Goal: Obtain resource: Download file/media

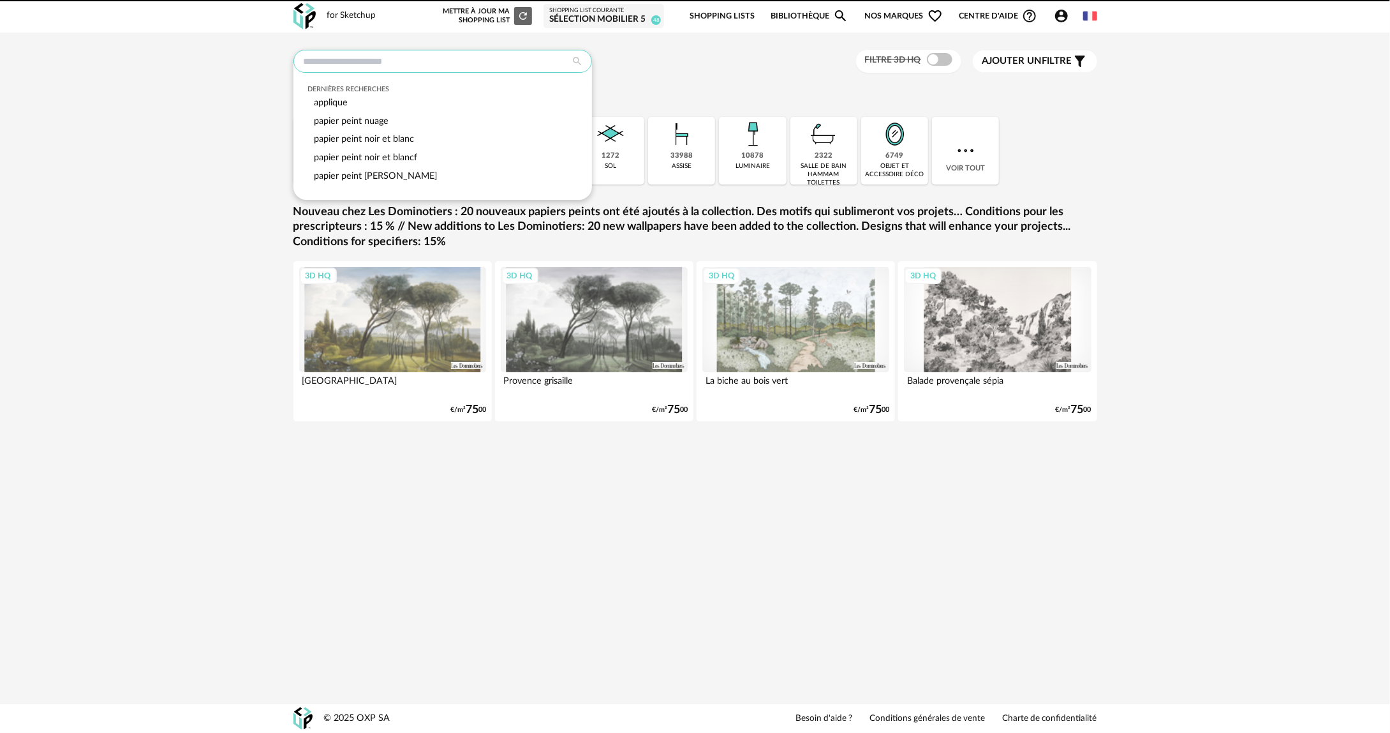
click at [412, 70] on input "text" at bounding box center [443, 61] width 299 height 23
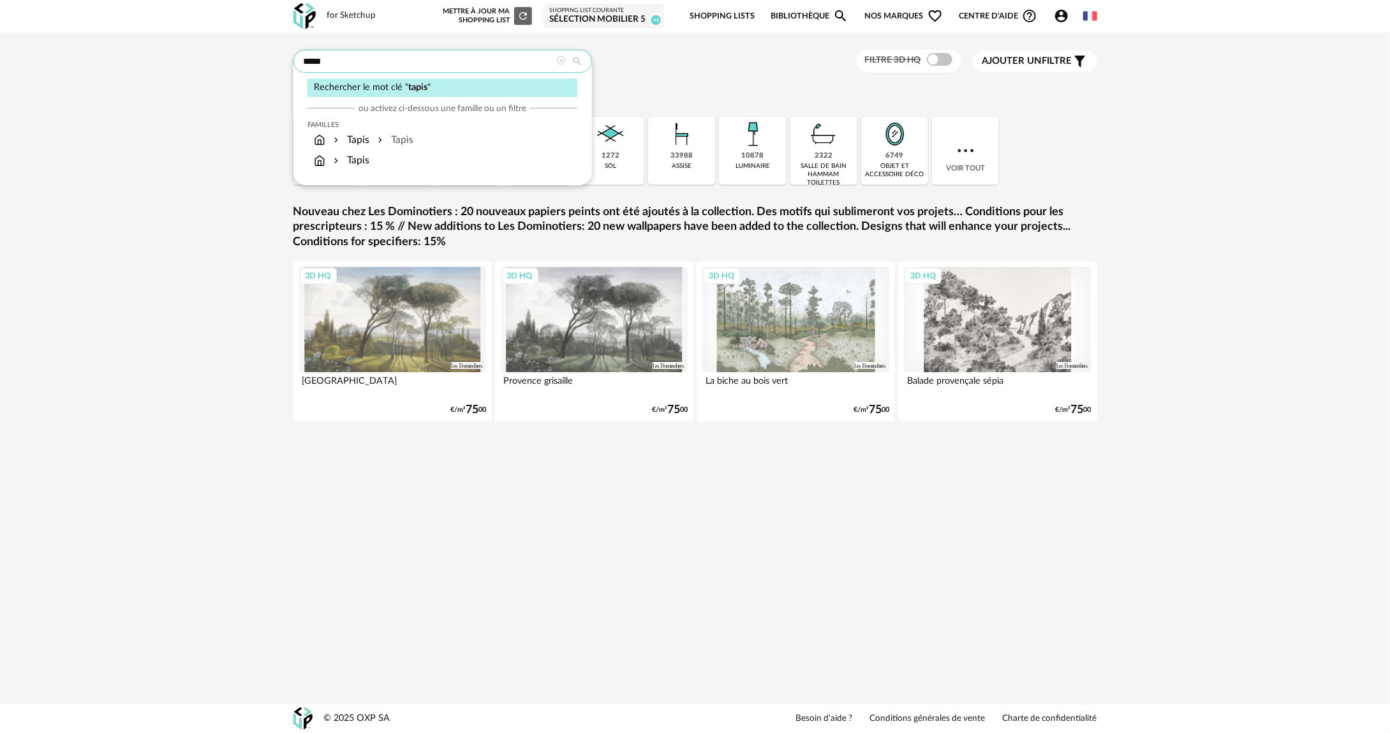
type input "*****"
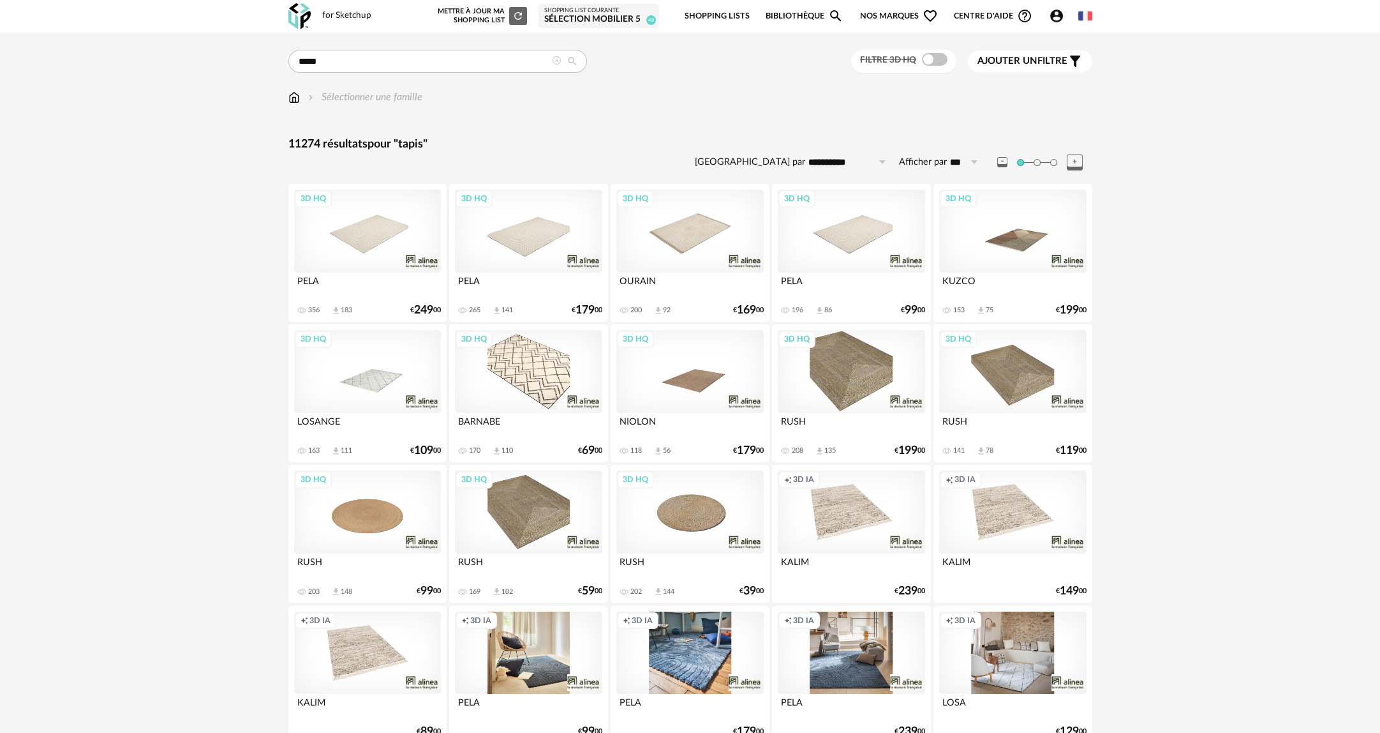
click at [942, 56] on span at bounding box center [935, 59] width 26 height 13
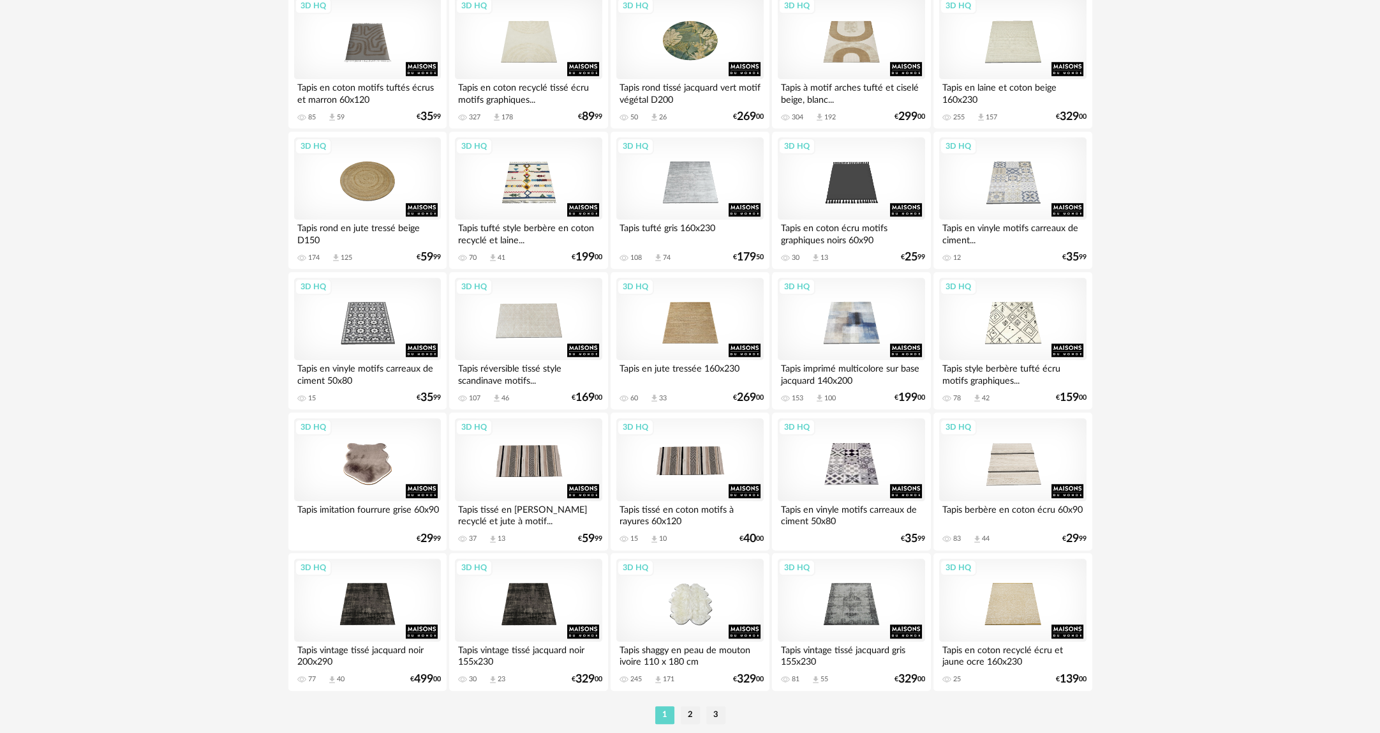
scroll to position [2343, 0]
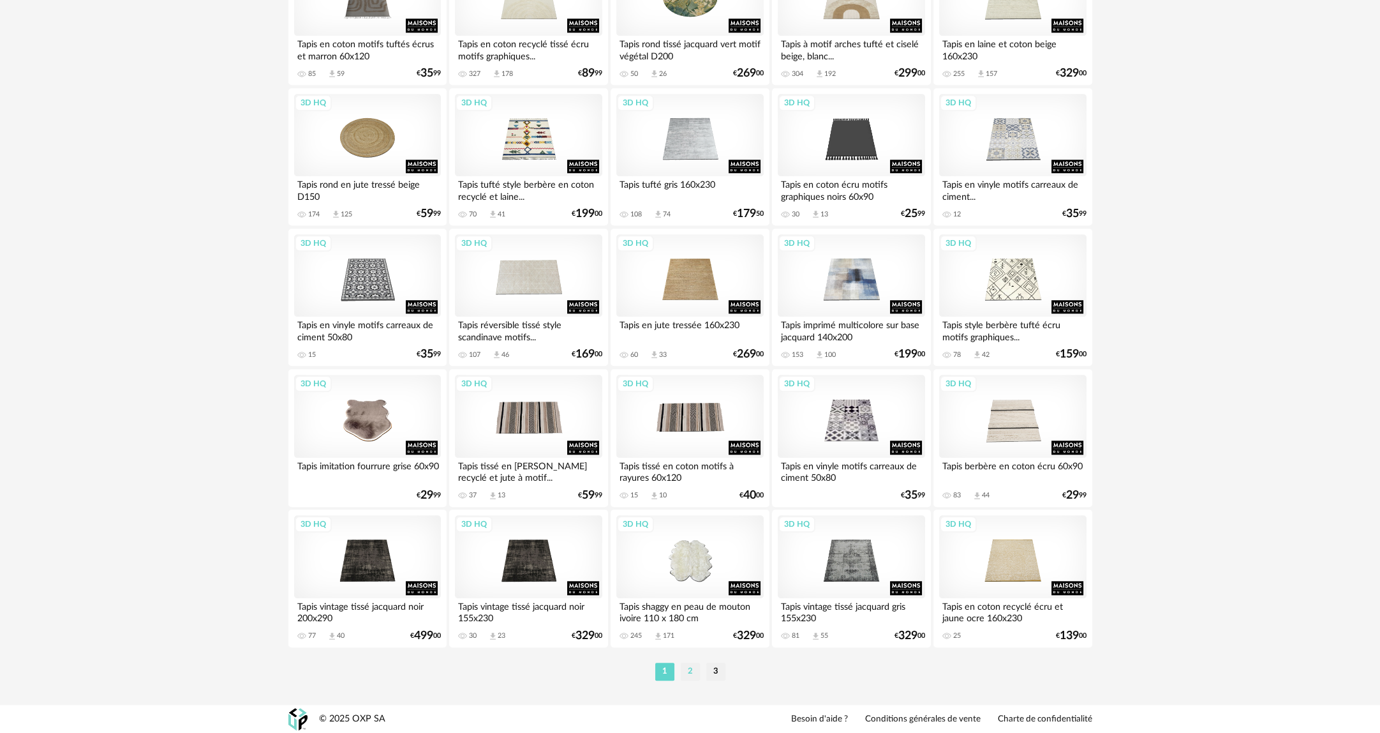
click at [690, 670] on li "2" at bounding box center [690, 671] width 19 height 18
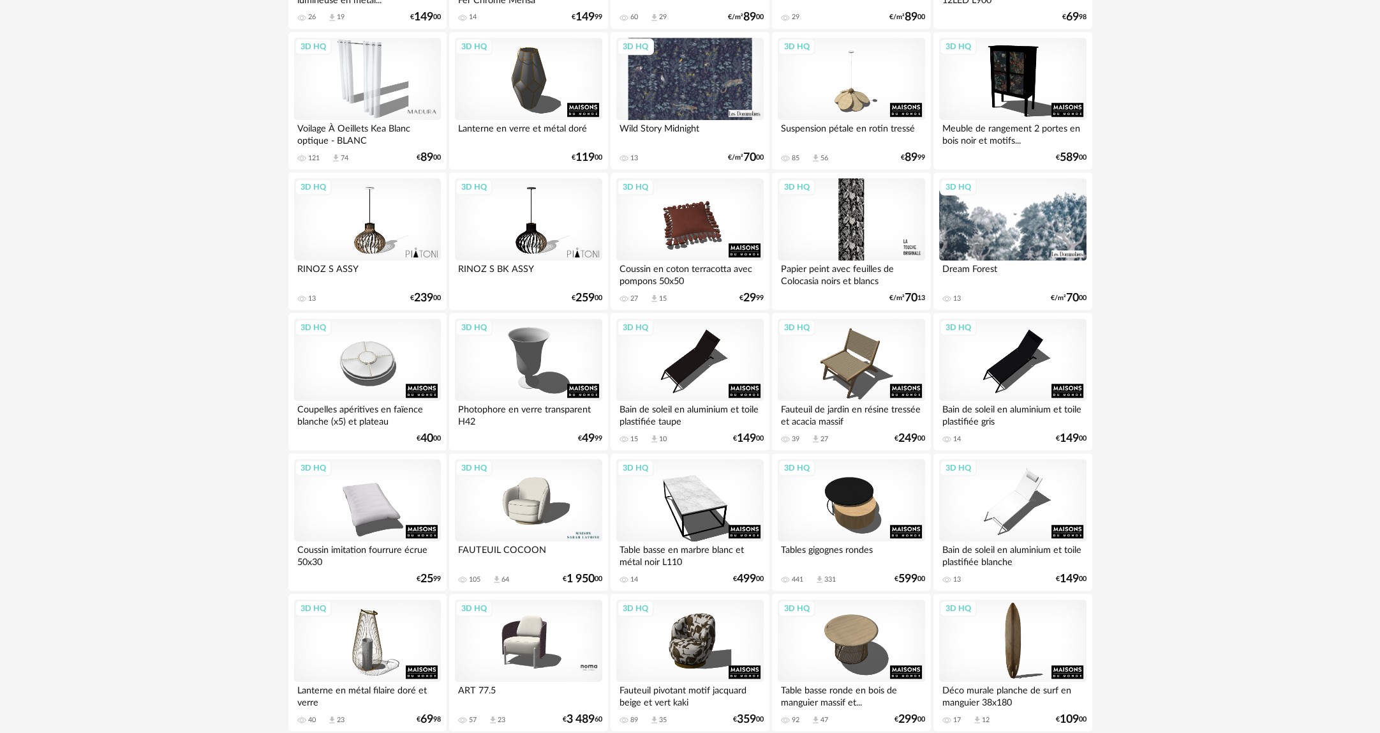
scroll to position [2343, 0]
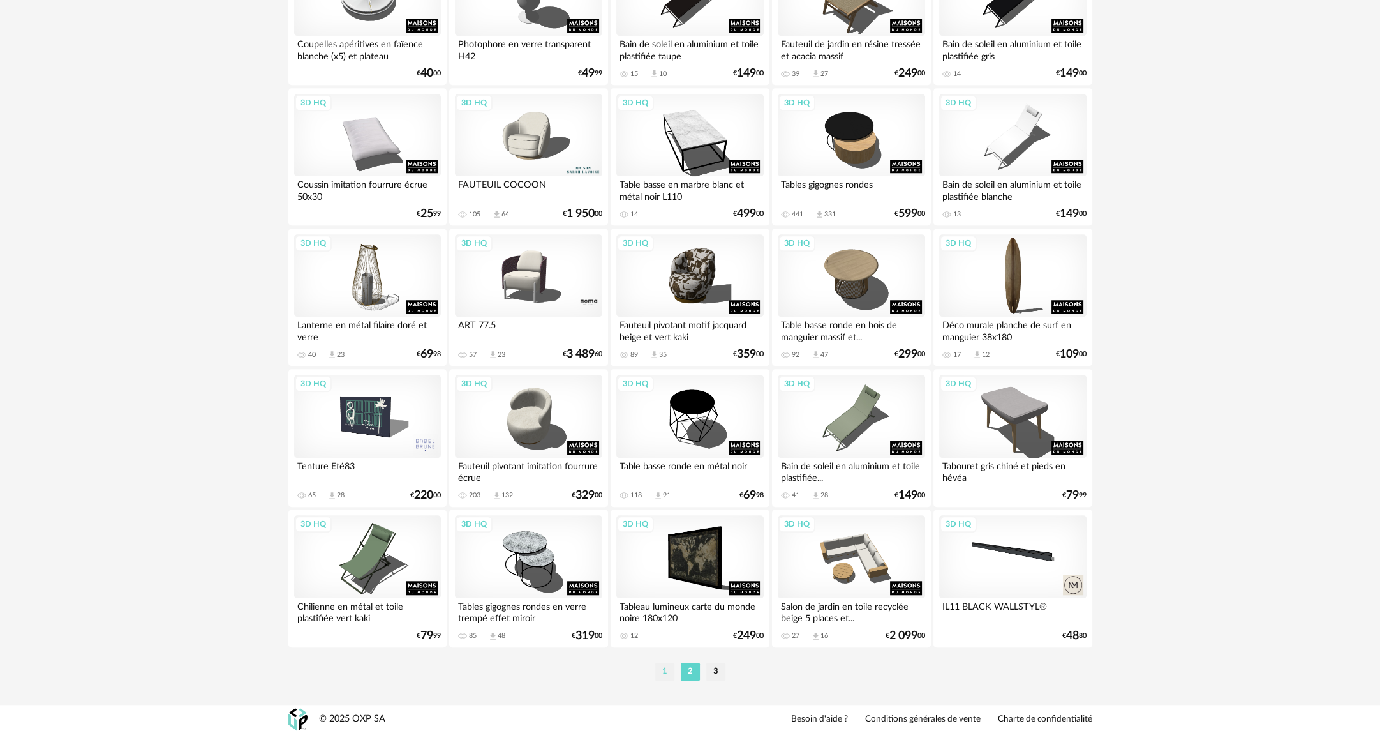
click at [664, 672] on li "1" at bounding box center [664, 671] width 19 height 18
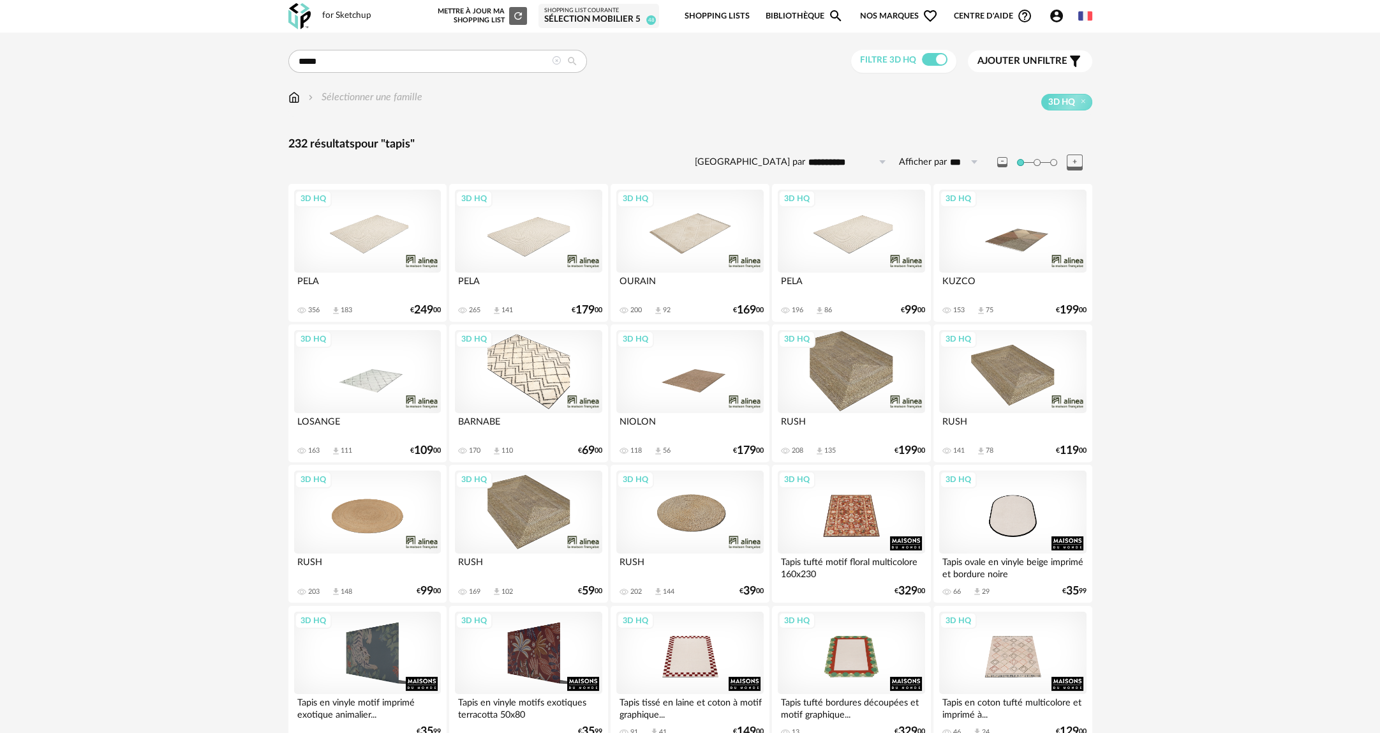
scroll to position [128, 0]
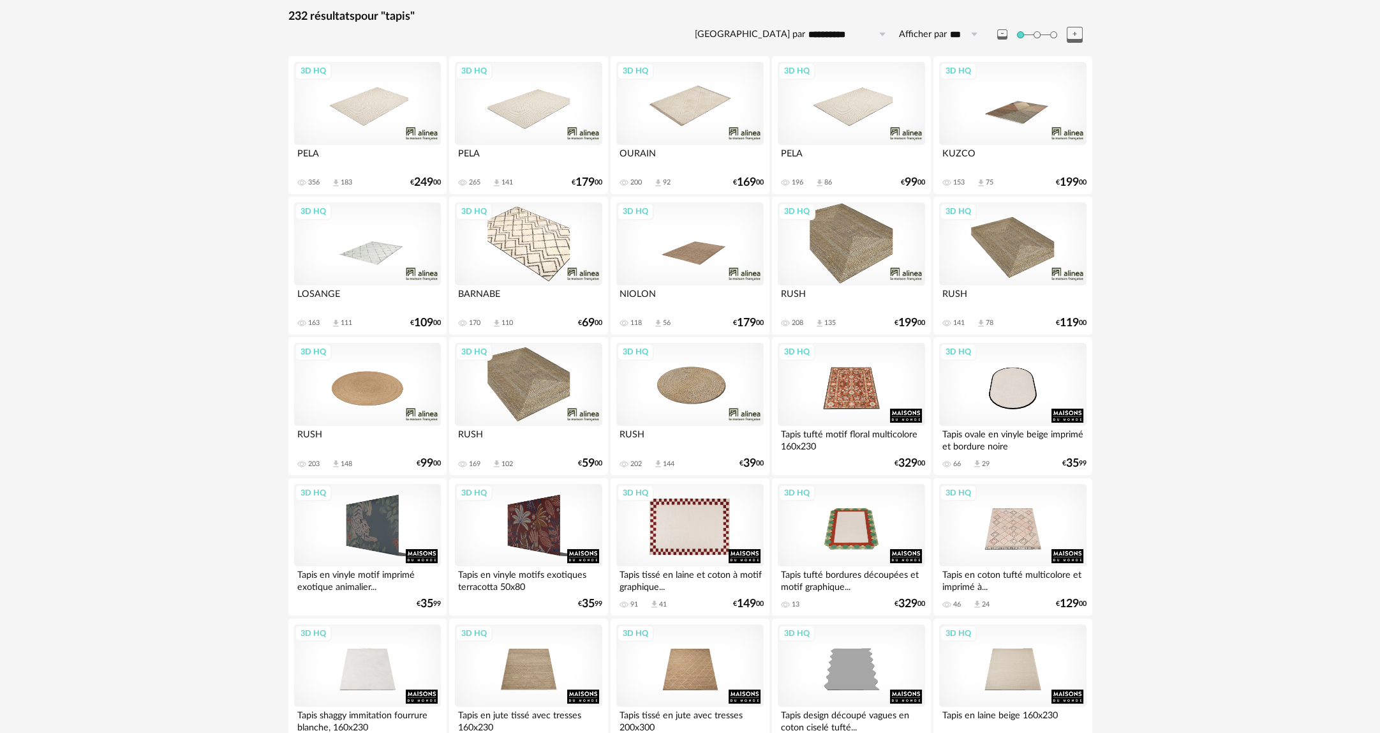
click at [698, 537] on div "3D HQ" at bounding box center [689, 525] width 147 height 83
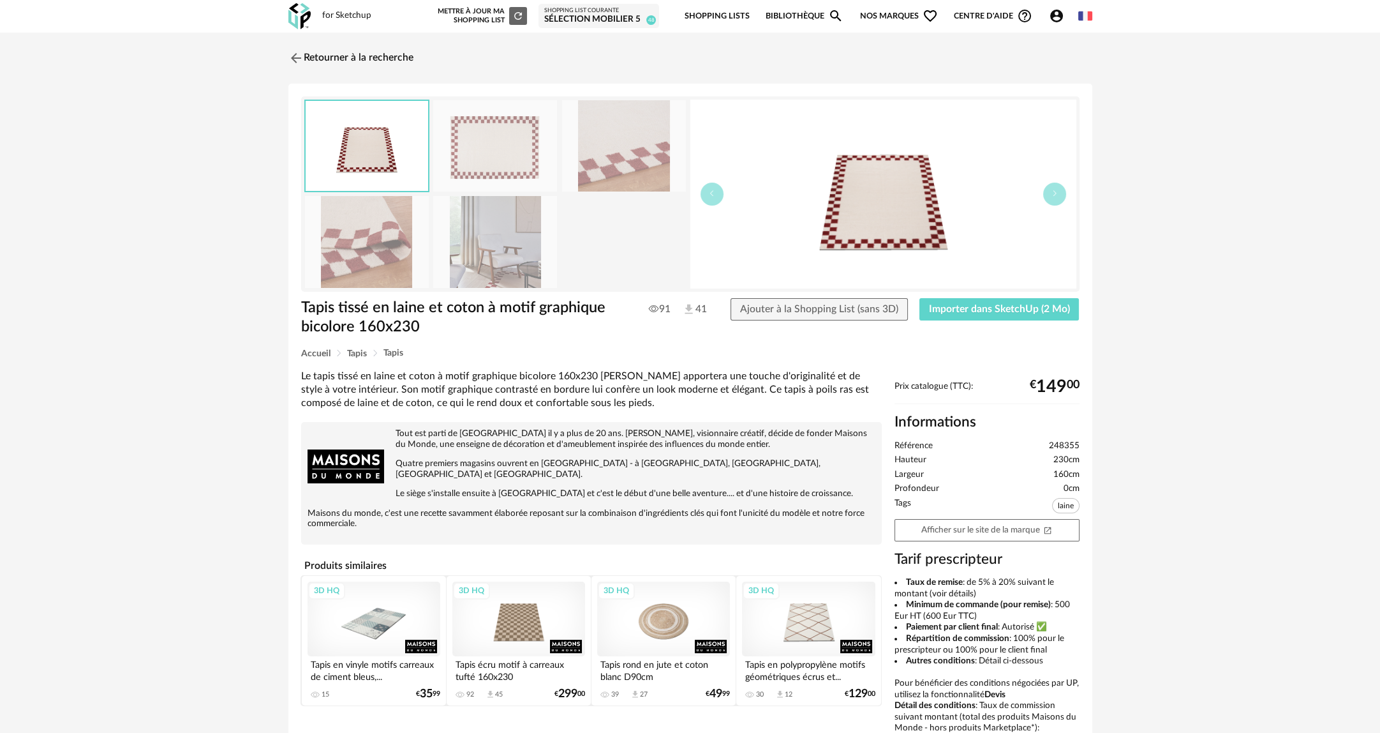
click at [339, 243] on img at bounding box center [367, 241] width 124 height 91
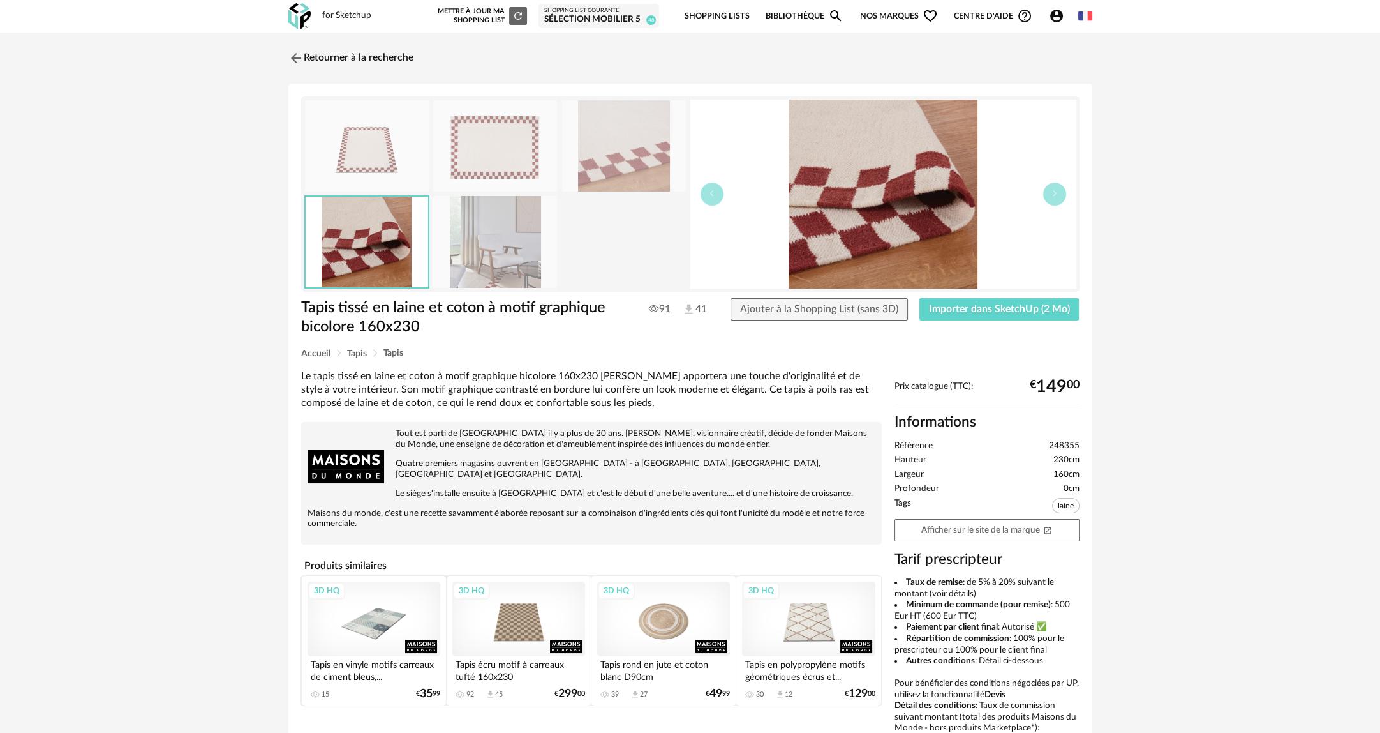
click at [447, 160] on img at bounding box center [495, 145] width 124 height 91
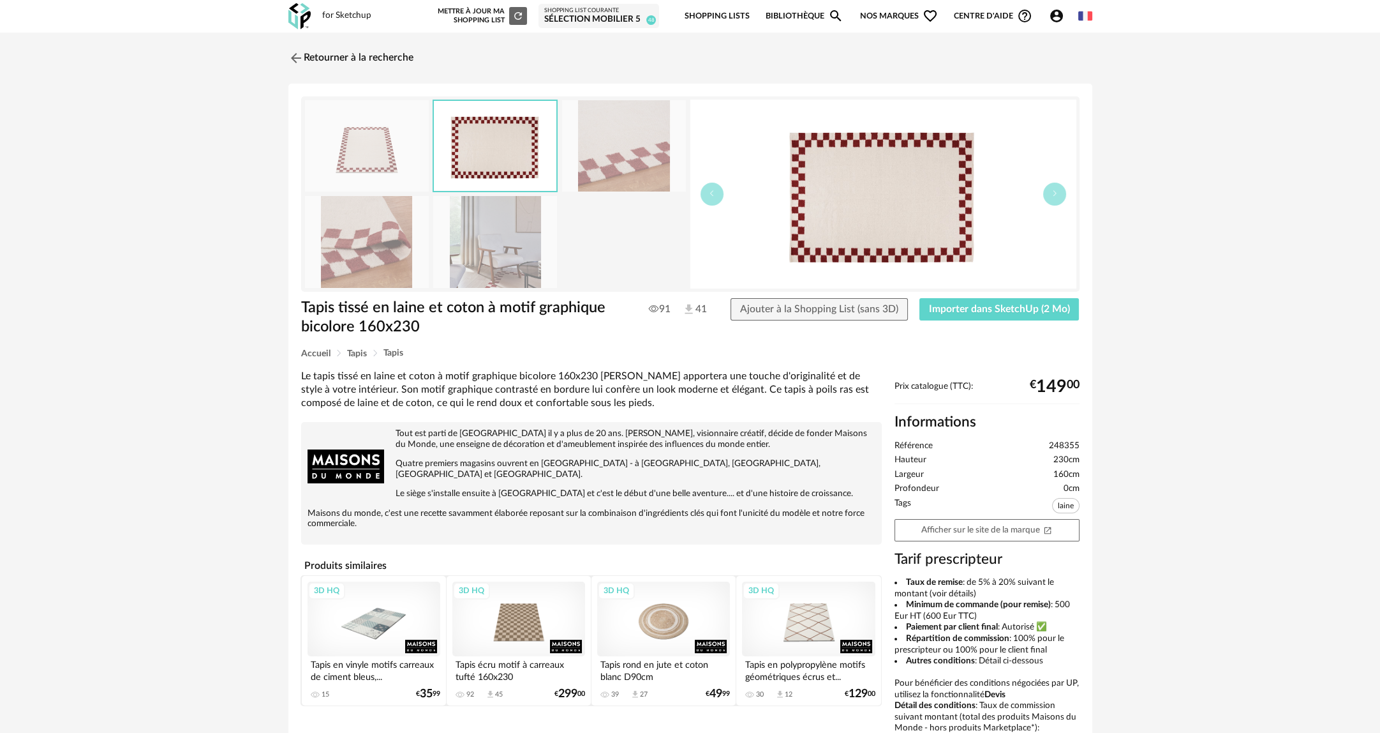
click at [379, 163] on img at bounding box center [367, 145] width 124 height 91
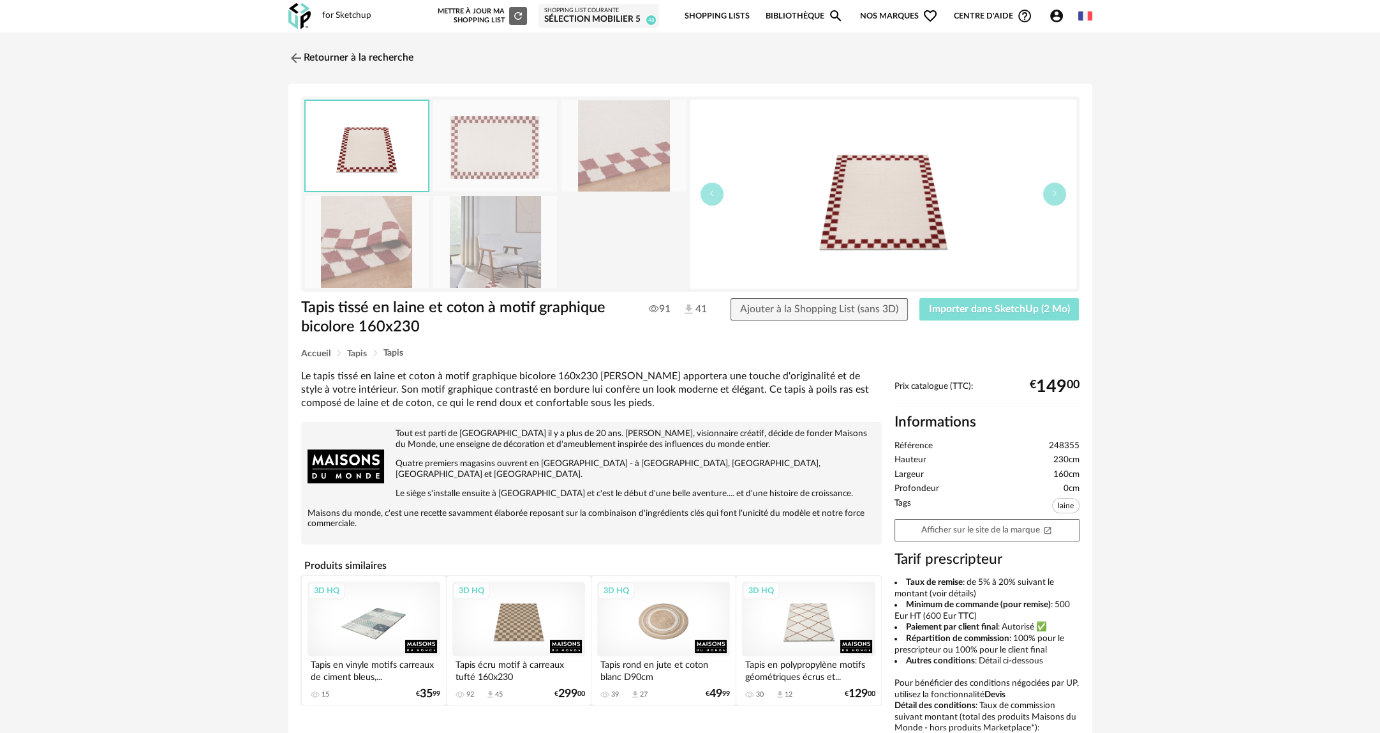
click at [988, 317] on button "Importer dans SketchUp (2 Mo)" at bounding box center [1000, 309] width 160 height 23
click at [315, 55] on link "Retourner à la recherche" at bounding box center [347, 58] width 125 height 28
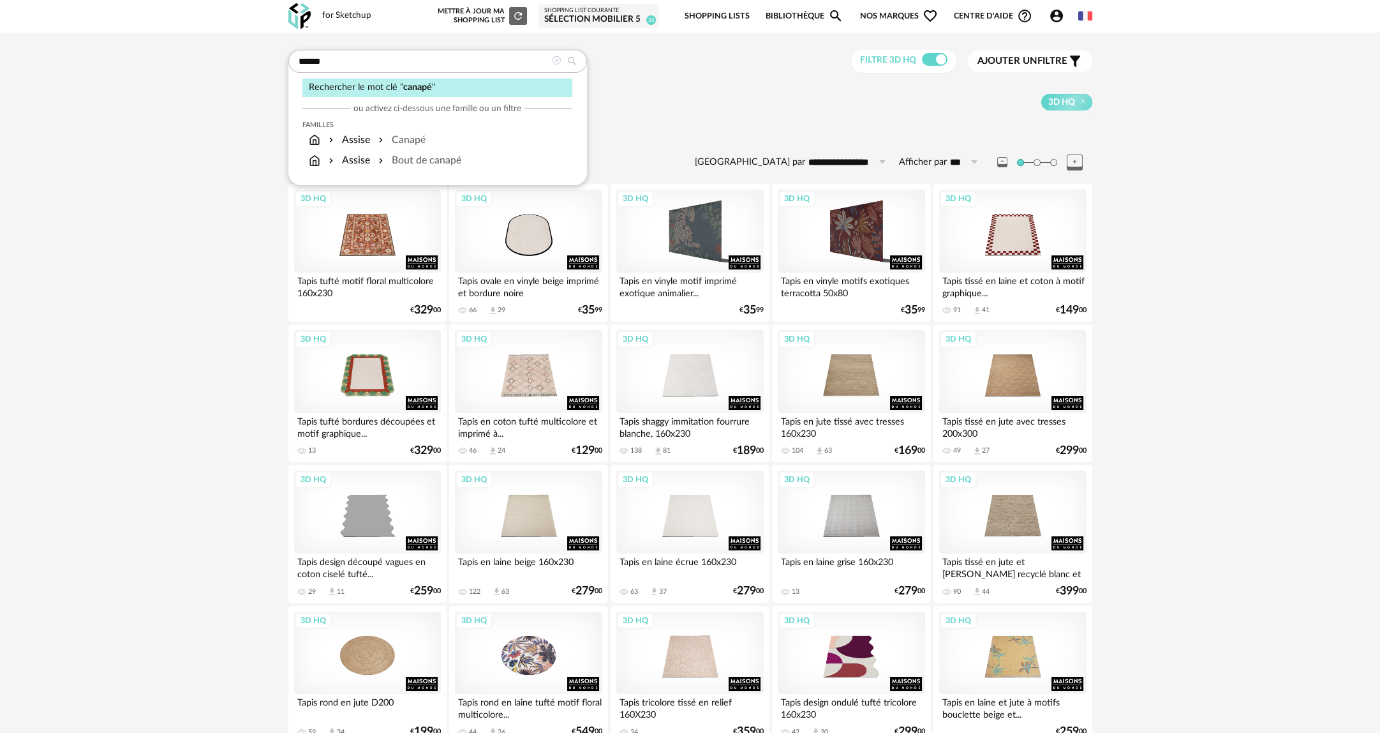
type input "******"
type input "**********"
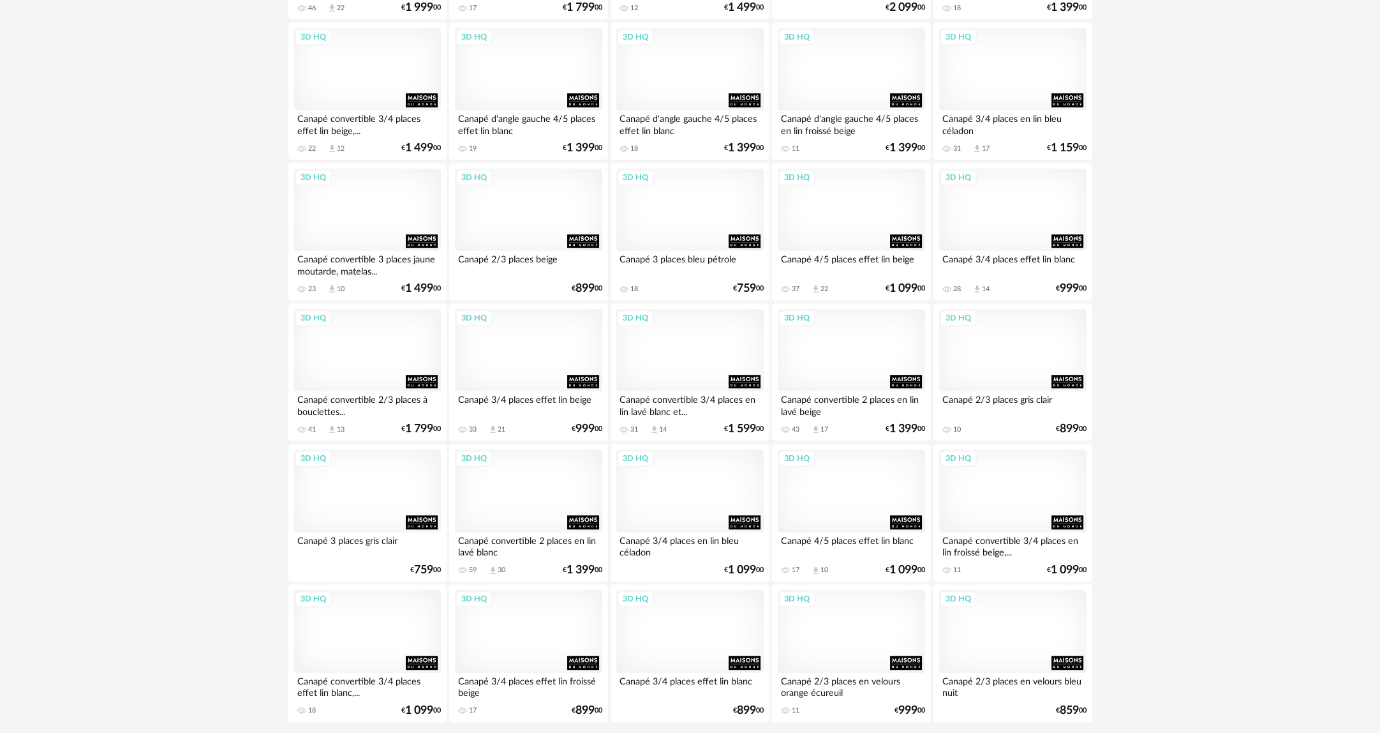
scroll to position [2343, 0]
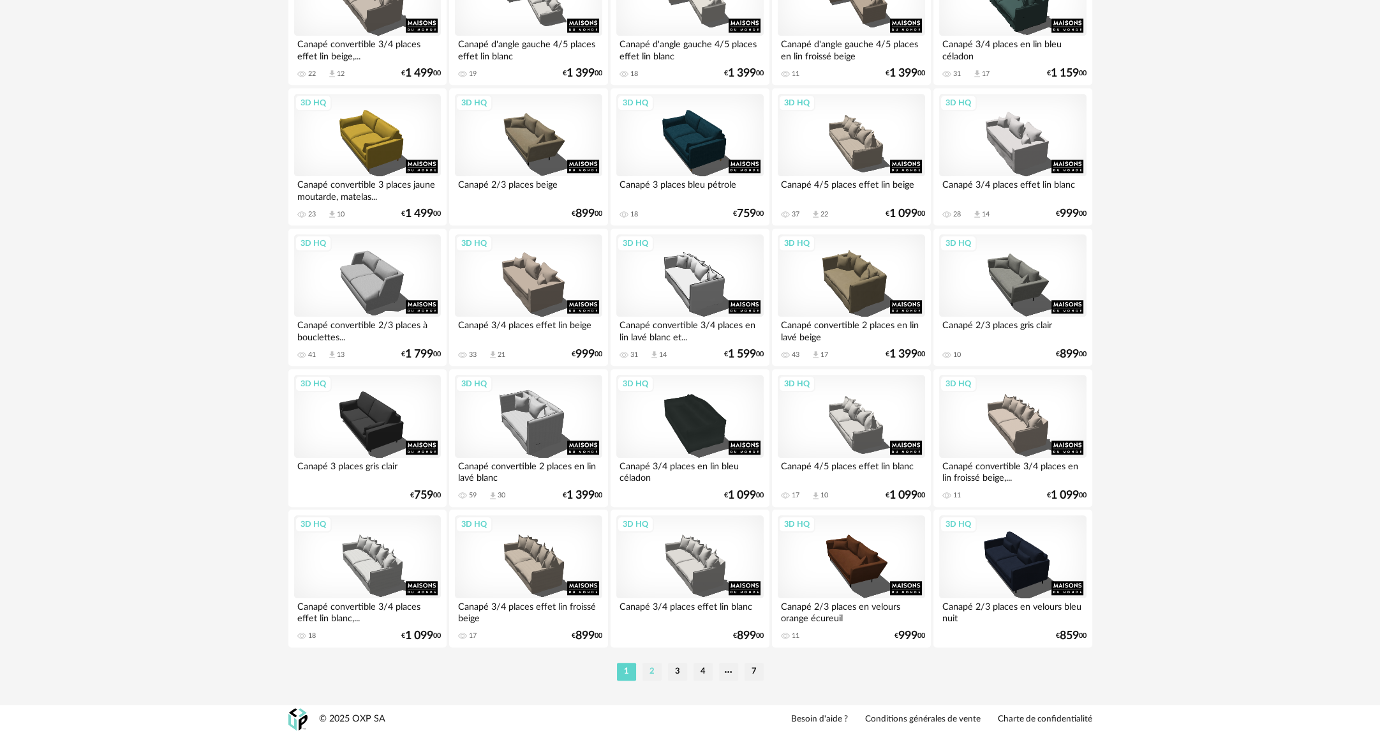
click at [644, 669] on li "2" at bounding box center [652, 671] width 19 height 18
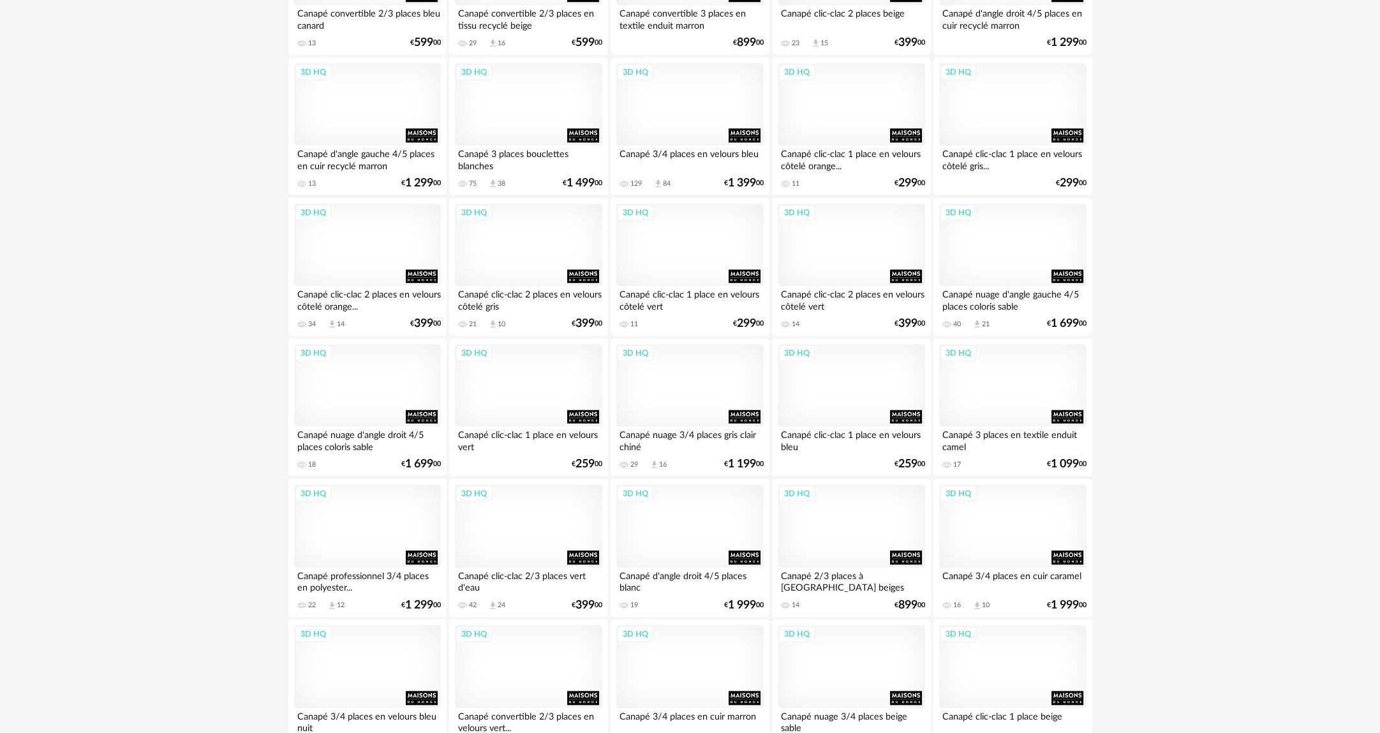
scroll to position [2343, 0]
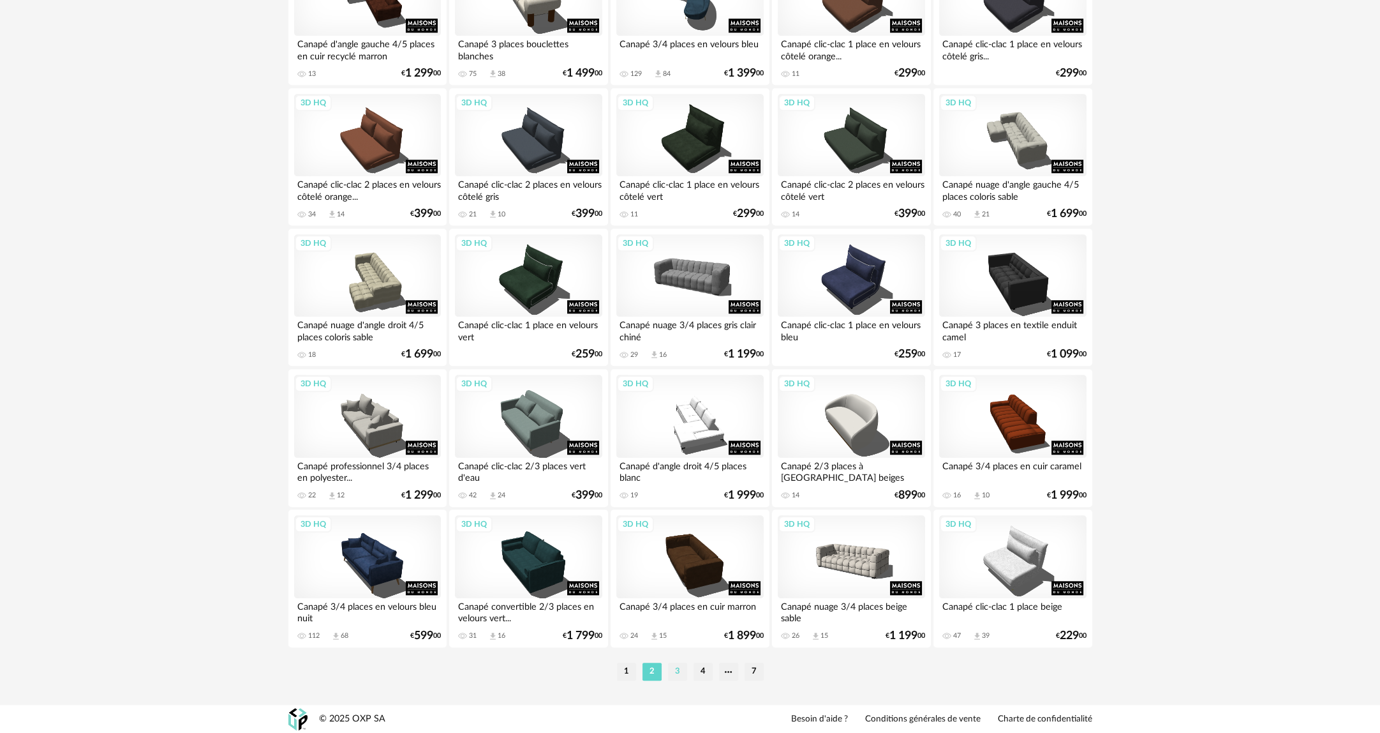
click at [674, 672] on li "3" at bounding box center [677, 671] width 19 height 18
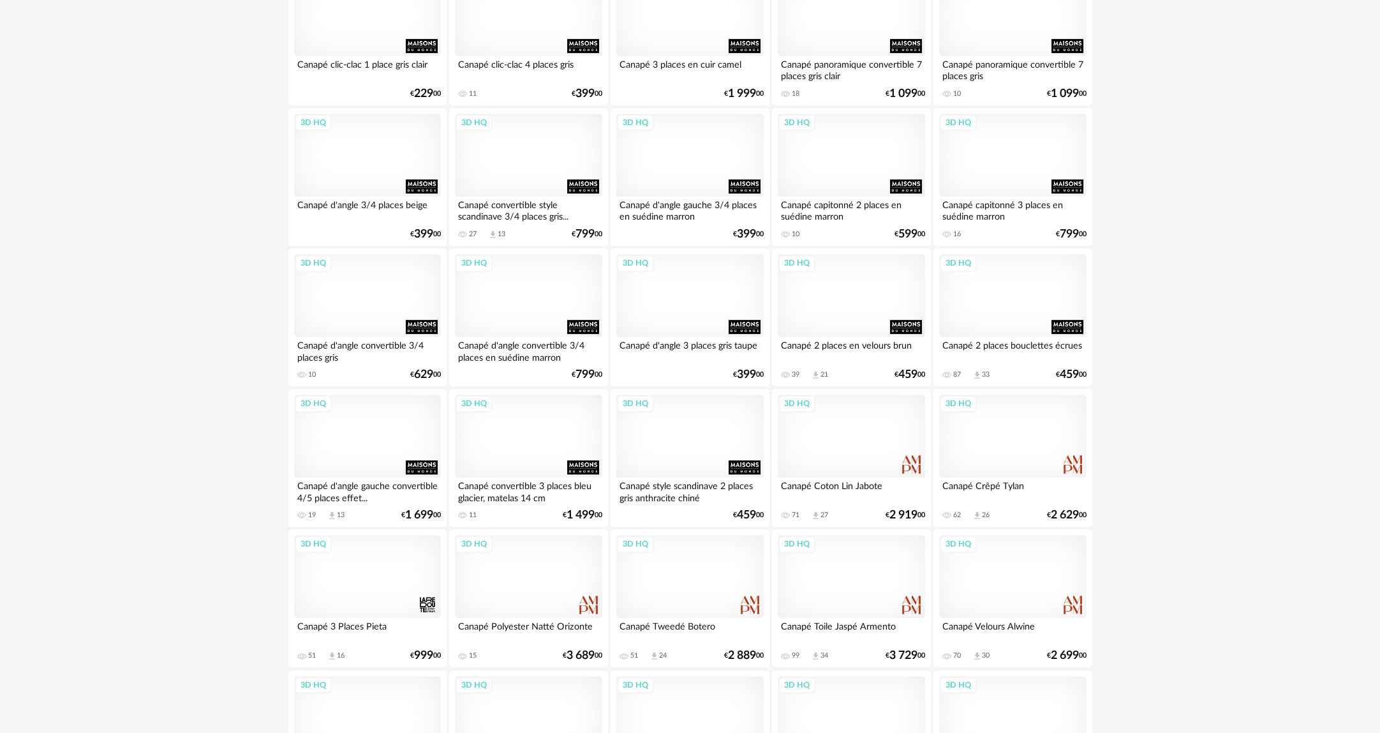
scroll to position [1404, 0]
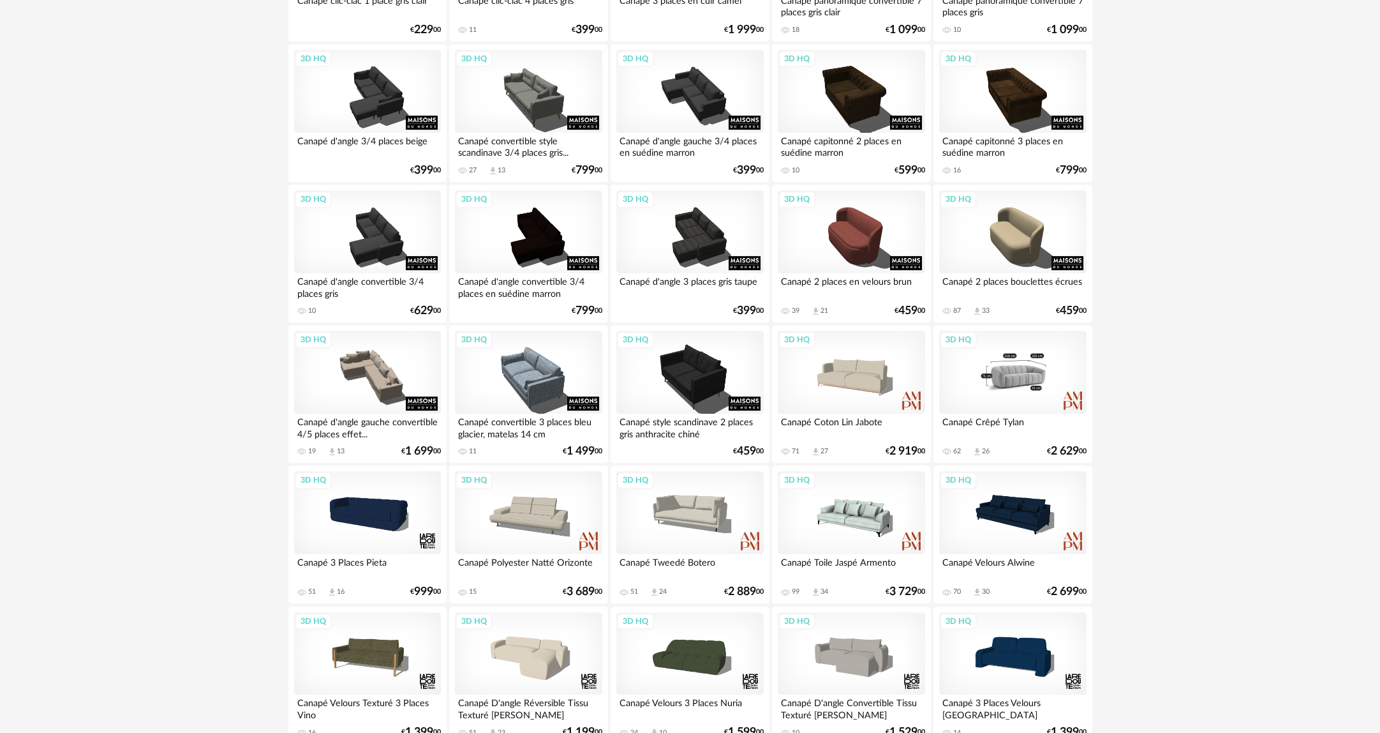
click at [1011, 375] on div "3D HQ" at bounding box center [1012, 372] width 147 height 83
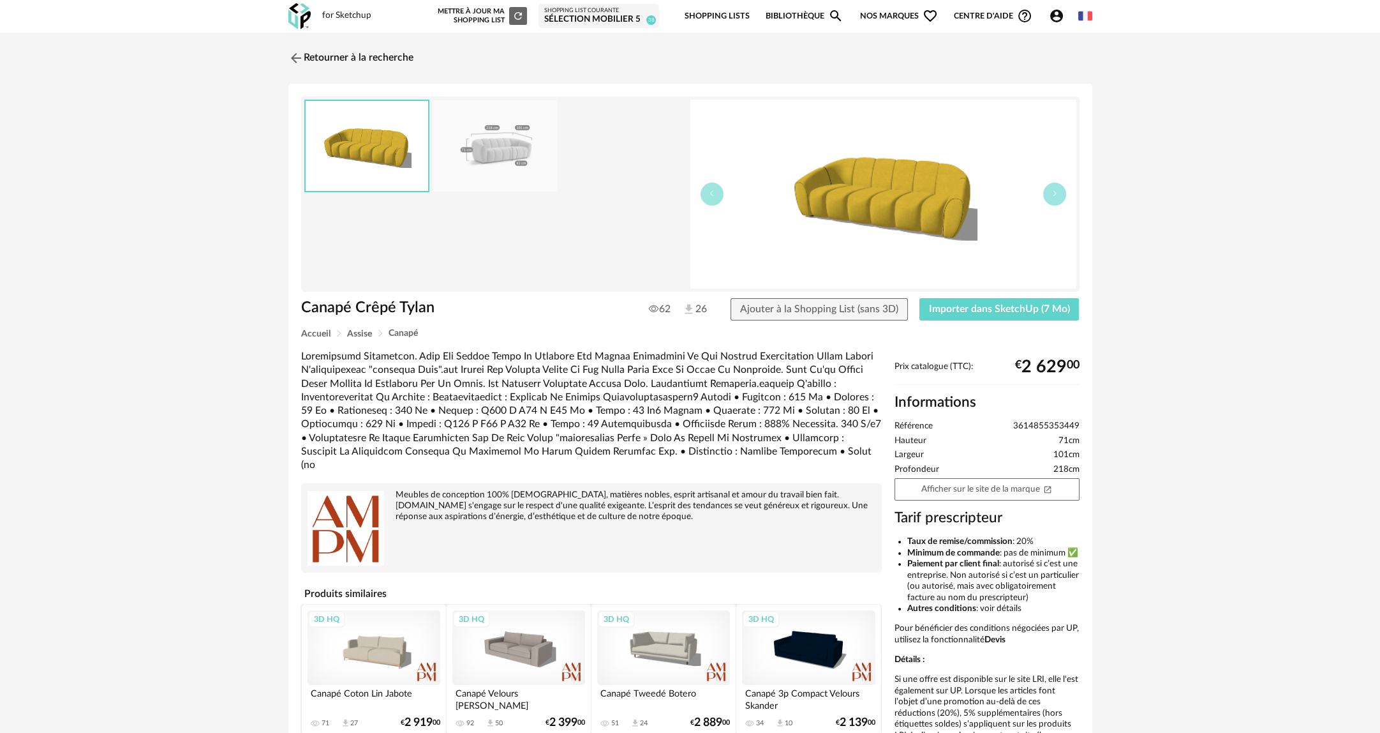
click at [479, 167] on img at bounding box center [495, 145] width 124 height 91
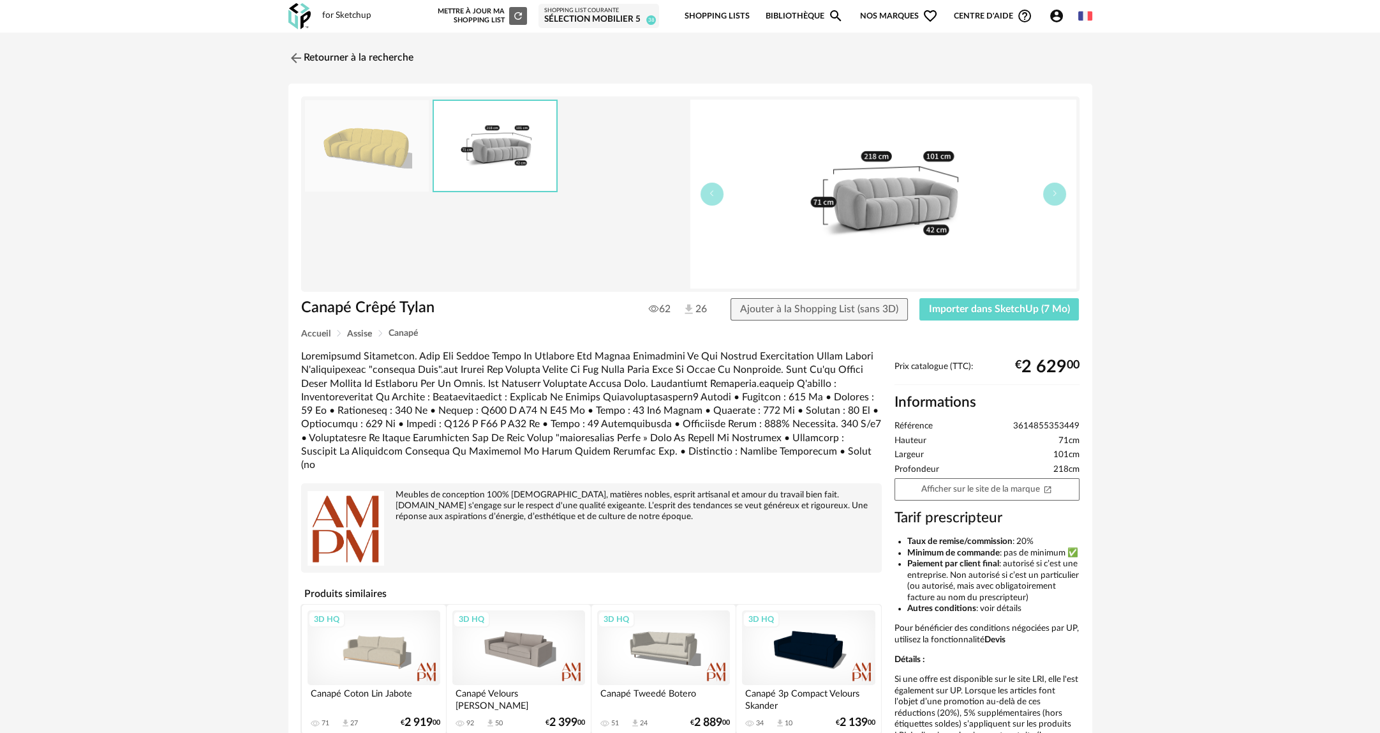
click at [350, 166] on img at bounding box center [367, 145] width 124 height 91
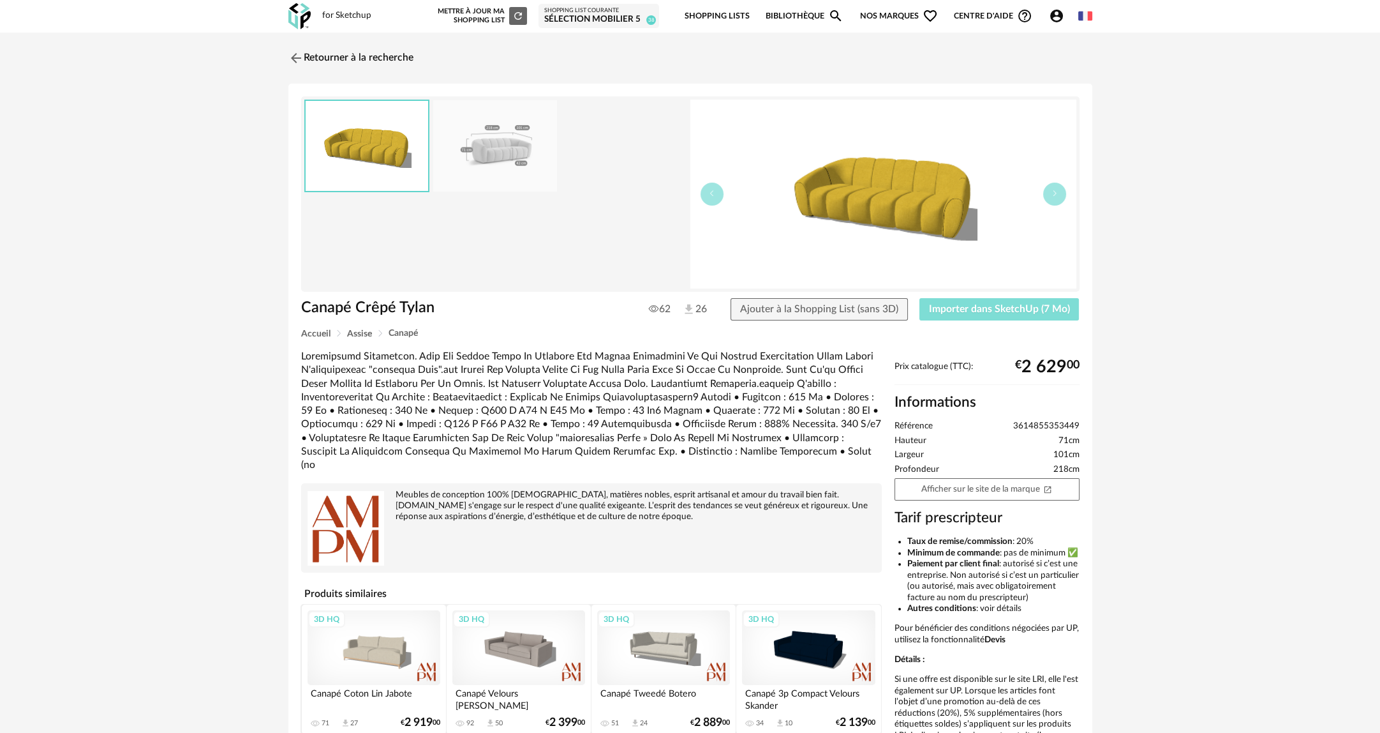
click at [1036, 315] on button "Importer dans SketchUp (7 Mo)" at bounding box center [1000, 309] width 160 height 23
click at [374, 58] on link "Retourner à la recherche" at bounding box center [347, 58] width 125 height 28
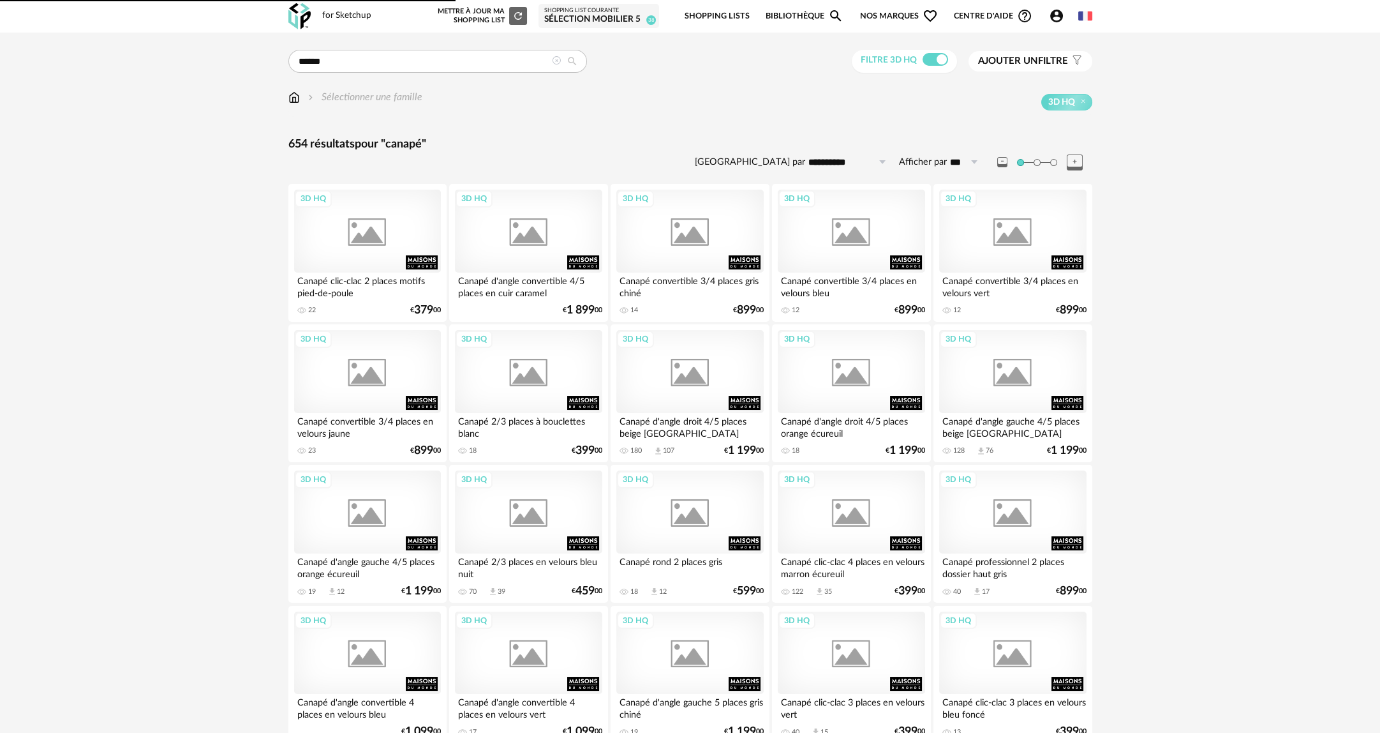
scroll to position [1404, 0]
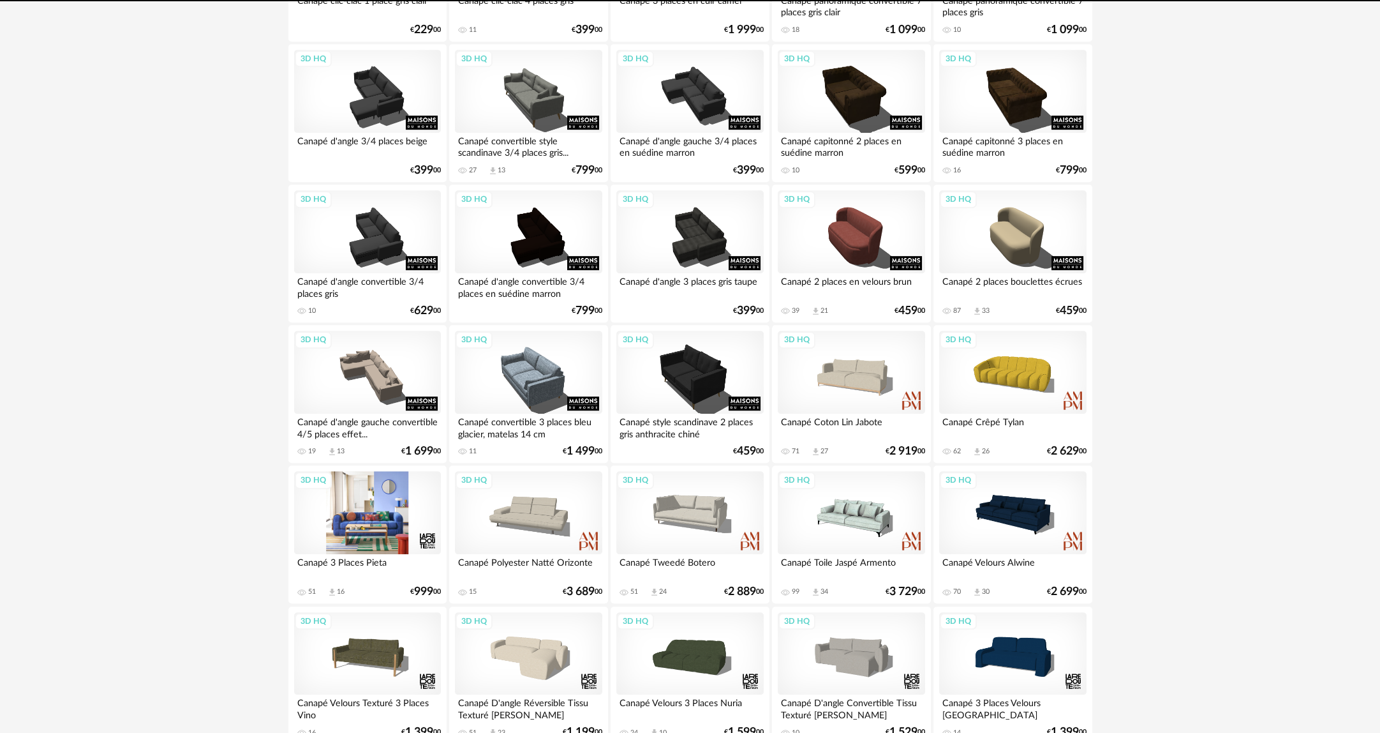
click at [386, 496] on div "3D HQ" at bounding box center [367, 512] width 147 height 83
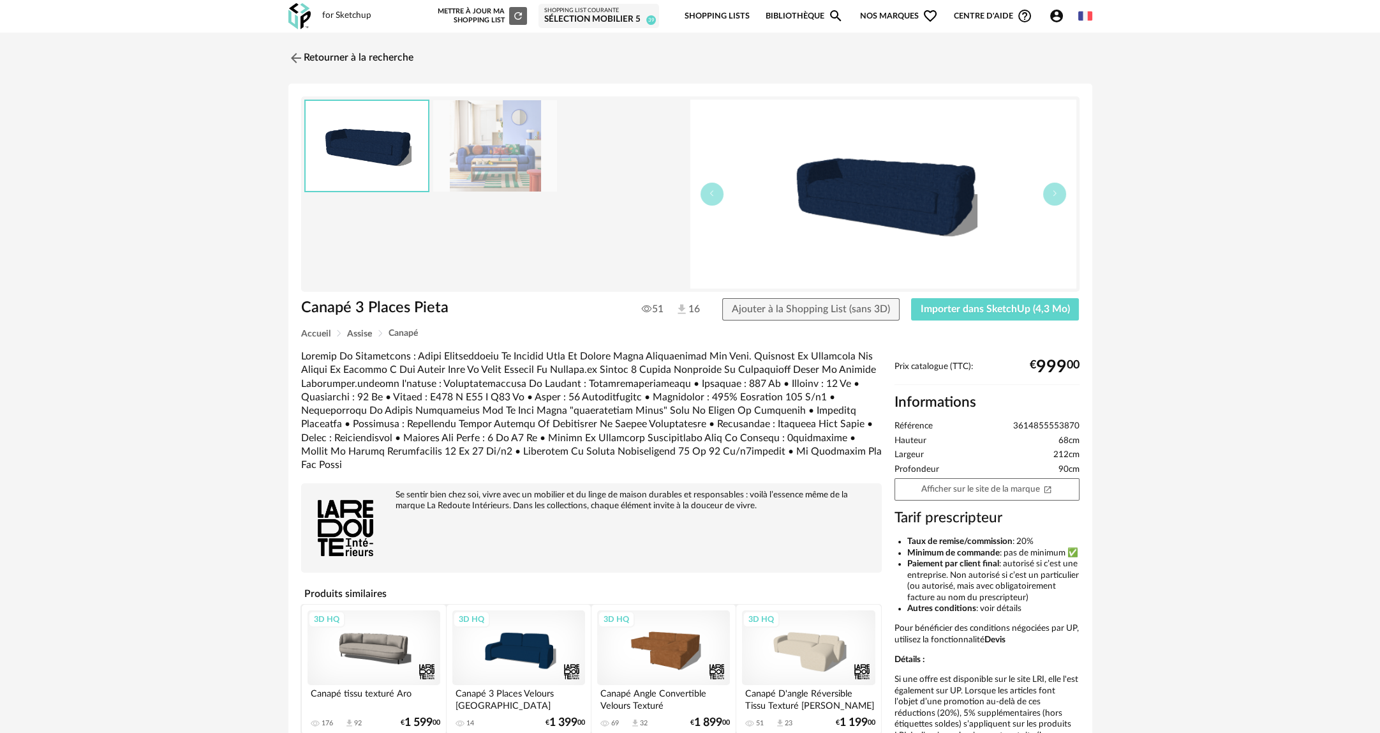
click at [492, 156] on img at bounding box center [495, 145] width 124 height 91
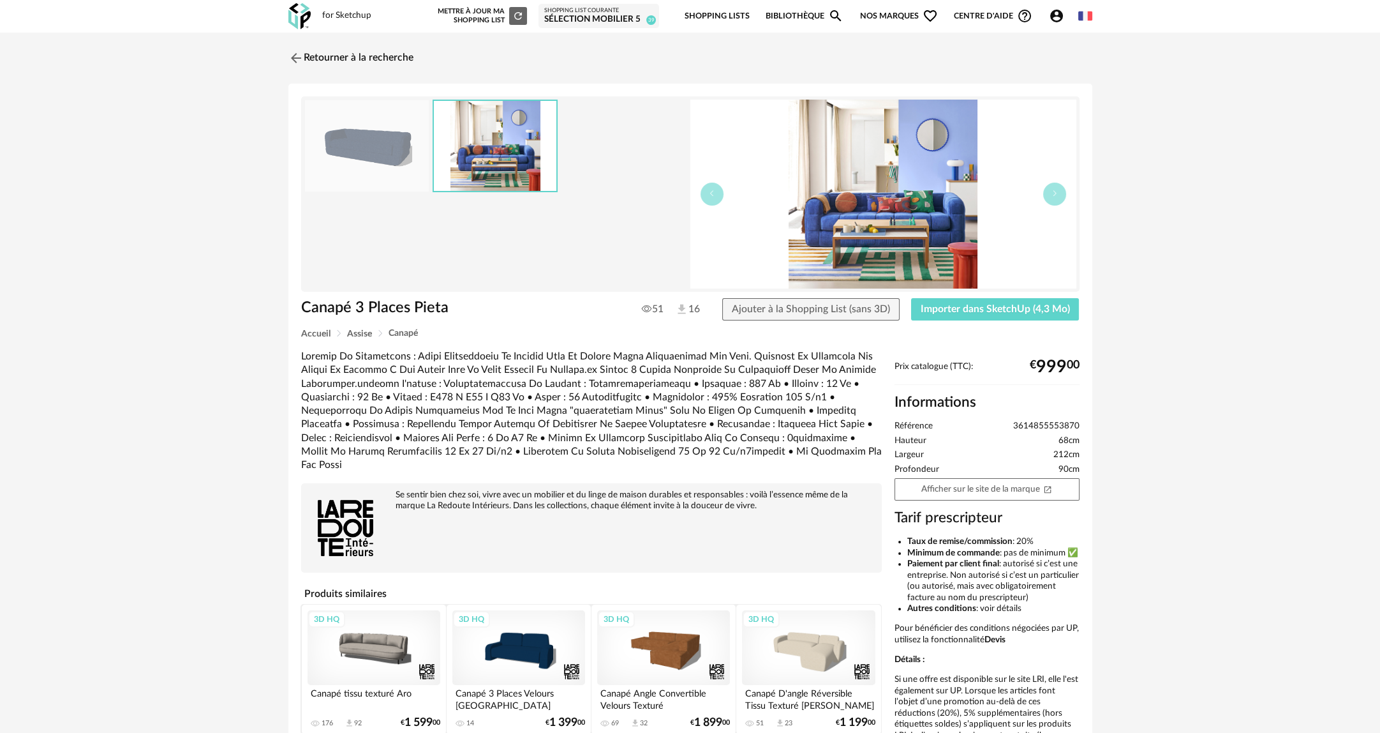
click at [356, 160] on img at bounding box center [367, 145] width 124 height 91
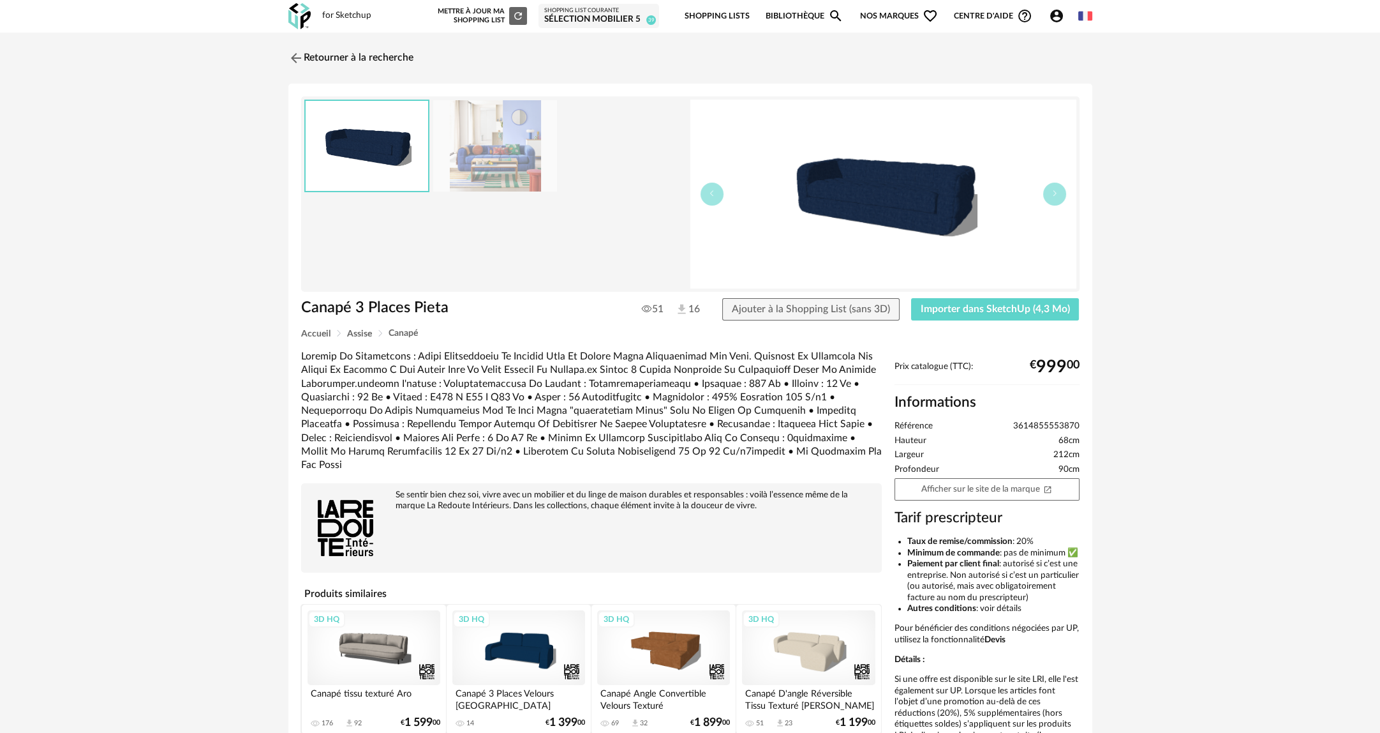
click at [480, 158] on img at bounding box center [495, 145] width 124 height 91
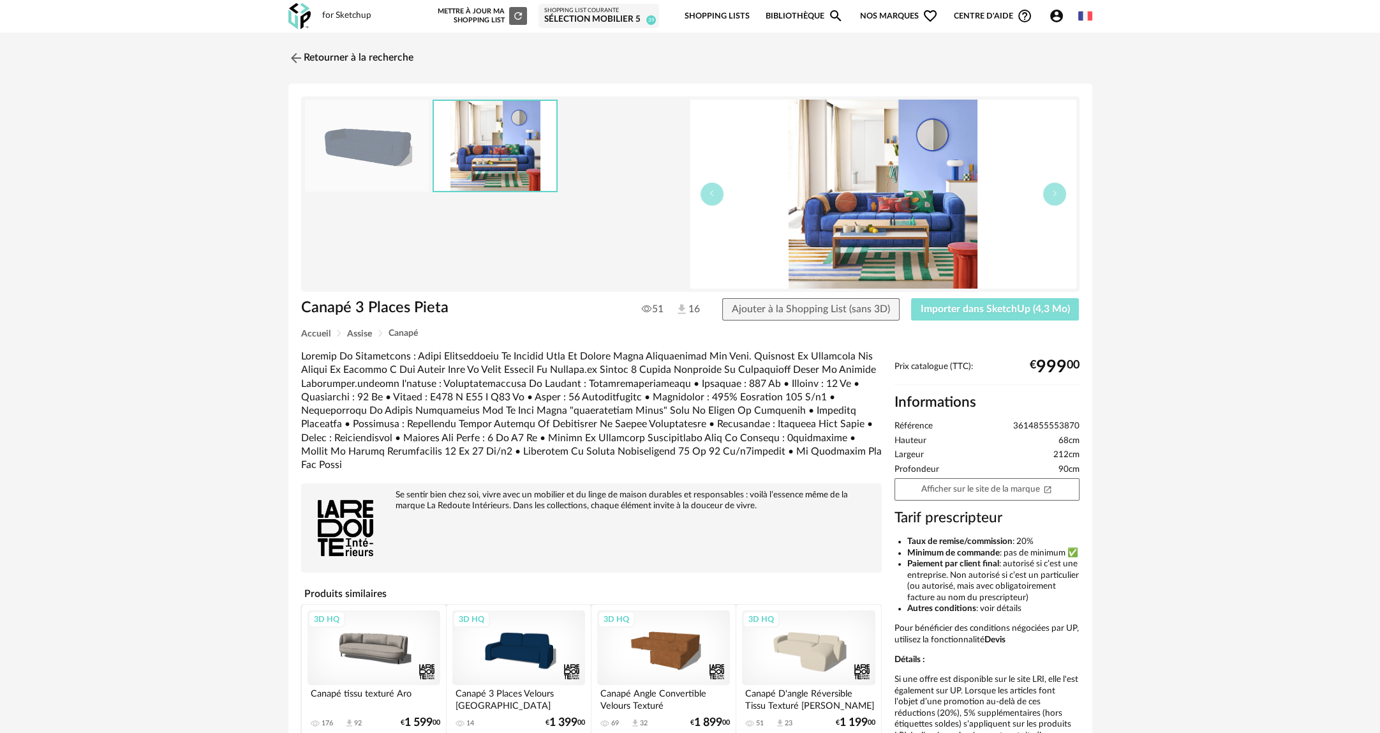
click at [1047, 314] on button "Importer dans SketchUp (4,3 Mo)" at bounding box center [995, 309] width 168 height 23
click at [360, 56] on link "Retourner à la recherche" at bounding box center [347, 58] width 125 height 28
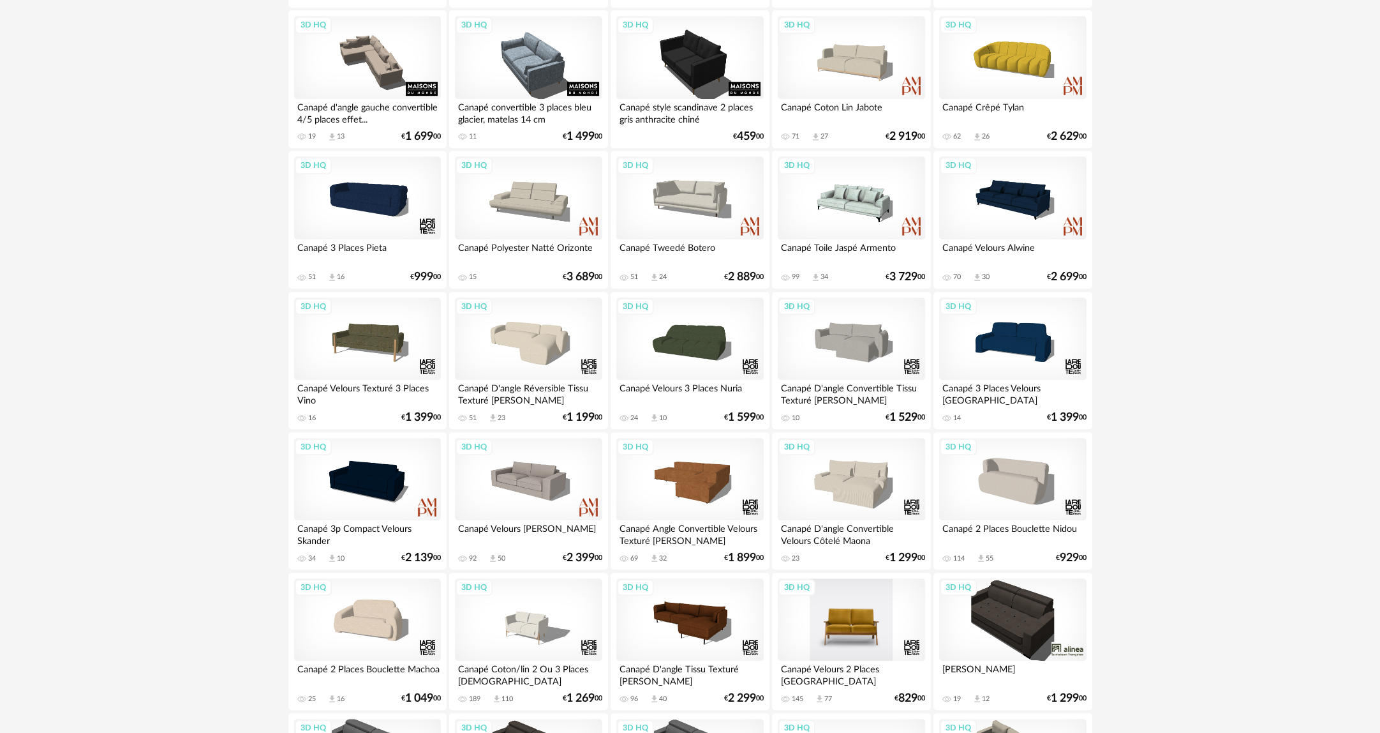
scroll to position [1641, 0]
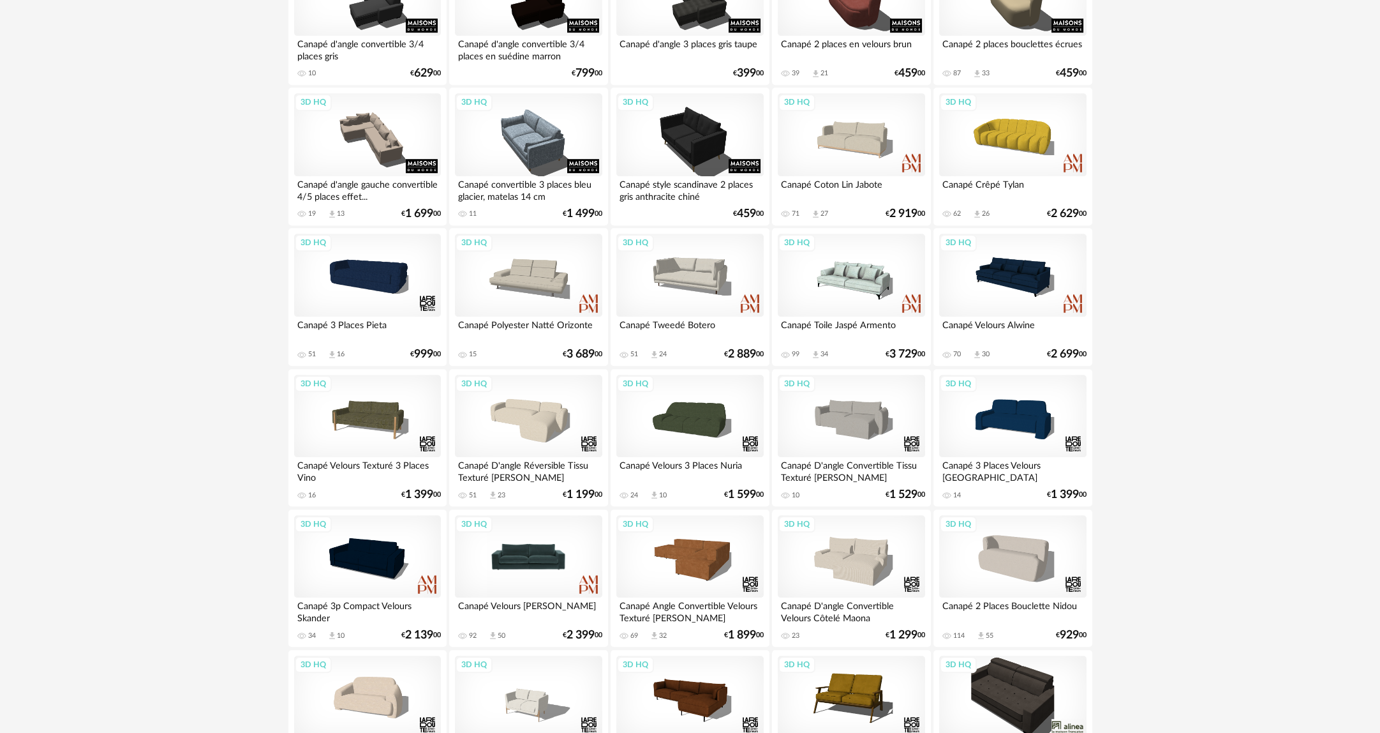
click at [551, 533] on div "3D HQ" at bounding box center [528, 556] width 147 height 83
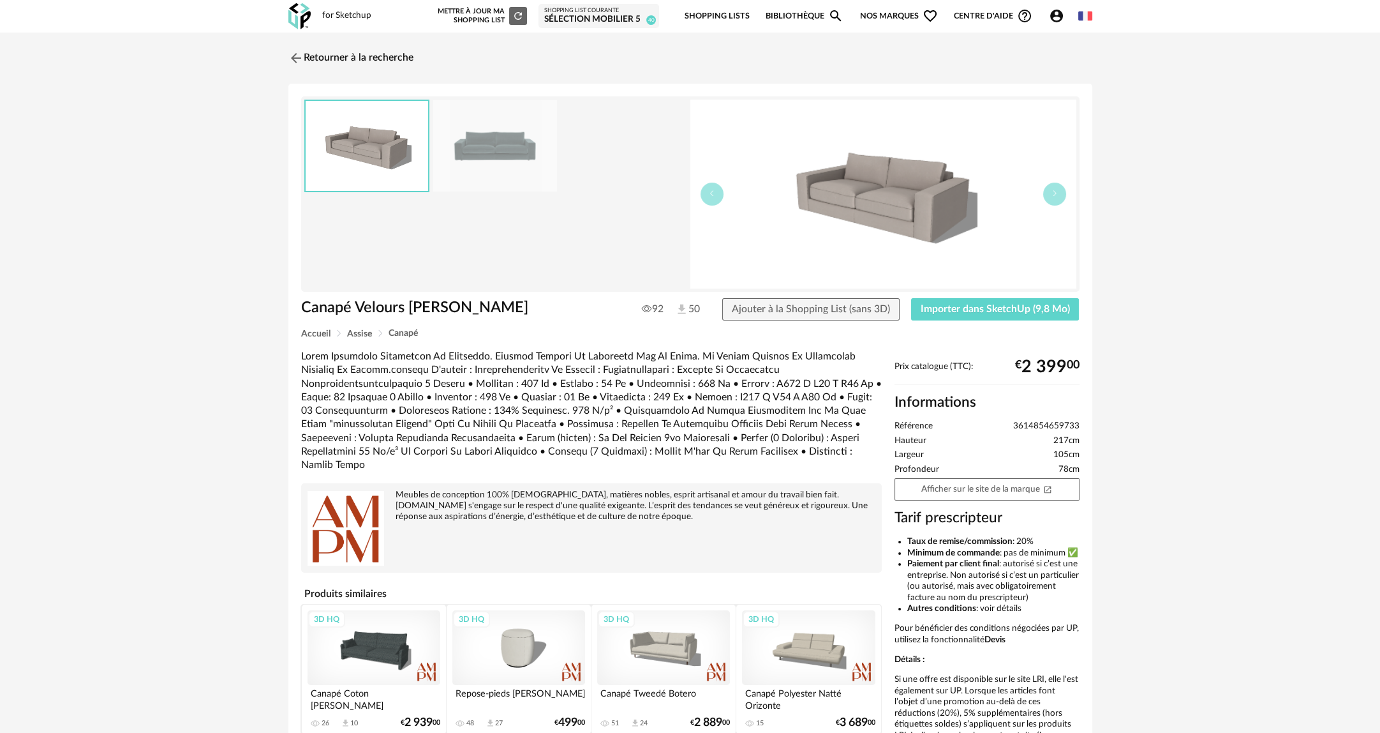
click at [490, 153] on img at bounding box center [495, 145] width 124 height 91
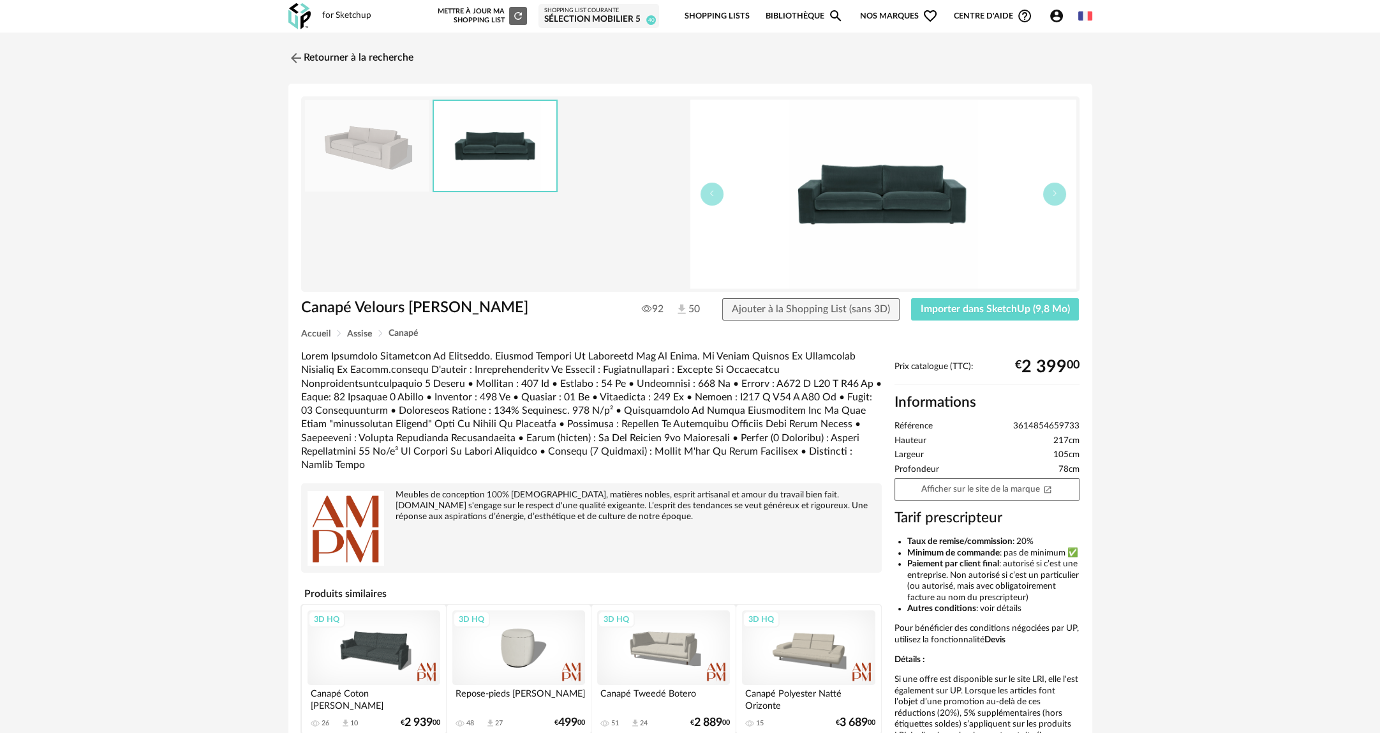
click at [405, 156] on img at bounding box center [367, 145] width 124 height 91
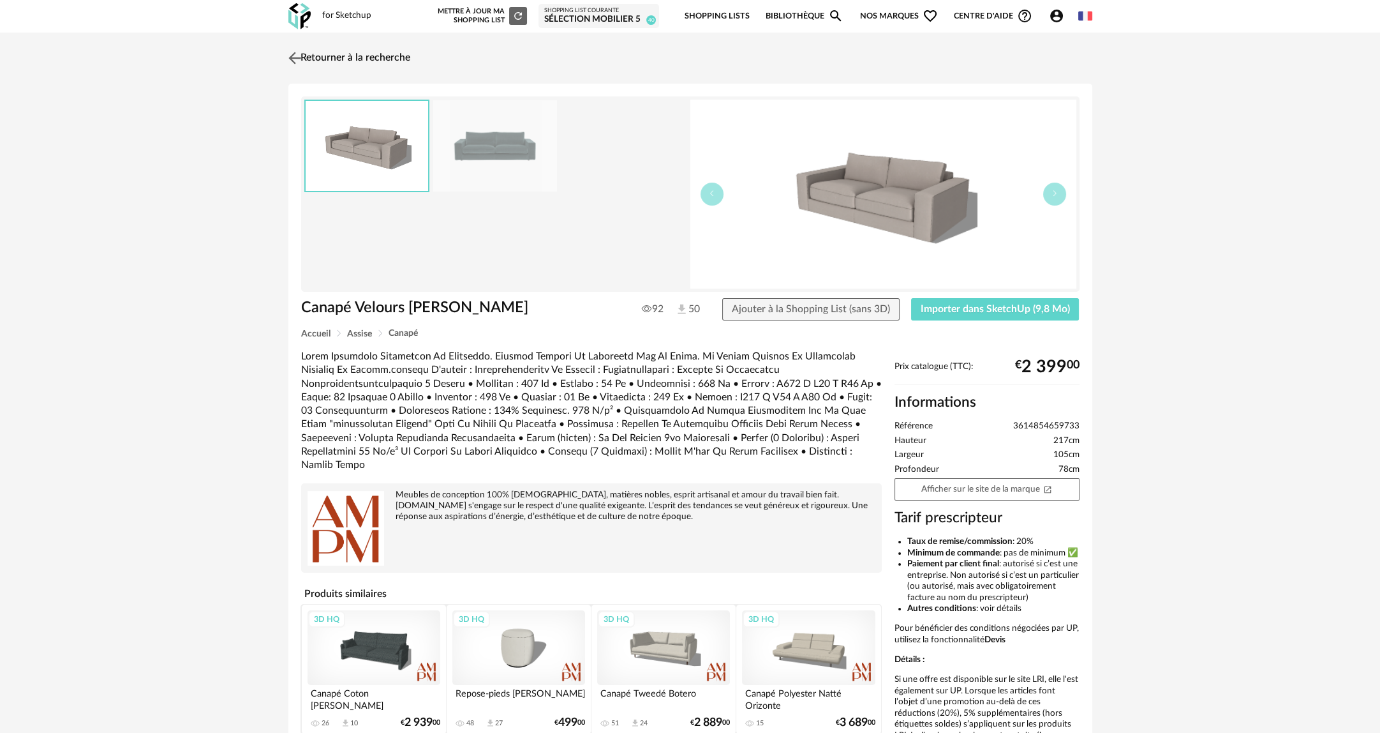
click at [394, 55] on link "Retourner à la recherche" at bounding box center [347, 58] width 125 height 28
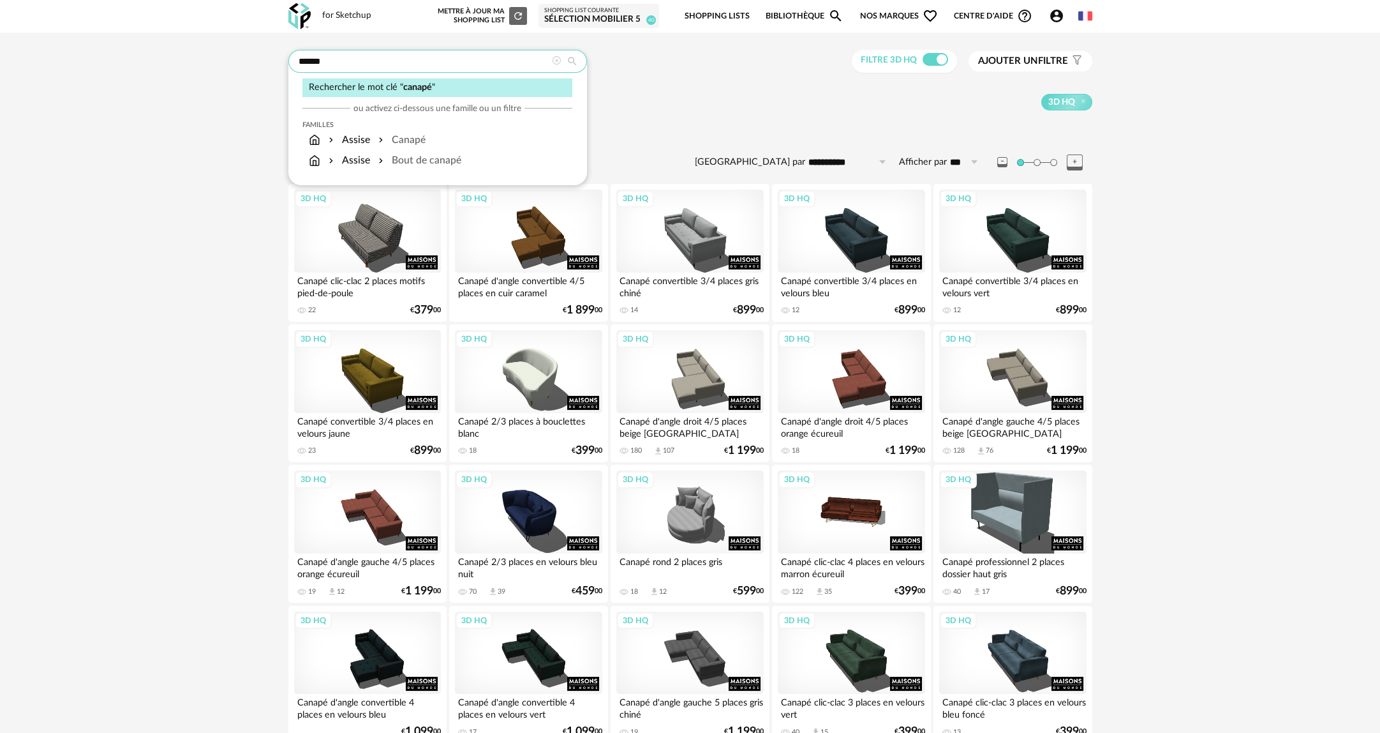
drag, startPoint x: 368, startPoint y: 64, endPoint x: 184, endPoint y: 63, distance: 184.4
type input "*****"
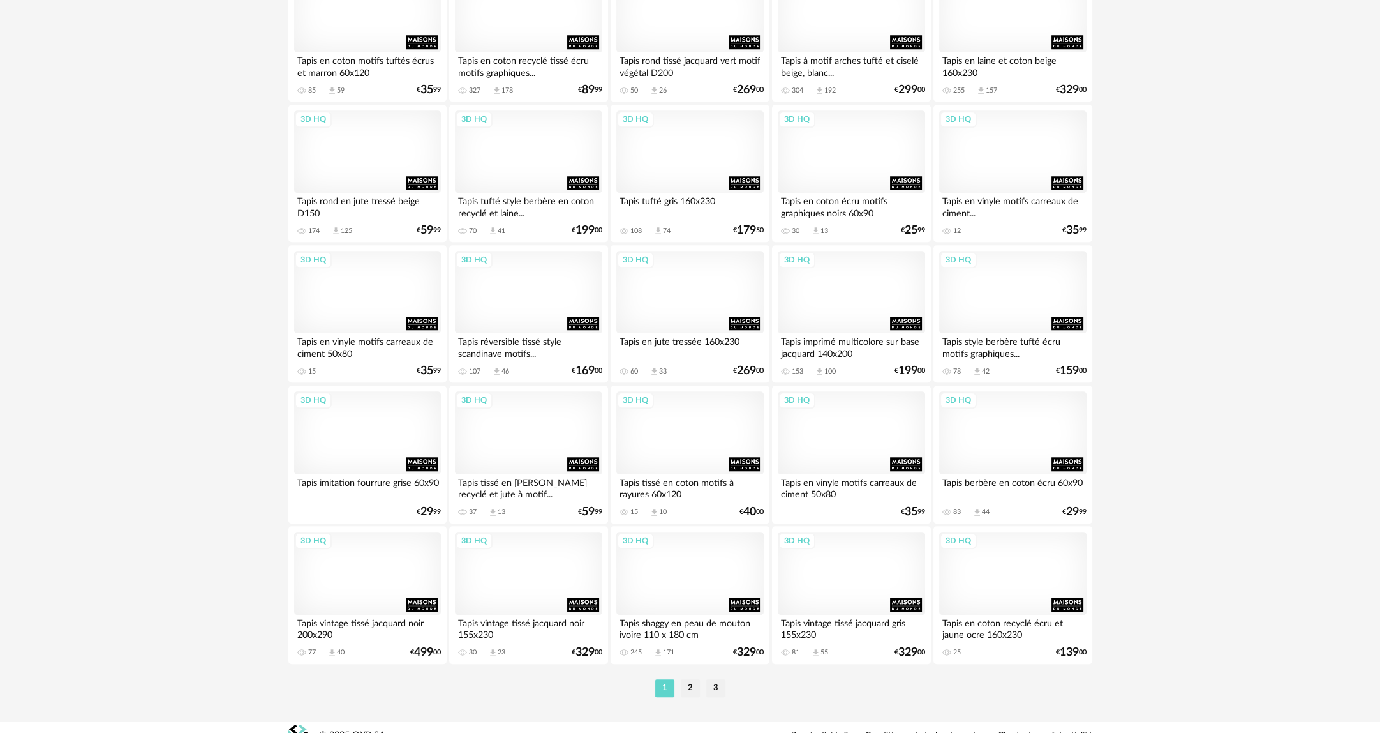
scroll to position [2343, 0]
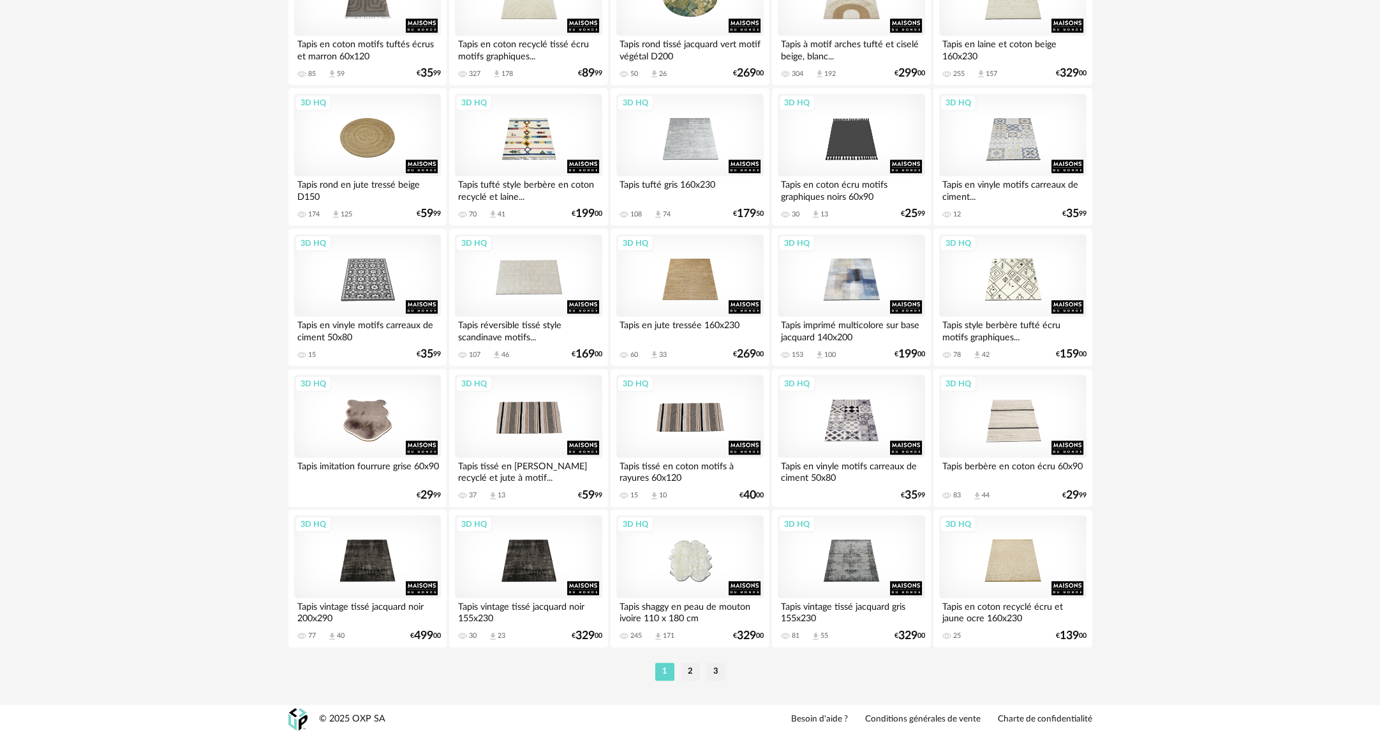
click at [694, 661] on div "1 2 3" at bounding box center [690, 671] width 804 height 20
click at [694, 667] on li "2" at bounding box center [690, 671] width 19 height 18
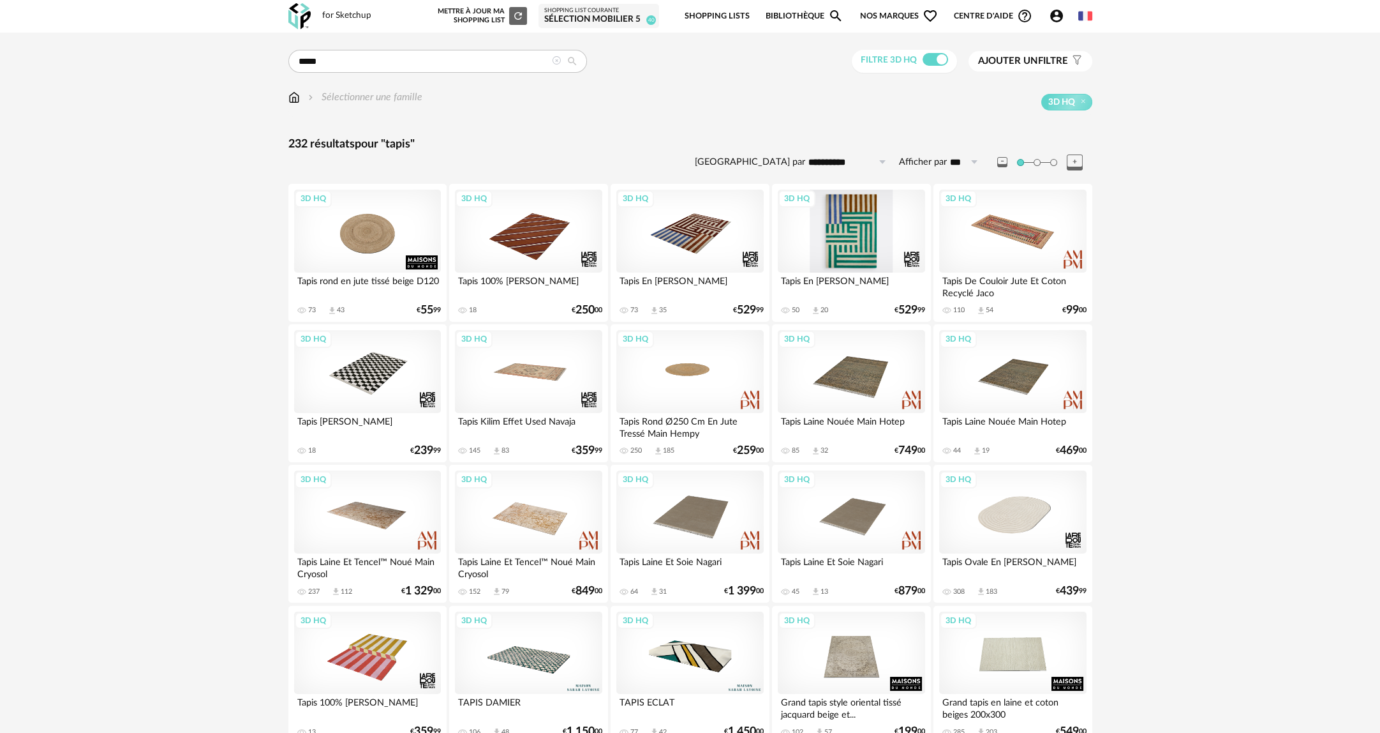
click at [872, 244] on div "3D HQ" at bounding box center [851, 231] width 147 height 83
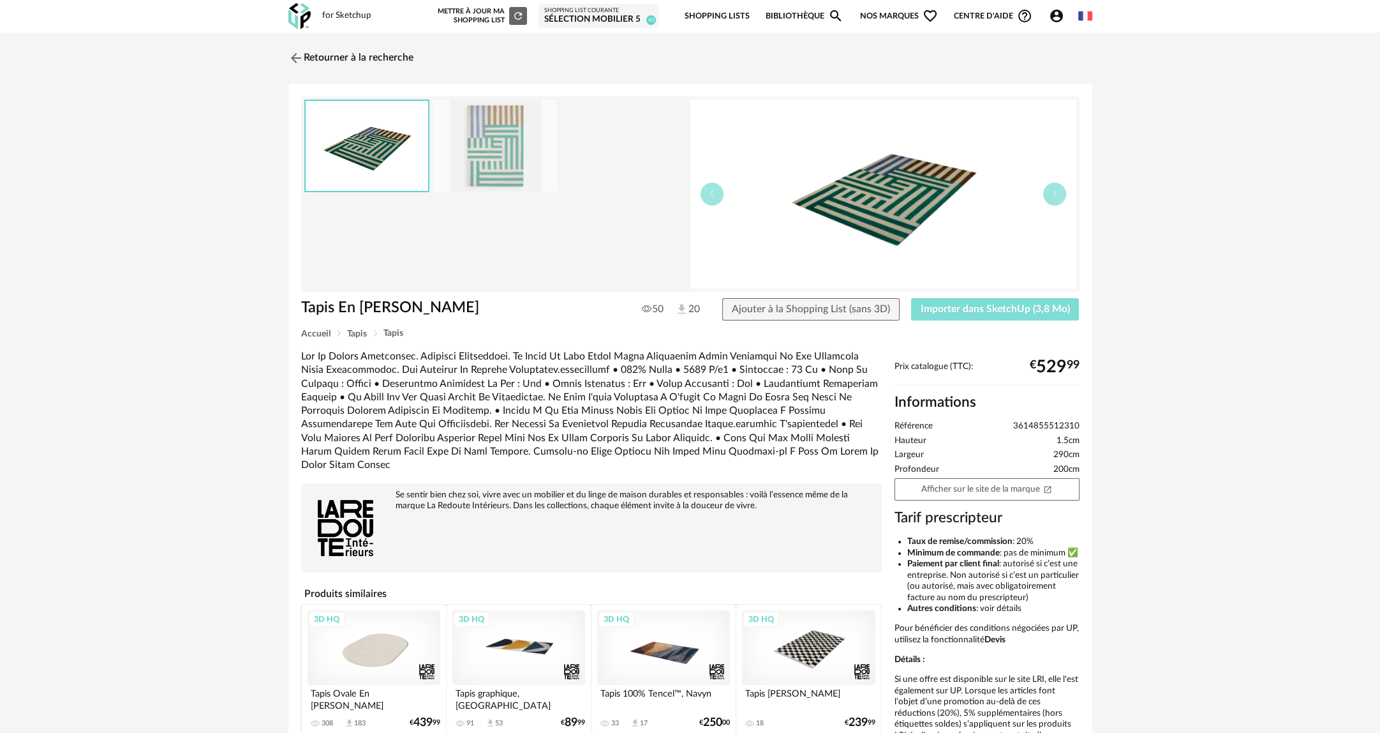
click at [1009, 307] on span "Importer dans SketchUp (3,8 Mo)" at bounding box center [995, 309] width 149 height 10
click at [366, 55] on link "Retourner à la recherche" at bounding box center [347, 58] width 125 height 28
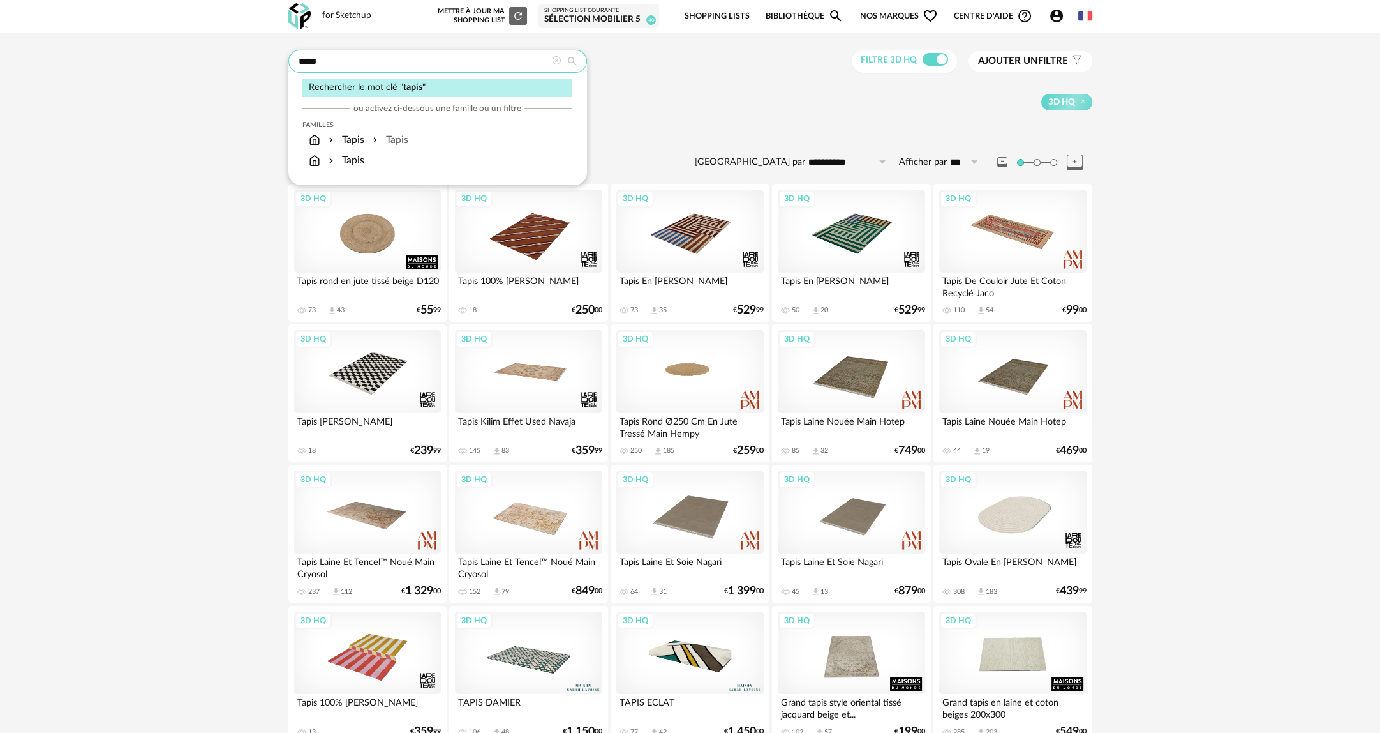
drag, startPoint x: 283, startPoint y: 57, endPoint x: 159, endPoint y: 52, distance: 124.5
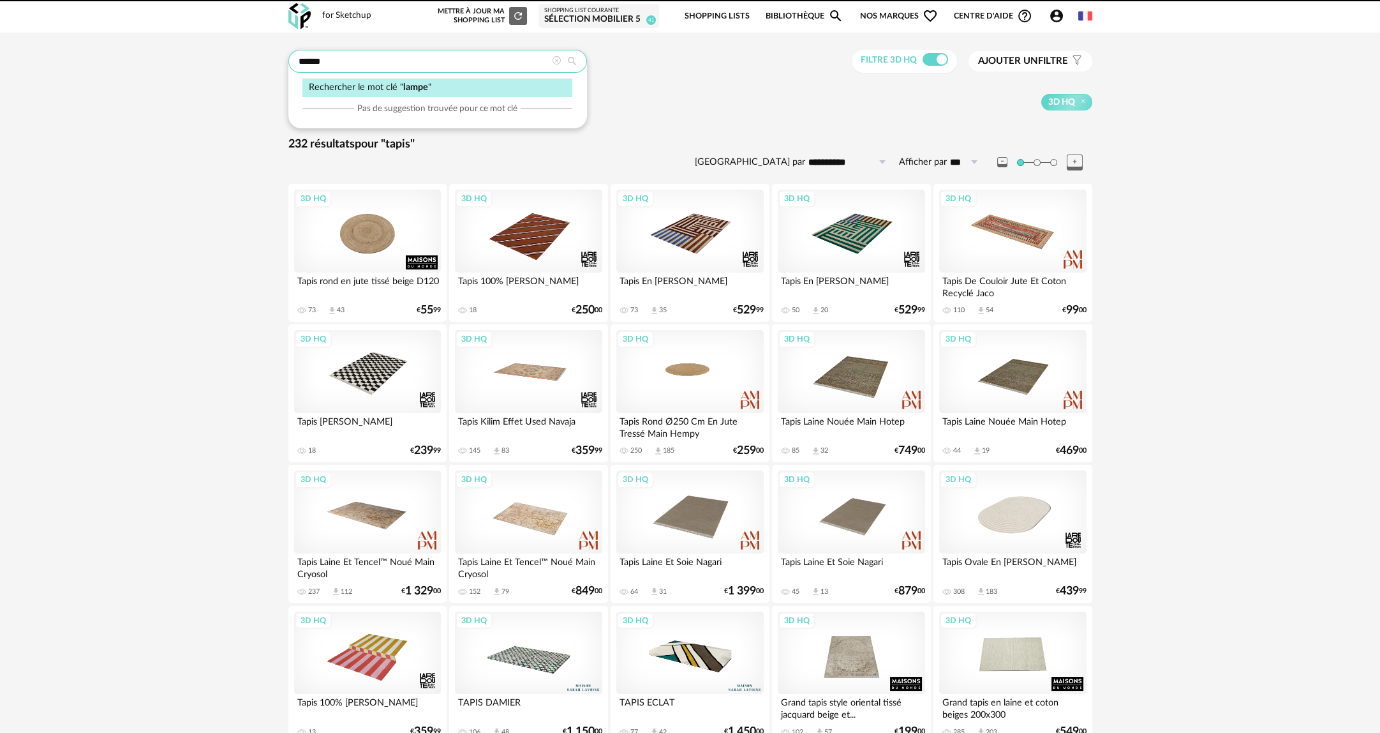
type input "*****"
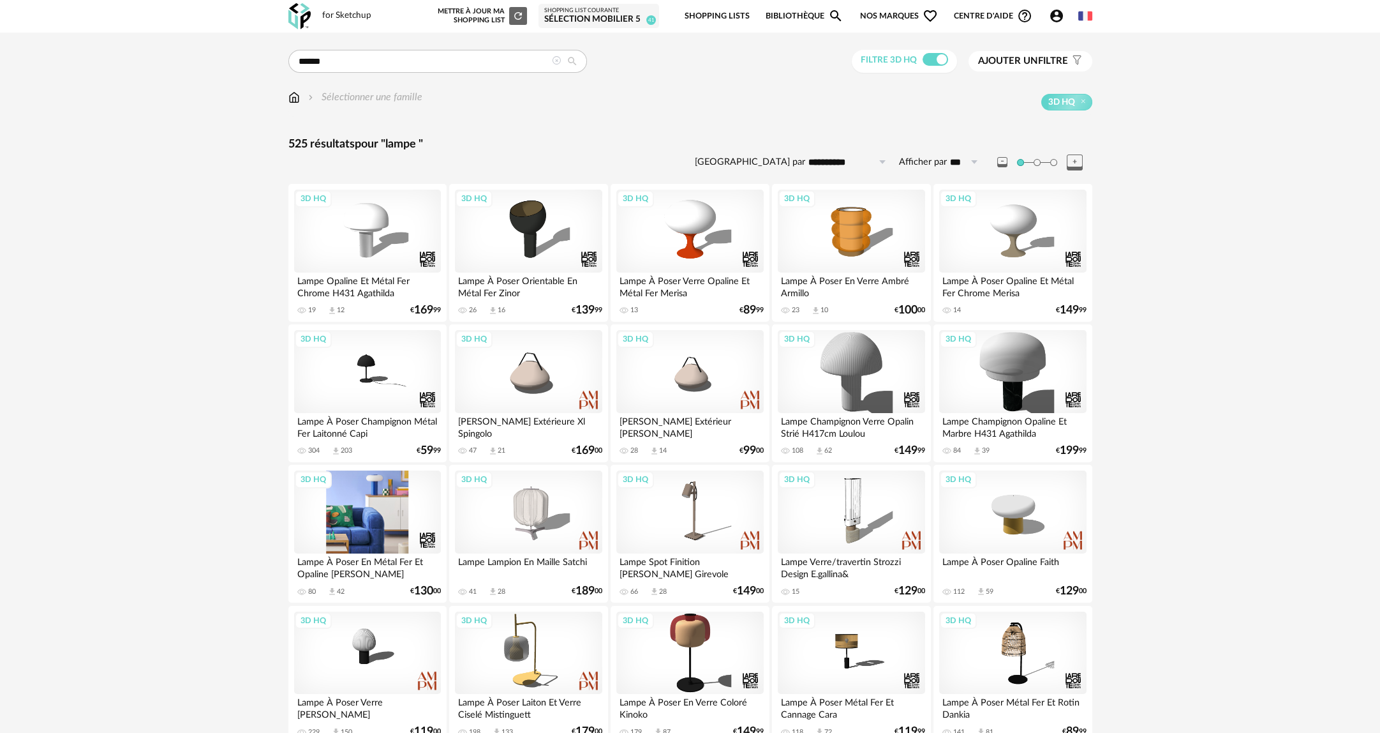
click at [371, 517] on div "3D HQ" at bounding box center [367, 511] width 147 height 83
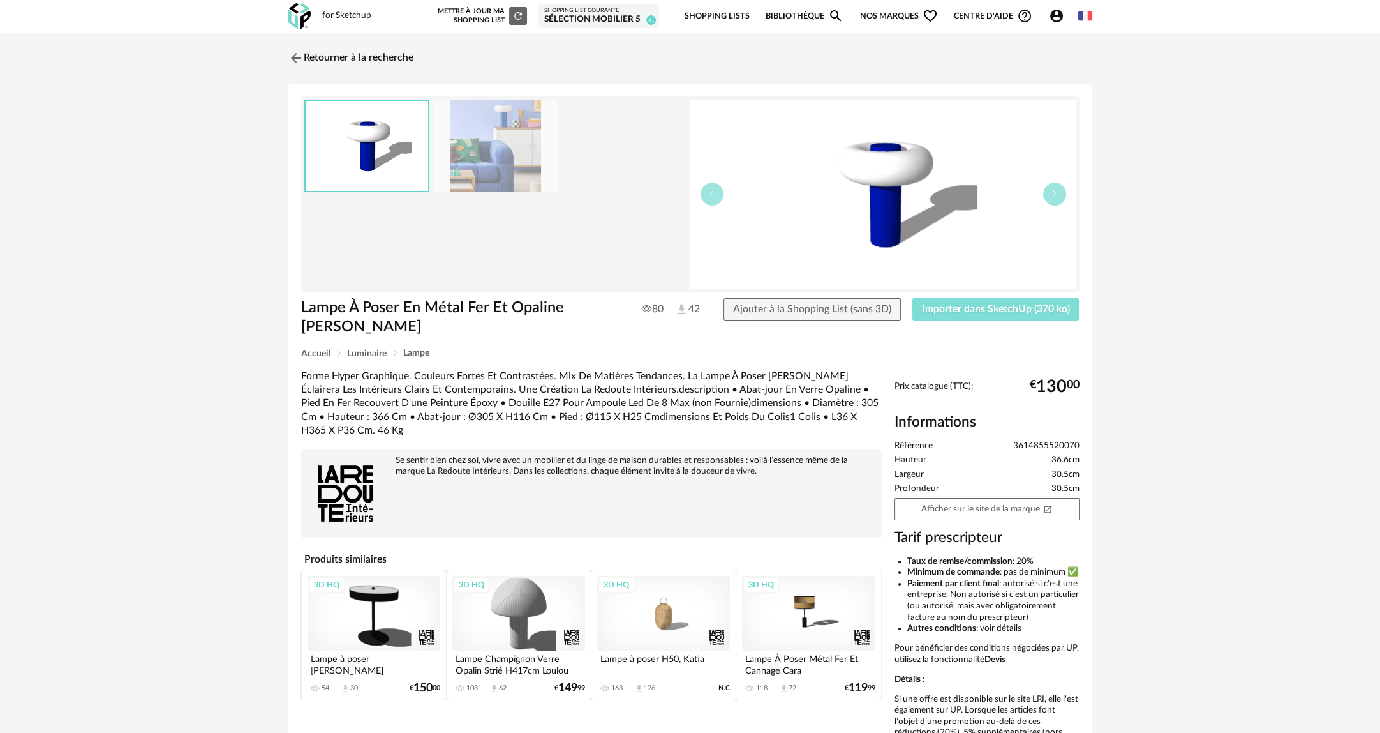
click at [960, 311] on span "Importer dans SketchUp (370 ko)" at bounding box center [996, 309] width 148 height 10
click at [314, 54] on link "Retourner à la recherche" at bounding box center [347, 58] width 125 height 28
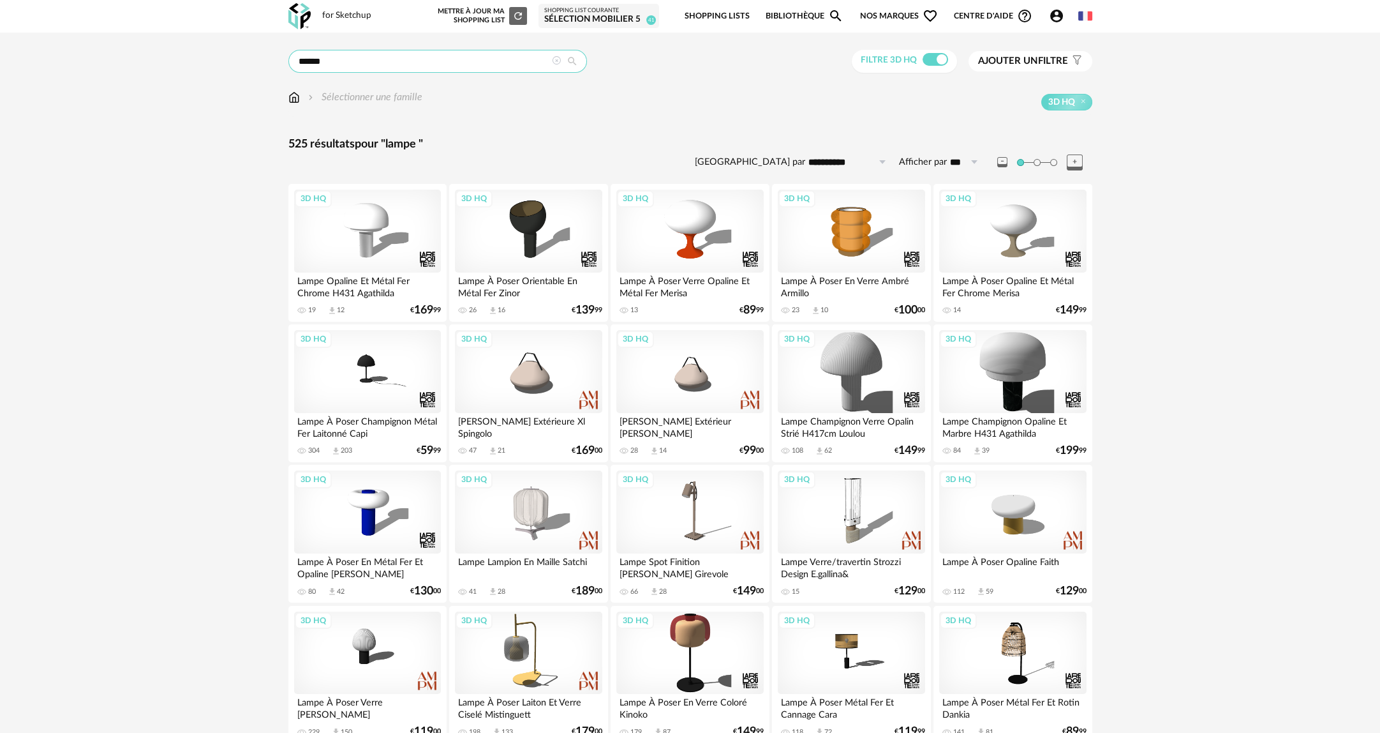
click at [462, 64] on input "*****" at bounding box center [437, 61] width 299 height 23
drag, startPoint x: 409, startPoint y: 57, endPoint x: 161, endPoint y: 48, distance: 248.4
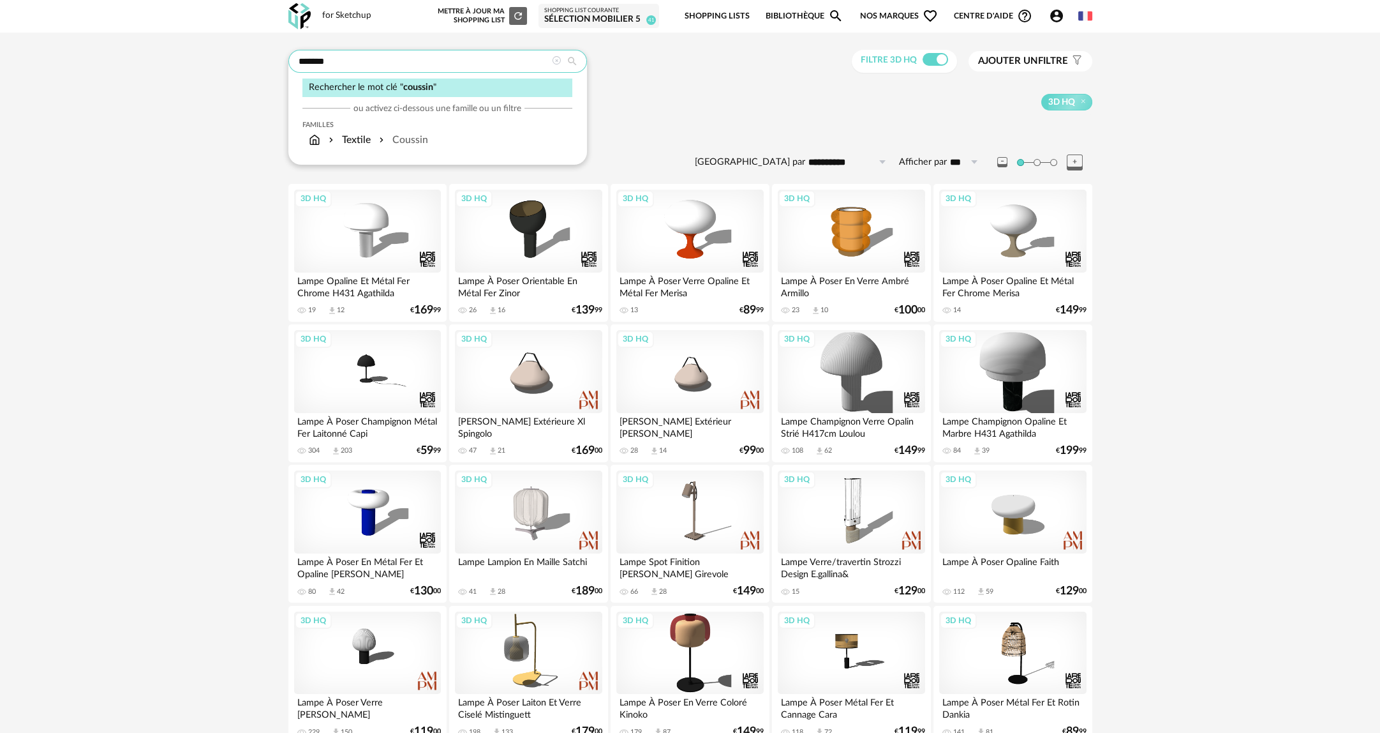
type input "*******"
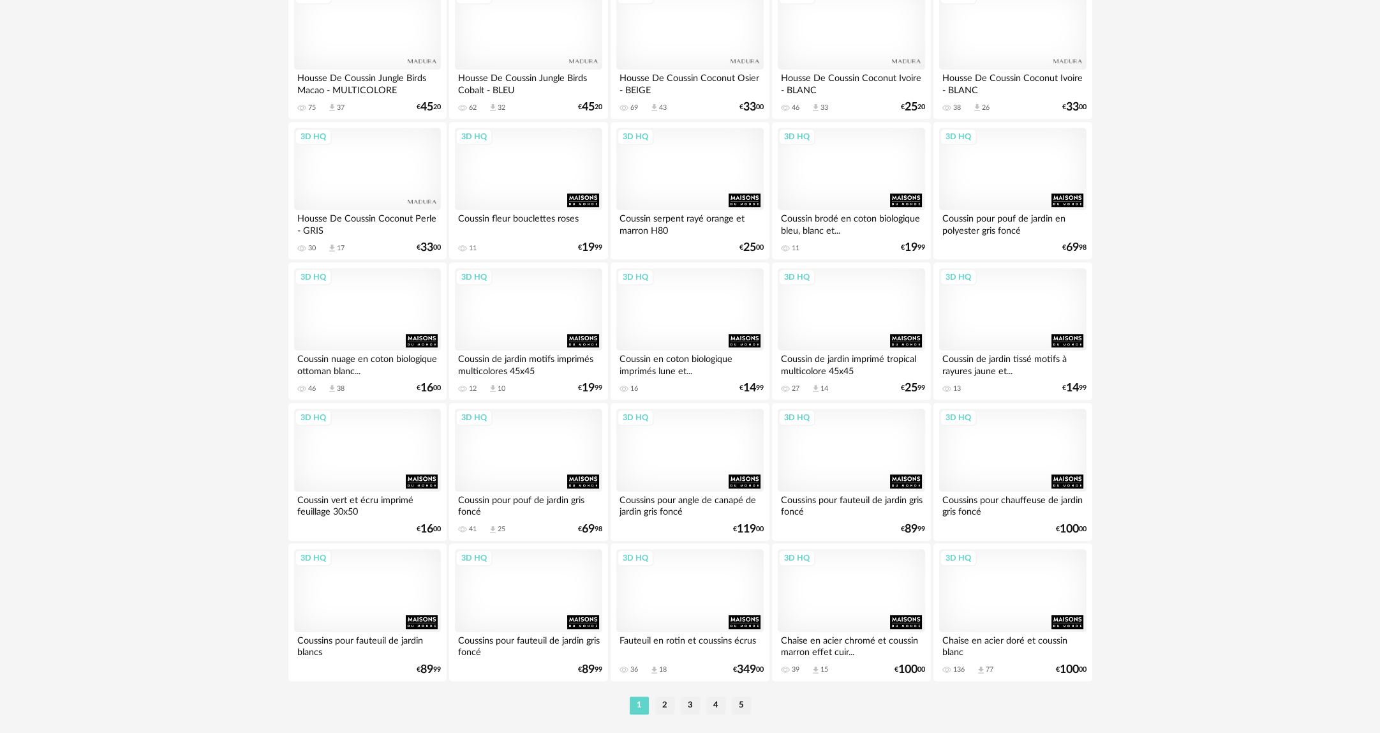
scroll to position [2343, 0]
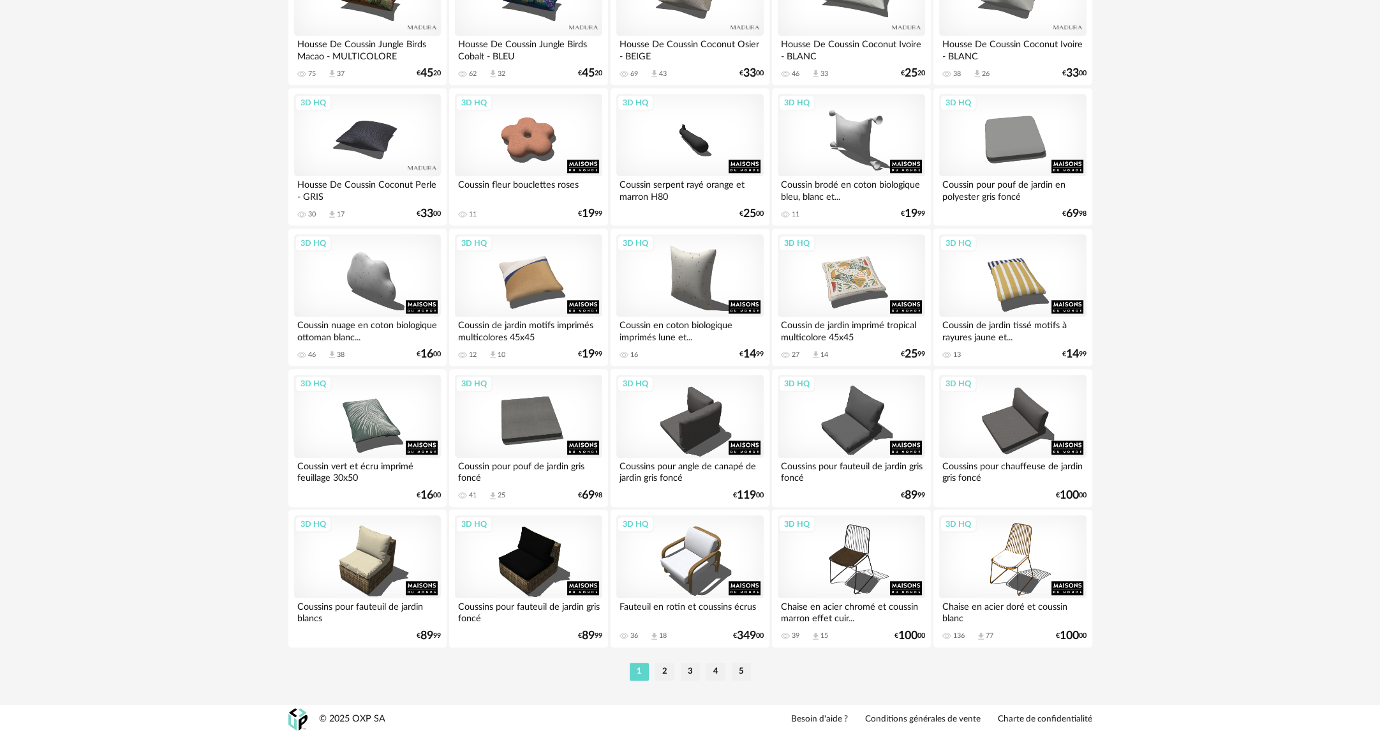
click at [674, 666] on ul "1 2 3 4 5" at bounding box center [691, 671] width 128 height 18
click at [667, 667] on li "2" at bounding box center [664, 671] width 19 height 18
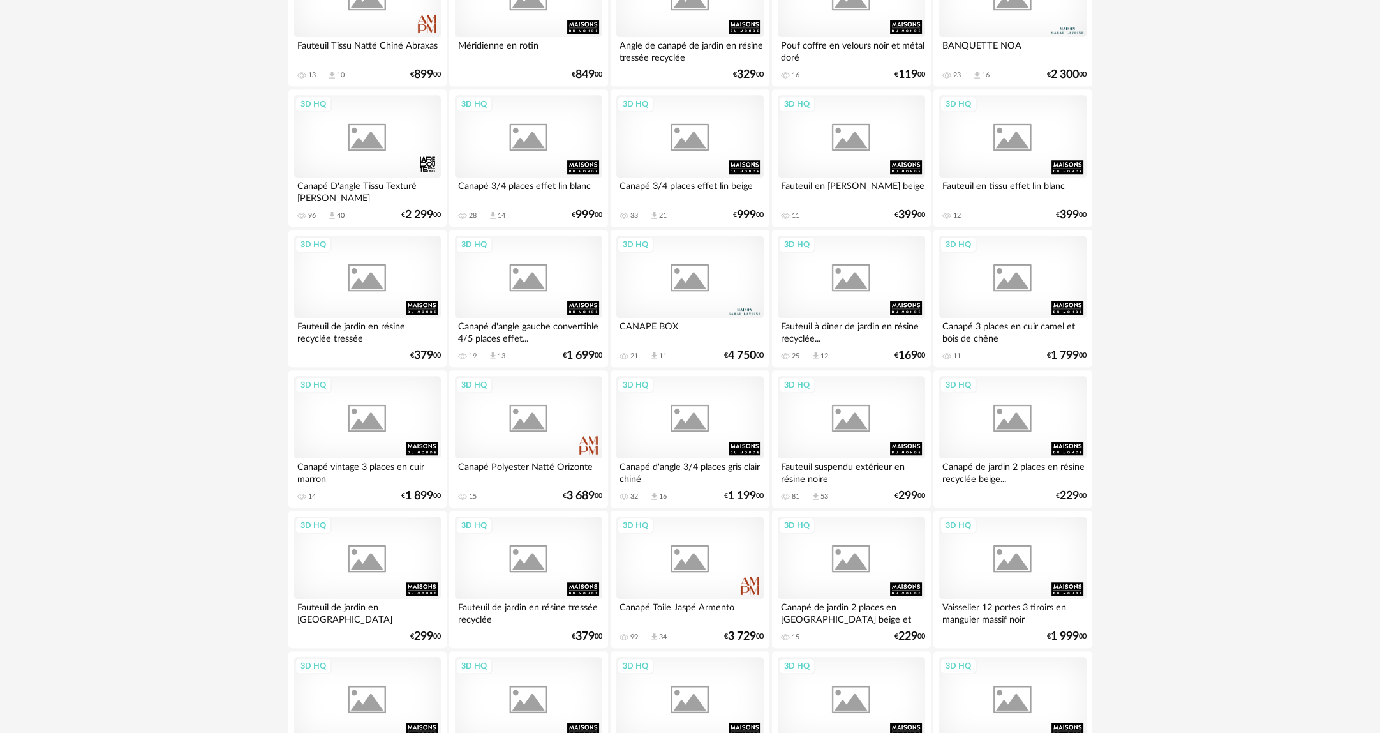
scroll to position [2343, 0]
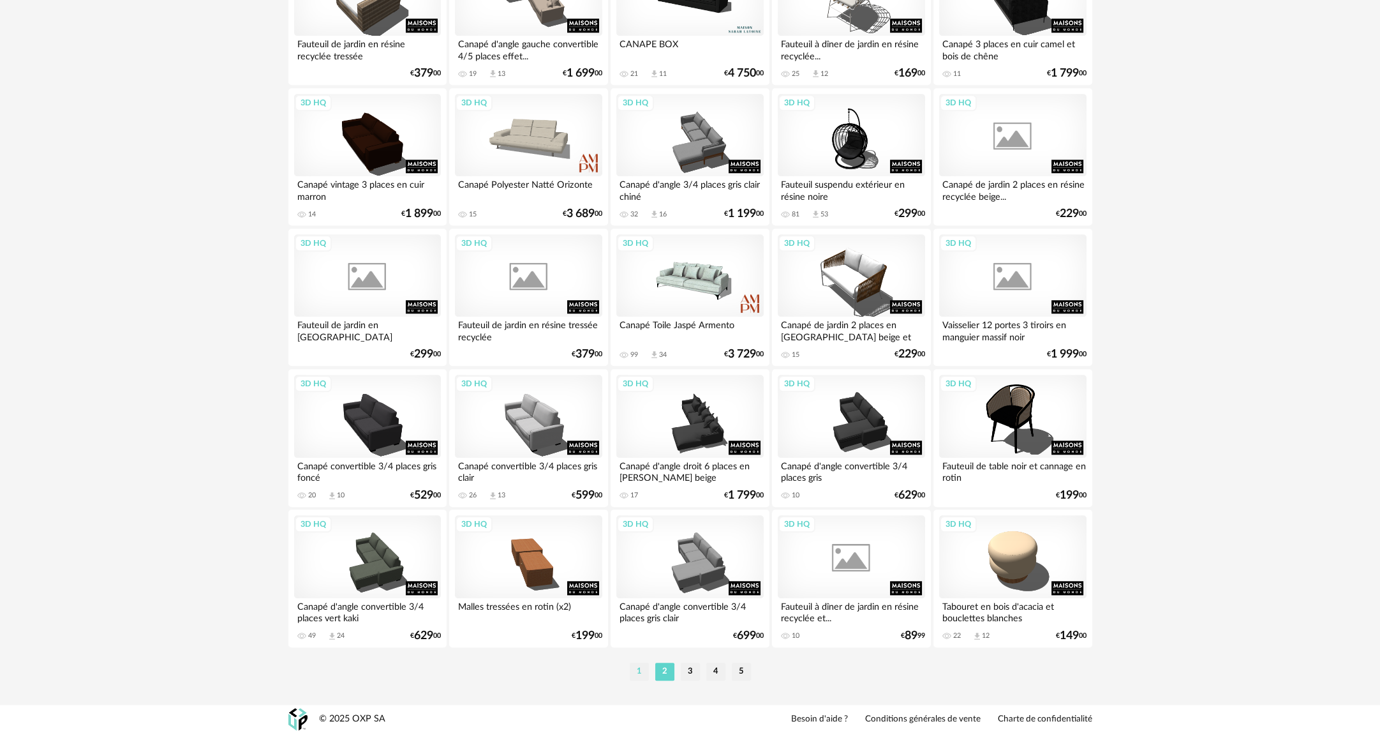
click at [636, 668] on li "1" at bounding box center [639, 671] width 19 height 18
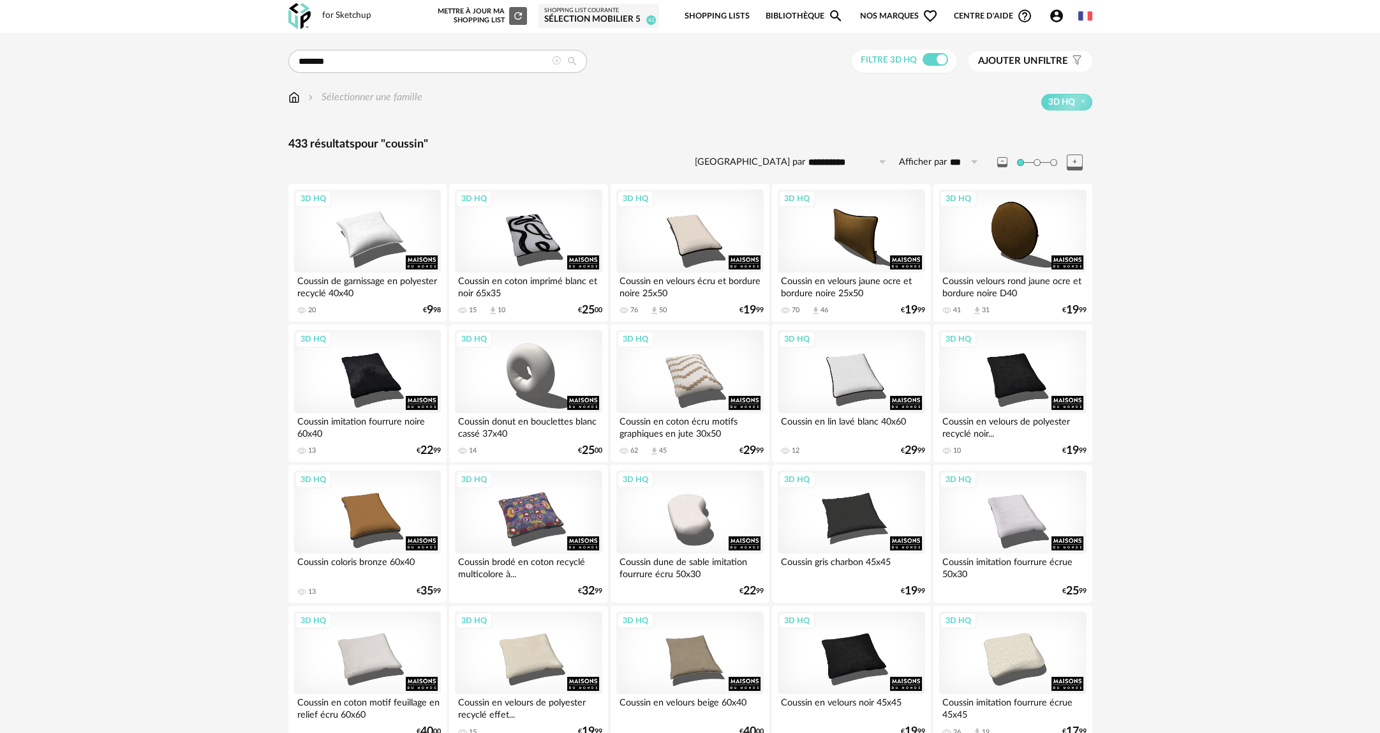
click at [926, 56] on span at bounding box center [936, 59] width 26 height 13
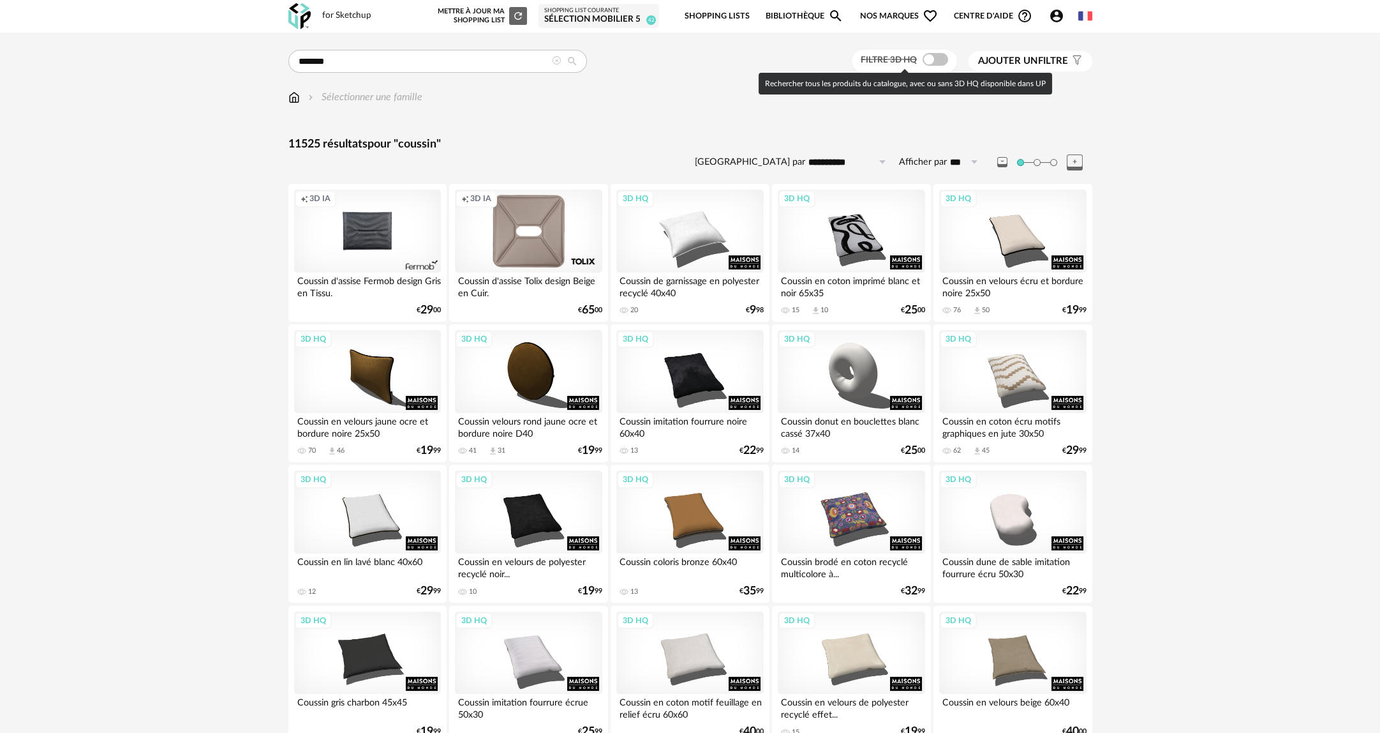
click at [937, 58] on span at bounding box center [936, 59] width 26 height 13
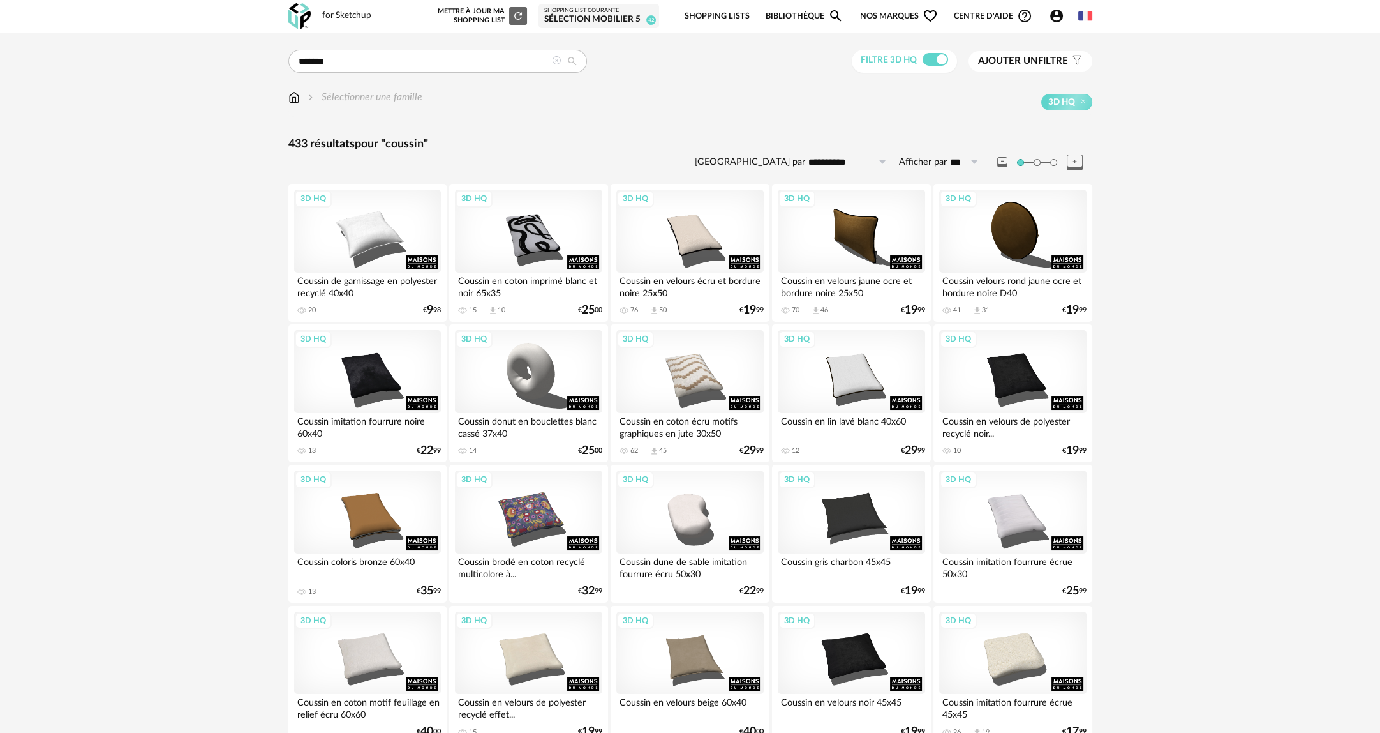
click at [293, 98] on img at bounding box center [293, 97] width 11 height 15
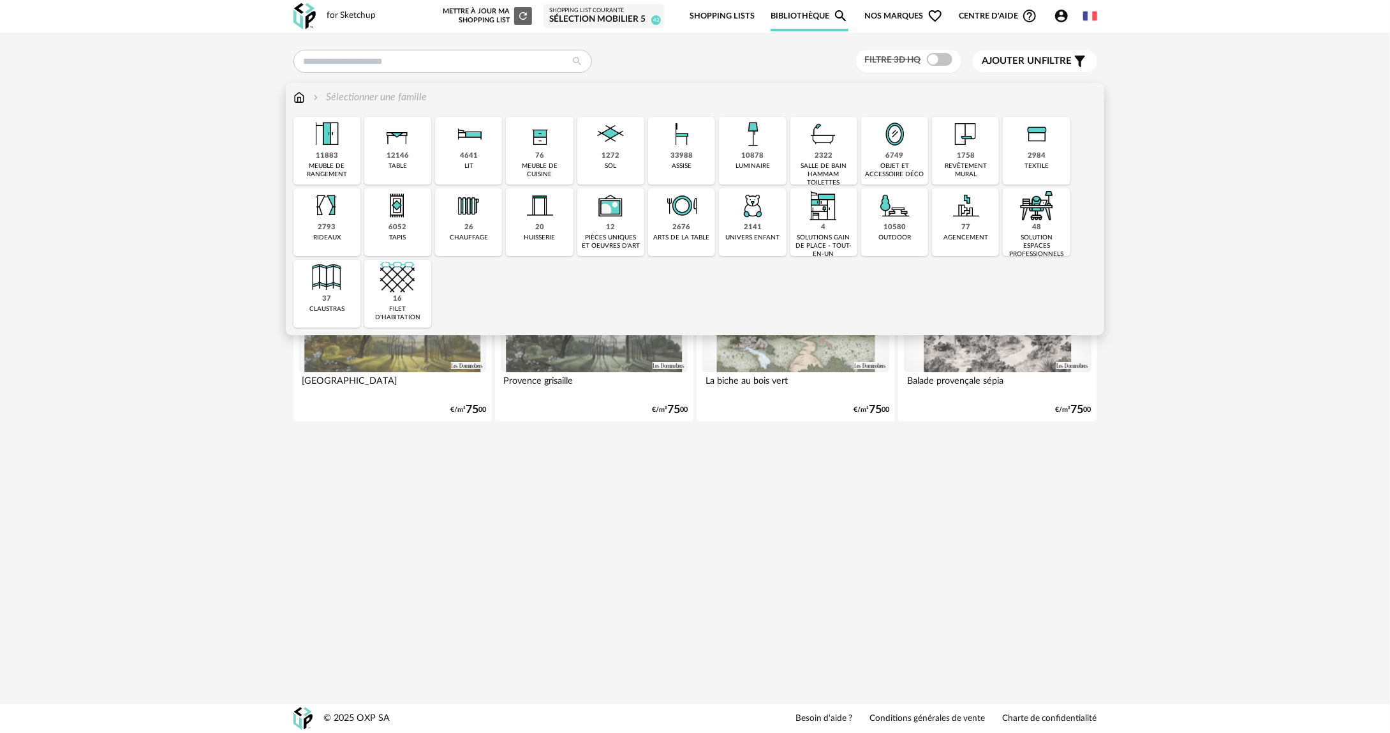
click at [1029, 153] on div "2984" at bounding box center [1037, 156] width 18 height 10
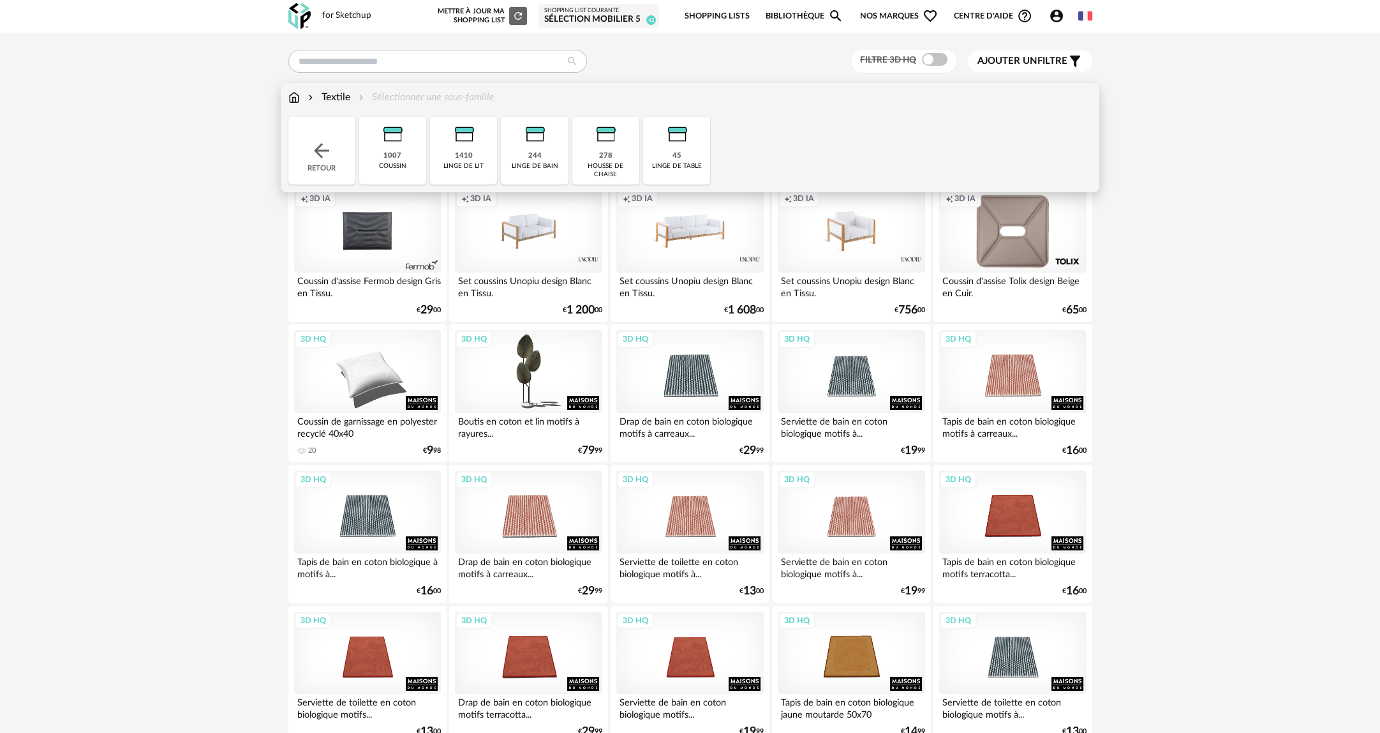
click at [392, 167] on div "coussin" at bounding box center [392, 166] width 27 height 8
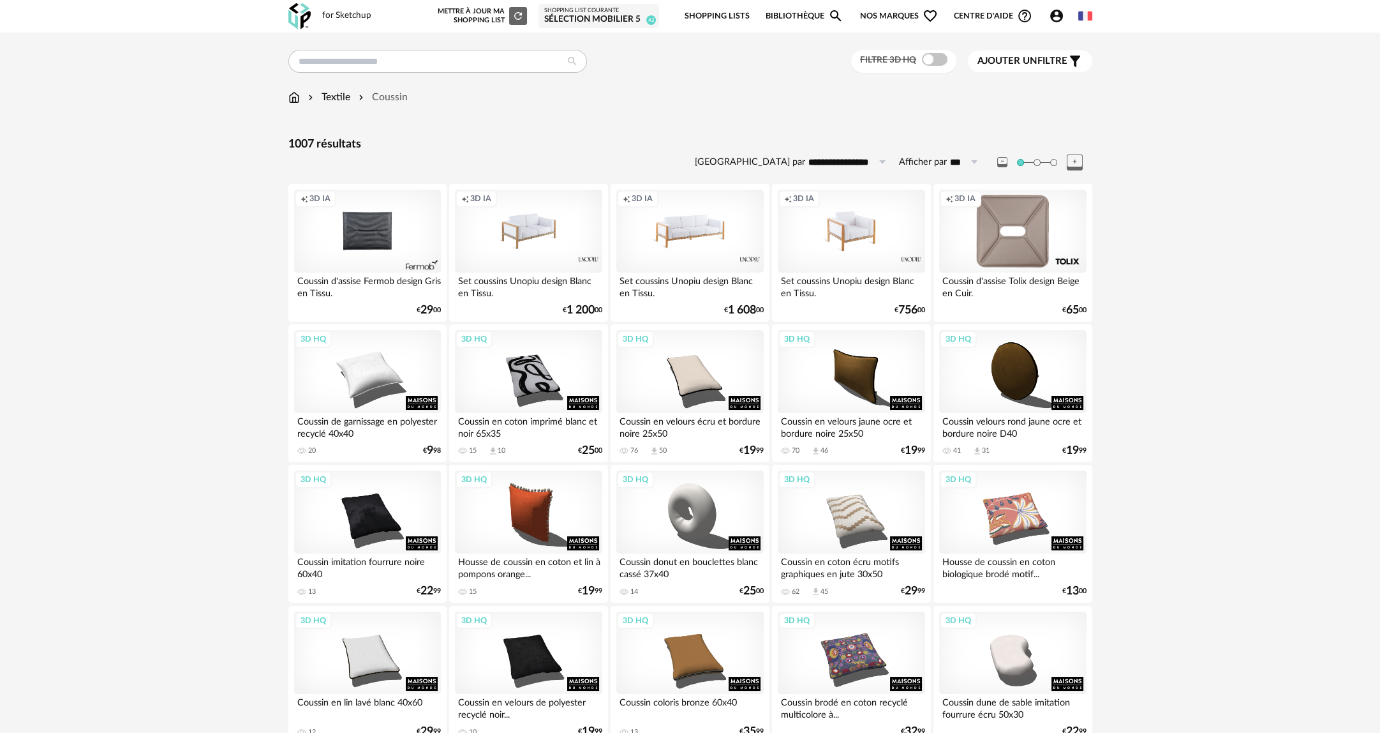
click at [1004, 55] on span "Ajouter un filtre" at bounding box center [1023, 61] width 90 height 13
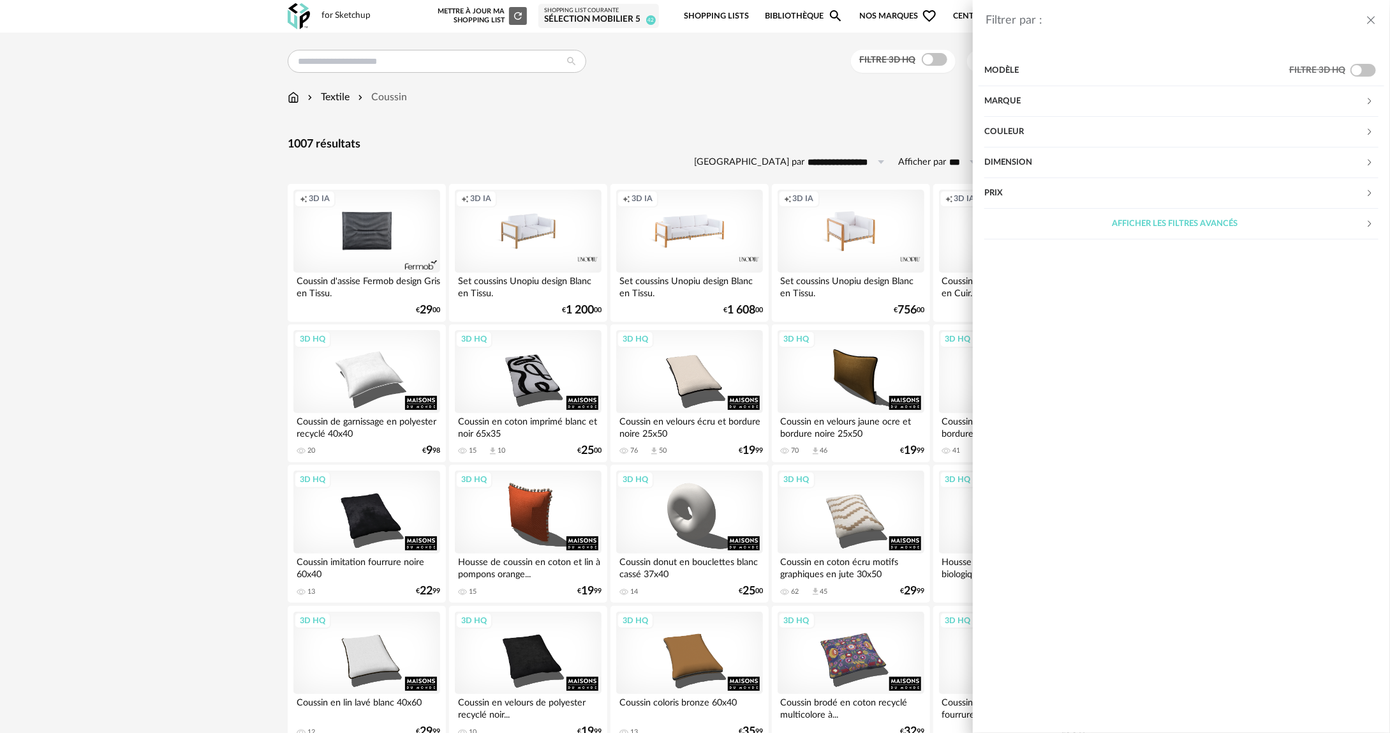
click at [1045, 105] on div "Marque" at bounding box center [1175, 101] width 381 height 31
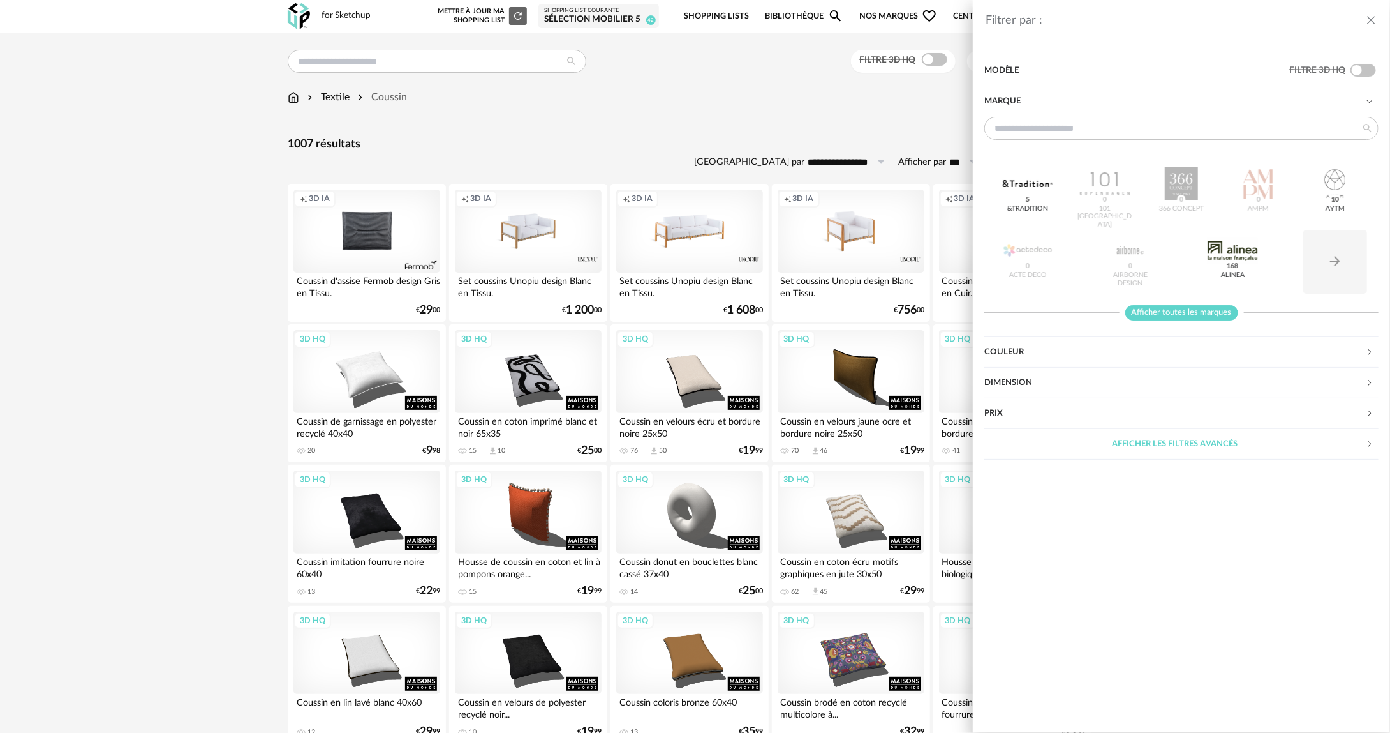
click at [1157, 312] on span "Afficher toutes les marques" at bounding box center [1182, 313] width 113 height 16
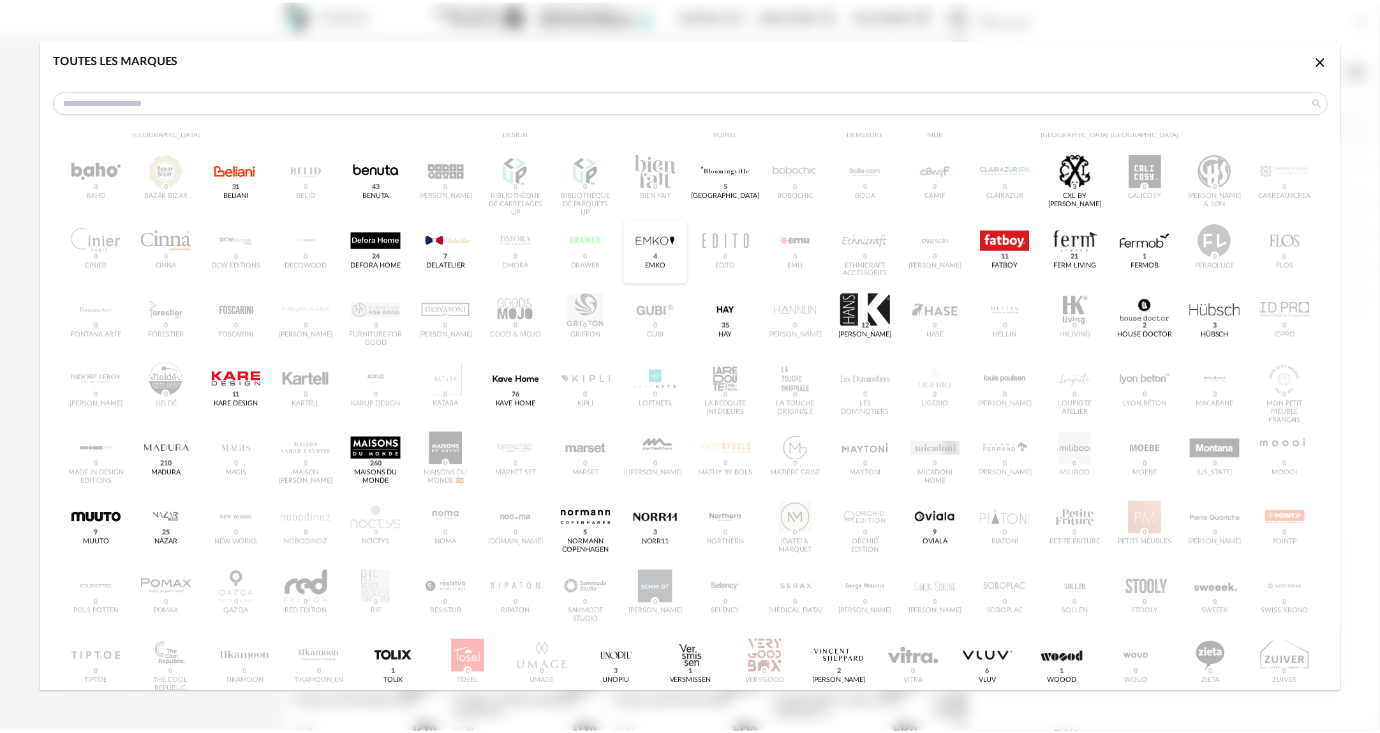
scroll to position [89, 0]
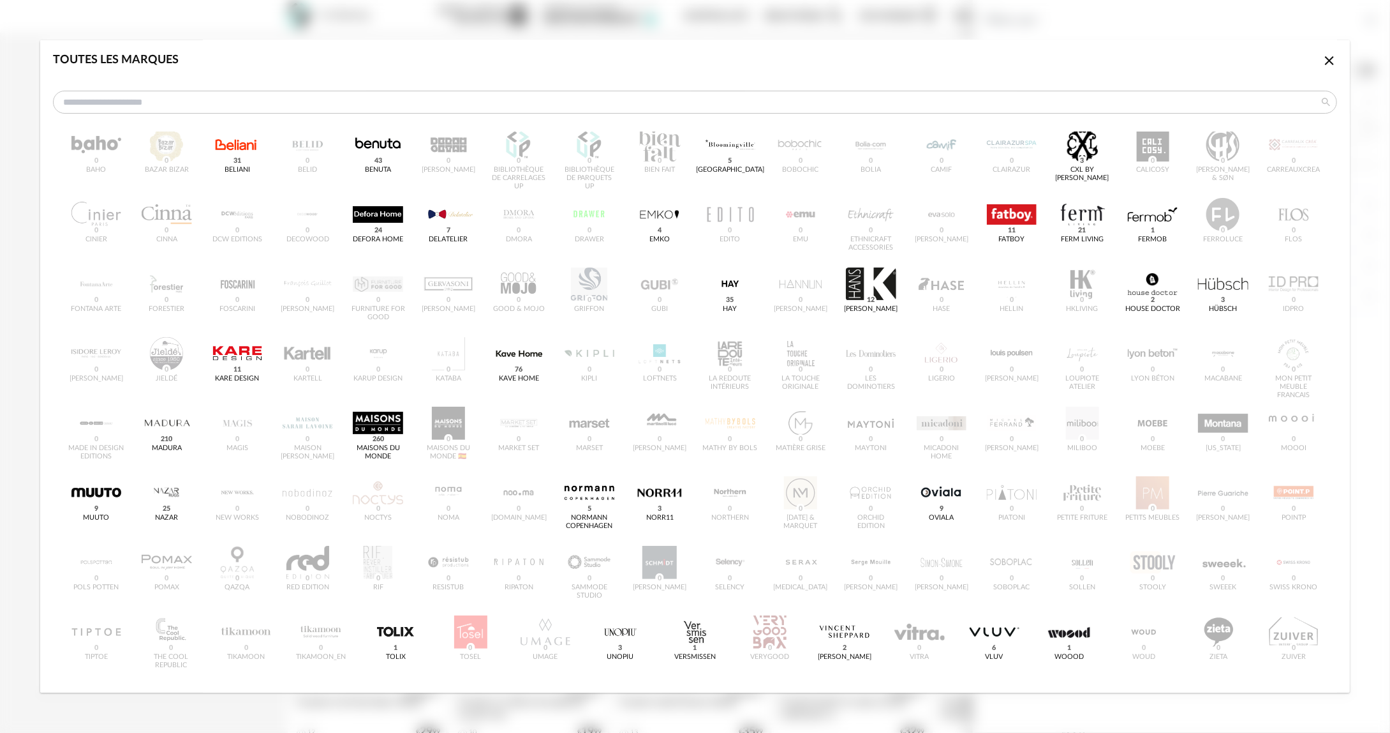
click at [1325, 53] on icon "Close icon" at bounding box center [1329, 60] width 15 height 15
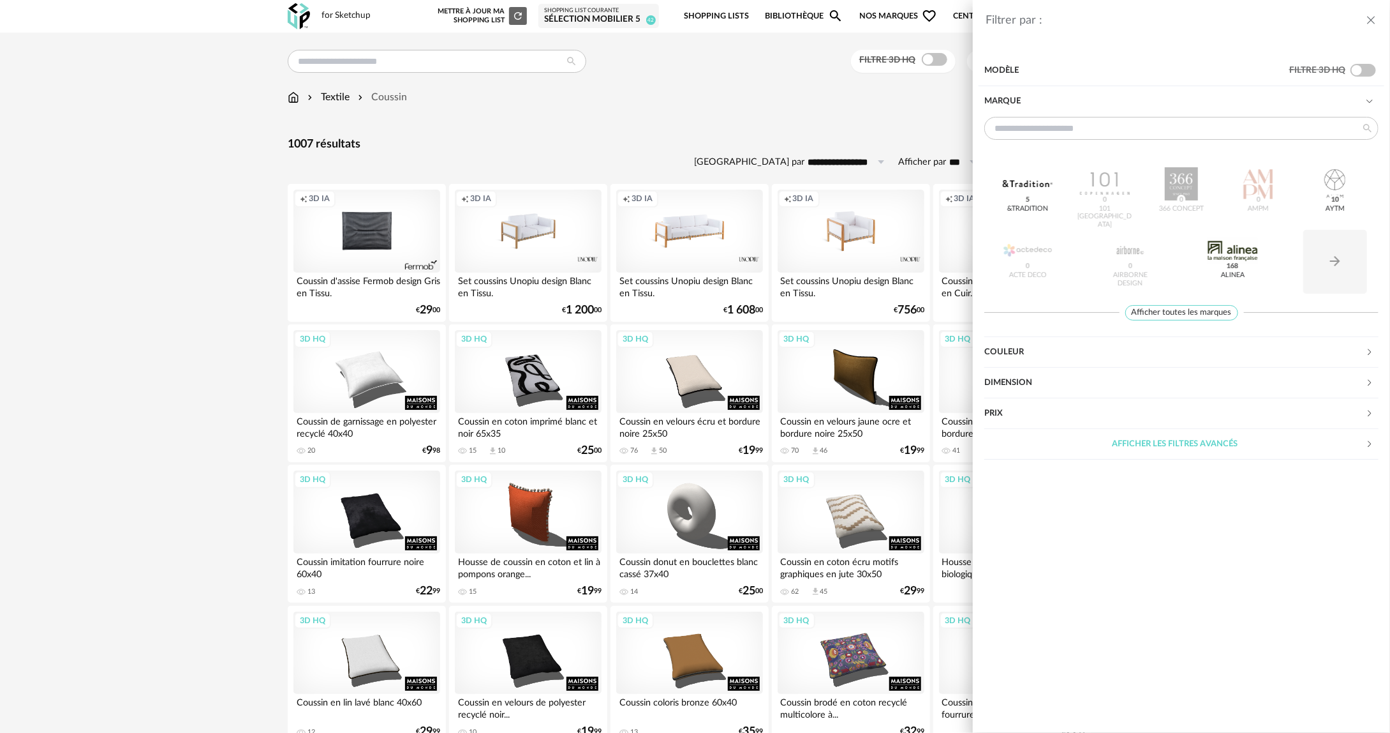
click at [832, 180] on div "Filtrer par : Modèle Filtre 3D HQ Marque &tradition 5 101 Copenhagen 0 366 Conc…" at bounding box center [695, 366] width 1390 height 733
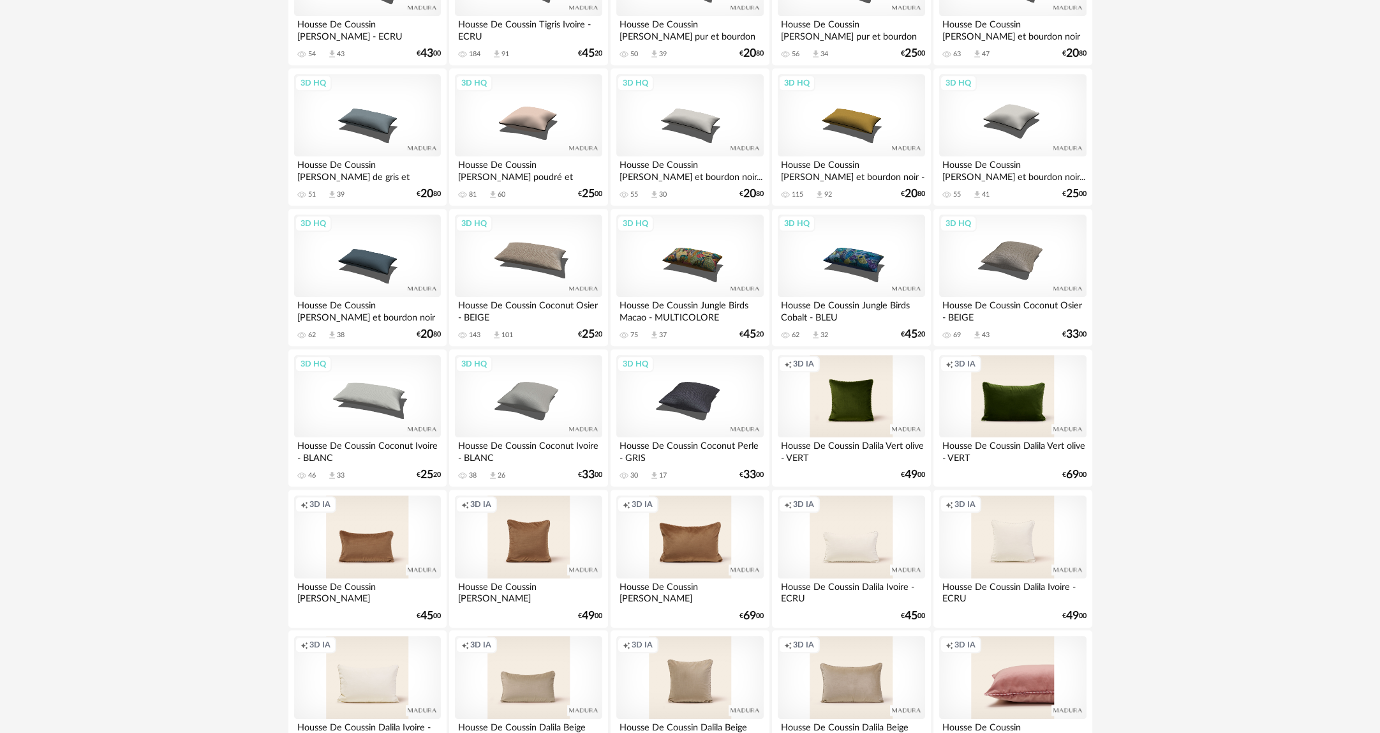
scroll to position [2343, 0]
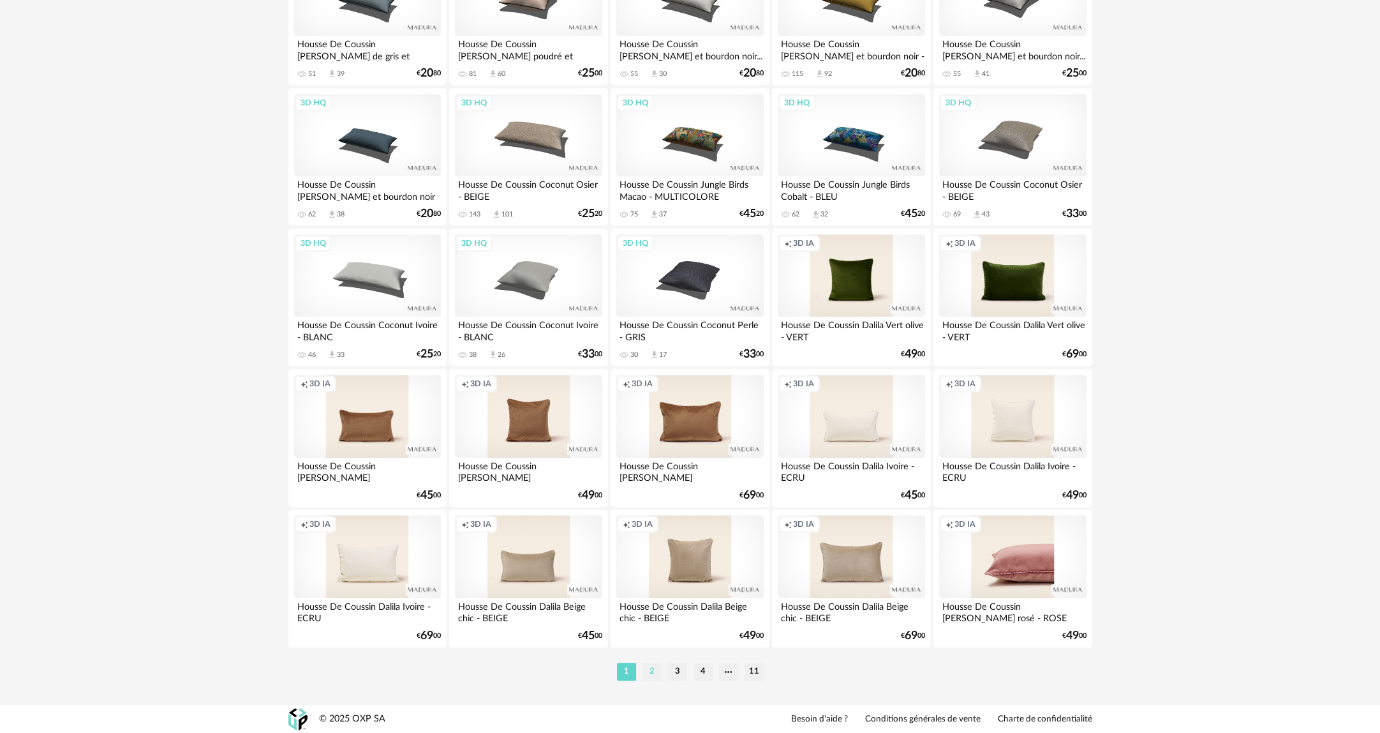
click at [656, 667] on li "2" at bounding box center [652, 671] width 19 height 18
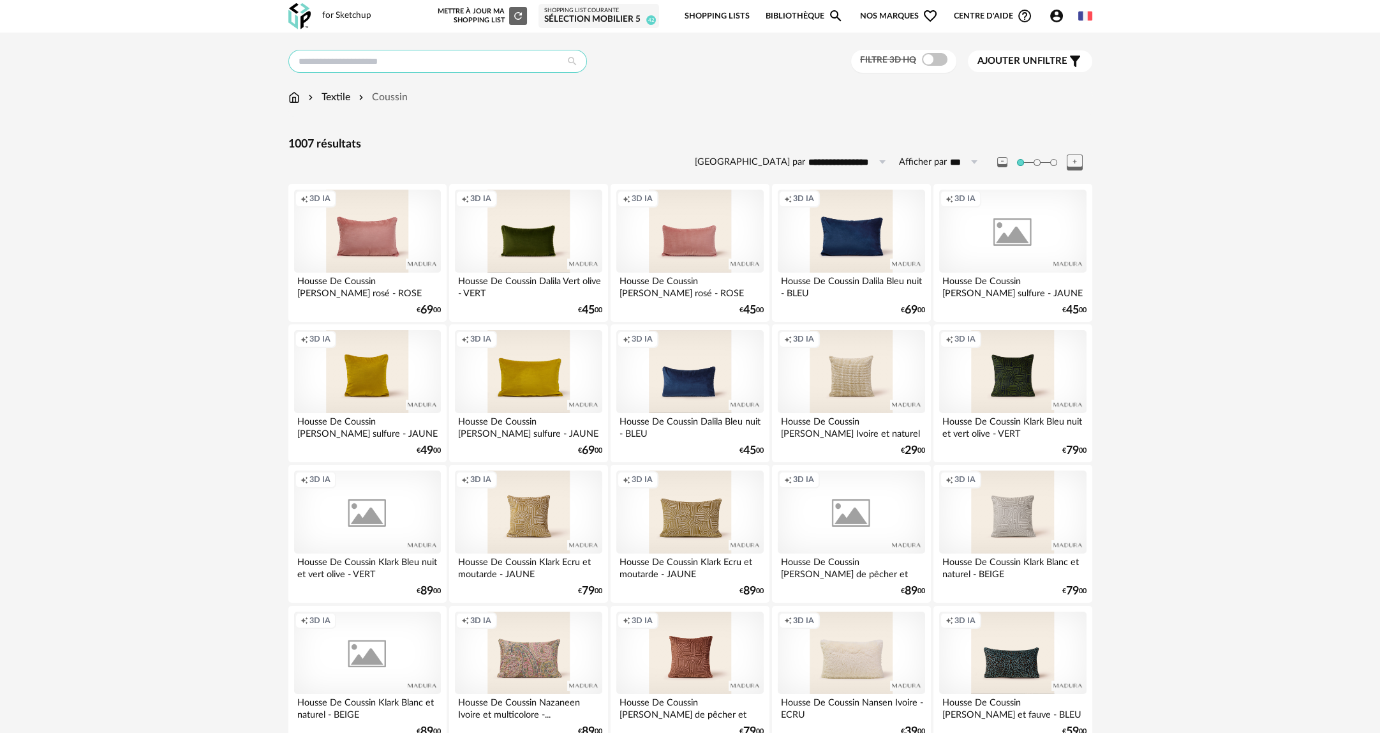
click at [435, 67] on input "text" at bounding box center [437, 61] width 299 height 23
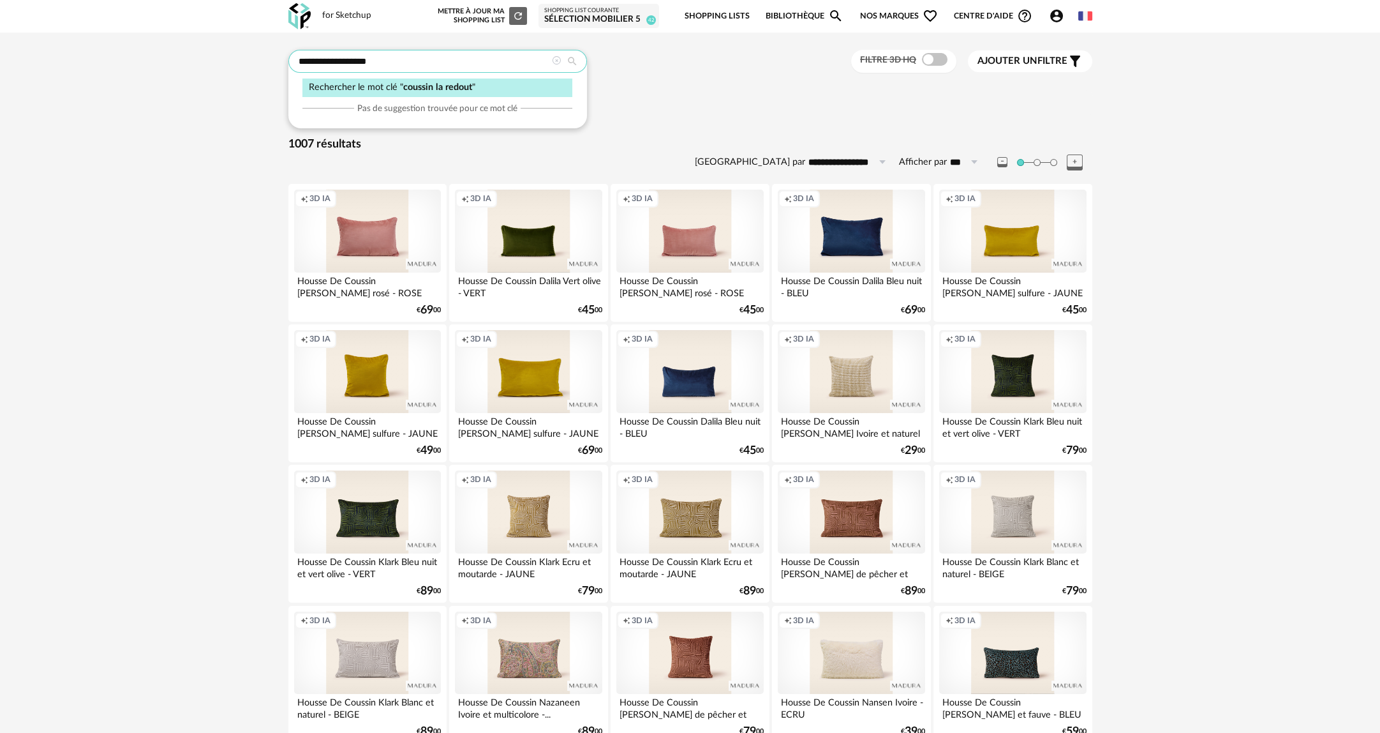
type input "**********"
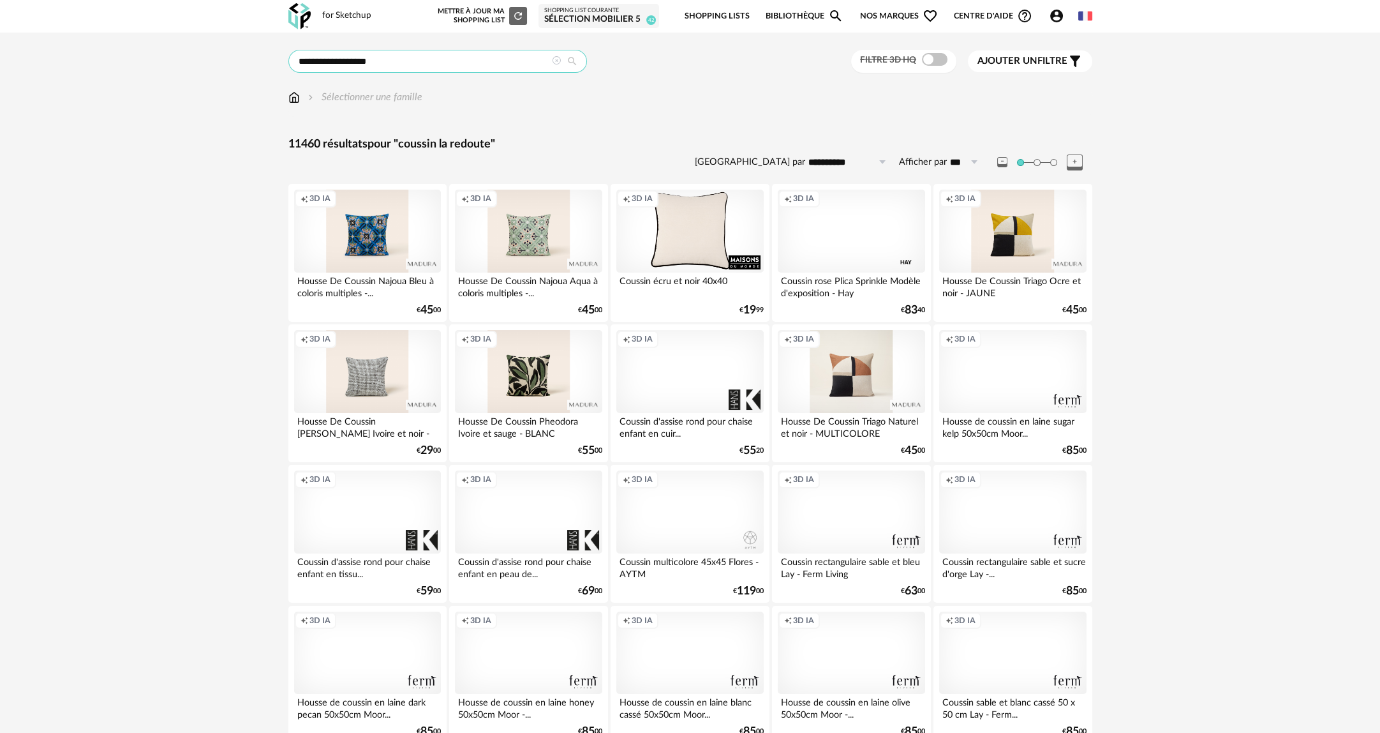
drag, startPoint x: 421, startPoint y: 52, endPoint x: 136, endPoint y: 21, distance: 286.9
type input "**********"
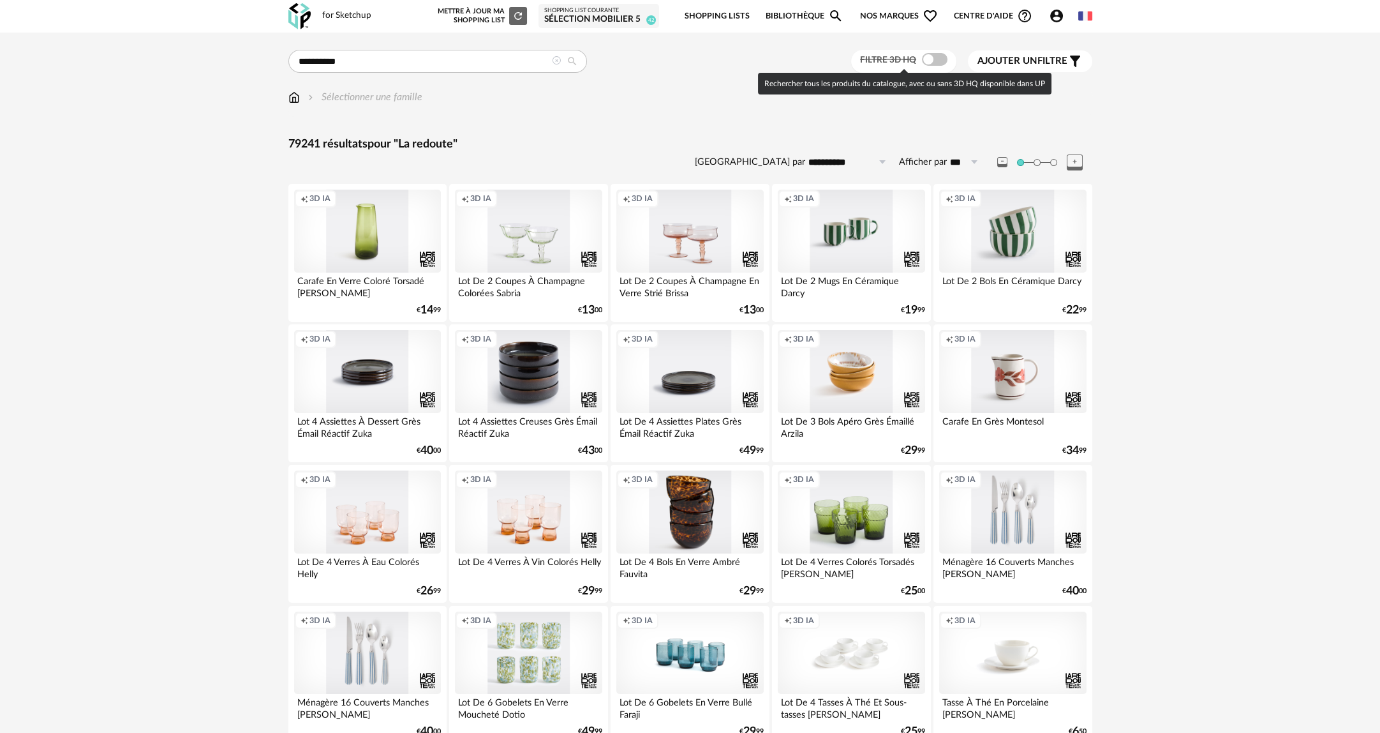
click at [935, 62] on span at bounding box center [935, 59] width 26 height 13
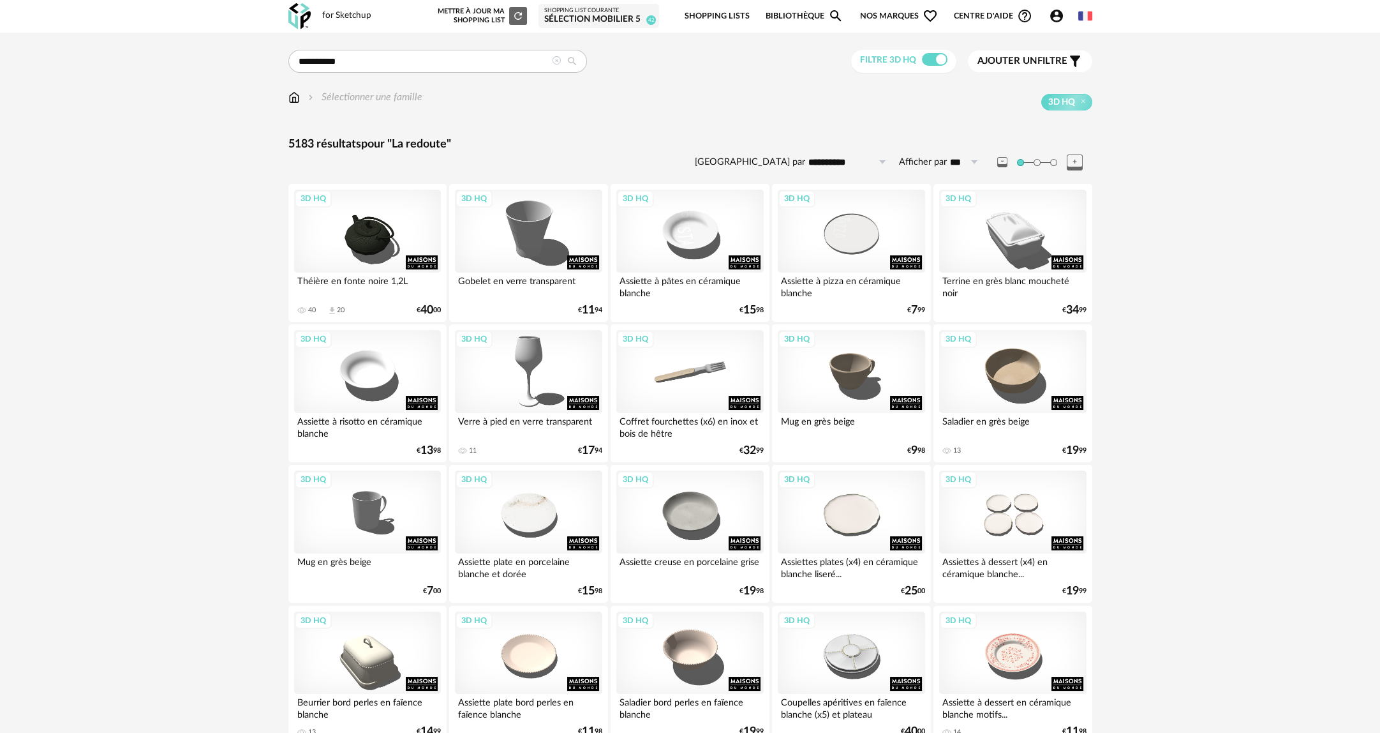
click at [554, 57] on icon at bounding box center [556, 60] width 9 height 9
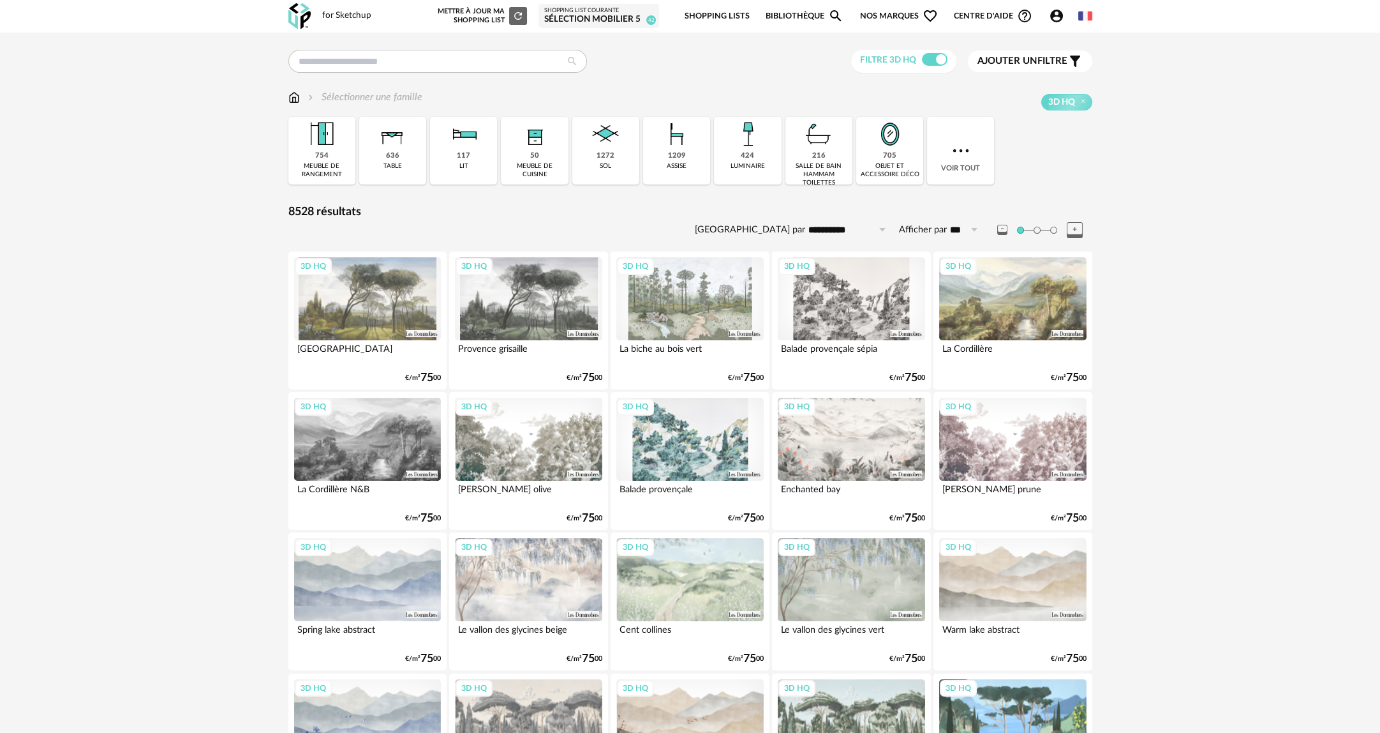
click at [1032, 64] on span "Ajouter un" at bounding box center [1008, 61] width 60 height 10
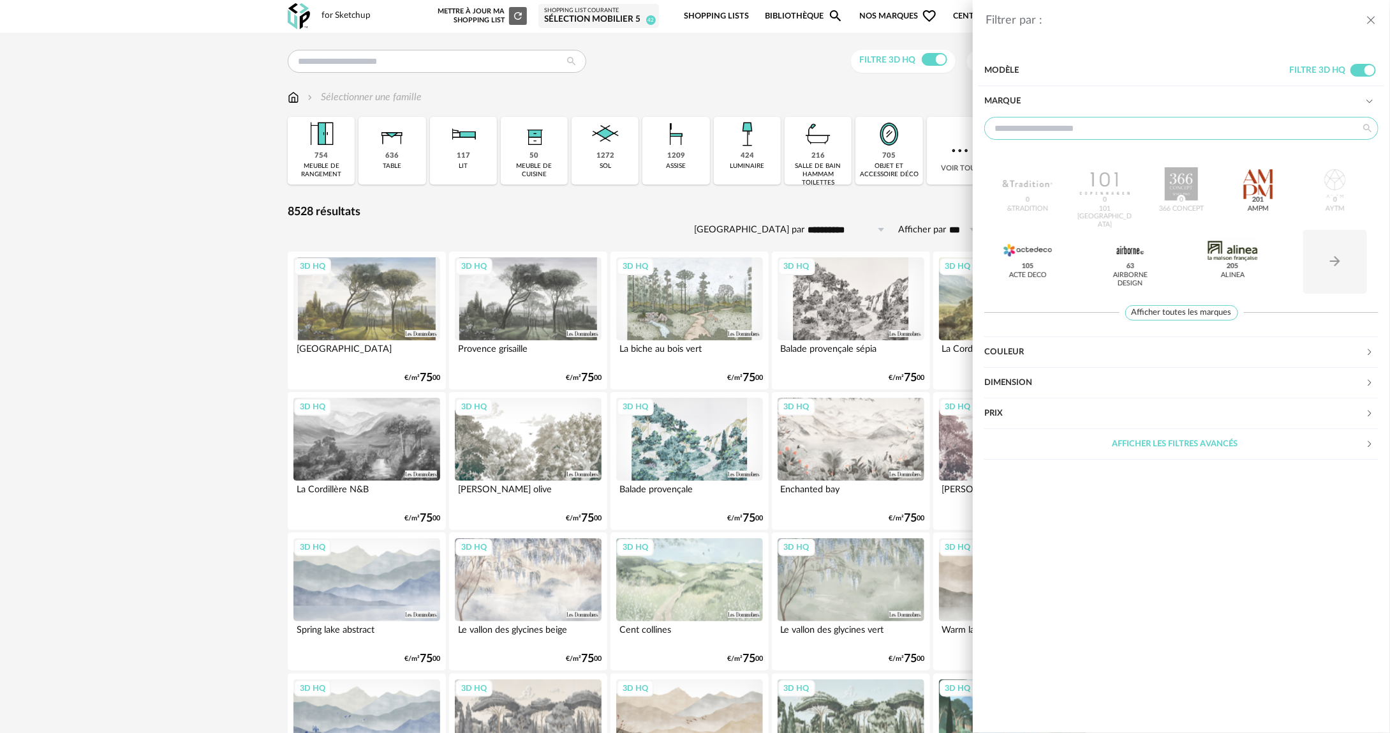
click at [1045, 128] on input "text" at bounding box center [1182, 128] width 394 height 23
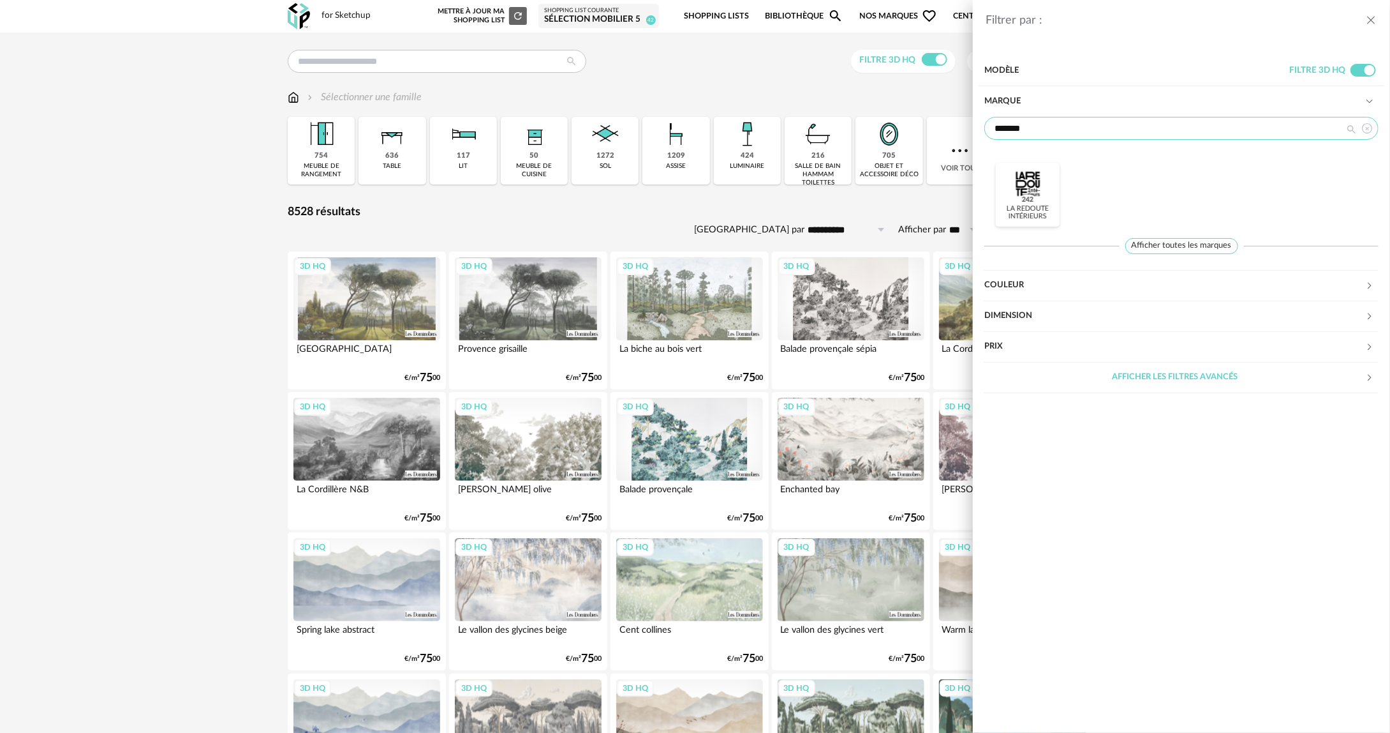
type input "*******"
click at [1029, 205] on div "La Redoute intérieurs 242" at bounding box center [1029, 213] width 56 height 17
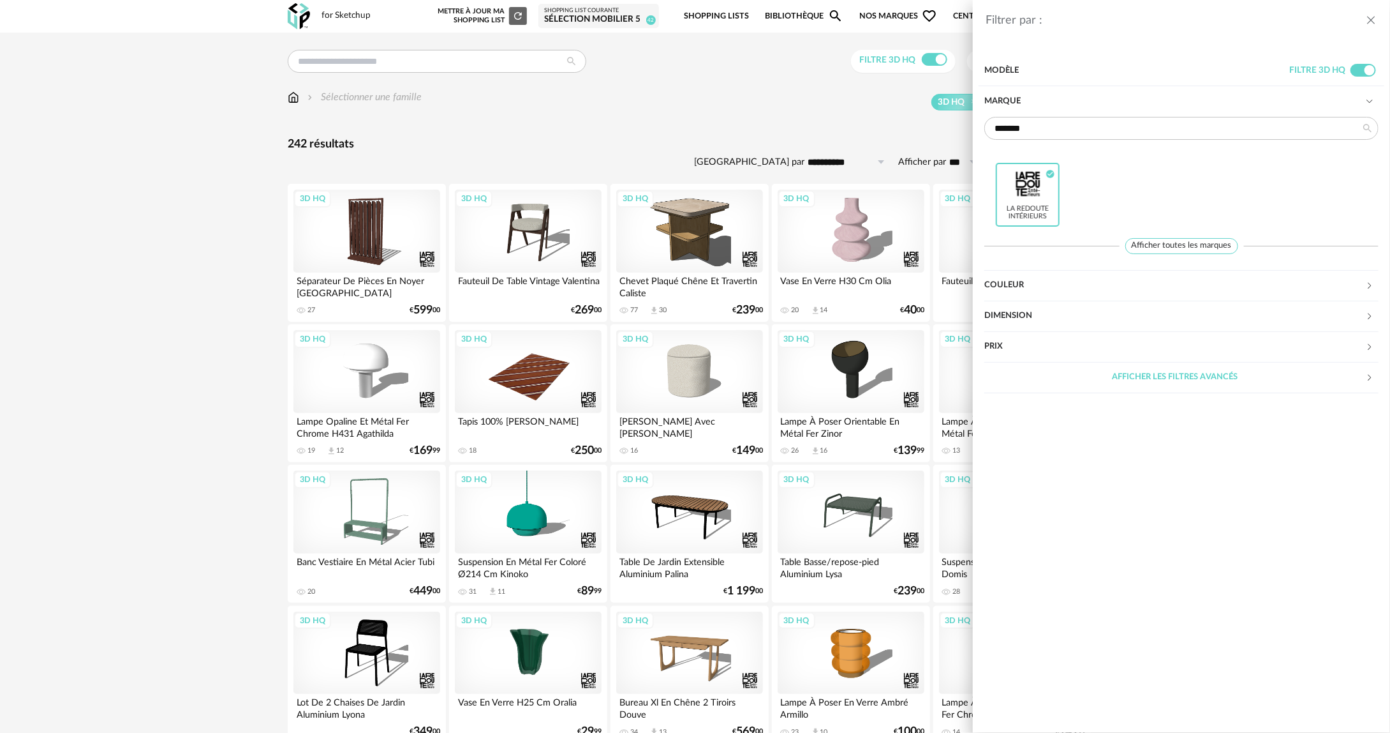
click at [664, 149] on div "Filtrer par : Modèle Filtre 3D HQ Marque ******* La Redoute intérieurs Check Ci…" at bounding box center [695, 366] width 1390 height 733
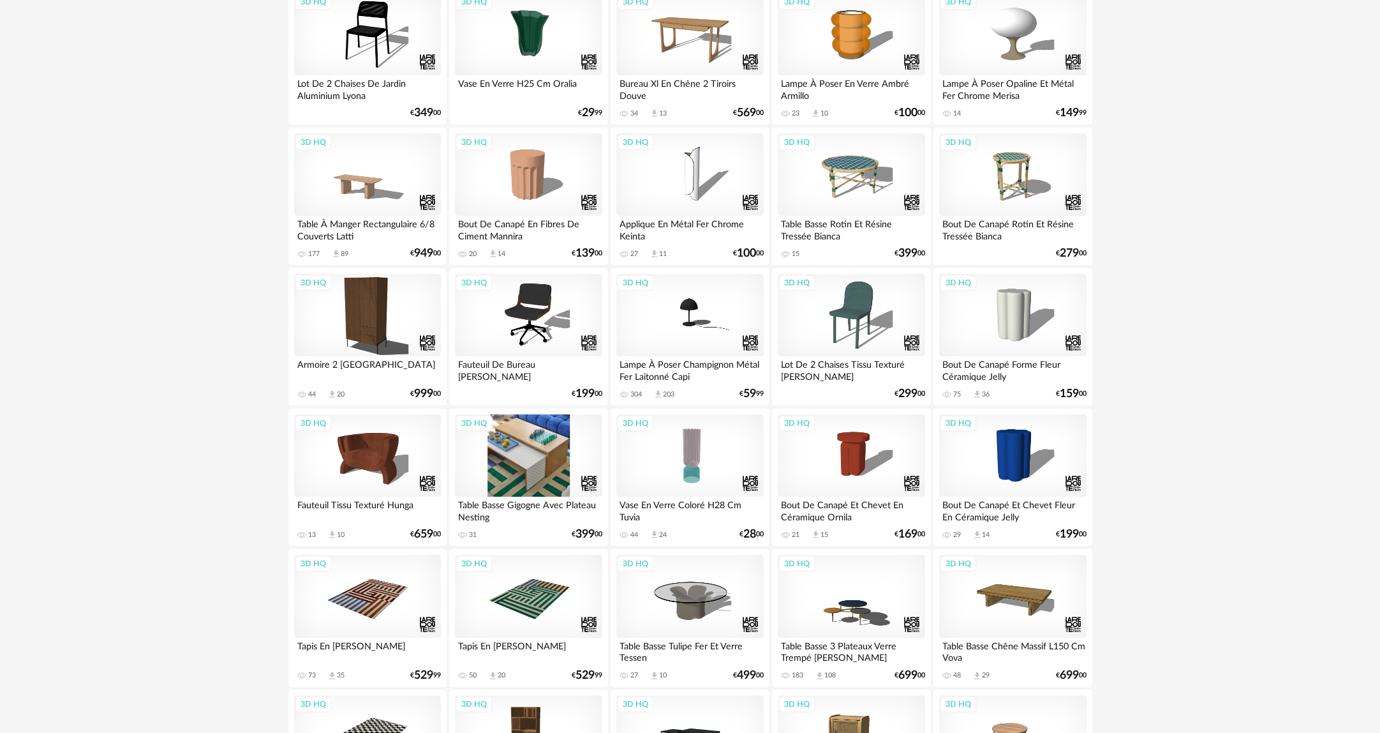
scroll to position [638, 0]
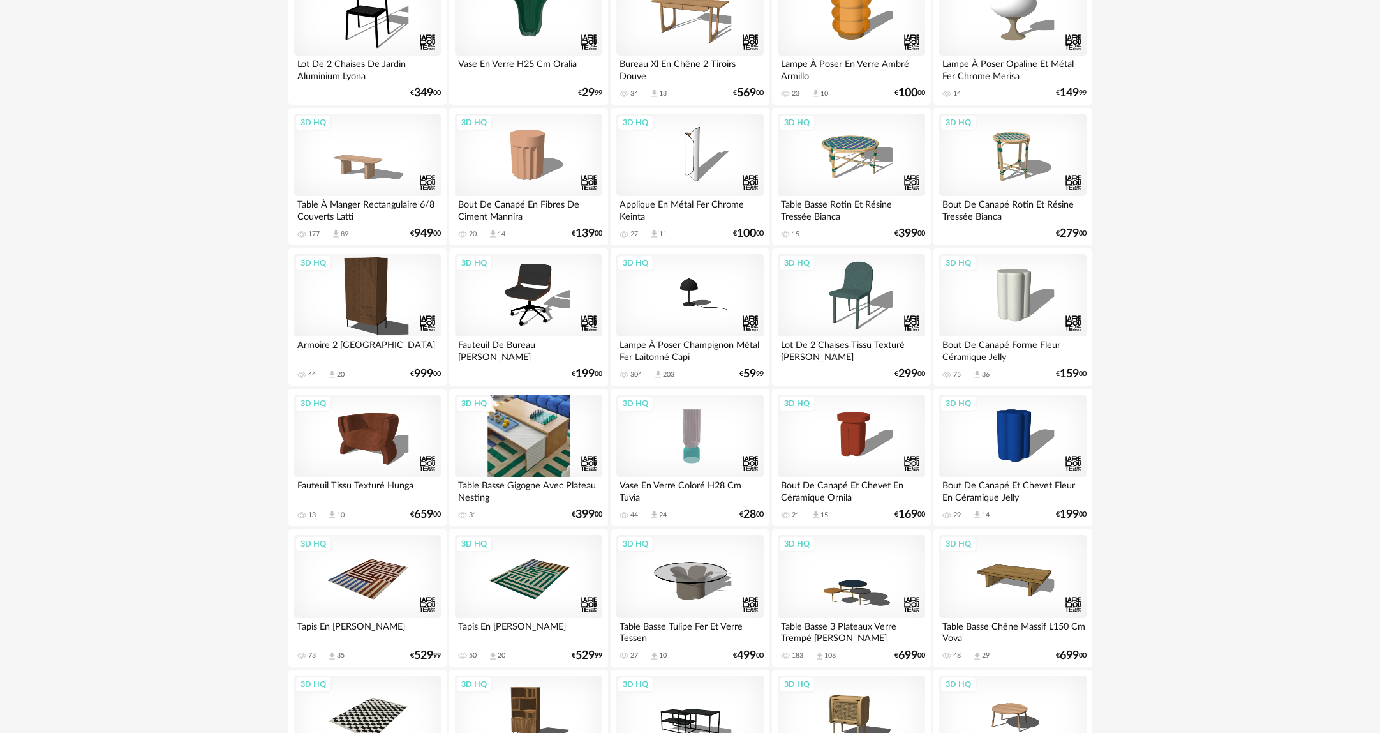
click at [500, 443] on div "3D HQ" at bounding box center [528, 435] width 147 height 83
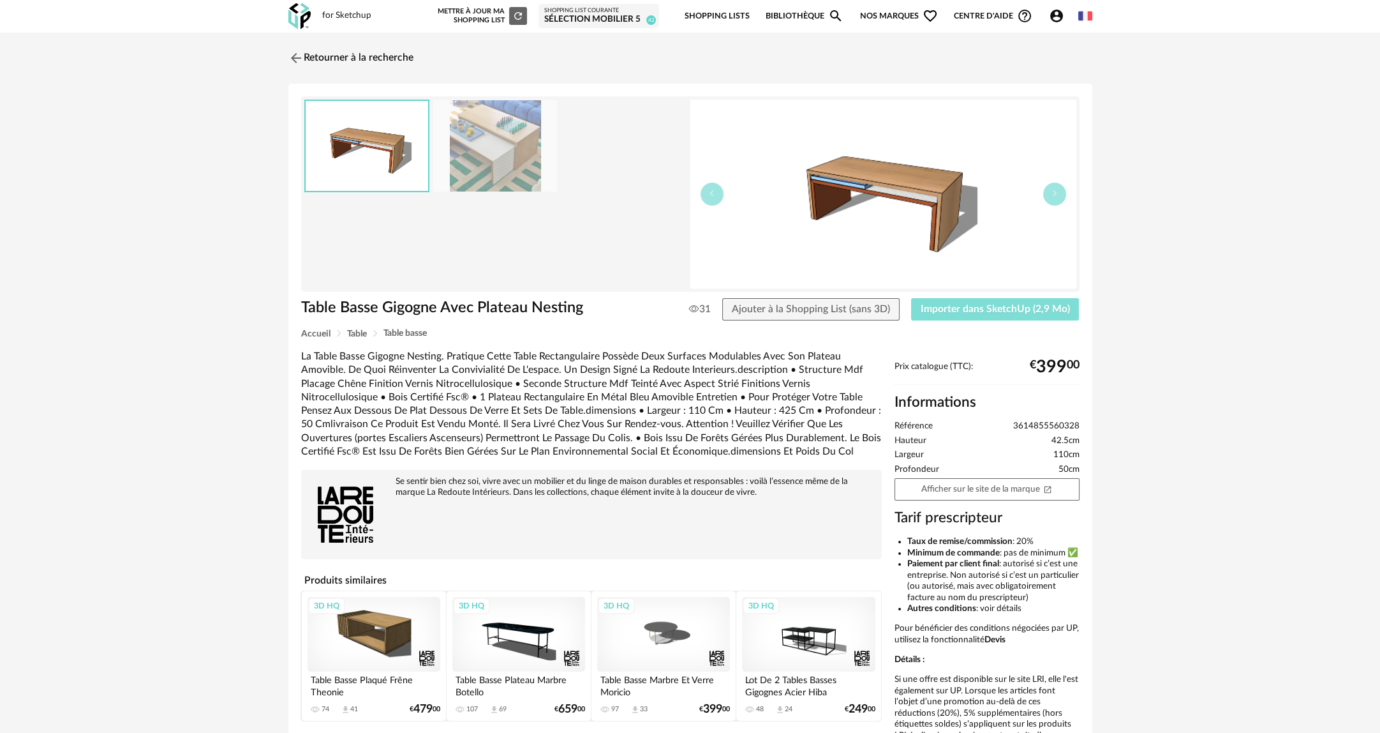
click at [965, 317] on button "Importer dans SketchUp (2,9 Mo)" at bounding box center [995, 309] width 168 height 23
click at [336, 51] on link "Retourner à la recherche" at bounding box center [347, 58] width 125 height 28
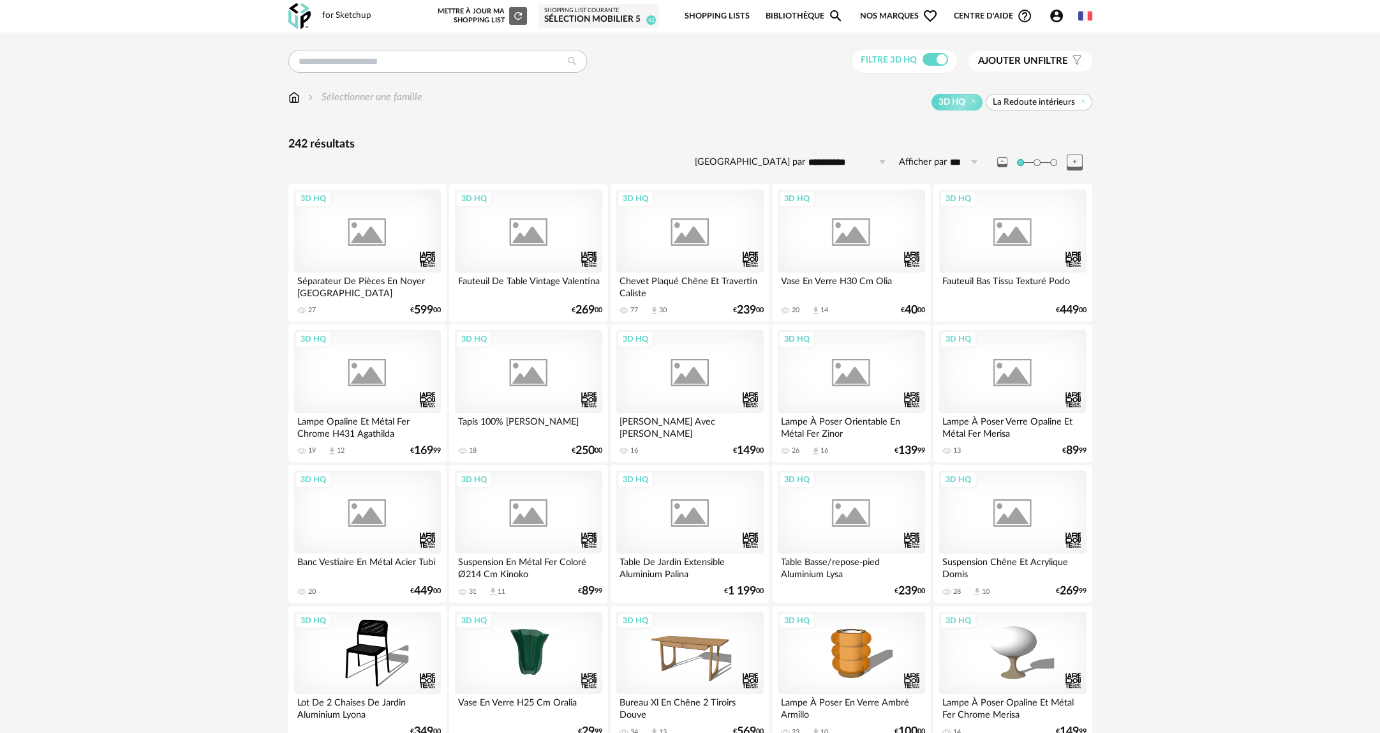
scroll to position [638, 0]
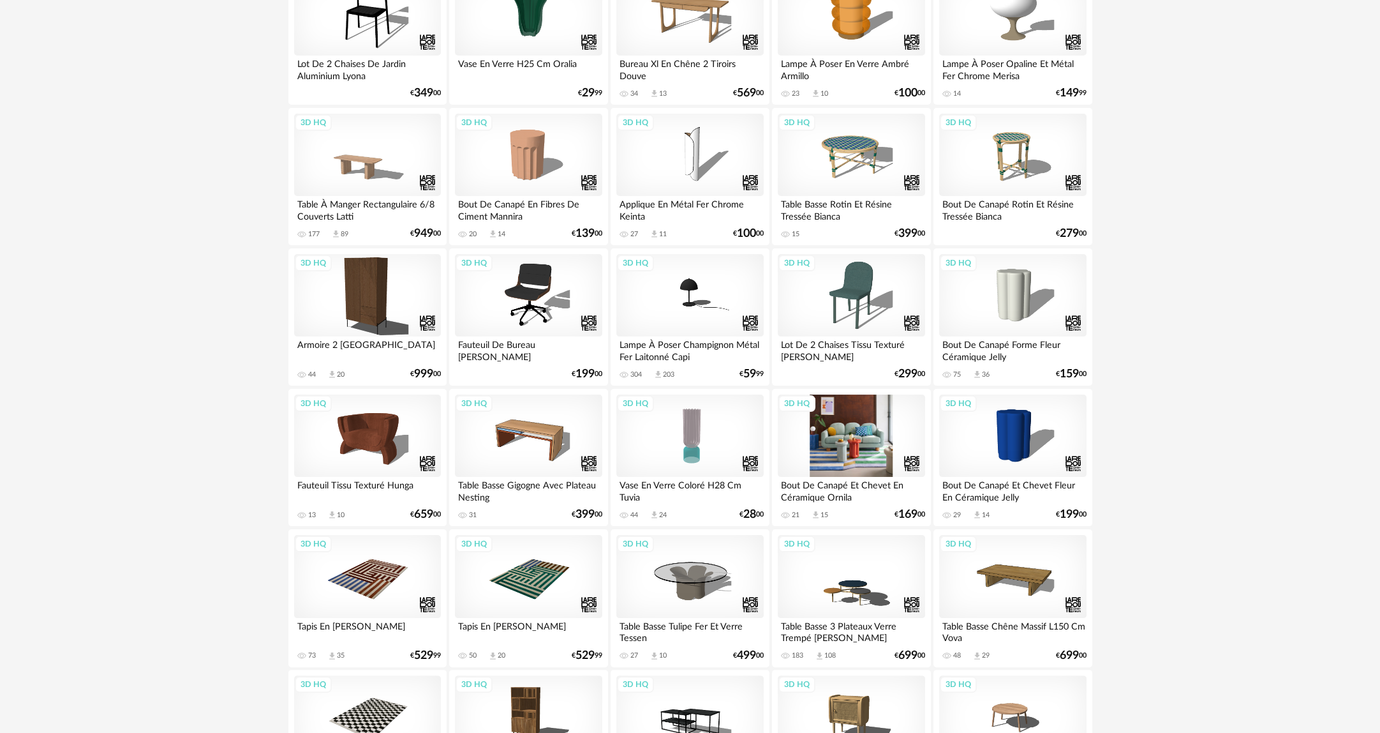
click at [868, 440] on div "3D HQ" at bounding box center [851, 435] width 147 height 83
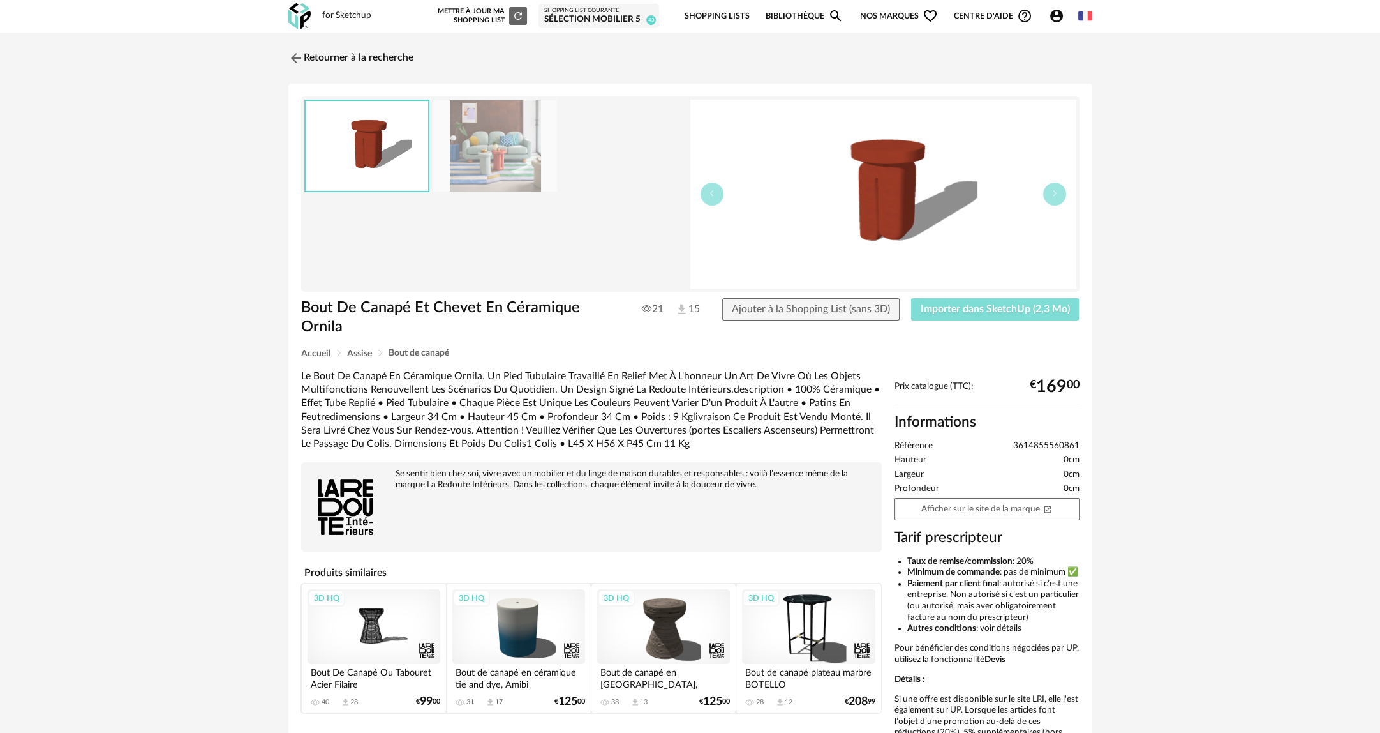
click at [958, 311] on span "Importer dans SketchUp (2,3 Mo)" at bounding box center [995, 309] width 149 height 10
click at [389, 58] on link "Retourner à la recherche" at bounding box center [347, 58] width 125 height 28
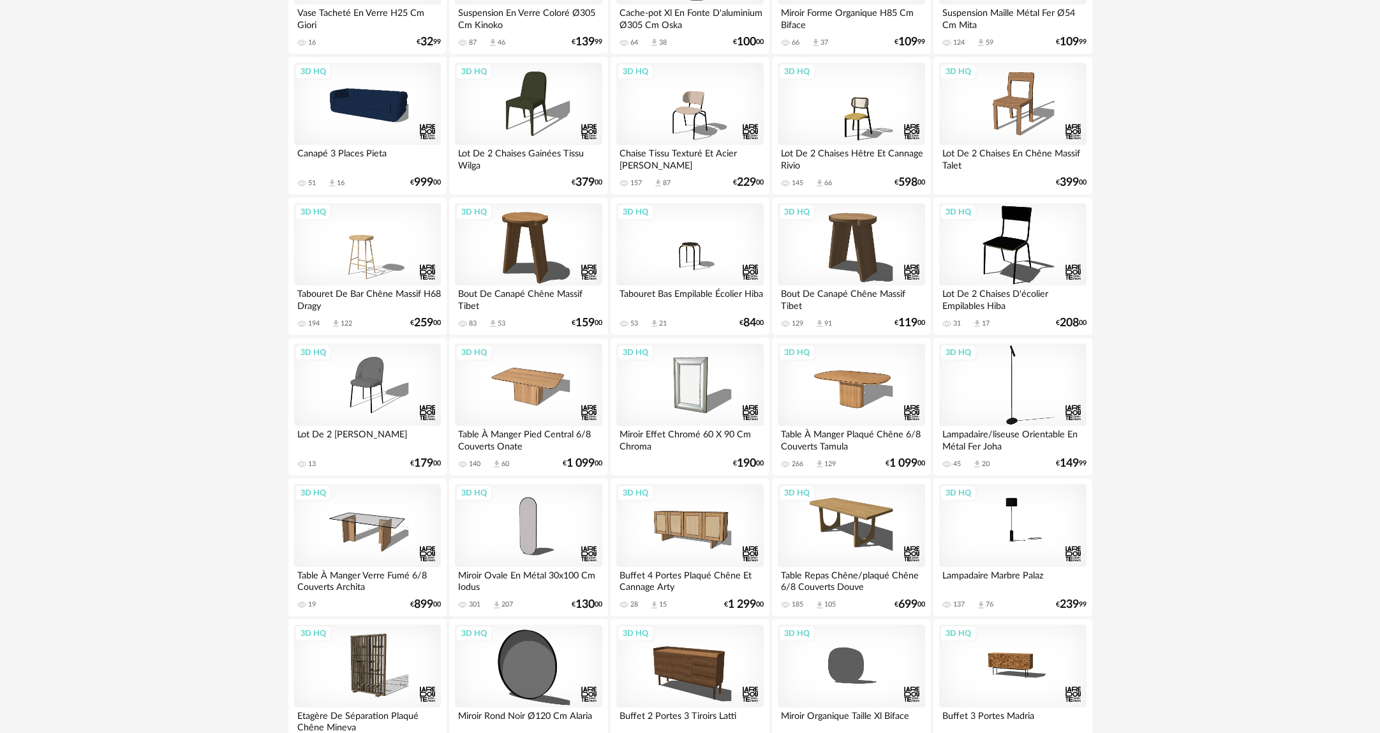
scroll to position [2343, 0]
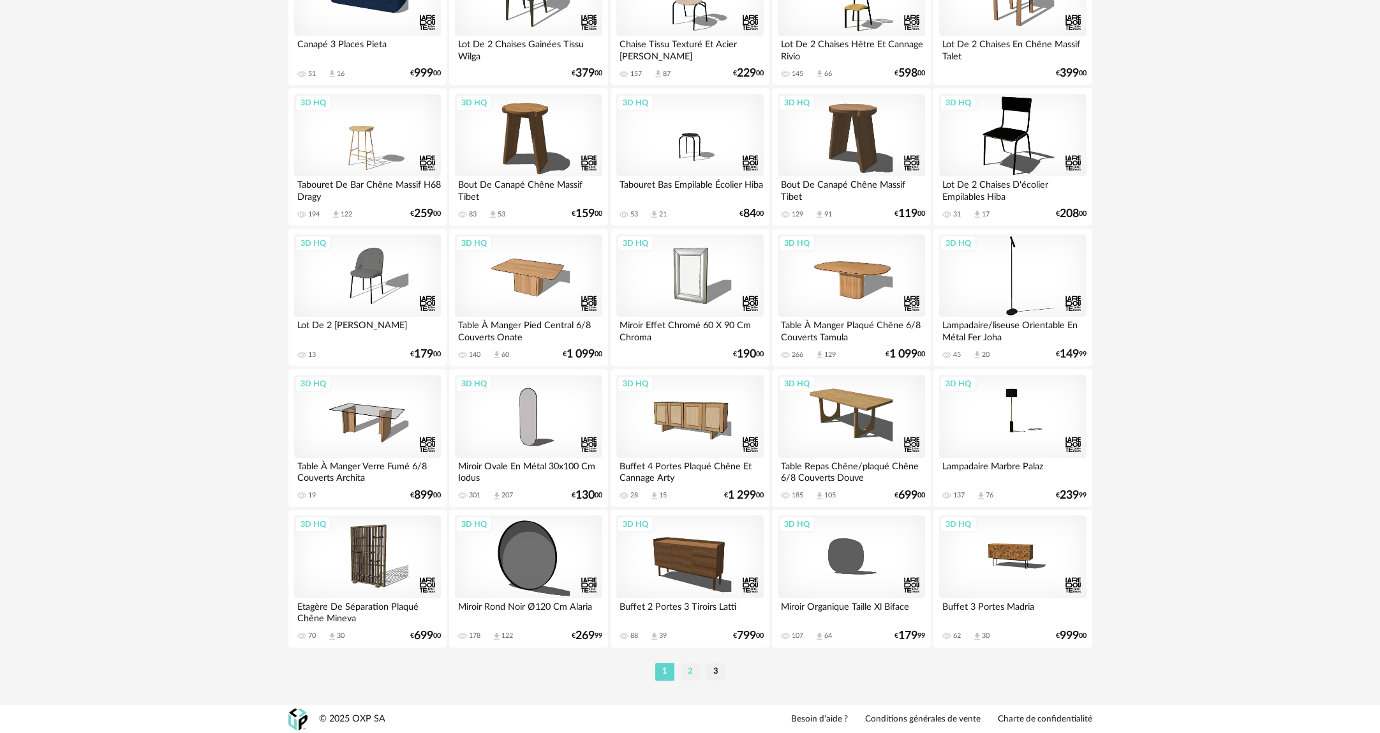
click at [694, 669] on li "2" at bounding box center [690, 671] width 19 height 18
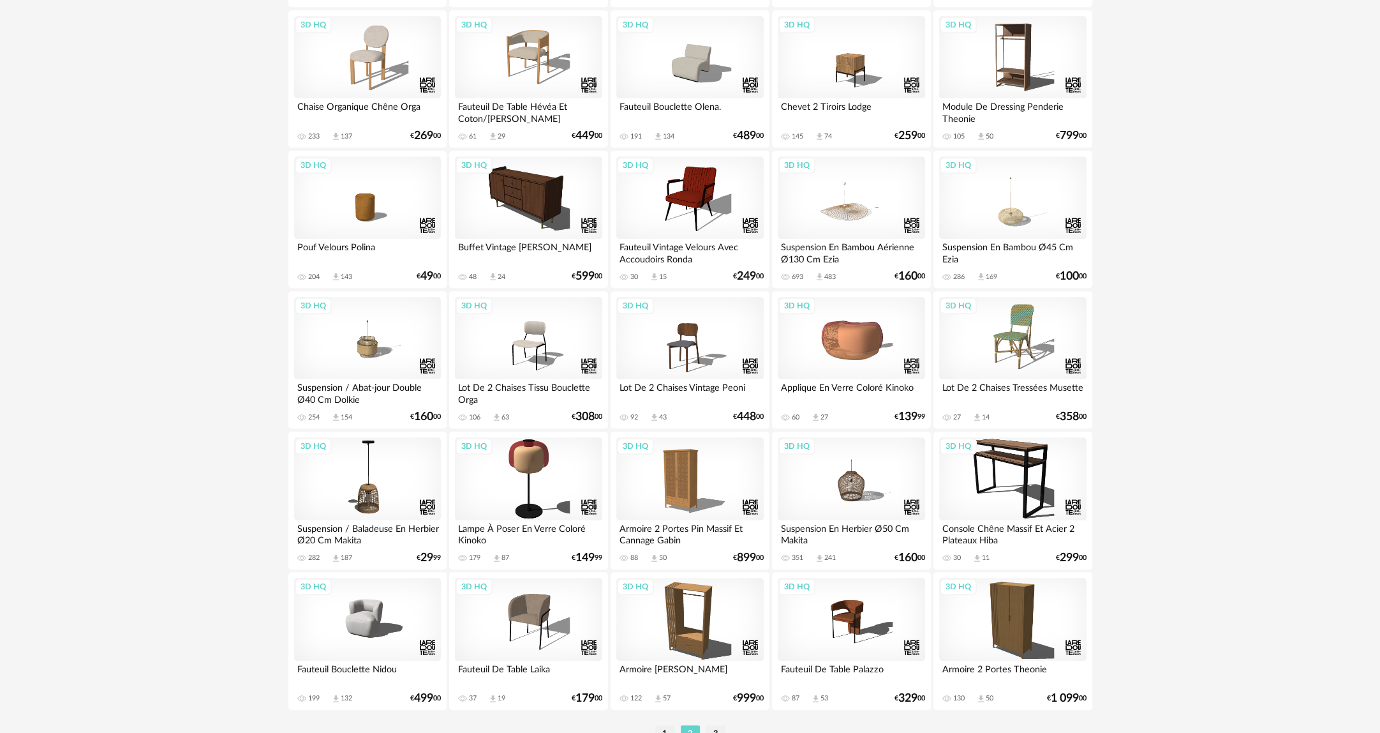
scroll to position [2343, 0]
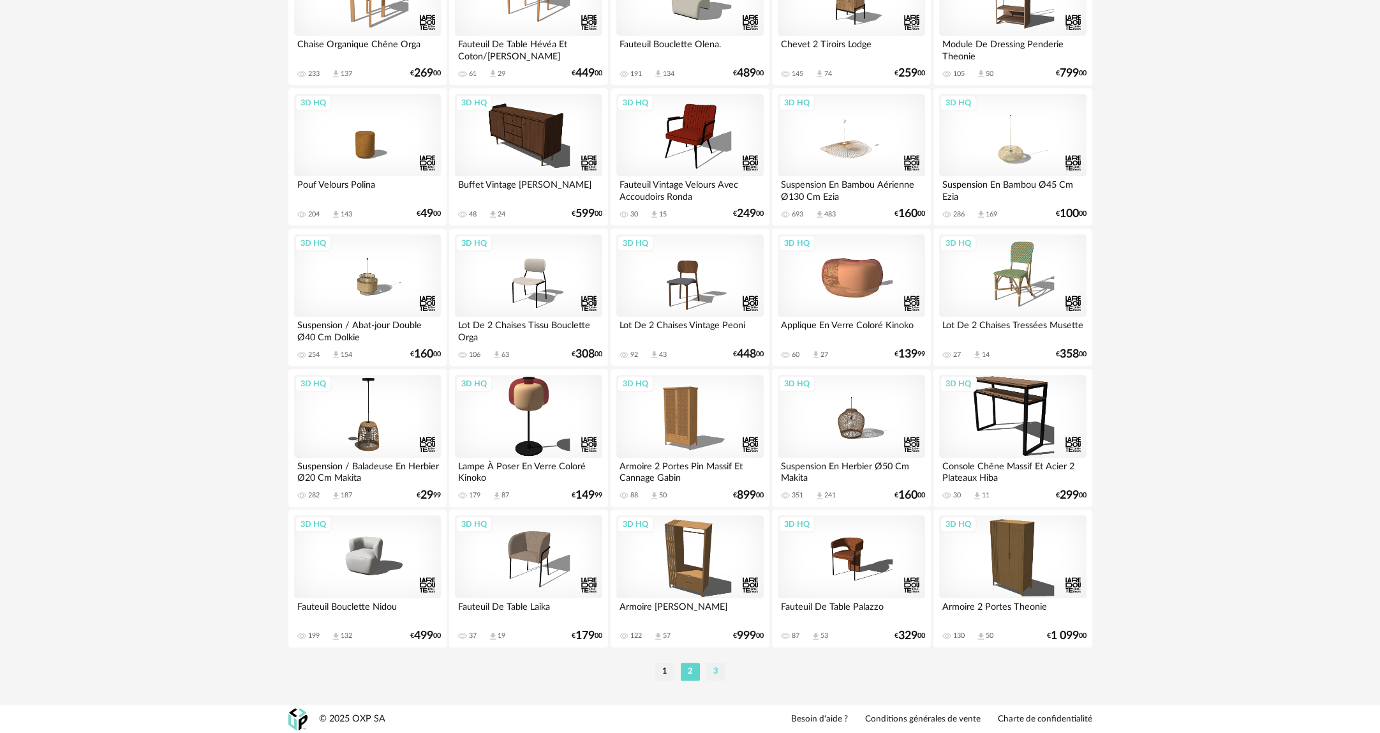
click at [715, 669] on li "3" at bounding box center [715, 671] width 19 height 18
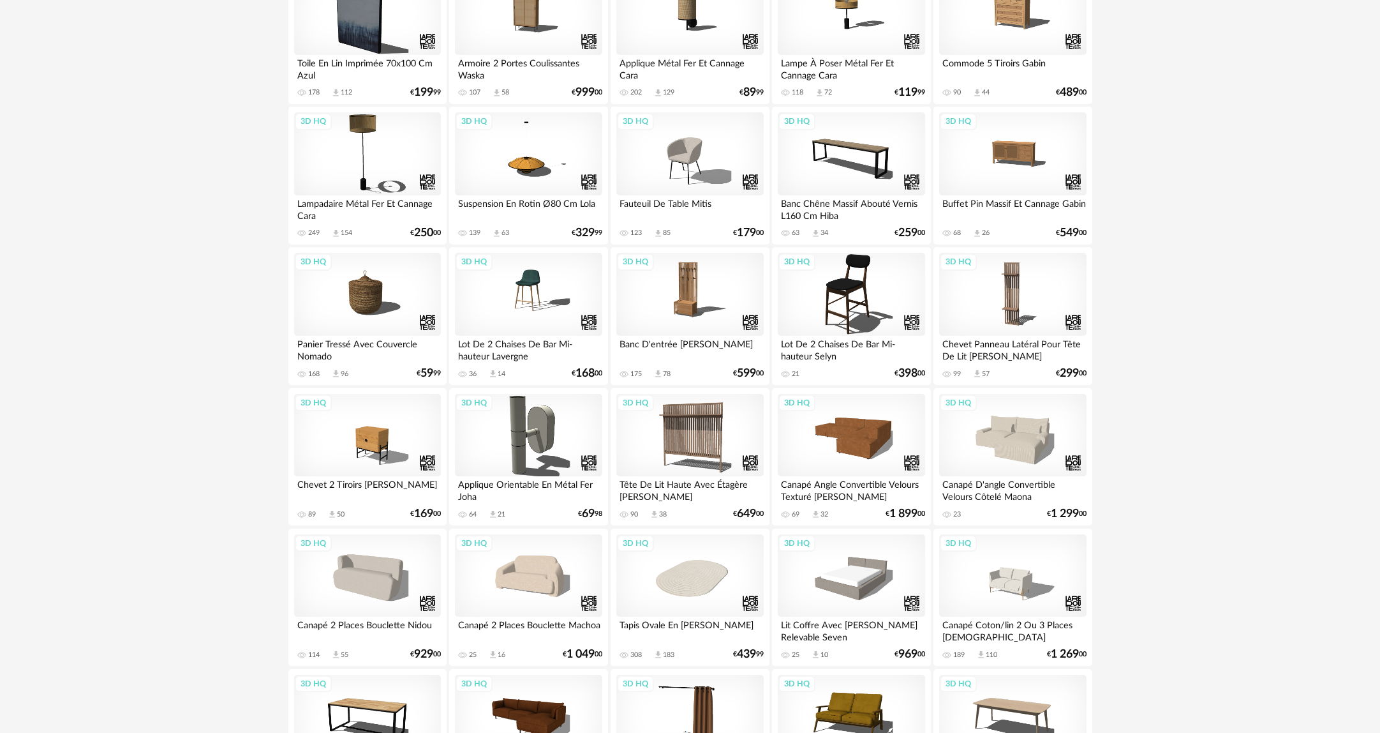
scroll to position [915, 0]
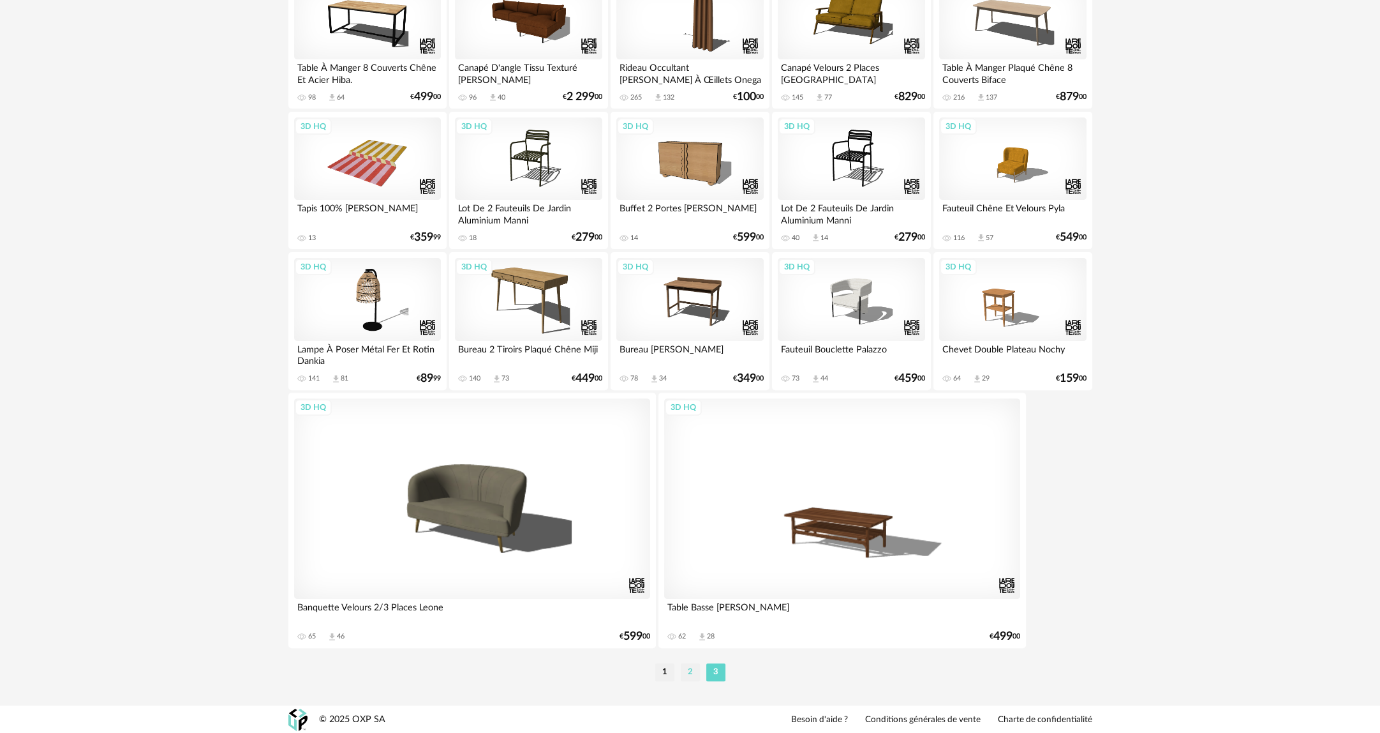
click at [697, 669] on li "2" at bounding box center [690, 672] width 19 height 18
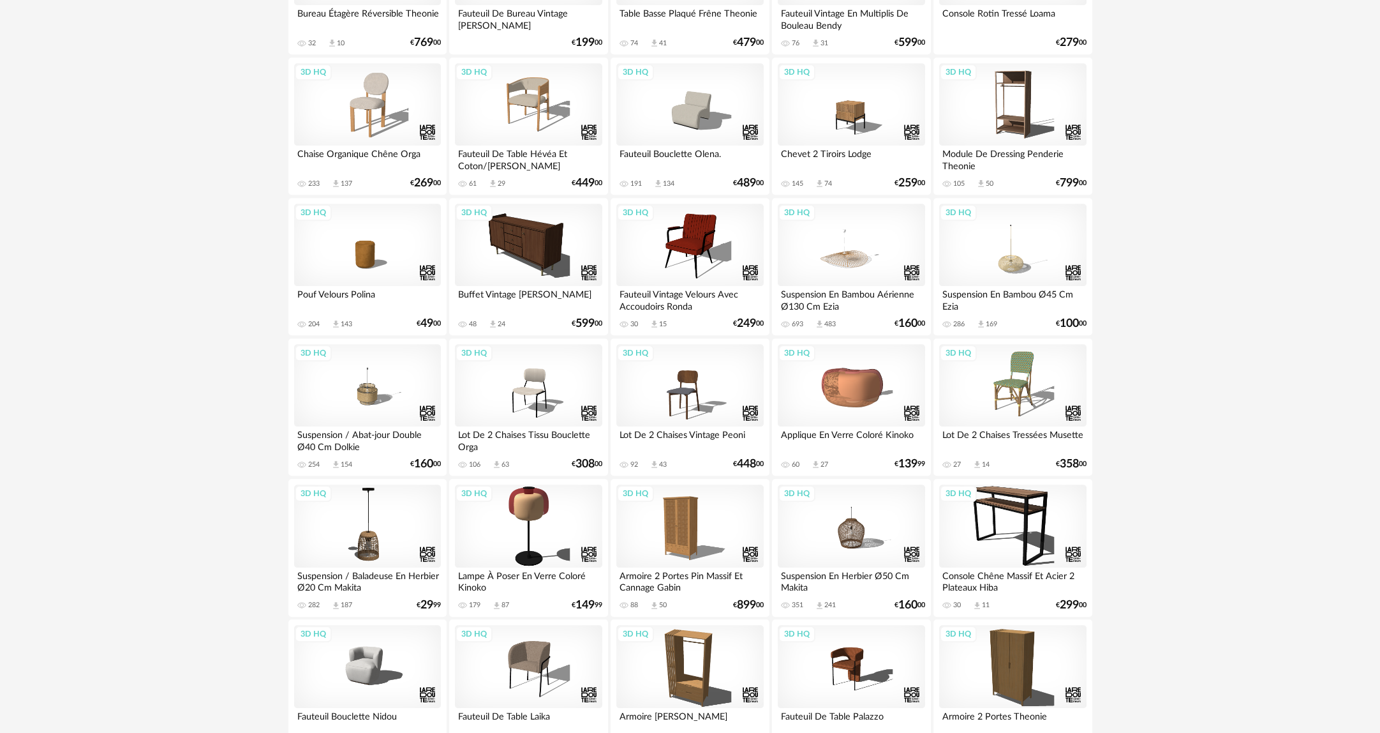
scroll to position [2343, 0]
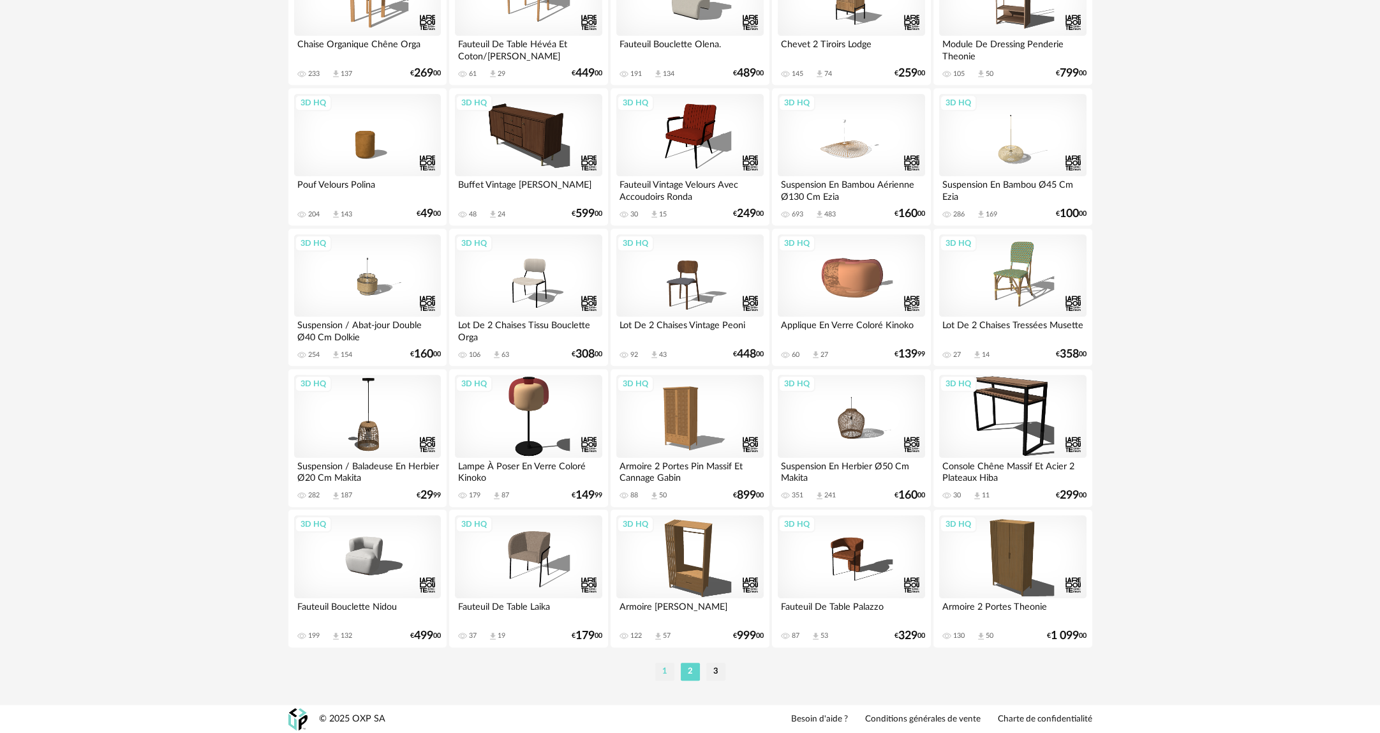
click at [669, 673] on li "1" at bounding box center [664, 671] width 19 height 18
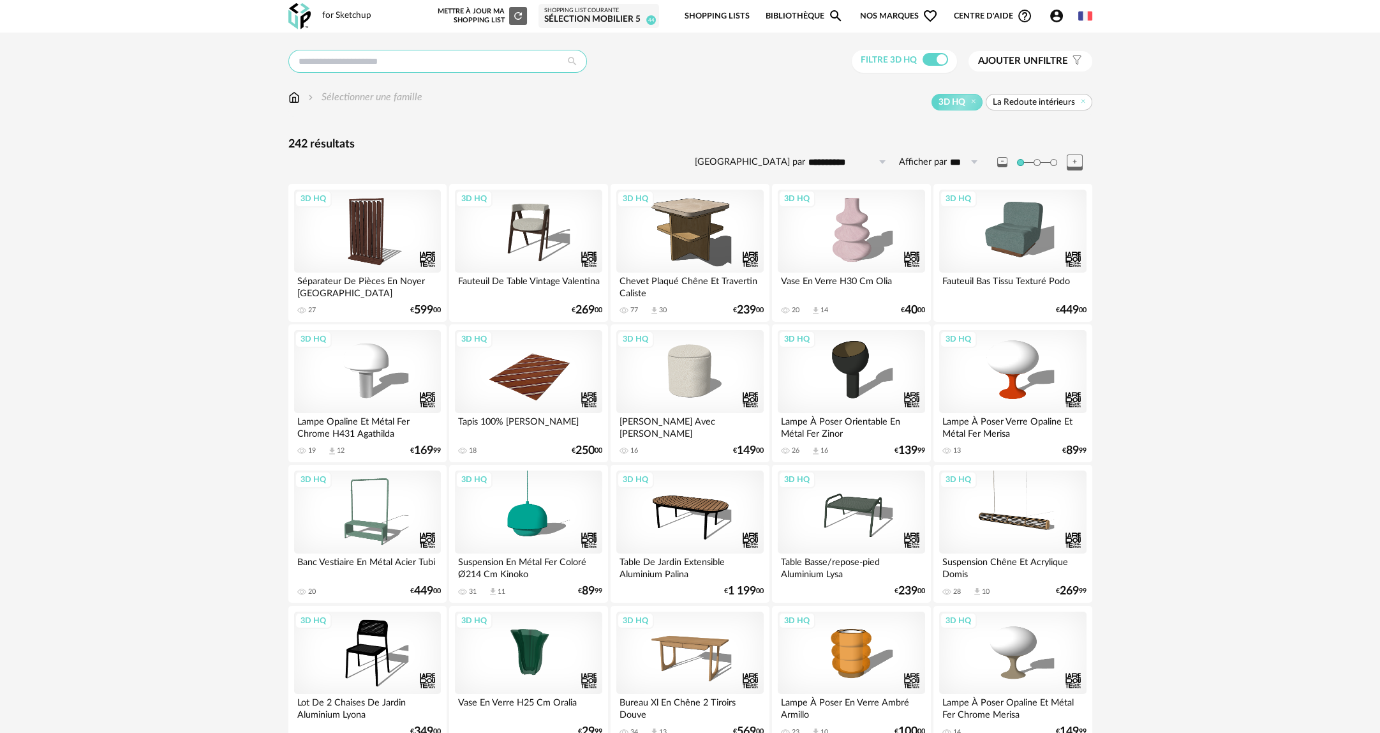
click at [376, 66] on input "text" at bounding box center [437, 61] width 299 height 23
type input "******"
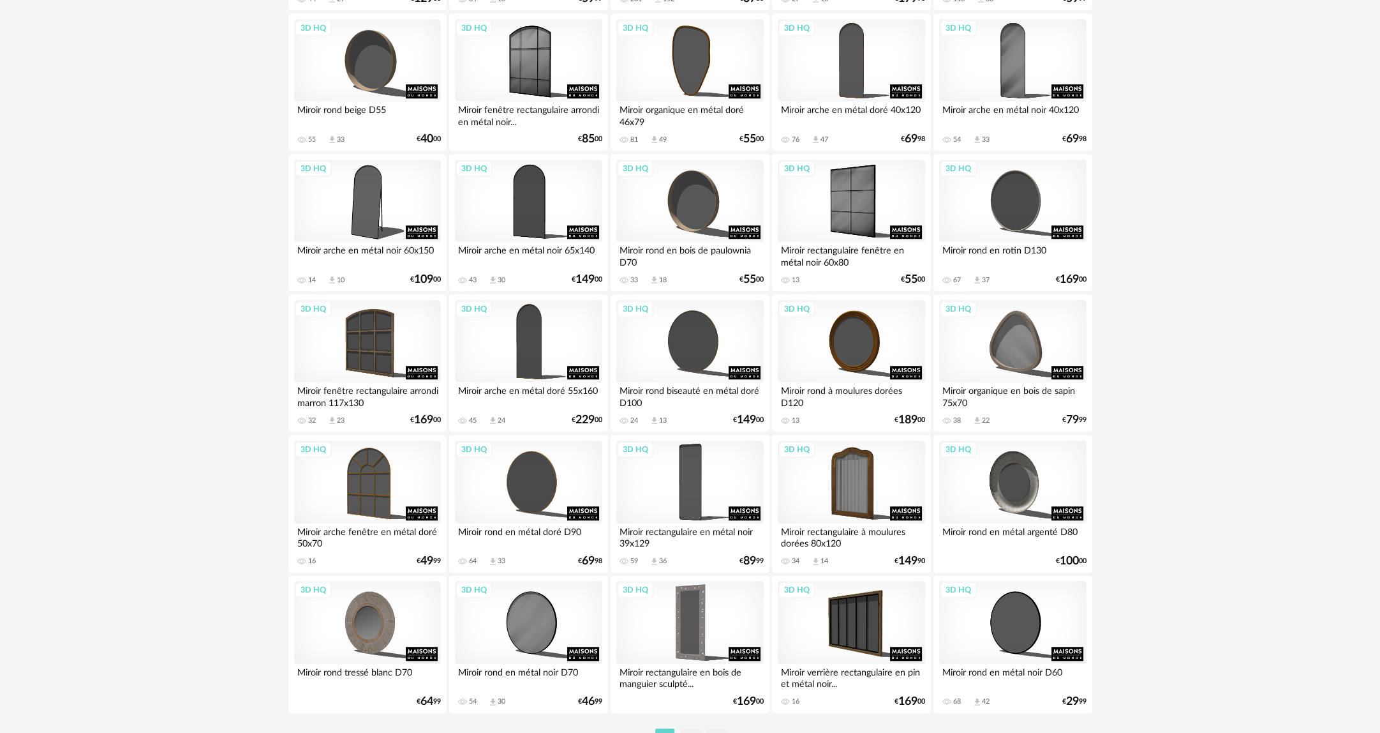
scroll to position [2343, 0]
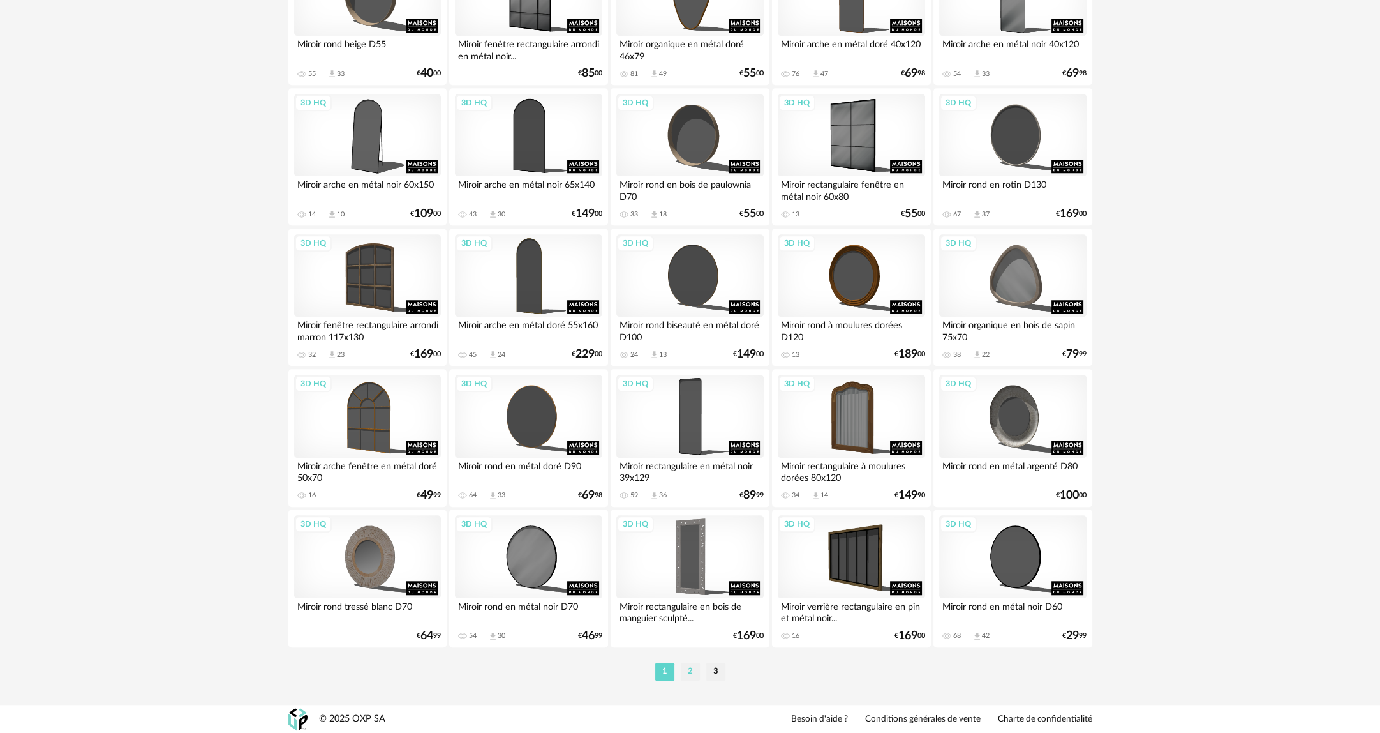
click at [689, 671] on li "2" at bounding box center [690, 671] width 19 height 18
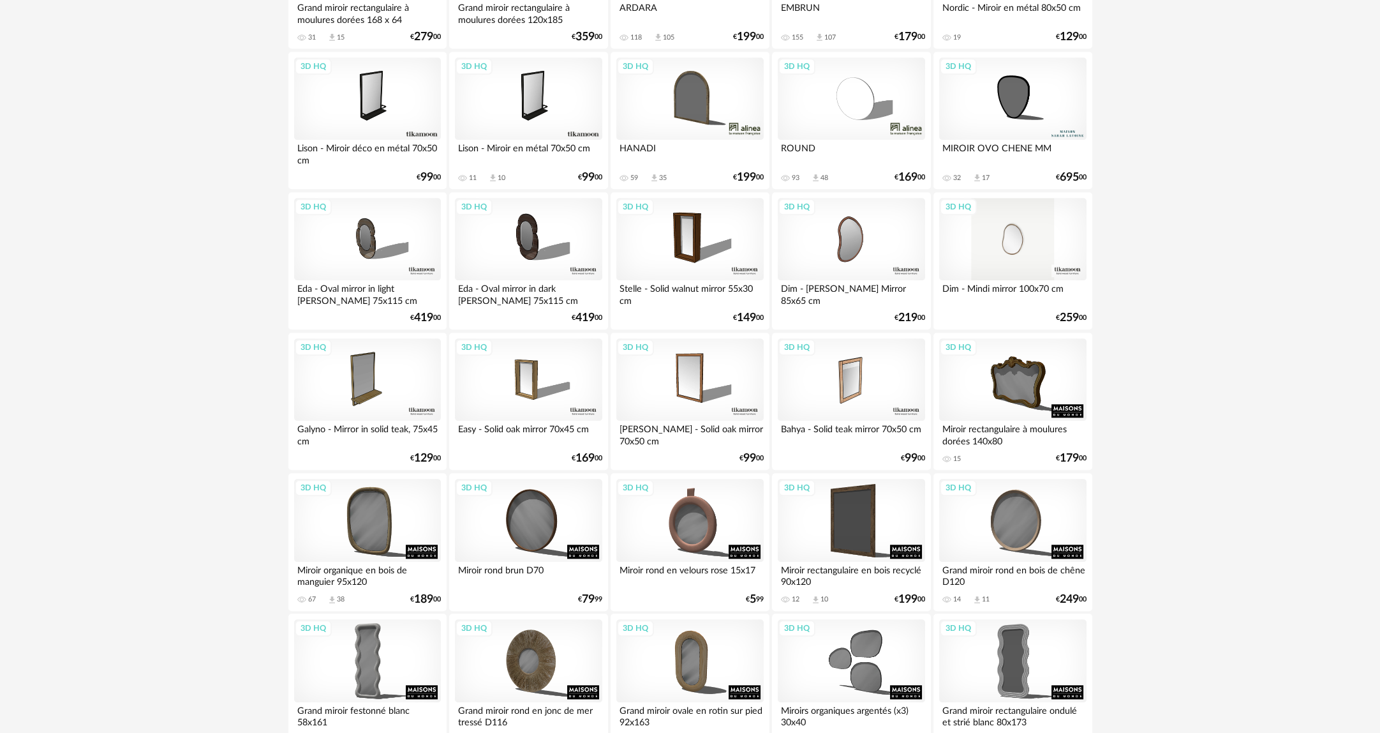
scroll to position [2343, 0]
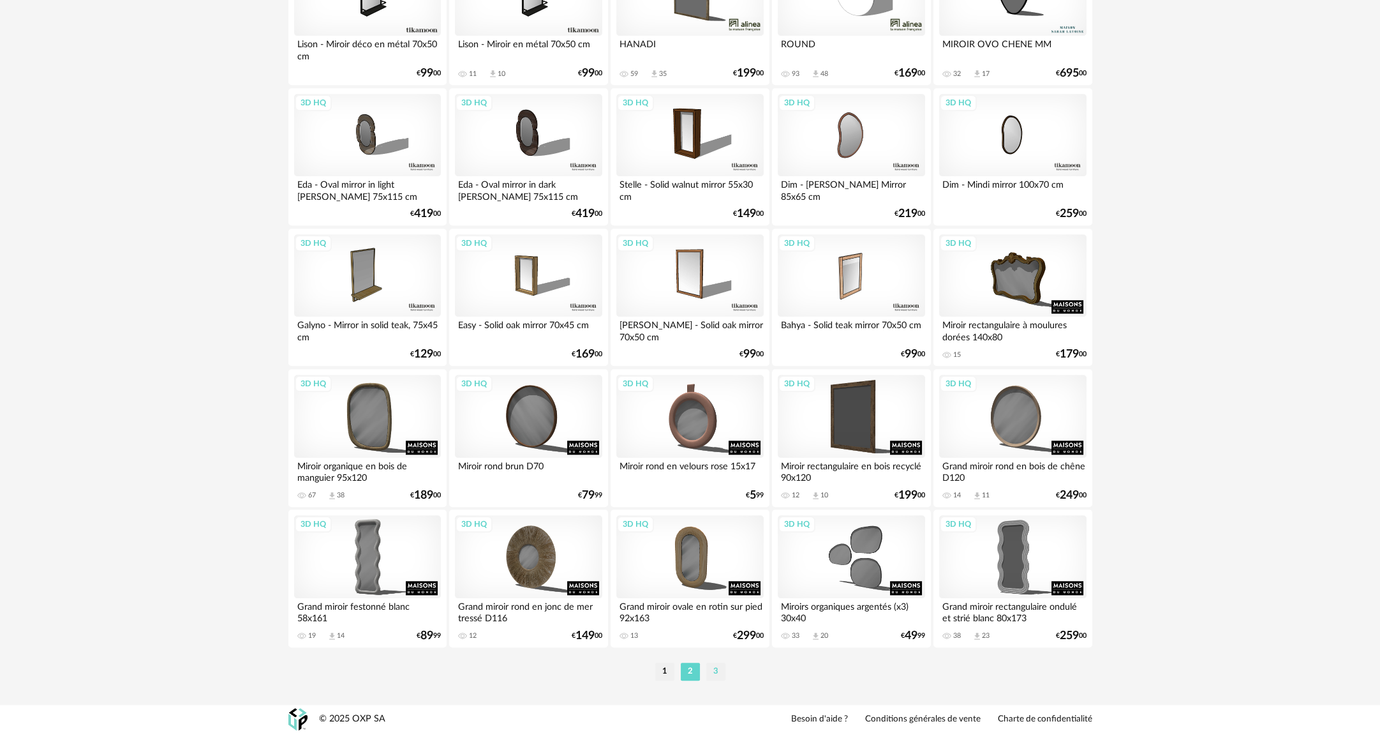
click at [717, 669] on li "3" at bounding box center [715, 671] width 19 height 18
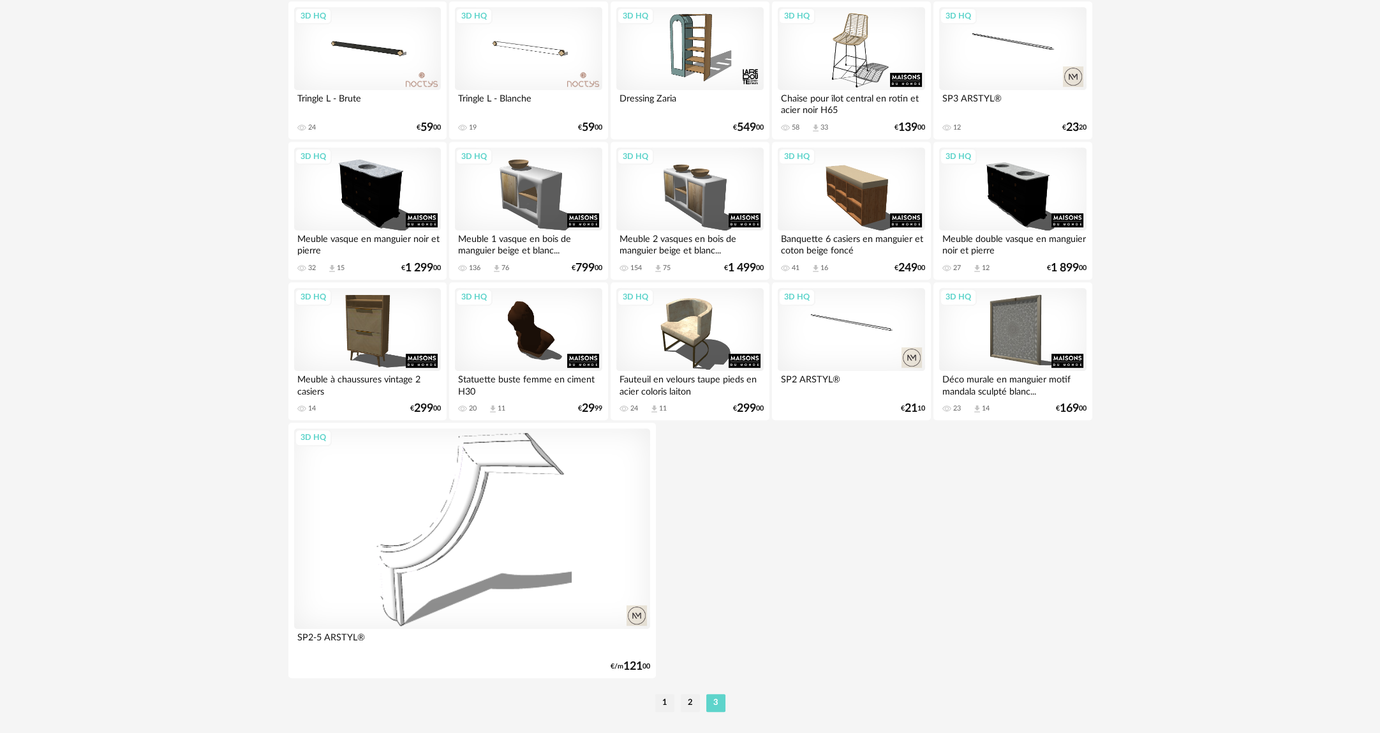
scroll to position [1337, 0]
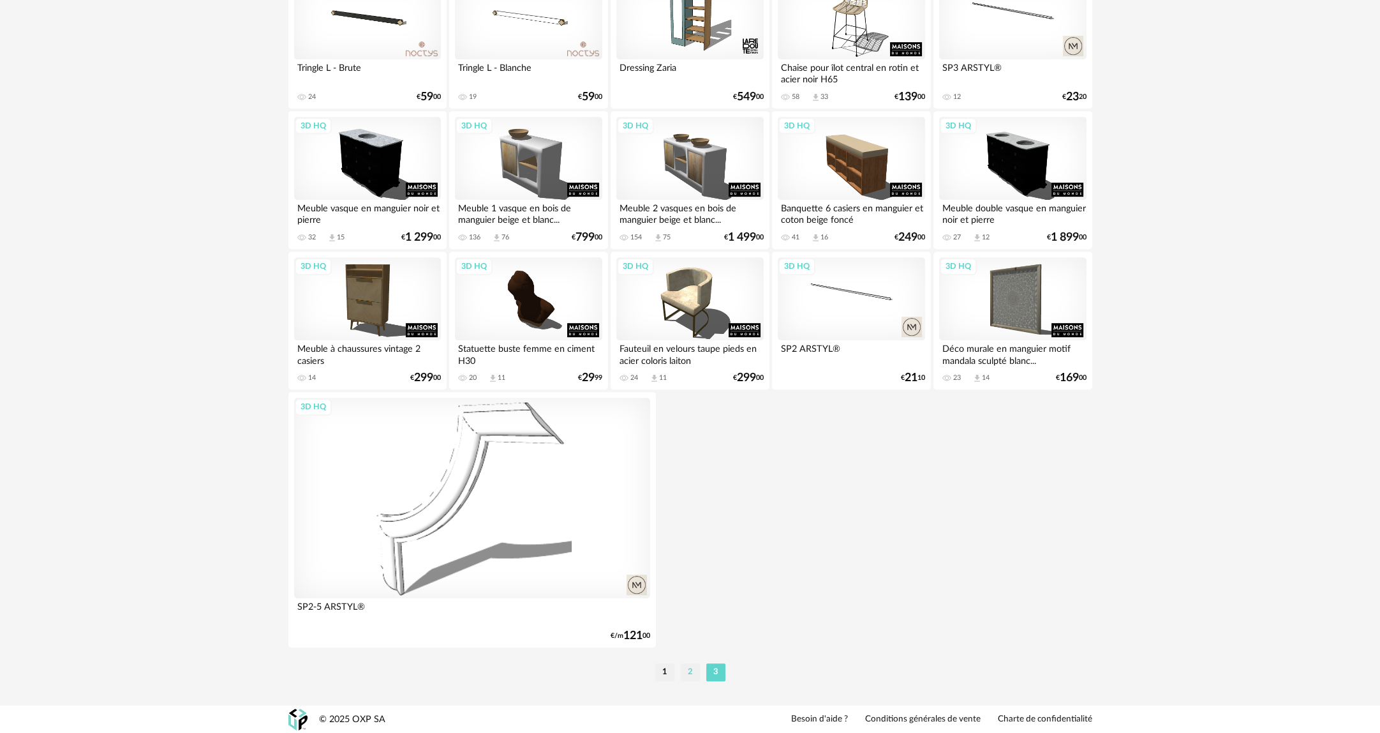
click at [694, 679] on li "2" at bounding box center [690, 672] width 19 height 18
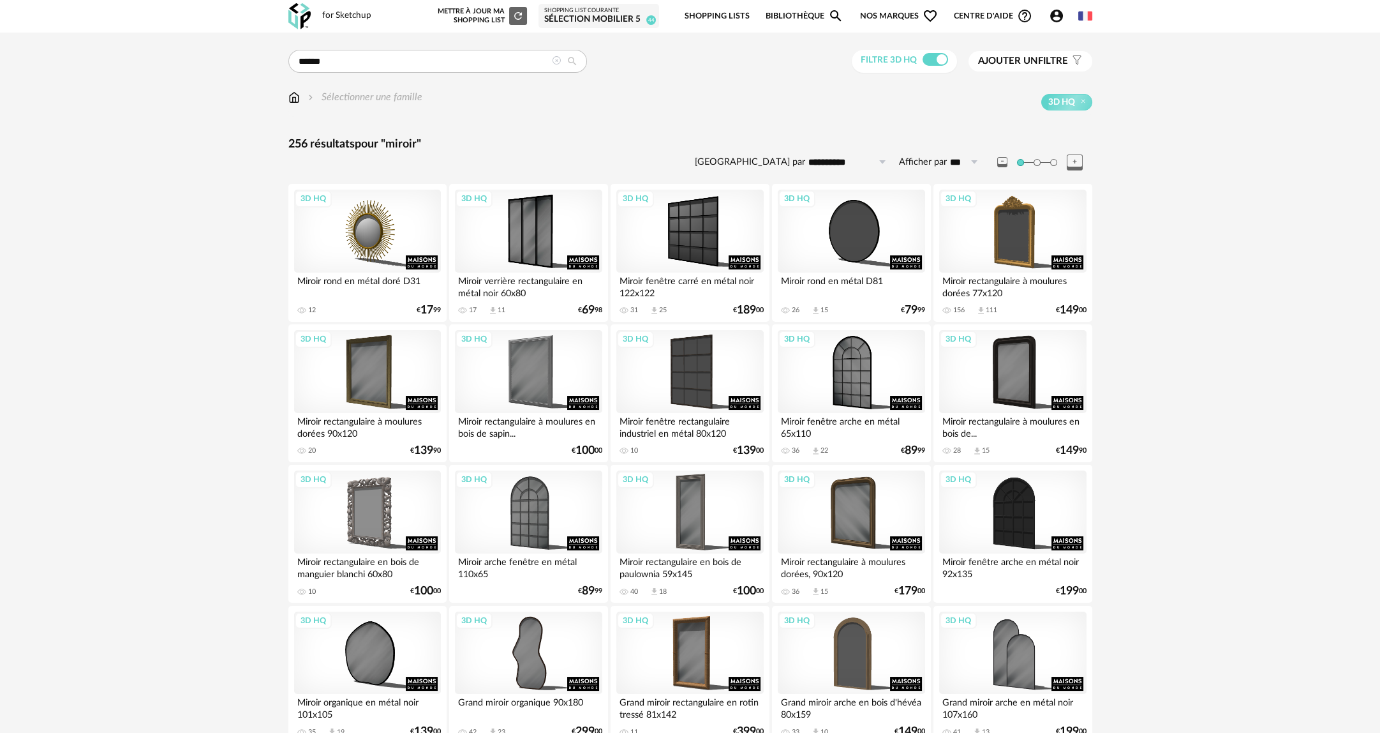
click at [290, 98] on img at bounding box center [293, 97] width 11 height 15
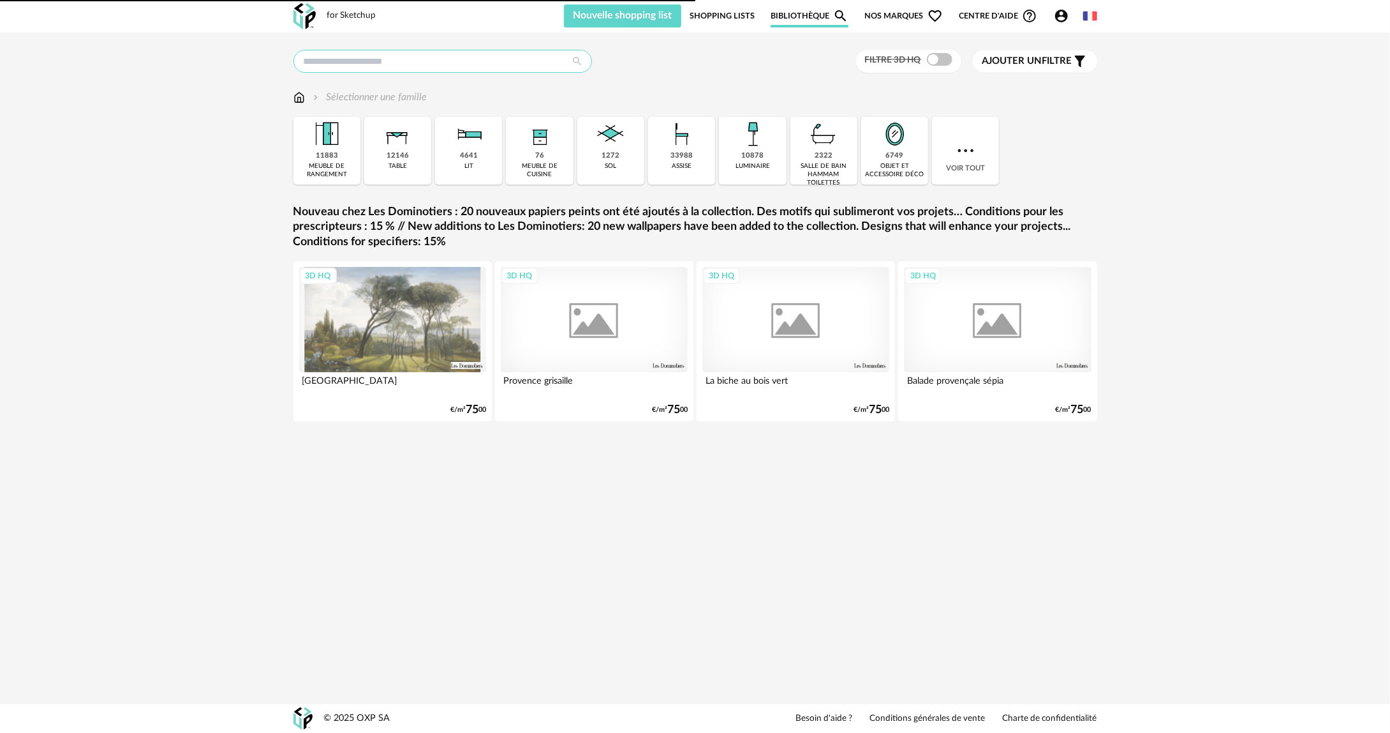
click at [343, 58] on input "text" at bounding box center [443, 61] width 299 height 23
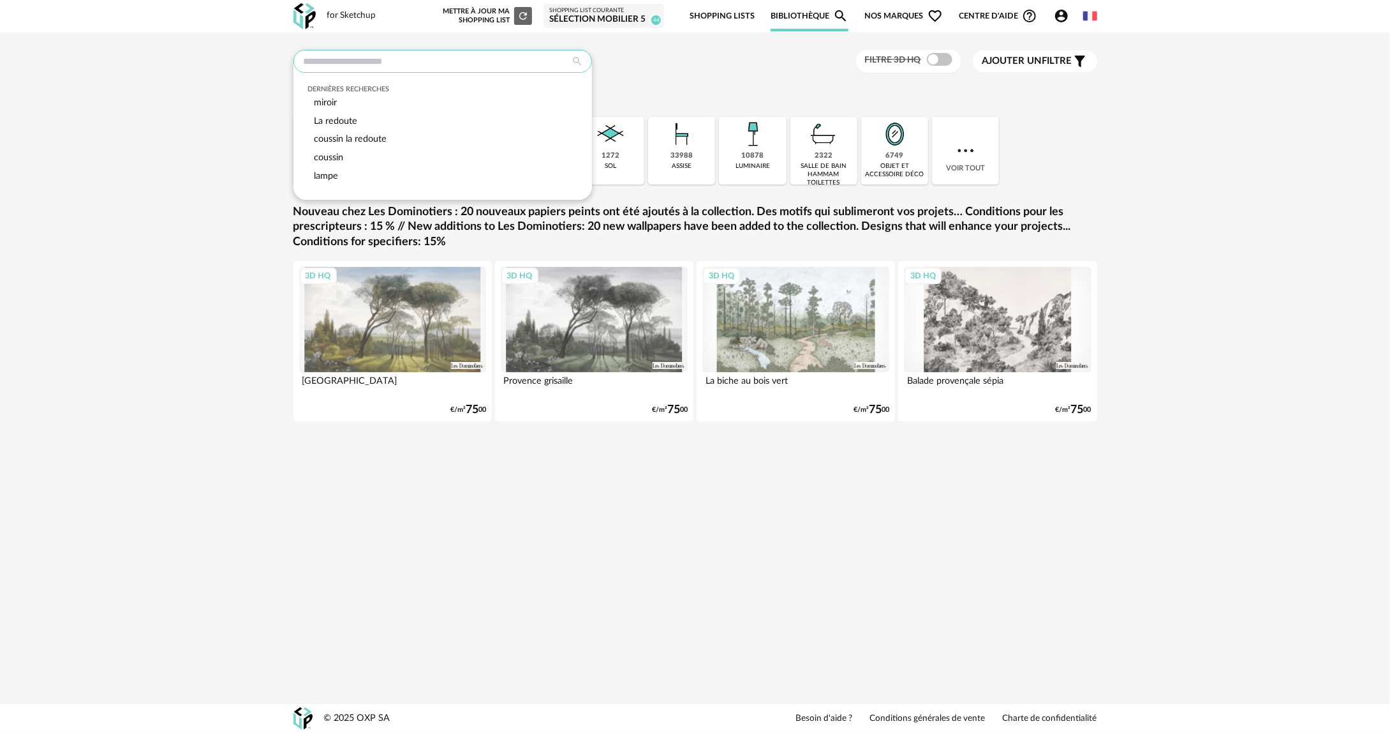
type input "*"
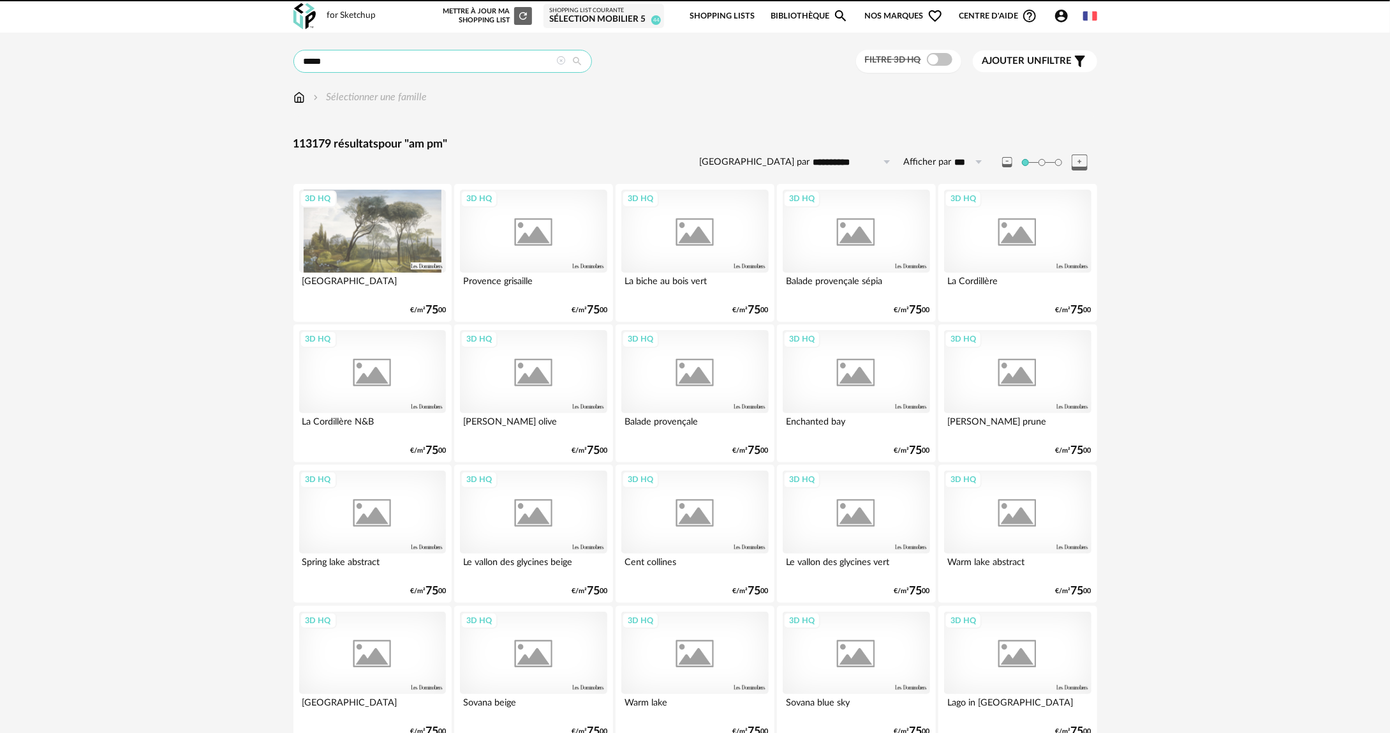
type input "*****"
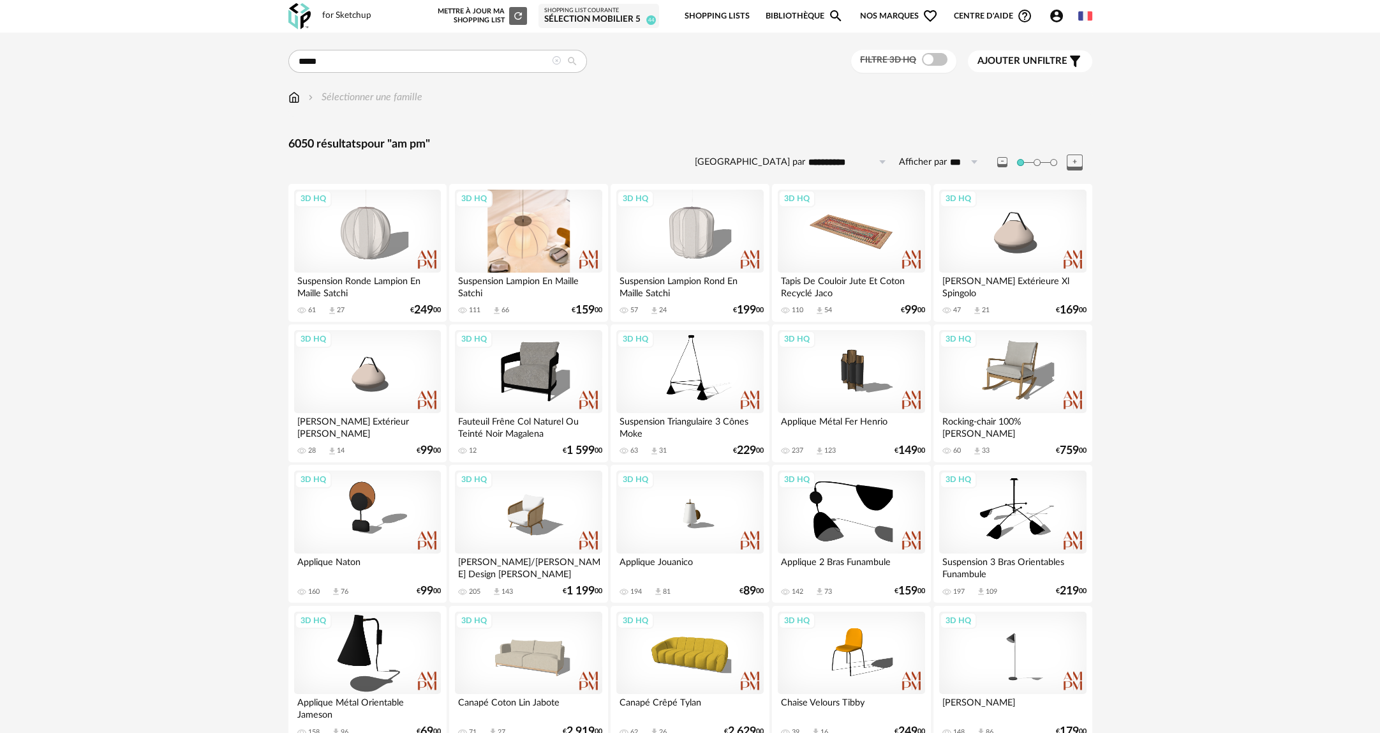
click at [489, 255] on div "3D HQ" at bounding box center [528, 231] width 147 height 83
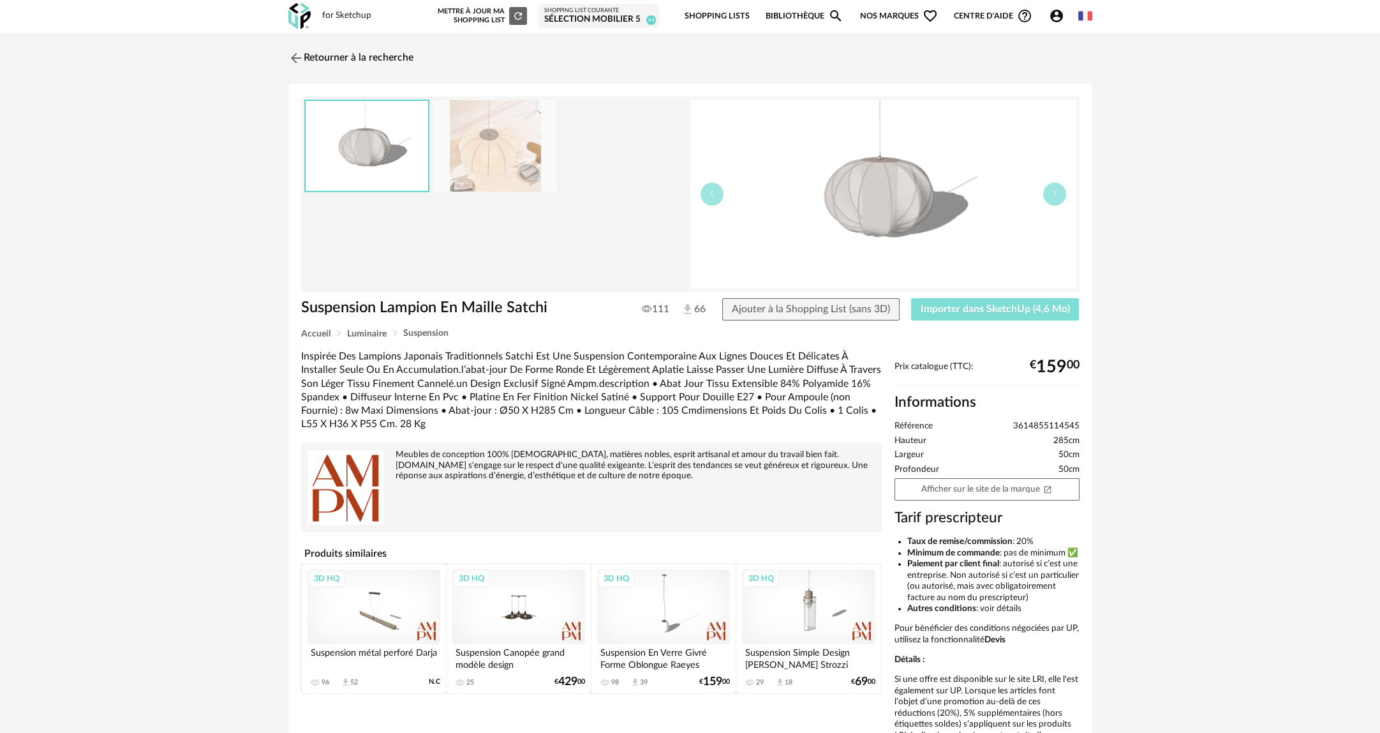
click at [988, 308] on span "Importer dans SketchUp (4,6 Mo)" at bounding box center [995, 309] width 149 height 10
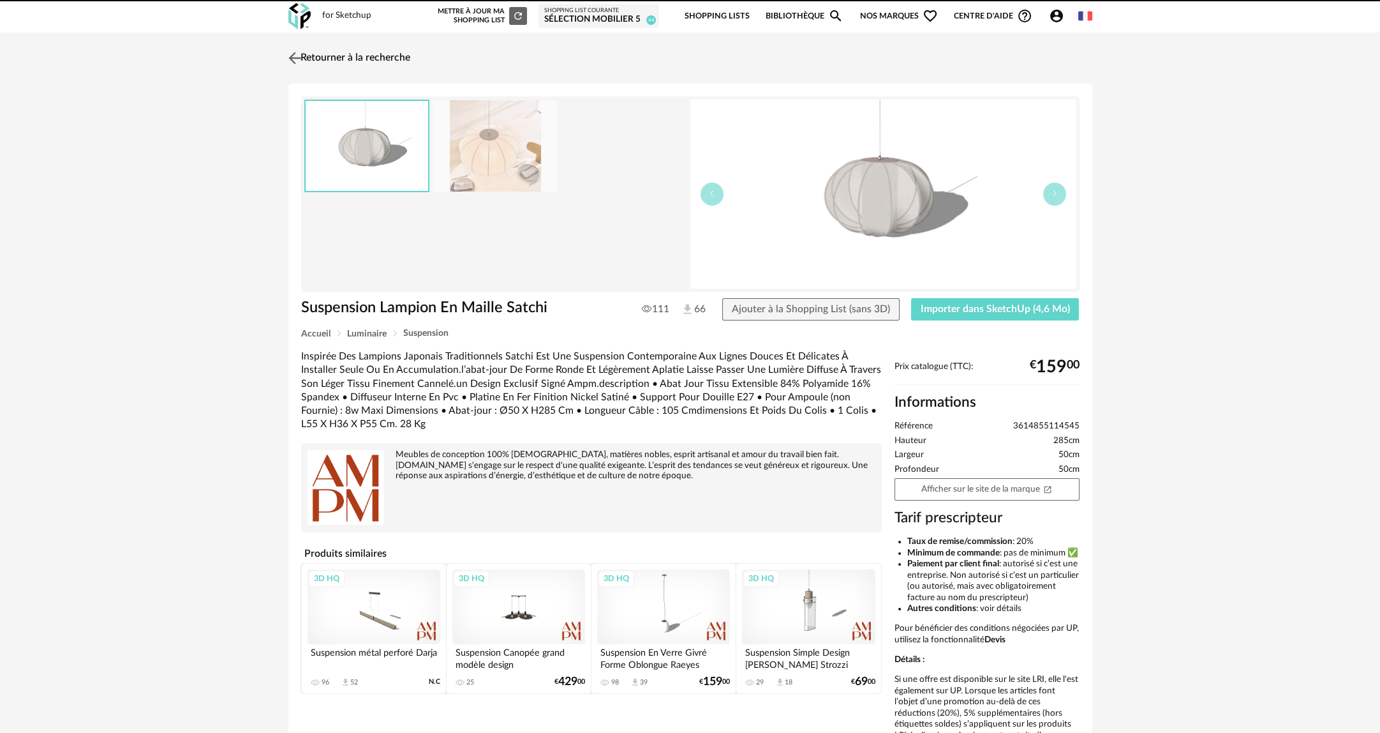
click at [327, 59] on link "Retourner à la recherche" at bounding box center [347, 58] width 125 height 28
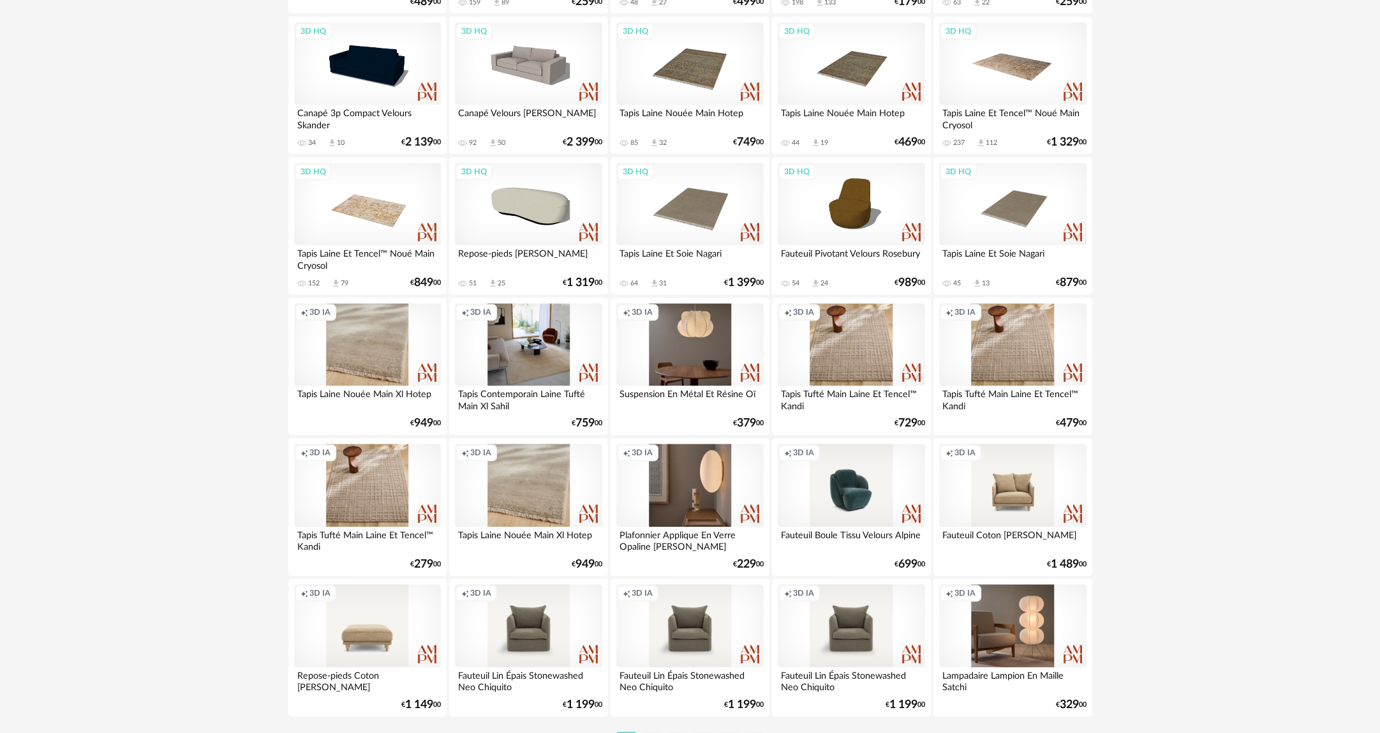
scroll to position [2343, 0]
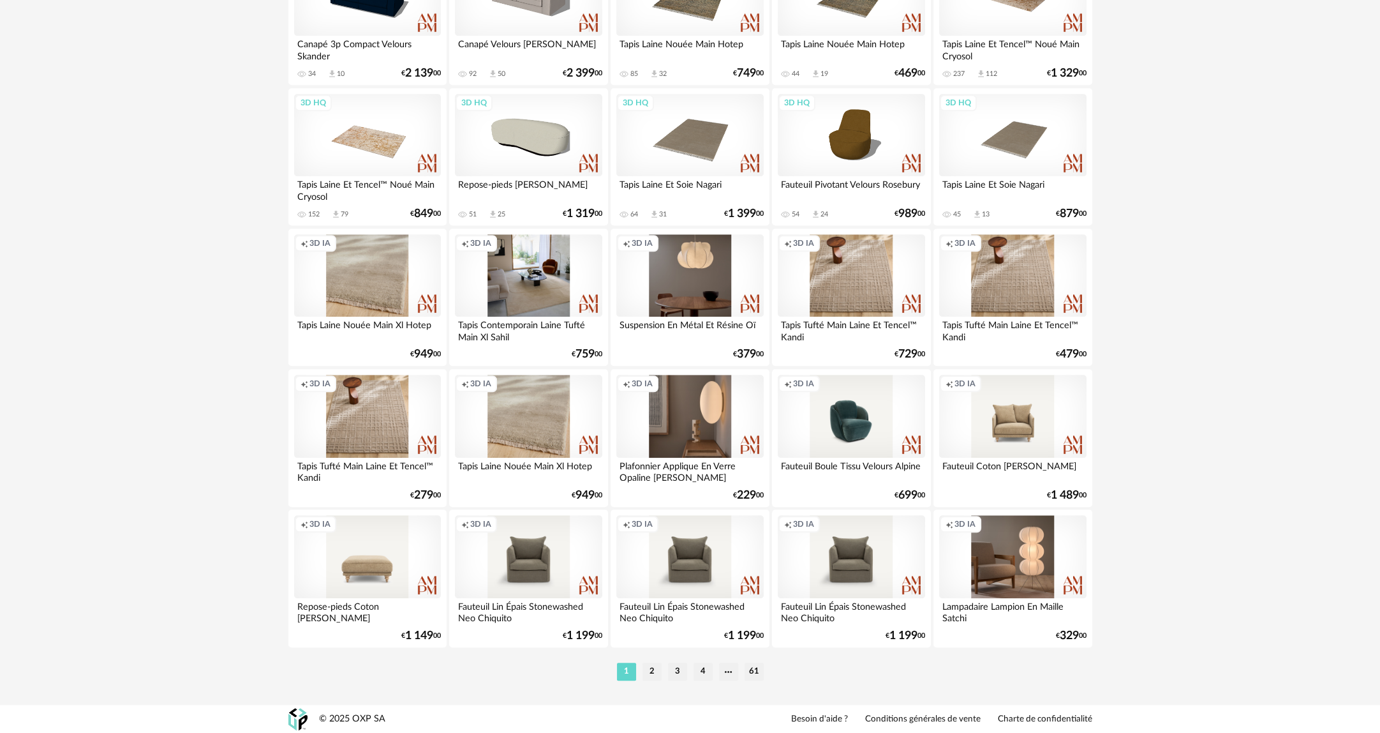
click at [836, 406] on div "Creation icon 3D IA" at bounding box center [851, 416] width 147 height 83
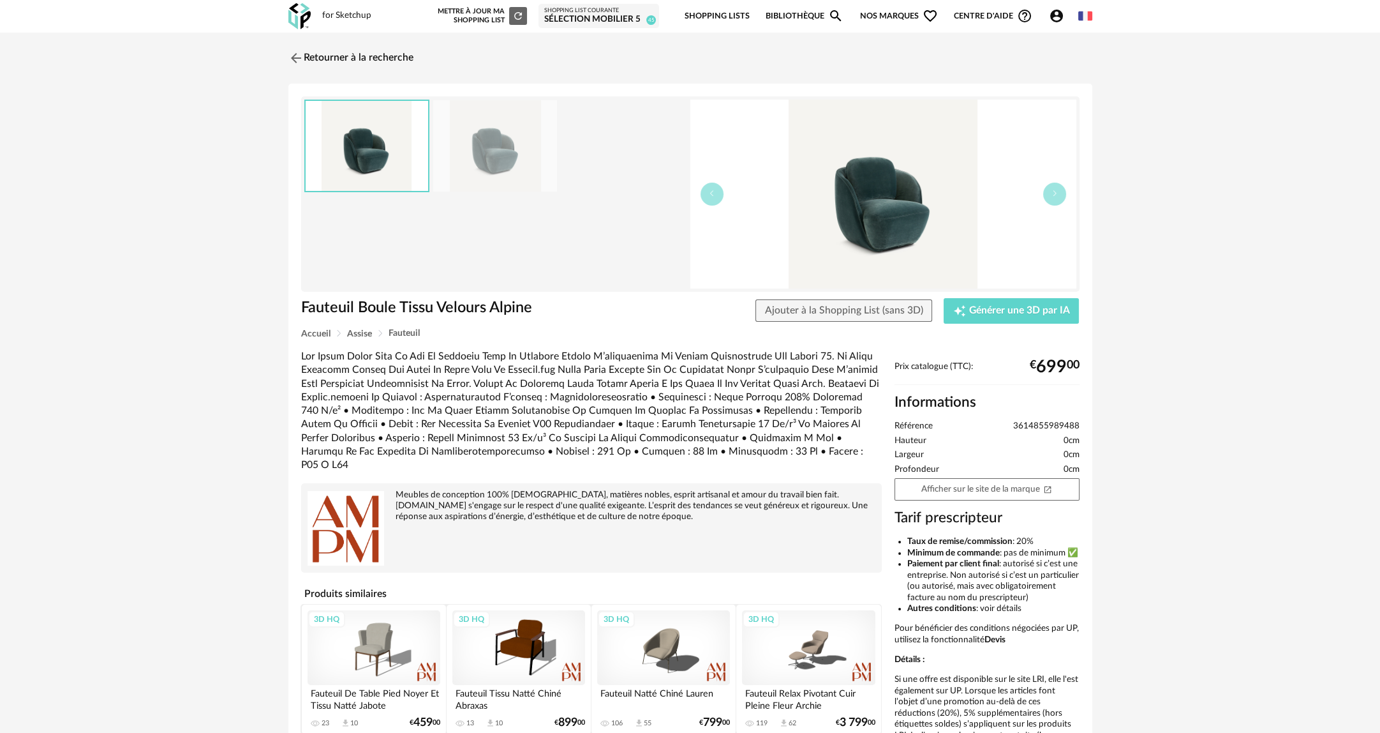
click at [498, 170] on img at bounding box center [495, 145] width 124 height 91
click at [411, 170] on img at bounding box center [367, 145] width 124 height 91
click at [399, 87] on div "Fauteuil Boule Tissu Velours Alpine Fauteuil Boule Tissu Velours Alpine Ajouter…" at bounding box center [690, 429] width 804 height 690
click at [980, 481] on link "Afficher sur le site de la marque Open In New icon" at bounding box center [987, 489] width 185 height 22
click at [318, 50] on link "Retourner à la recherche" at bounding box center [347, 58] width 125 height 28
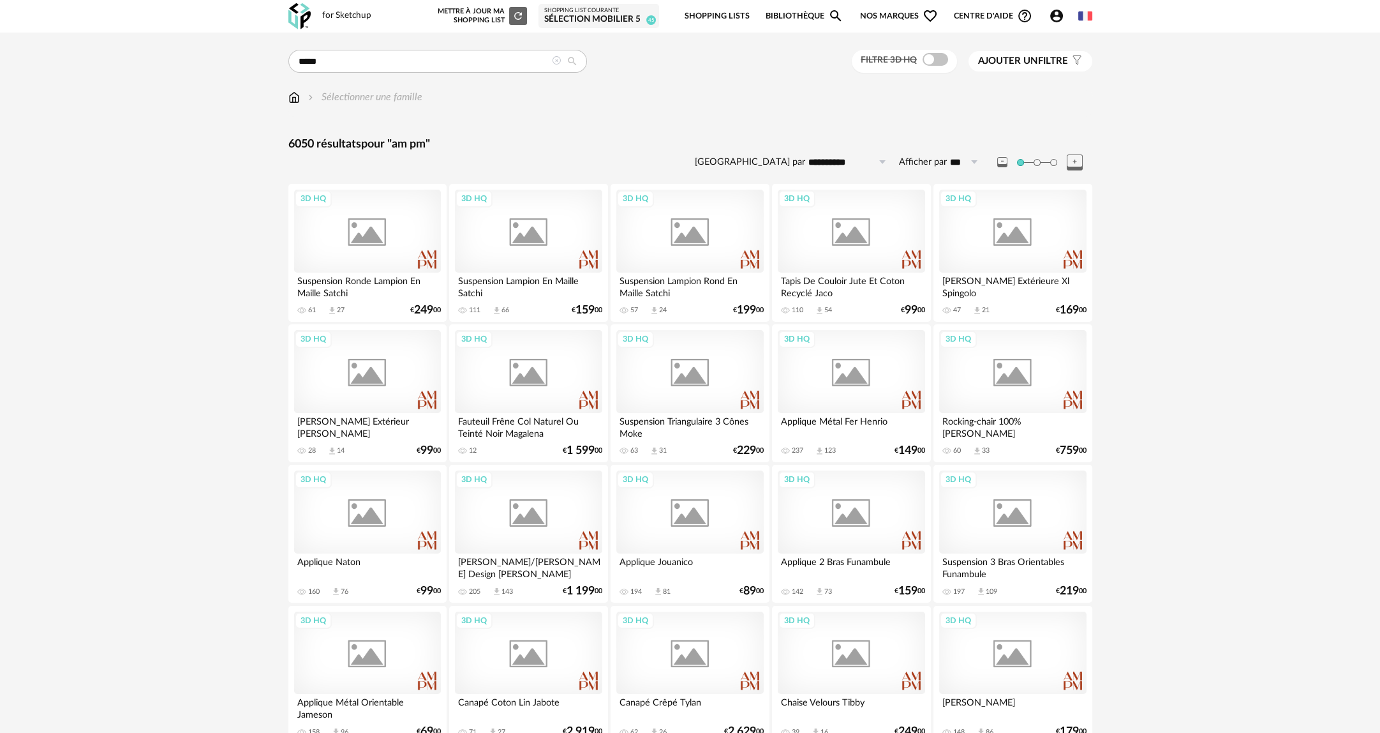
scroll to position [2343, 0]
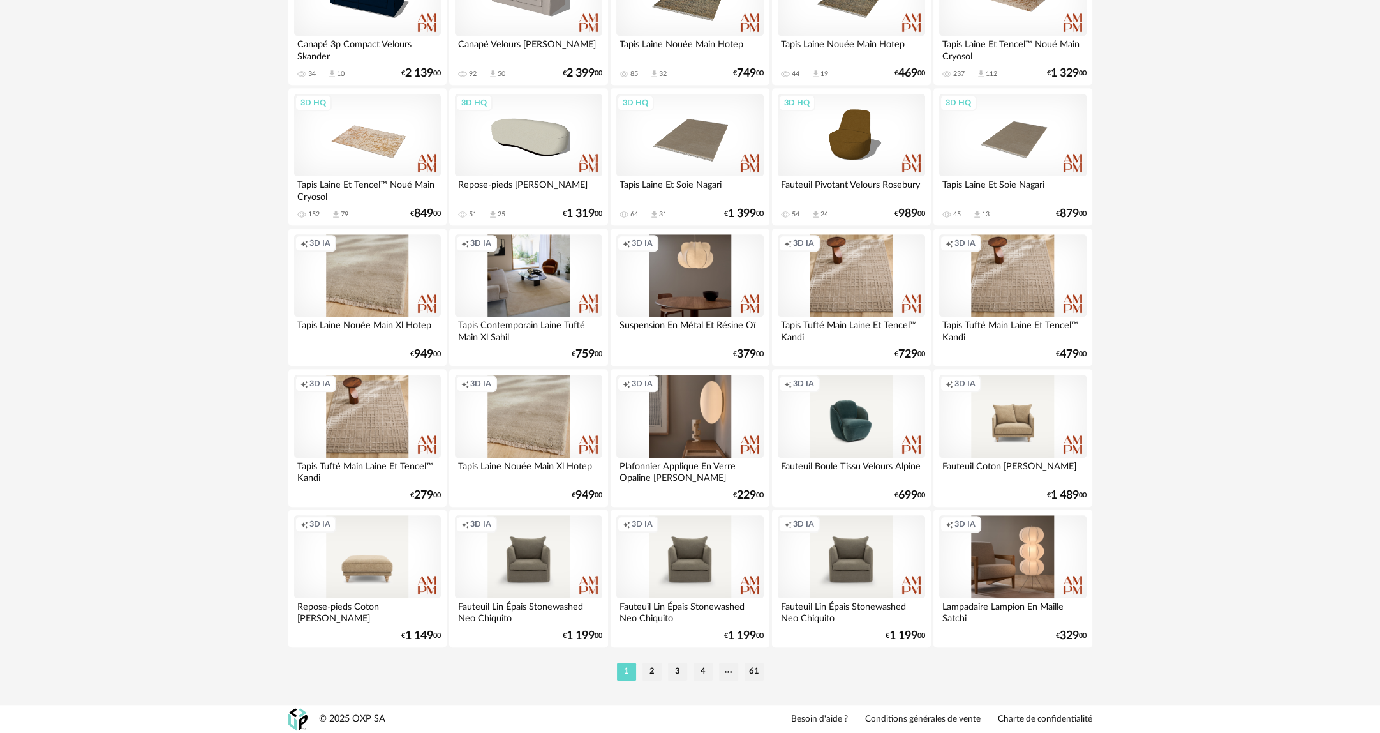
click at [997, 568] on div "Creation icon 3D IA" at bounding box center [1012, 556] width 147 height 83
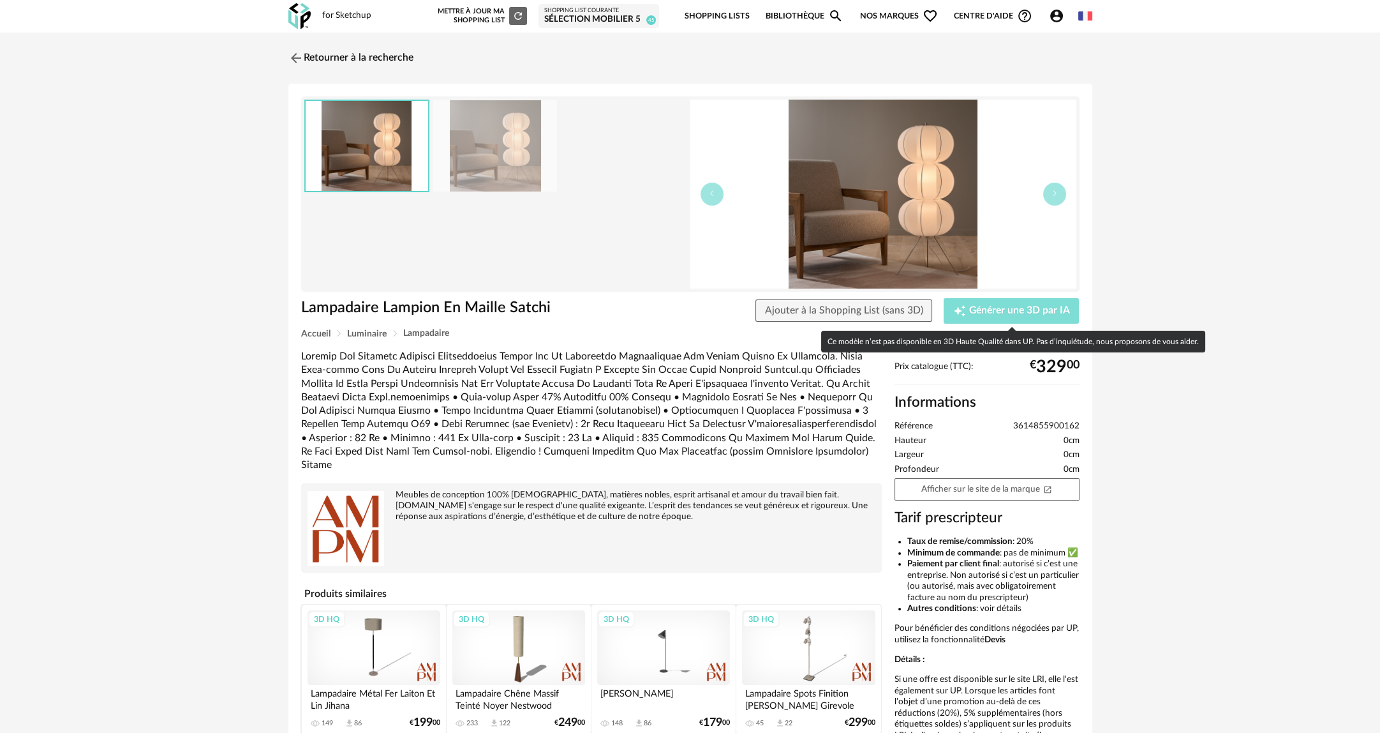
click at [973, 315] on span "Générer une 3D par IA" at bounding box center [1019, 311] width 101 height 10
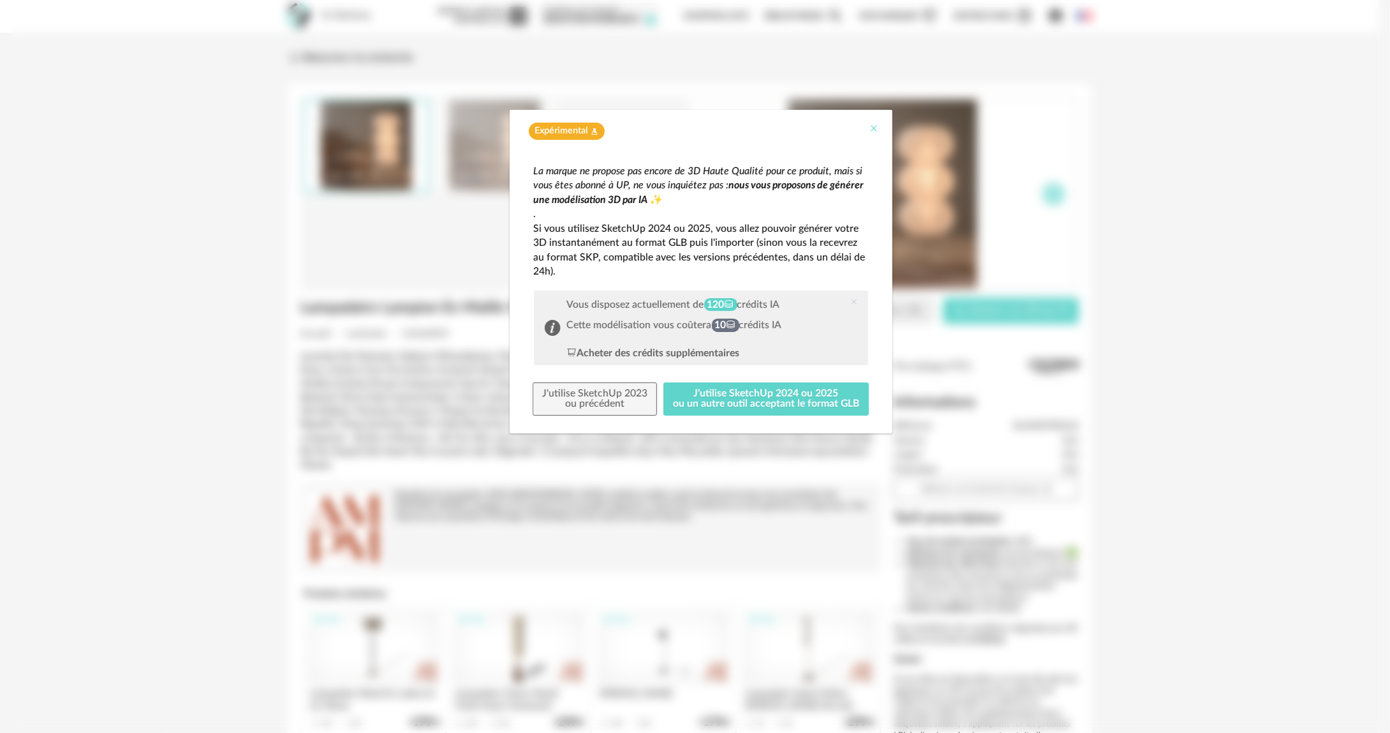
click at [874, 124] on icon "Close" at bounding box center [875, 128] width 10 height 10
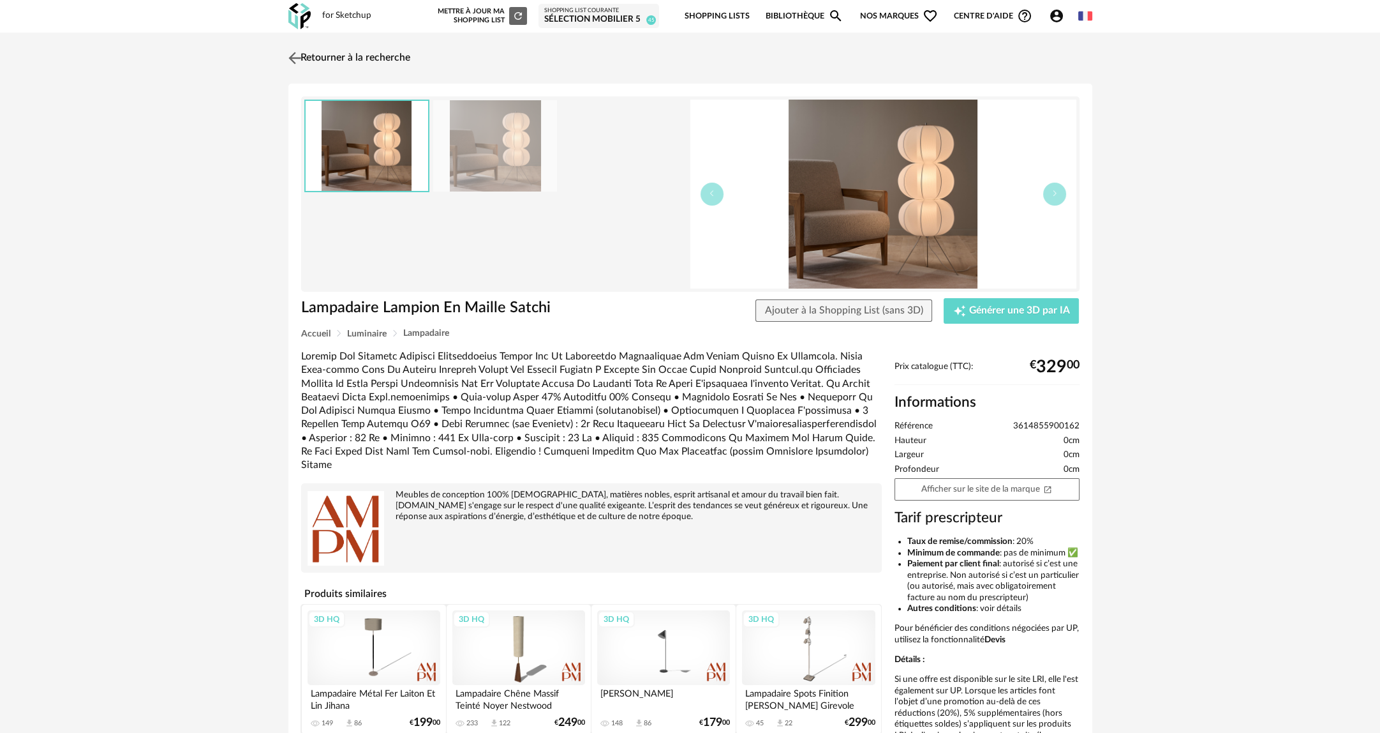
click at [315, 57] on link "Retourner à la recherche" at bounding box center [347, 58] width 125 height 28
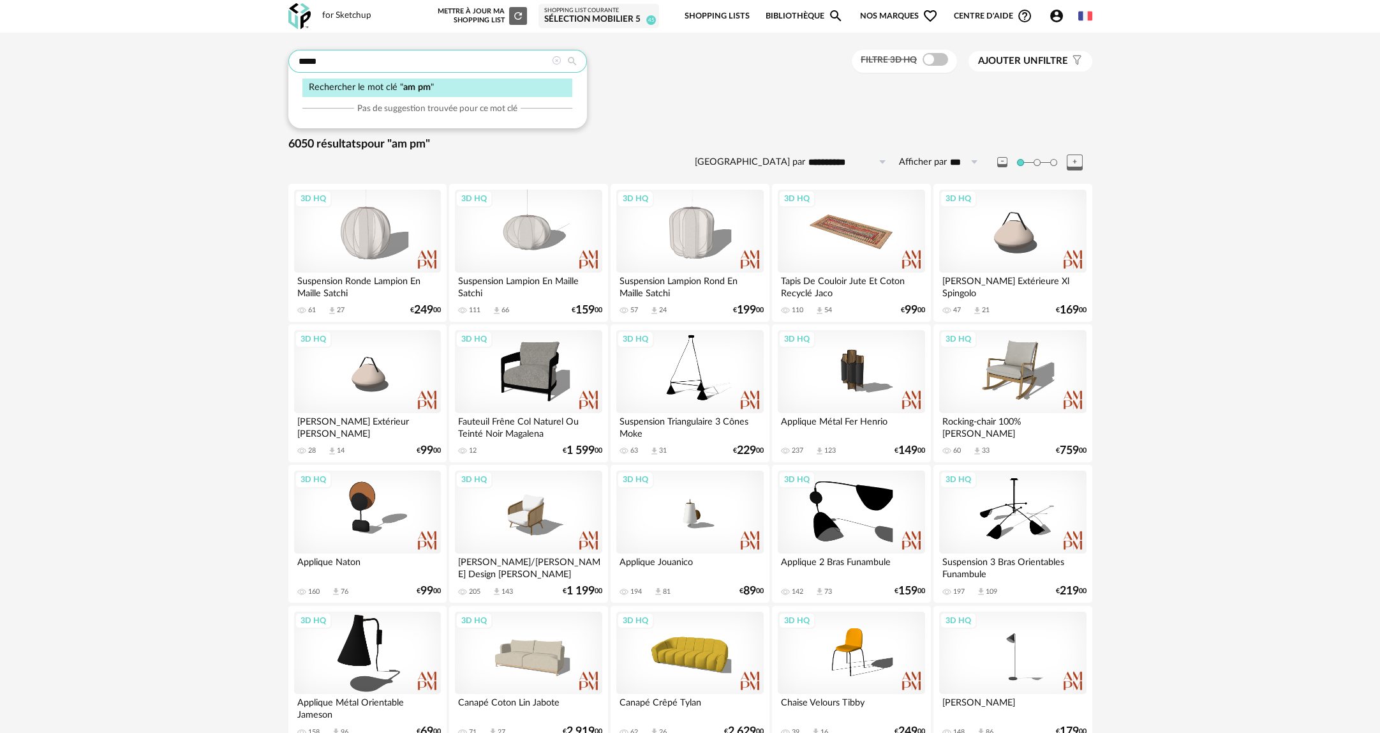
drag, startPoint x: 317, startPoint y: 61, endPoint x: 225, endPoint y: 62, distance: 92.5
type input "*****"
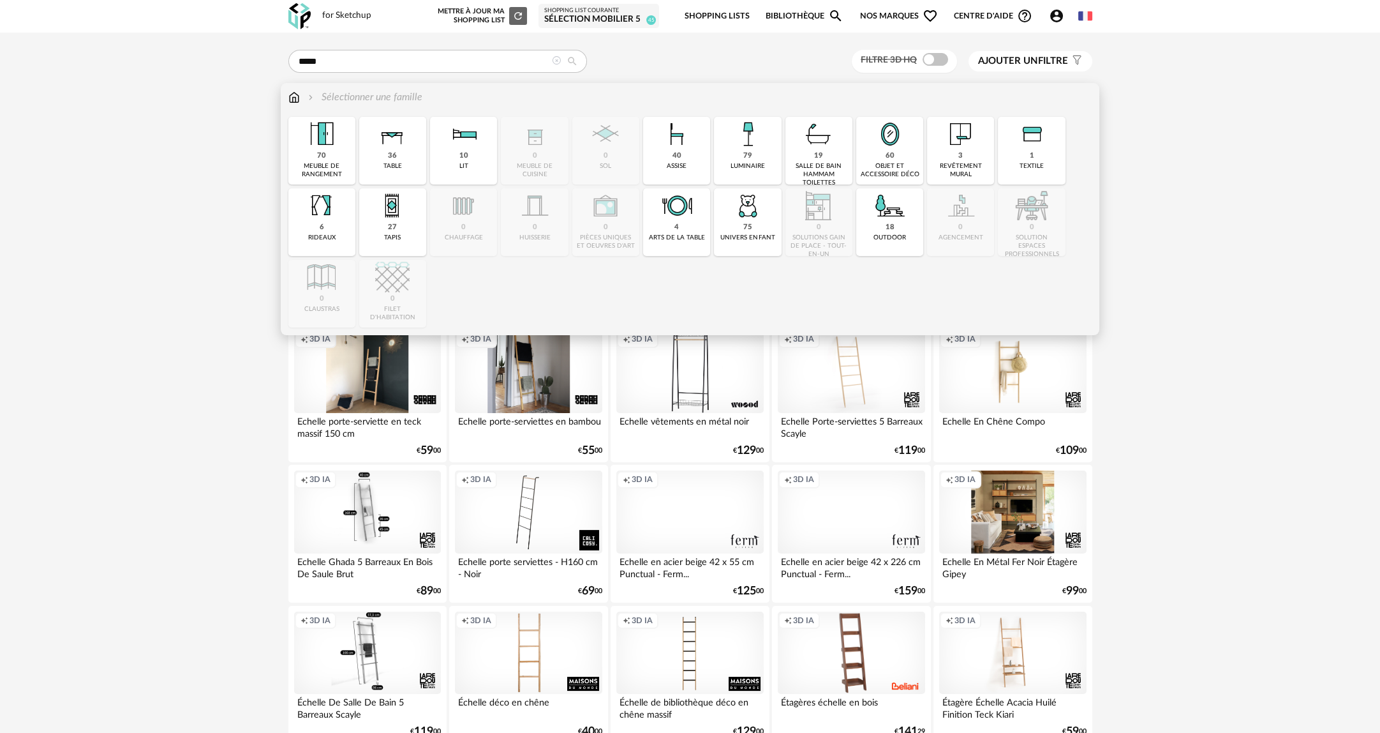
click at [294, 98] on img at bounding box center [293, 97] width 11 height 15
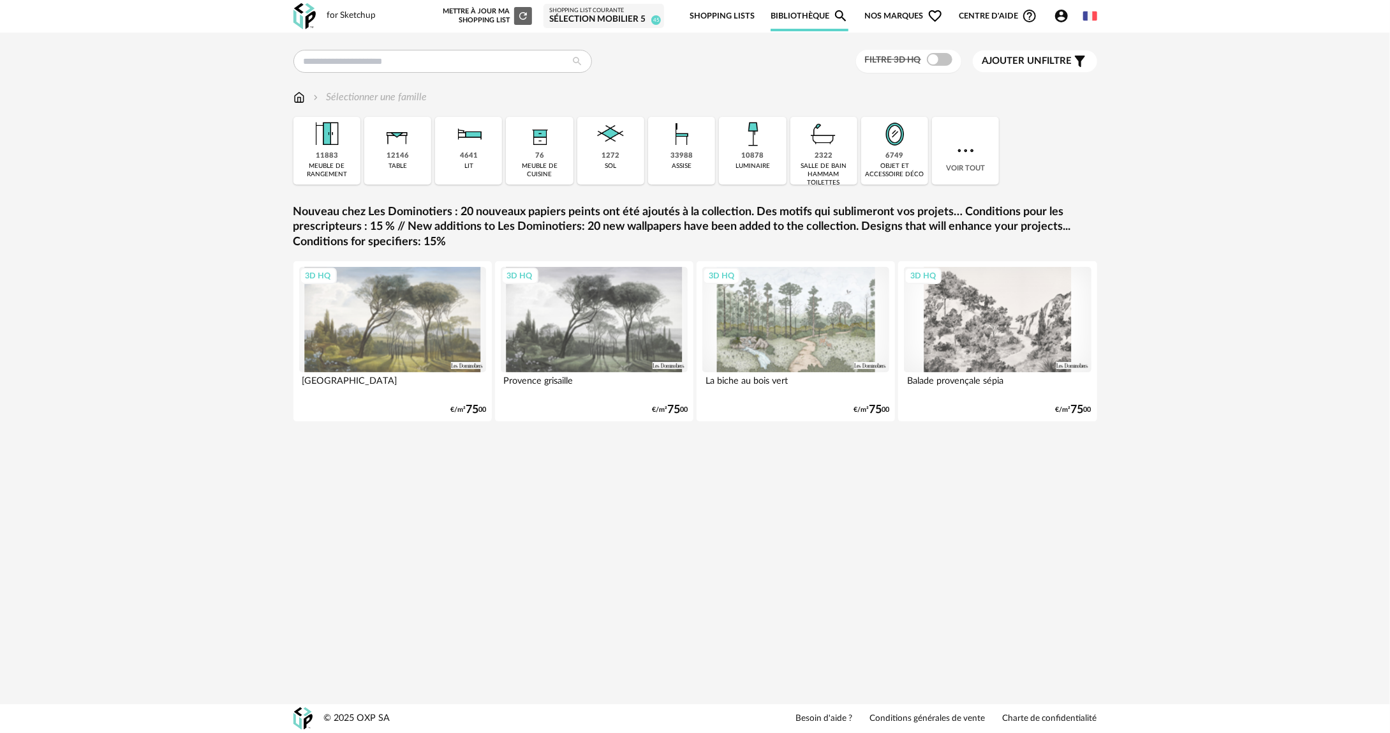
click at [959, 149] on img at bounding box center [966, 150] width 23 height 23
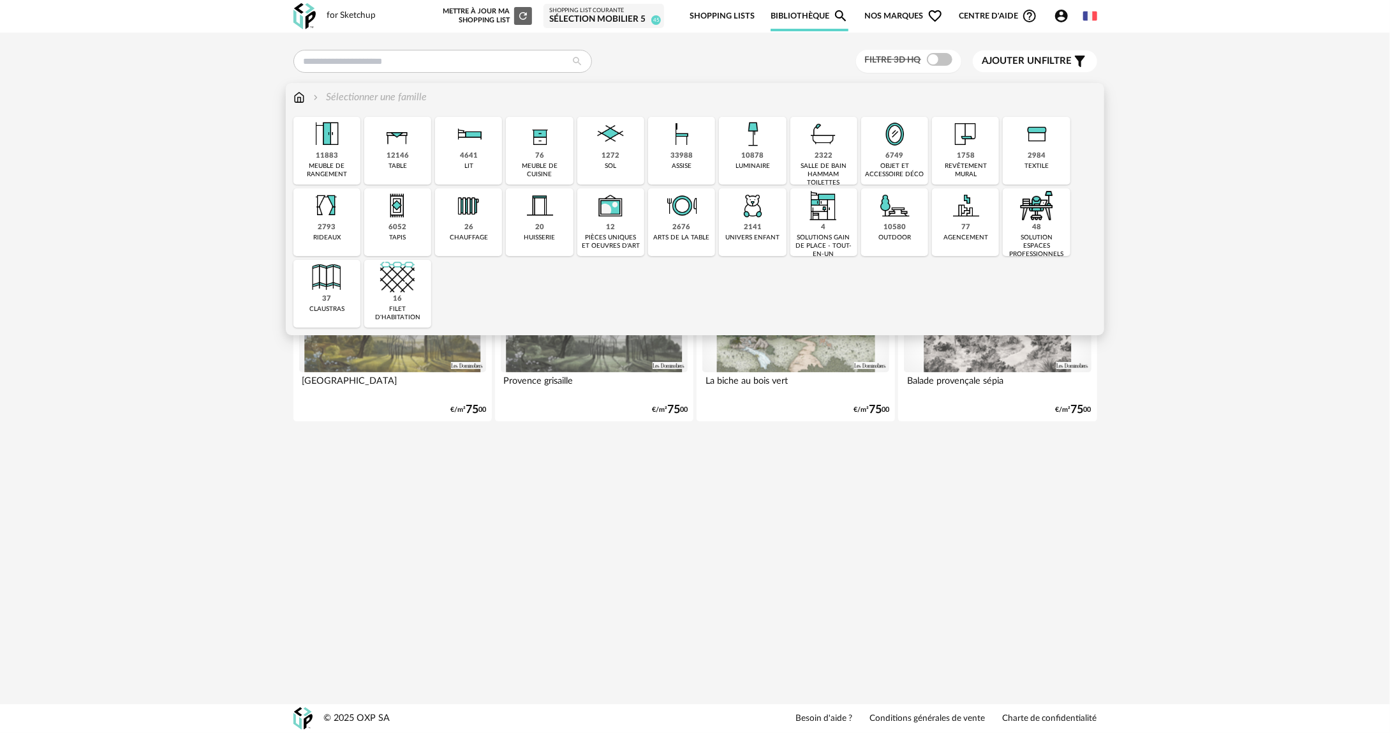
click at [891, 163] on div "objet et accessoire déco" at bounding box center [894, 170] width 59 height 17
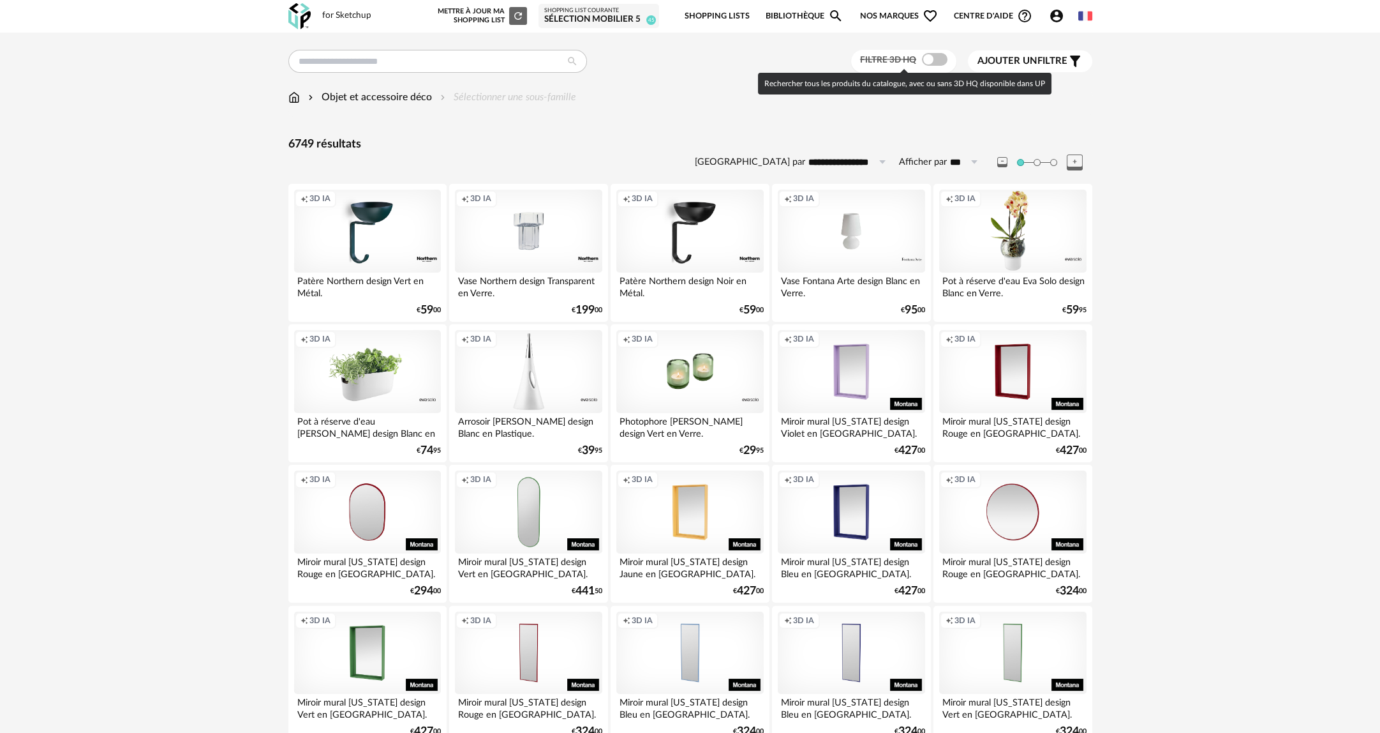
click at [935, 57] on span at bounding box center [935, 59] width 26 height 13
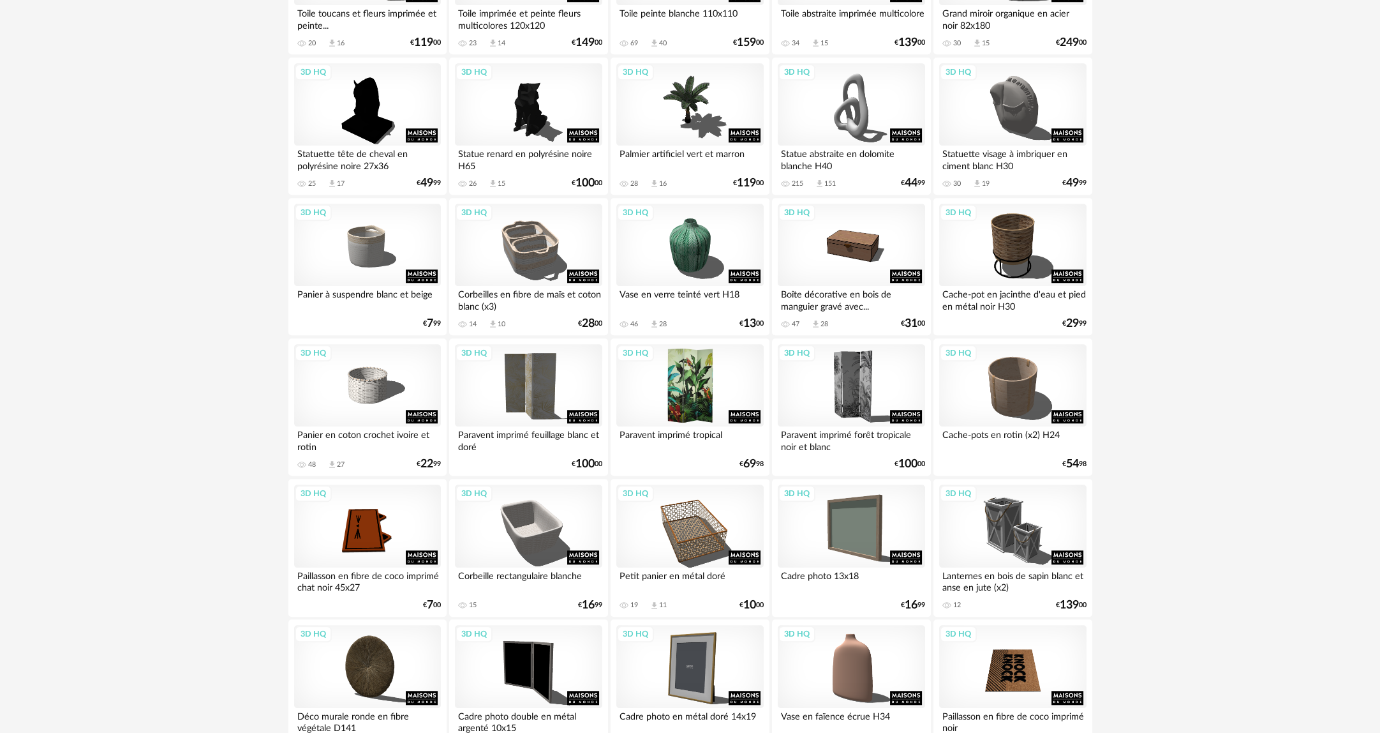
scroll to position [2343, 0]
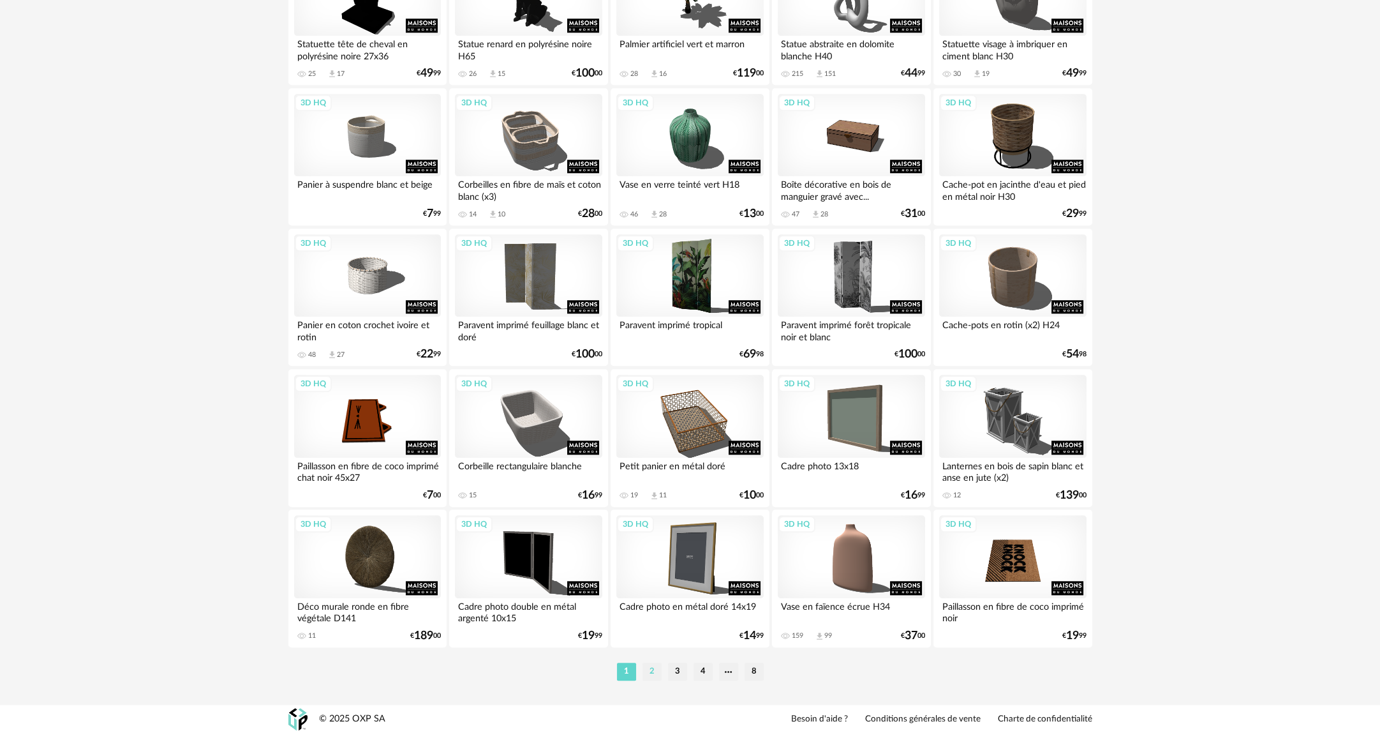
click at [659, 664] on li "2" at bounding box center [652, 671] width 19 height 18
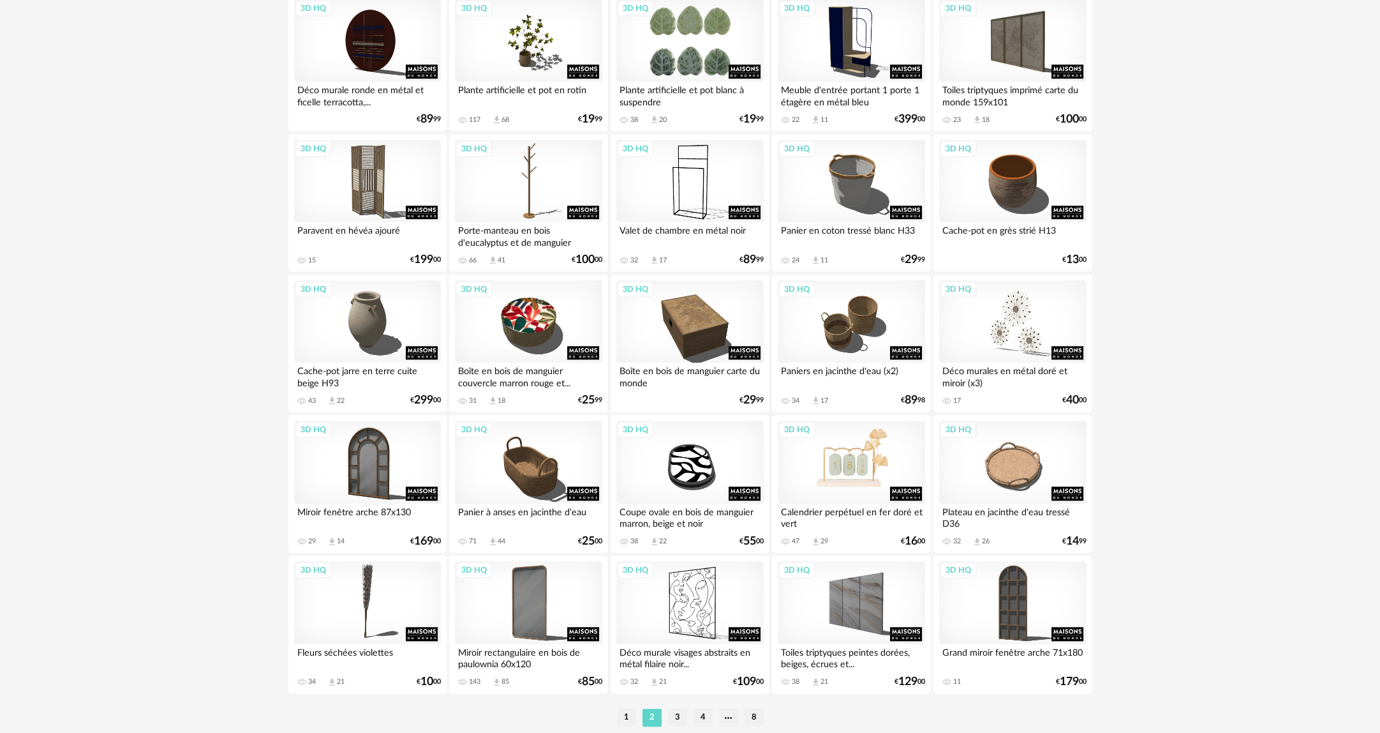
scroll to position [2343, 0]
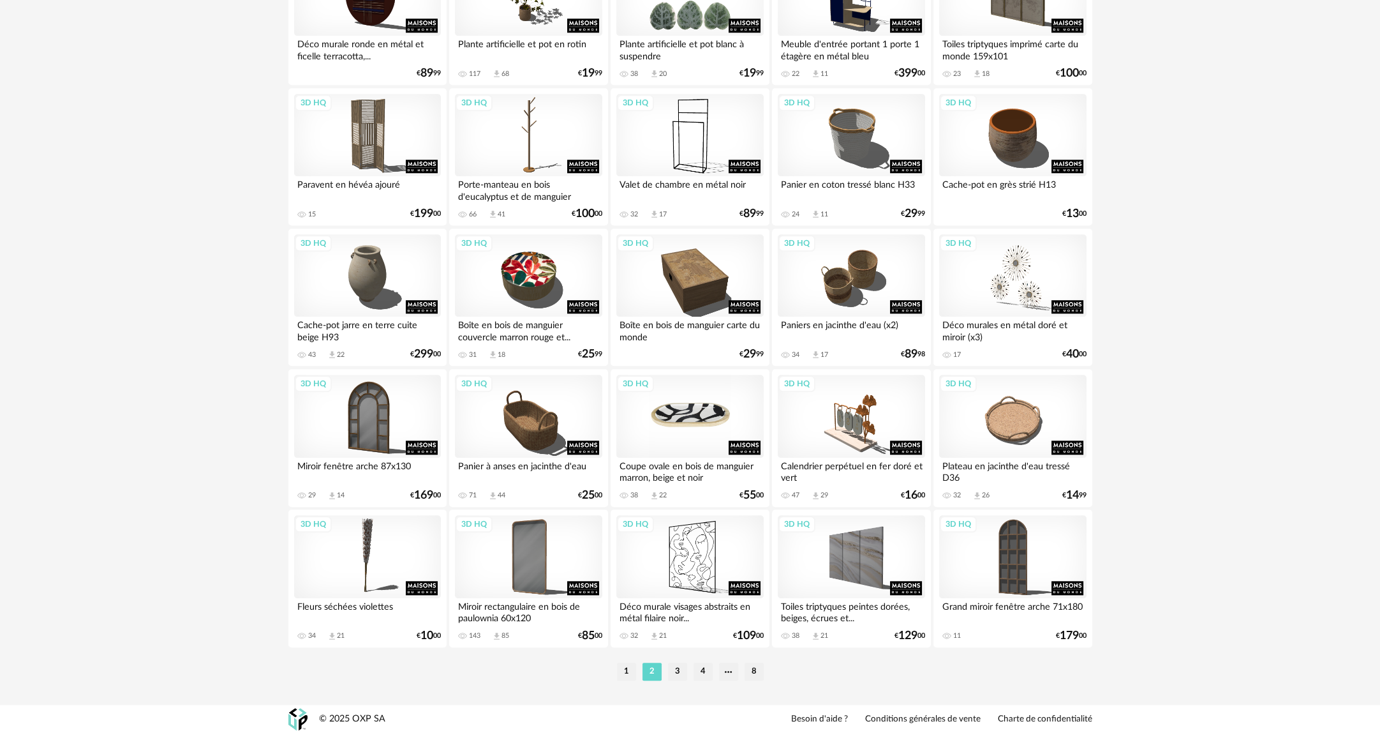
click at [706, 426] on div "3D HQ" at bounding box center [689, 416] width 147 height 83
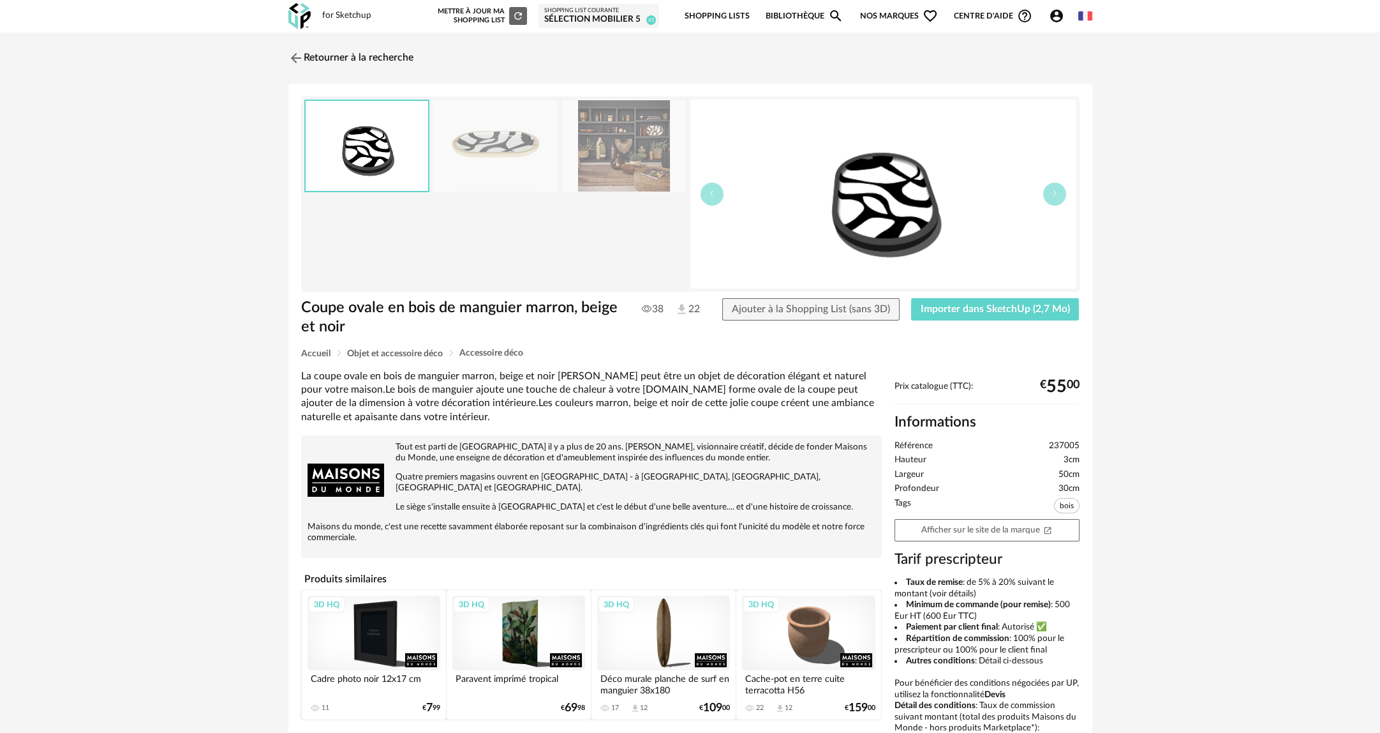
click at [641, 137] on img at bounding box center [624, 145] width 124 height 91
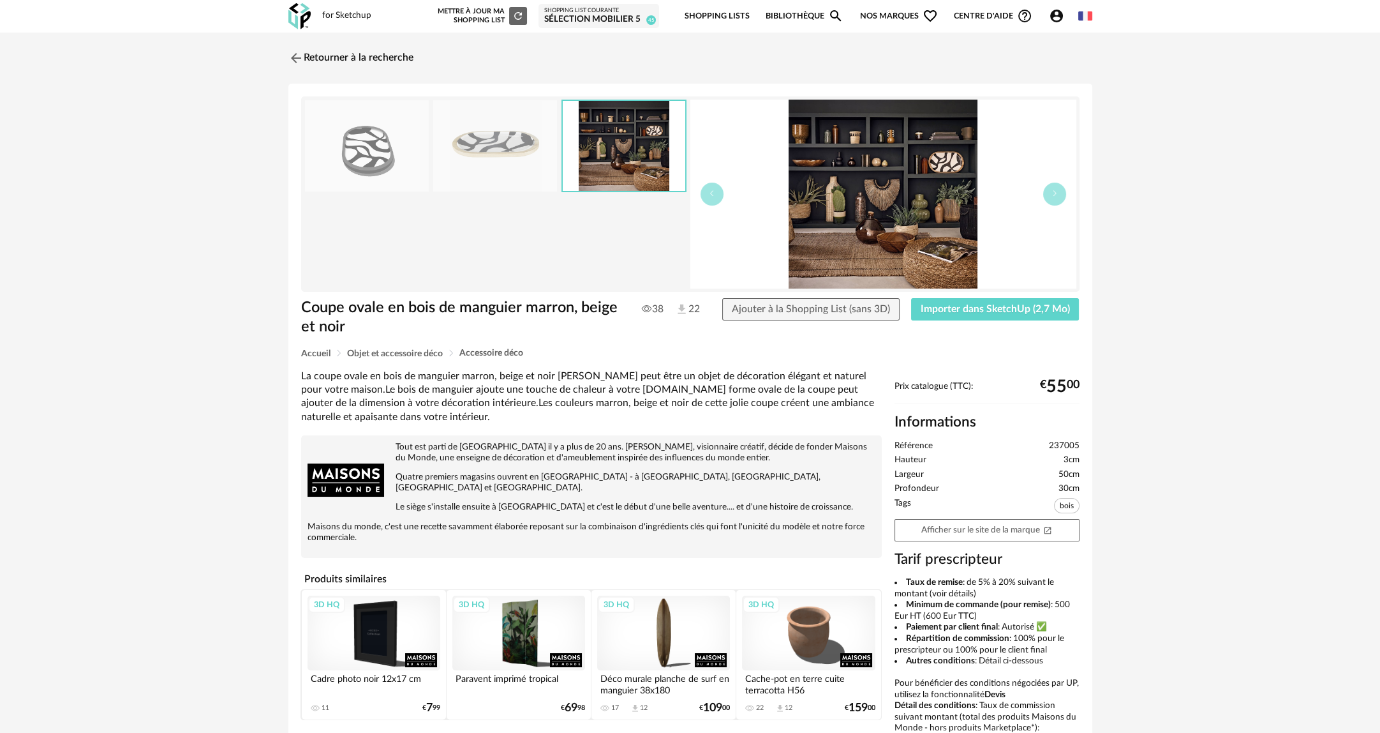
click at [448, 153] on img at bounding box center [495, 145] width 124 height 91
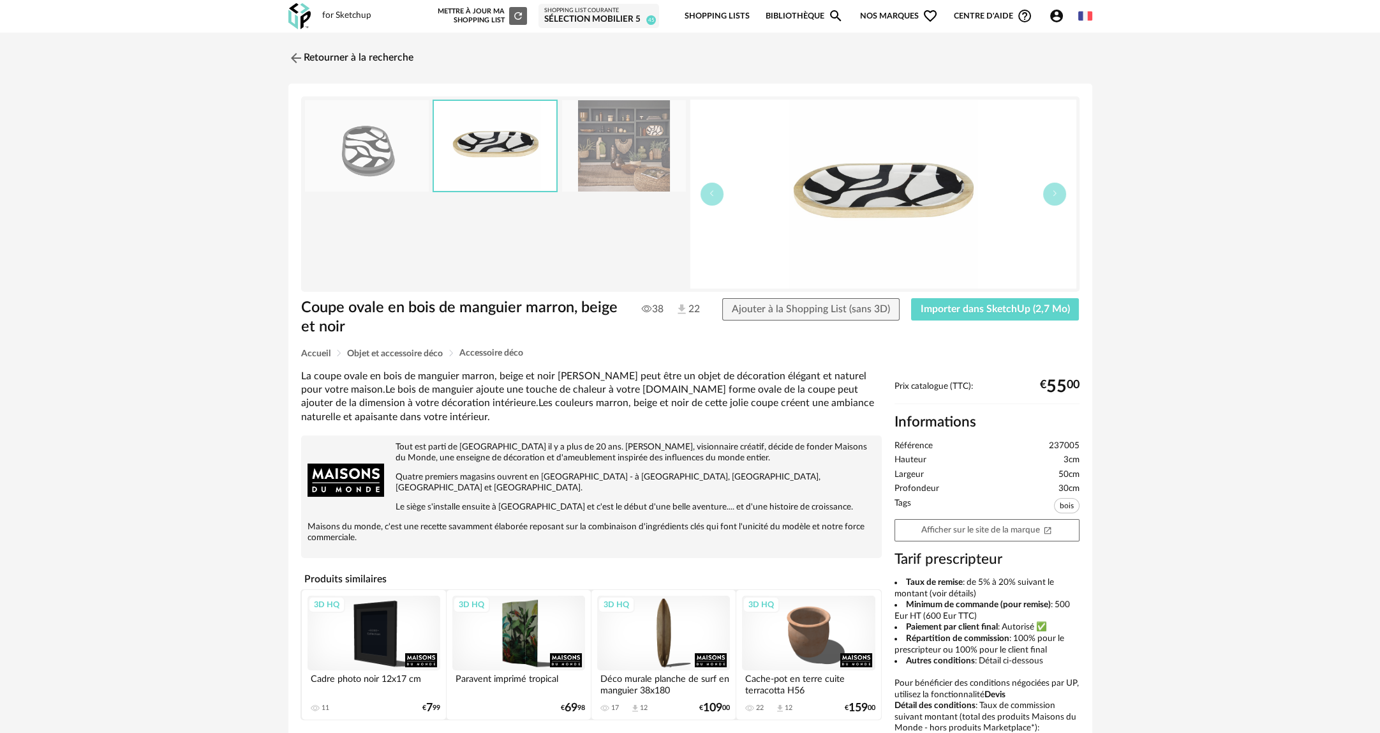
click at [384, 158] on img at bounding box center [367, 145] width 124 height 91
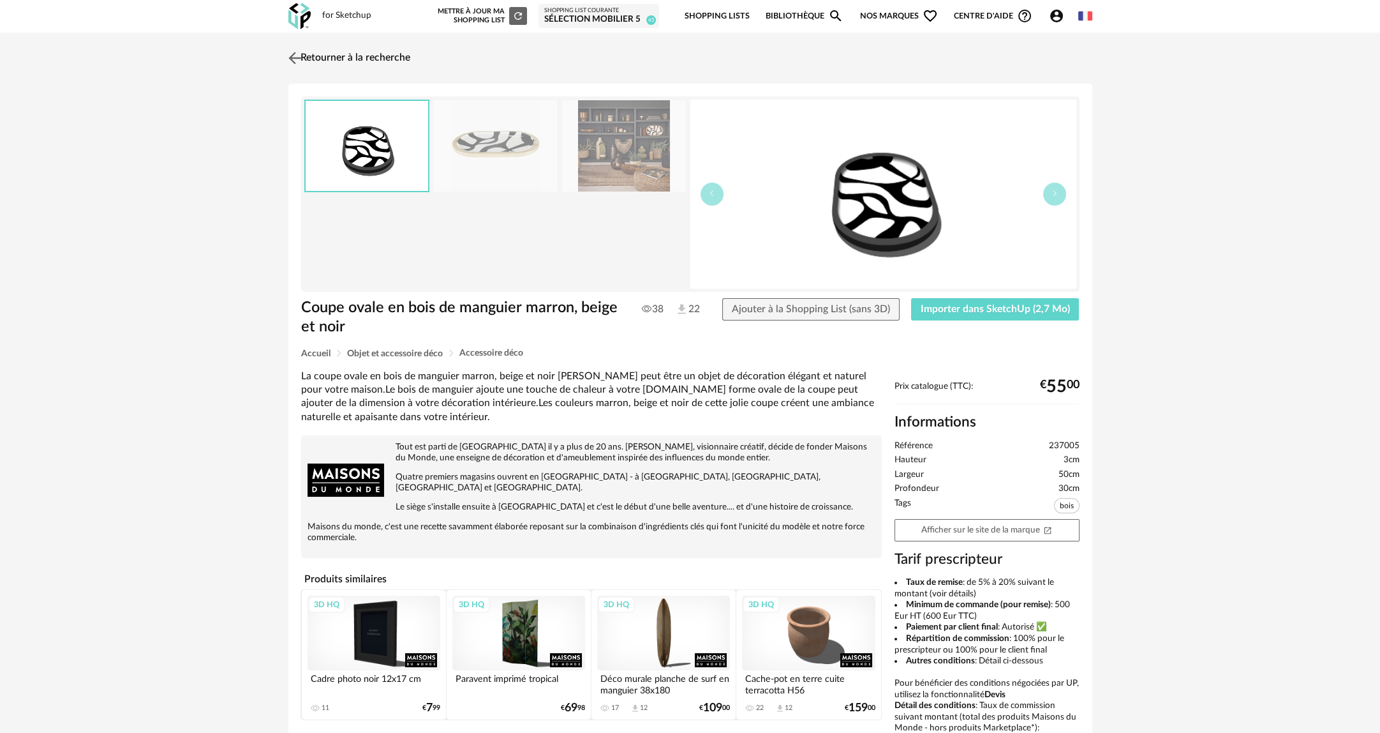
click at [355, 49] on link "Retourner à la recherche" at bounding box center [347, 58] width 125 height 28
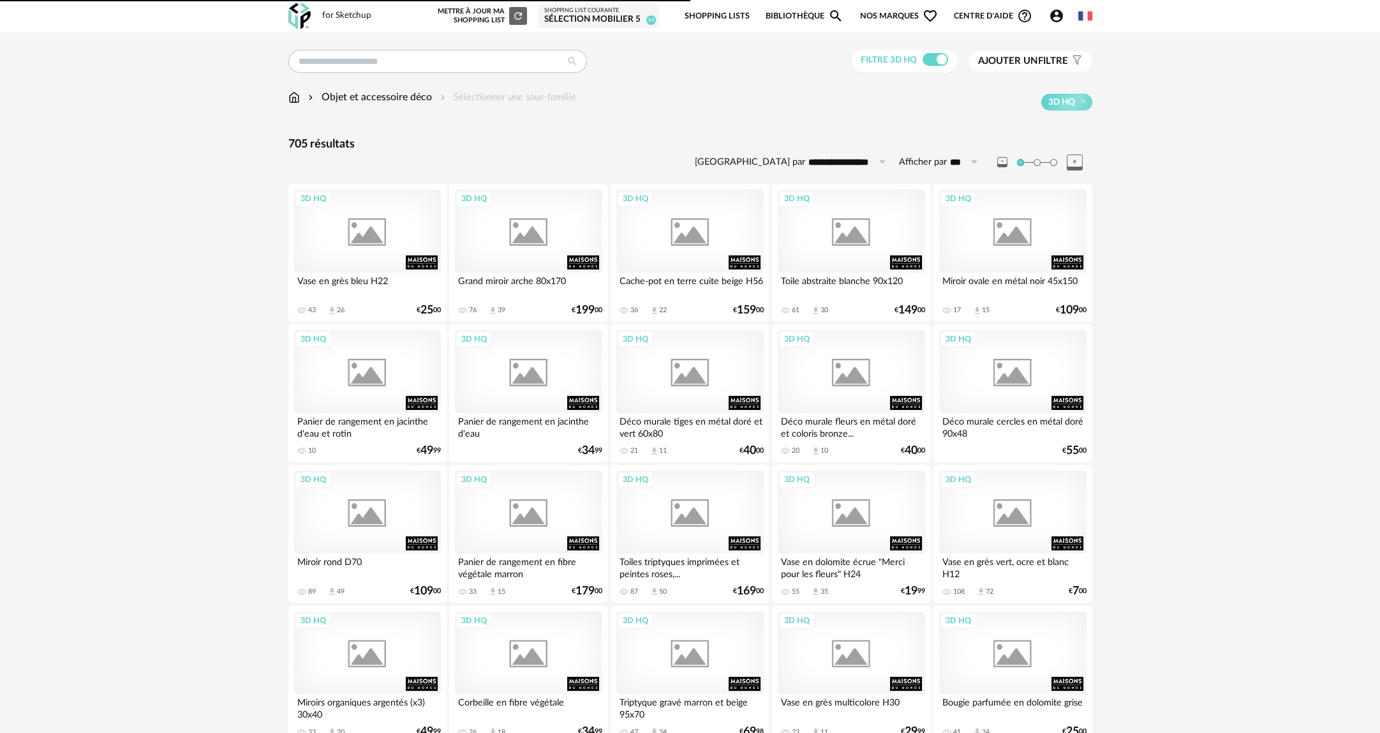
scroll to position [2343, 0]
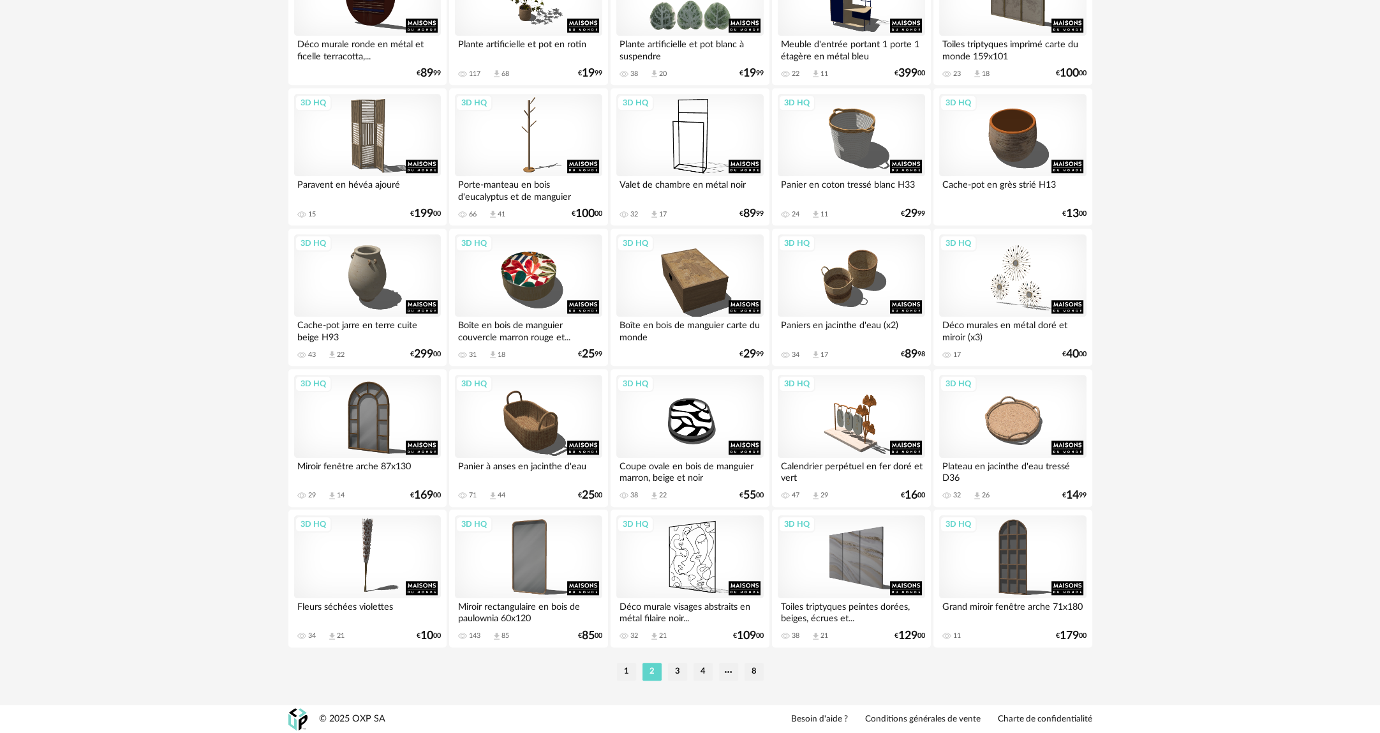
click at [688, 664] on ul "1 2 3 4 8" at bounding box center [690, 671] width 153 height 18
click at [683, 667] on li "3" at bounding box center [677, 671] width 19 height 18
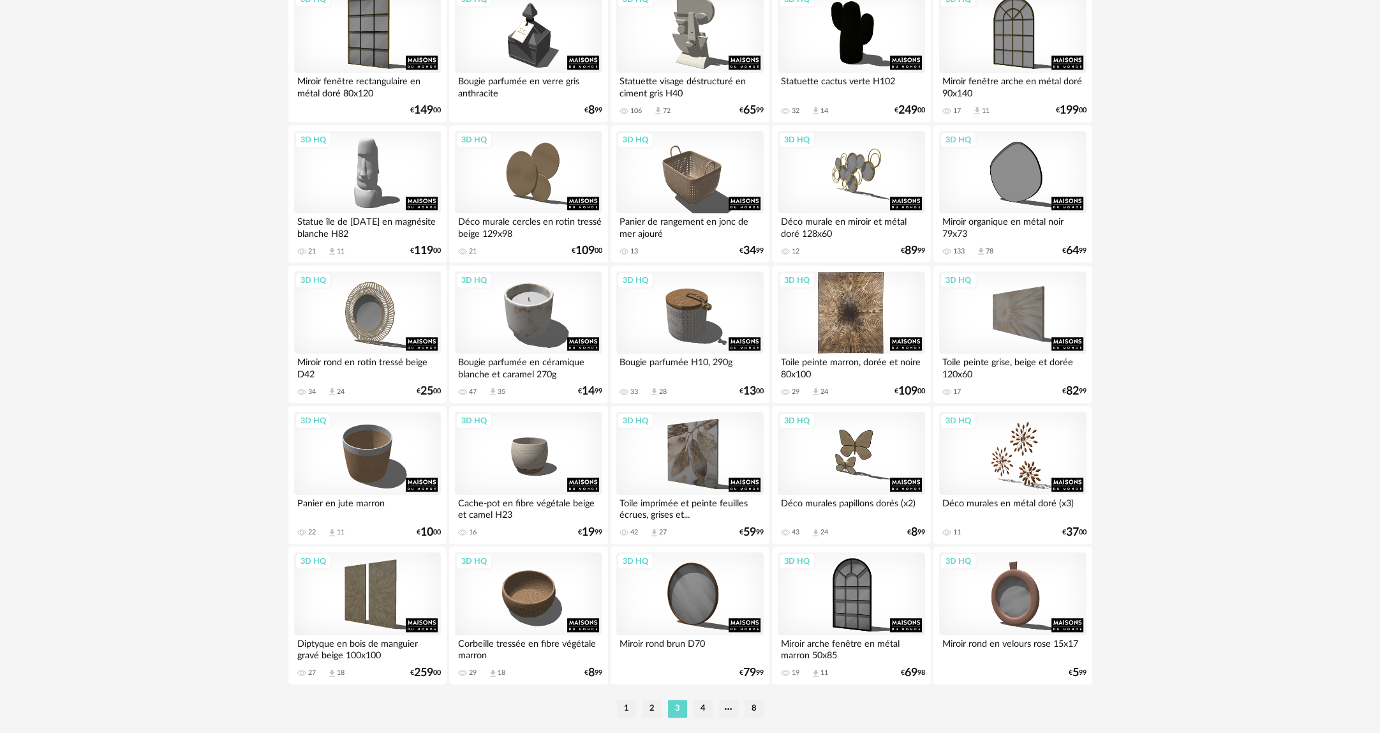
scroll to position [2343, 0]
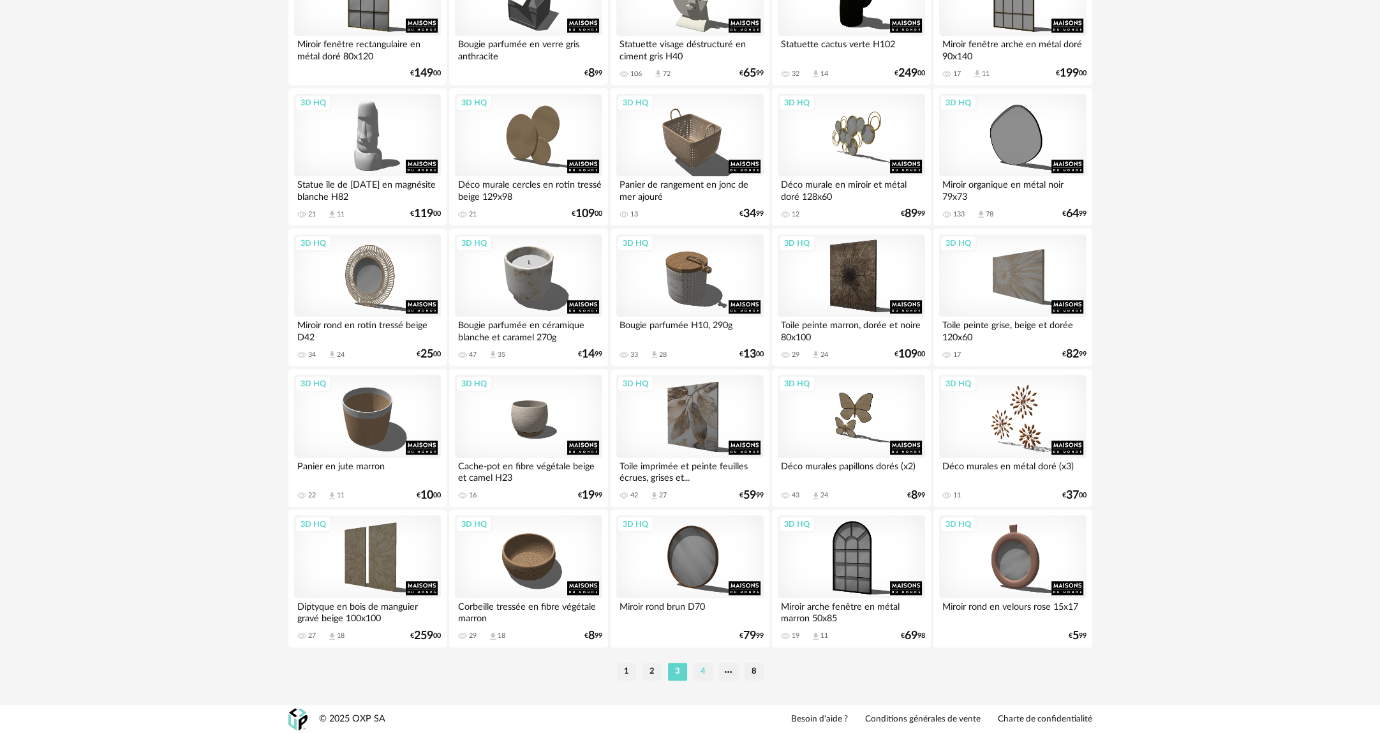
click at [708, 669] on li "4" at bounding box center [703, 671] width 19 height 18
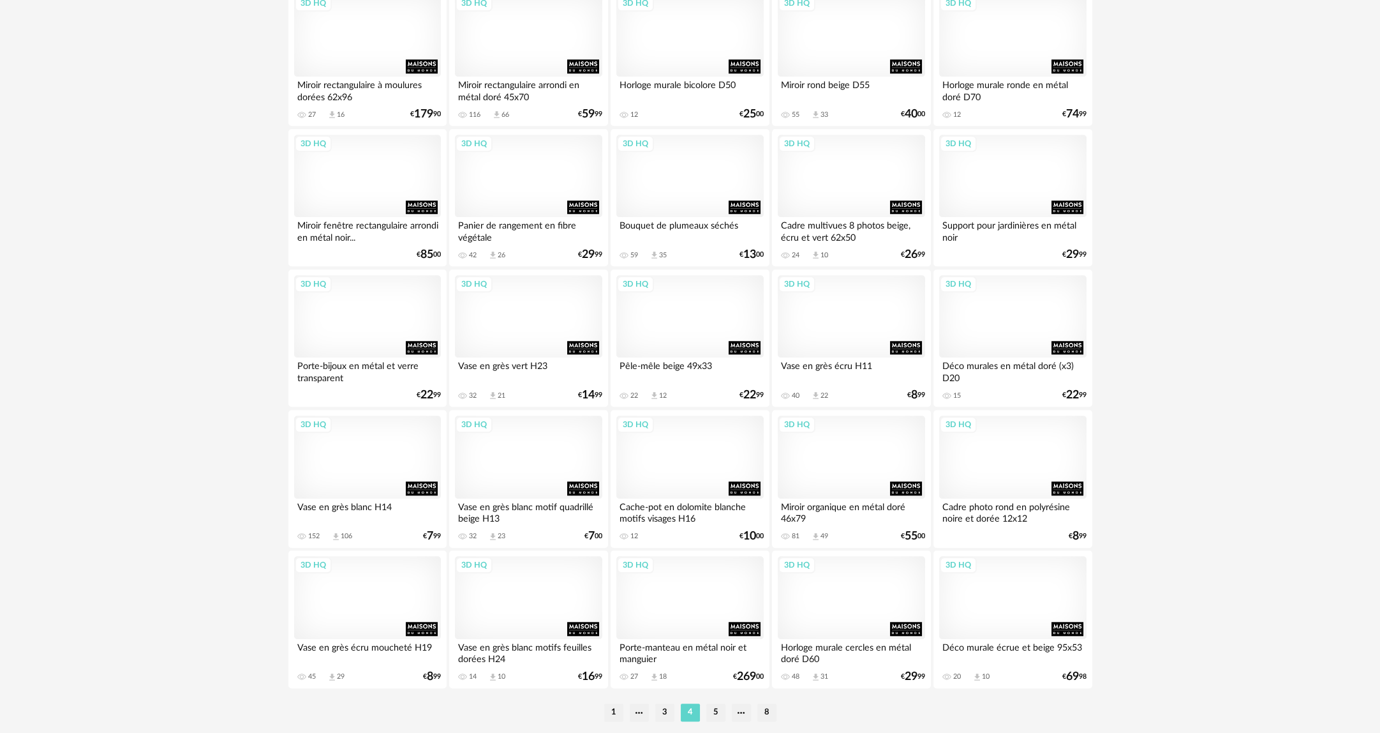
scroll to position [2343, 0]
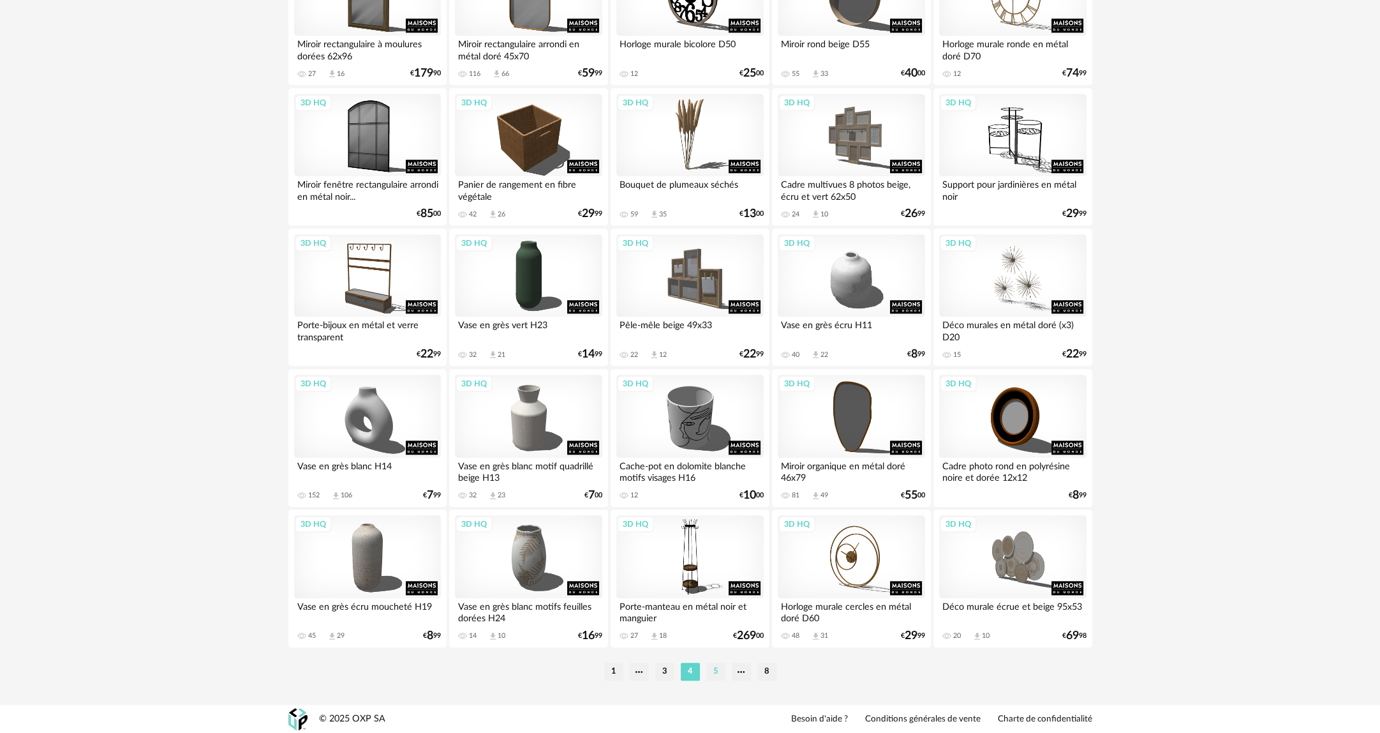
click at [720, 664] on li "5" at bounding box center [715, 671] width 19 height 18
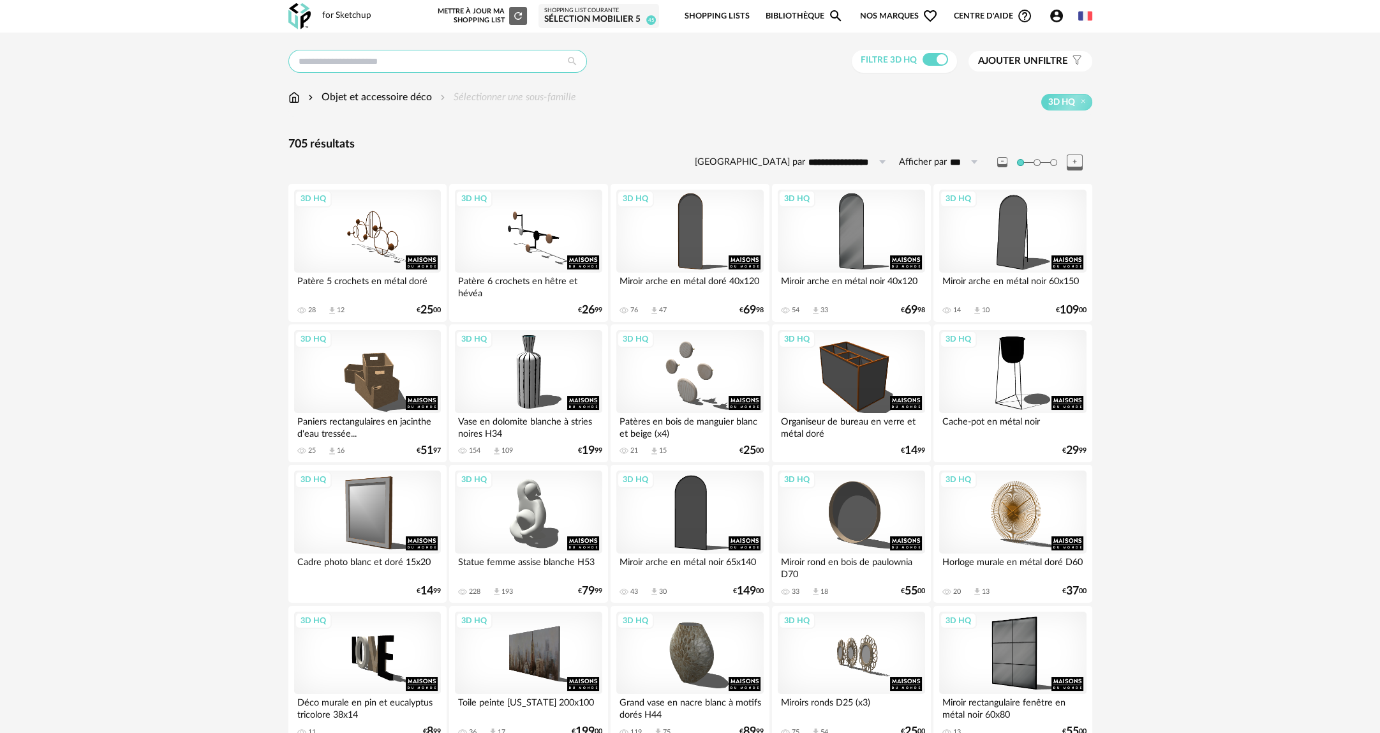
click at [425, 63] on input "text" at bounding box center [437, 61] width 299 height 23
type input "****"
type input "**********"
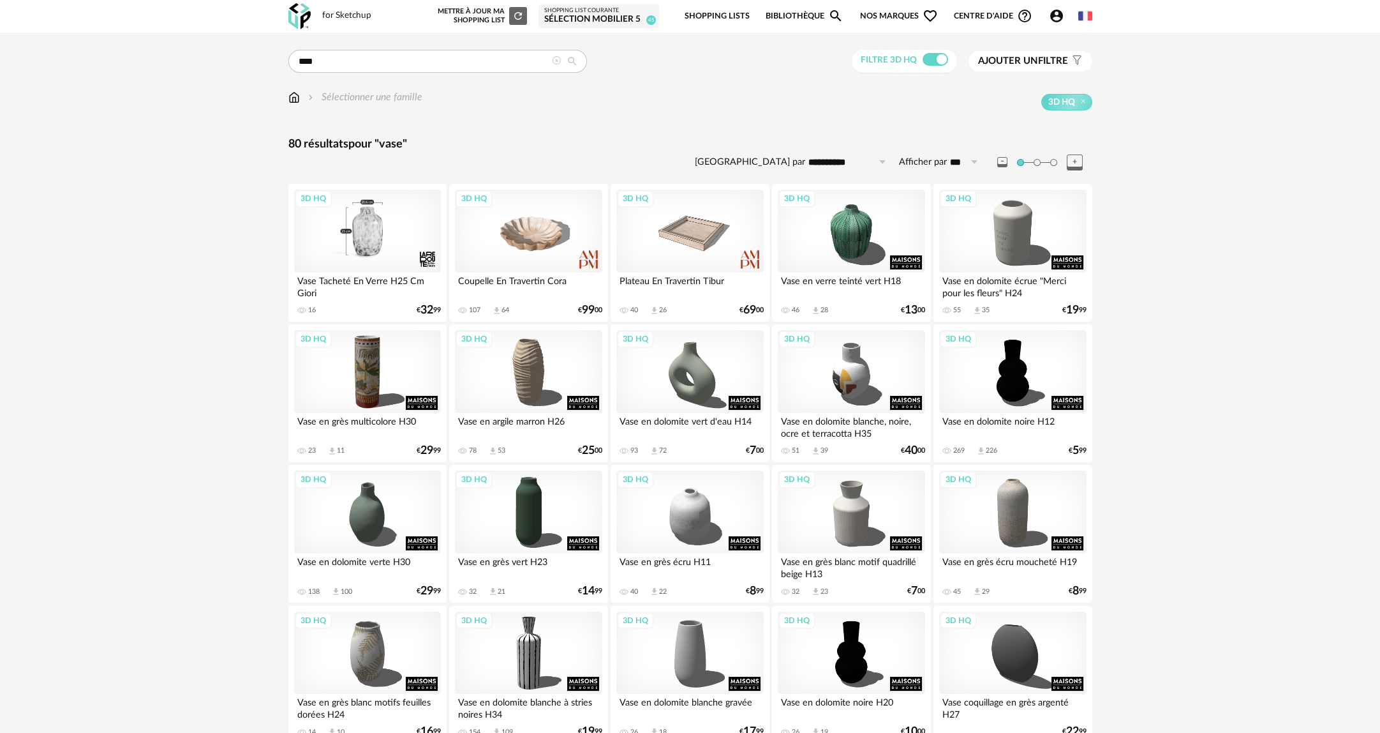
click at [350, 233] on div "3D HQ" at bounding box center [367, 231] width 147 height 83
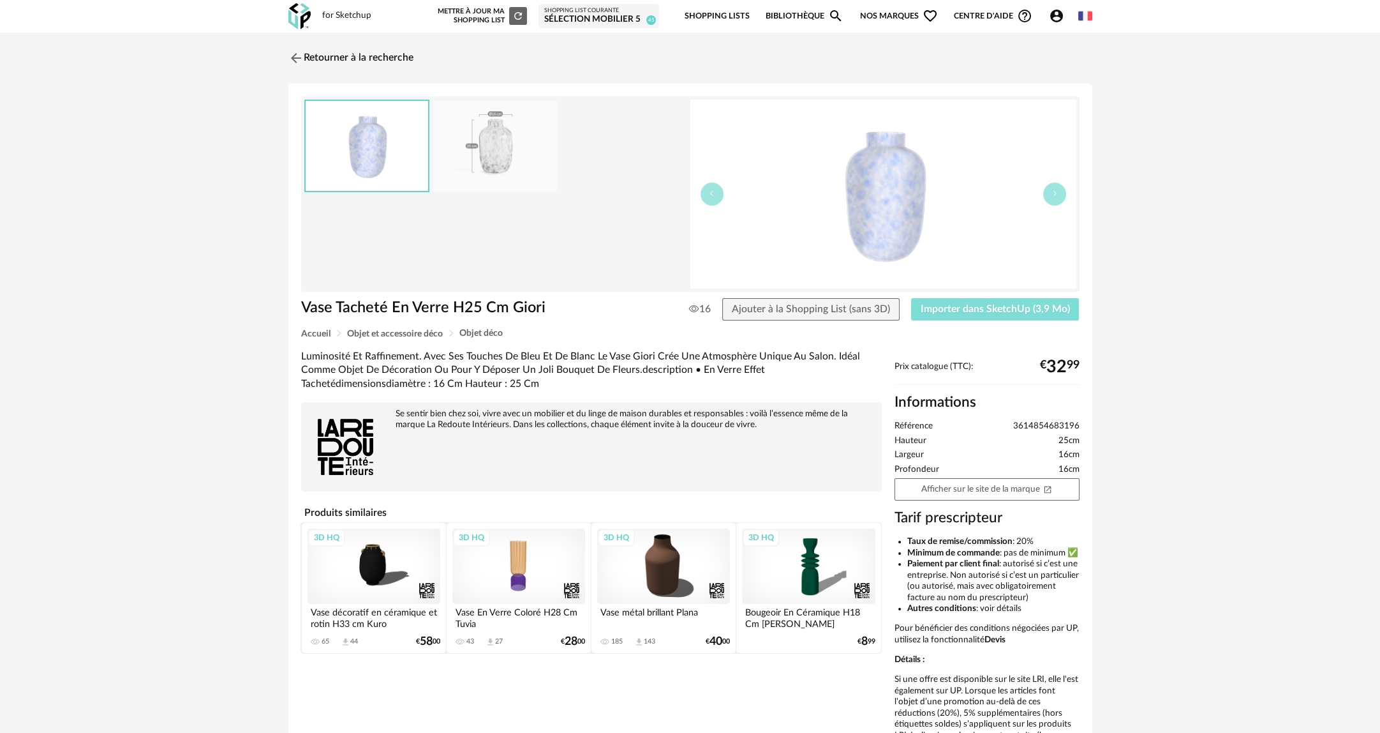
click at [1009, 303] on button "Importer dans SketchUp (3,9 Mo)" at bounding box center [995, 309] width 168 height 23
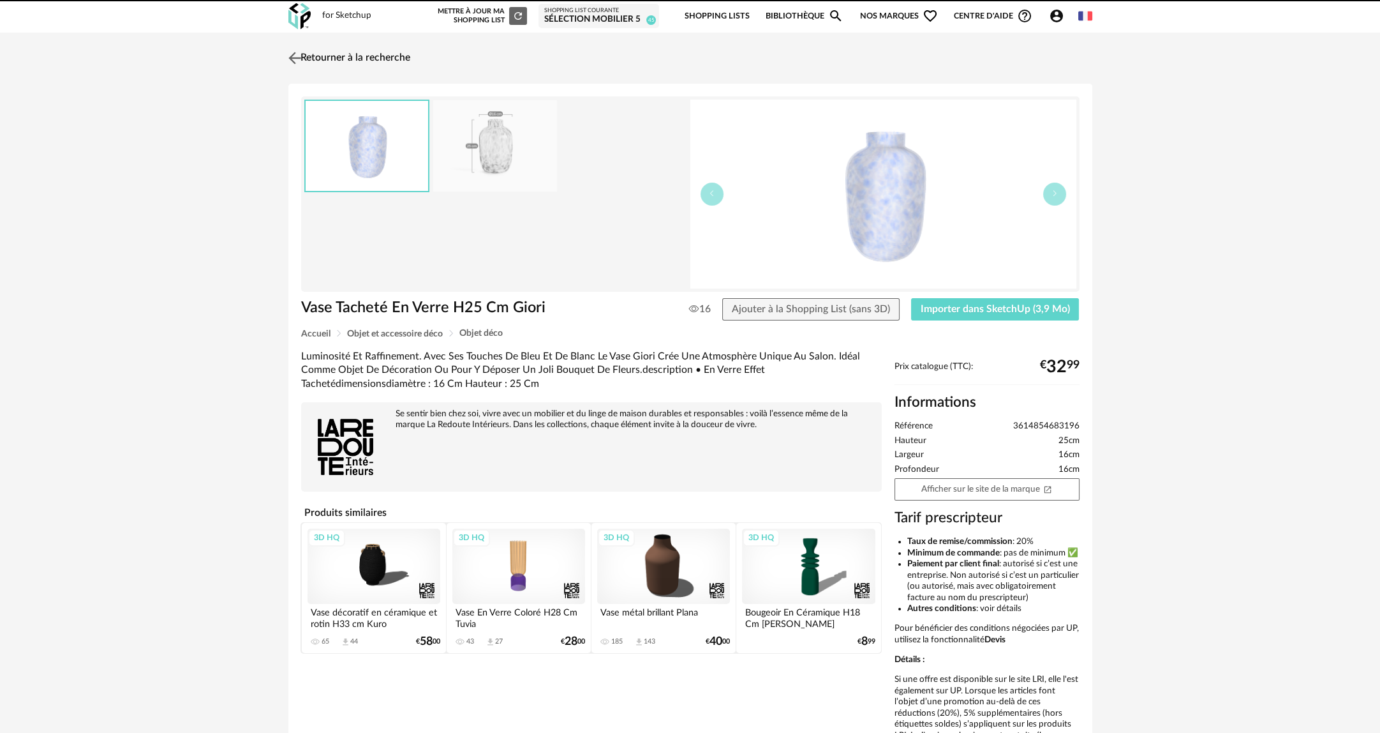
click at [385, 63] on link "Retourner à la recherche" at bounding box center [347, 58] width 125 height 28
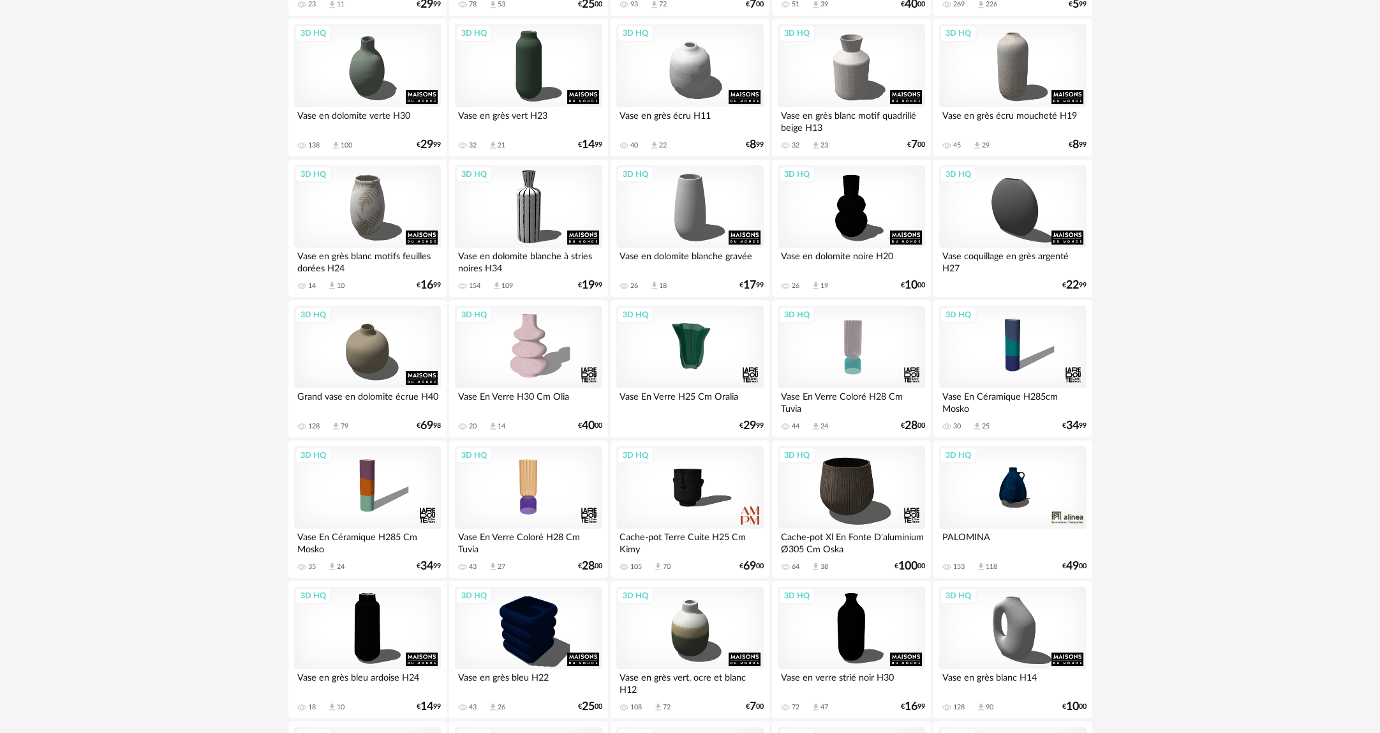
scroll to position [447, 0]
click at [710, 359] on div "3D HQ" at bounding box center [689, 346] width 147 height 83
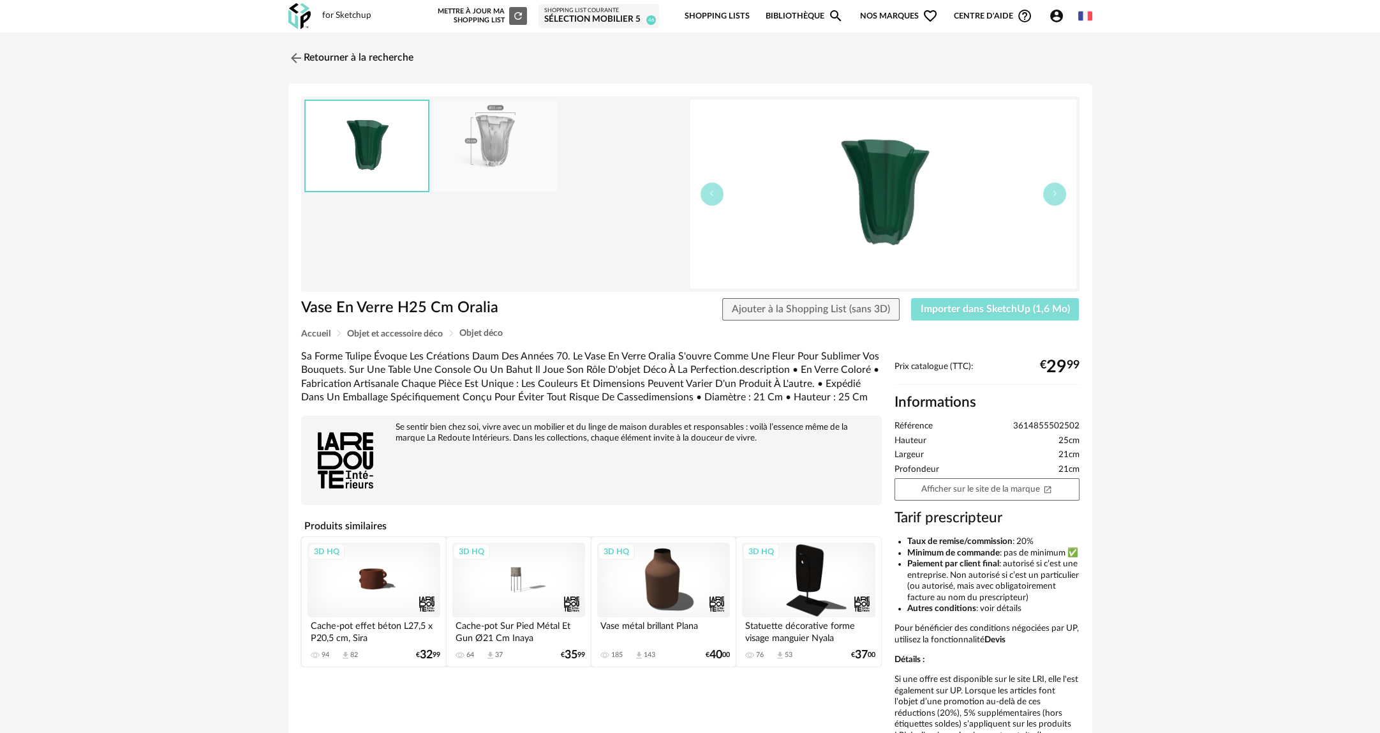
click at [993, 307] on span "Importer dans SketchUp (1,6 Mo)" at bounding box center [995, 309] width 149 height 10
click at [397, 50] on link "Retourner à la recherche" at bounding box center [347, 58] width 125 height 28
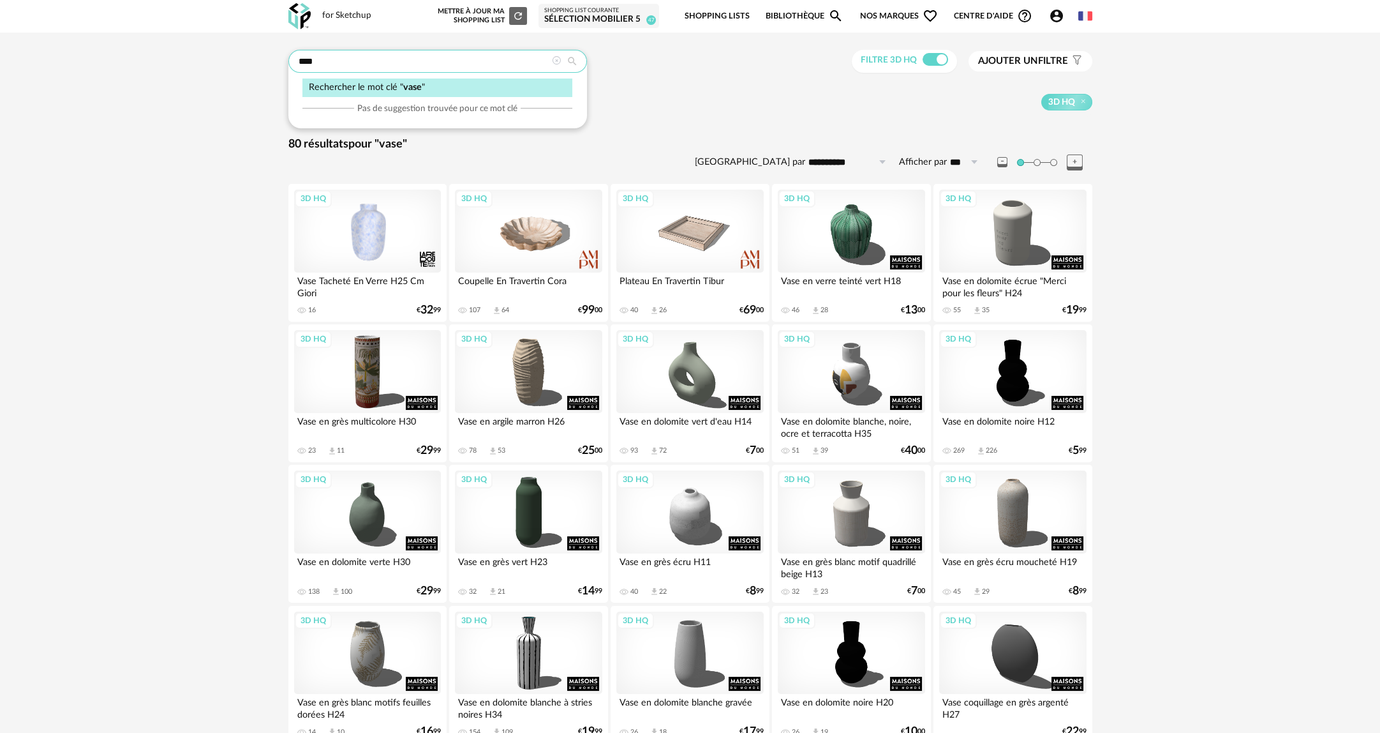
drag, startPoint x: 346, startPoint y: 61, endPoint x: 255, endPoint y: 59, distance: 91.3
type input "*****"
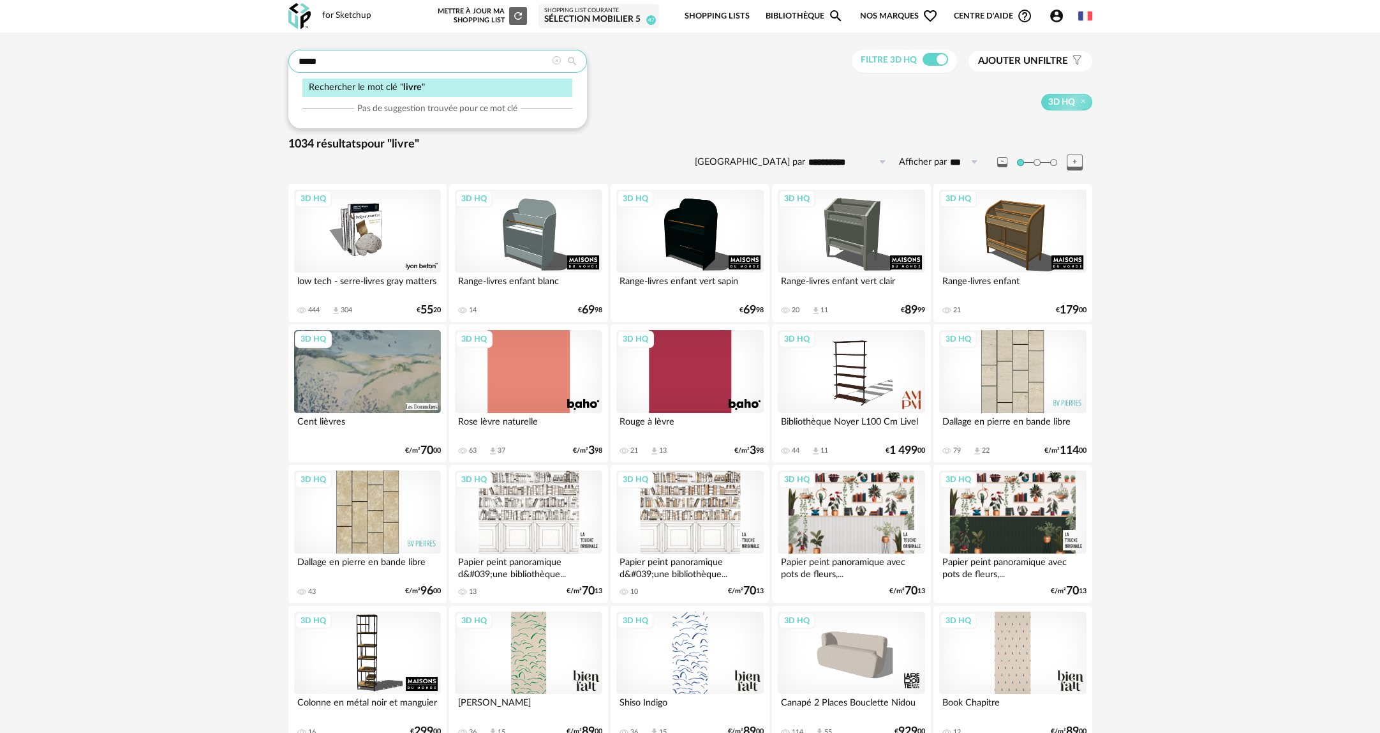
drag, startPoint x: 327, startPoint y: 60, endPoint x: 222, endPoint y: 55, distance: 105.4
click at [556, 59] on icon at bounding box center [556, 60] width 9 height 9
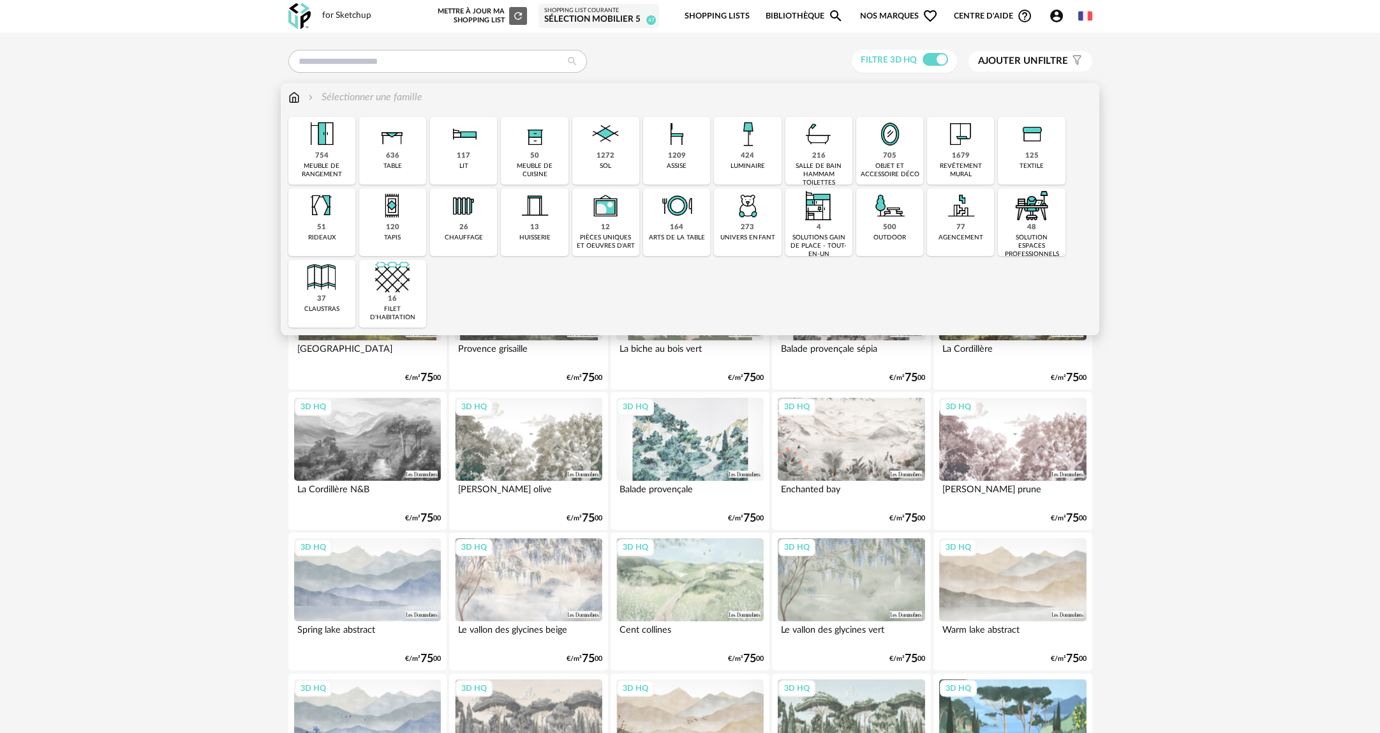
click at [1011, 154] on div "125 textile" at bounding box center [1031, 151] width 67 height 68
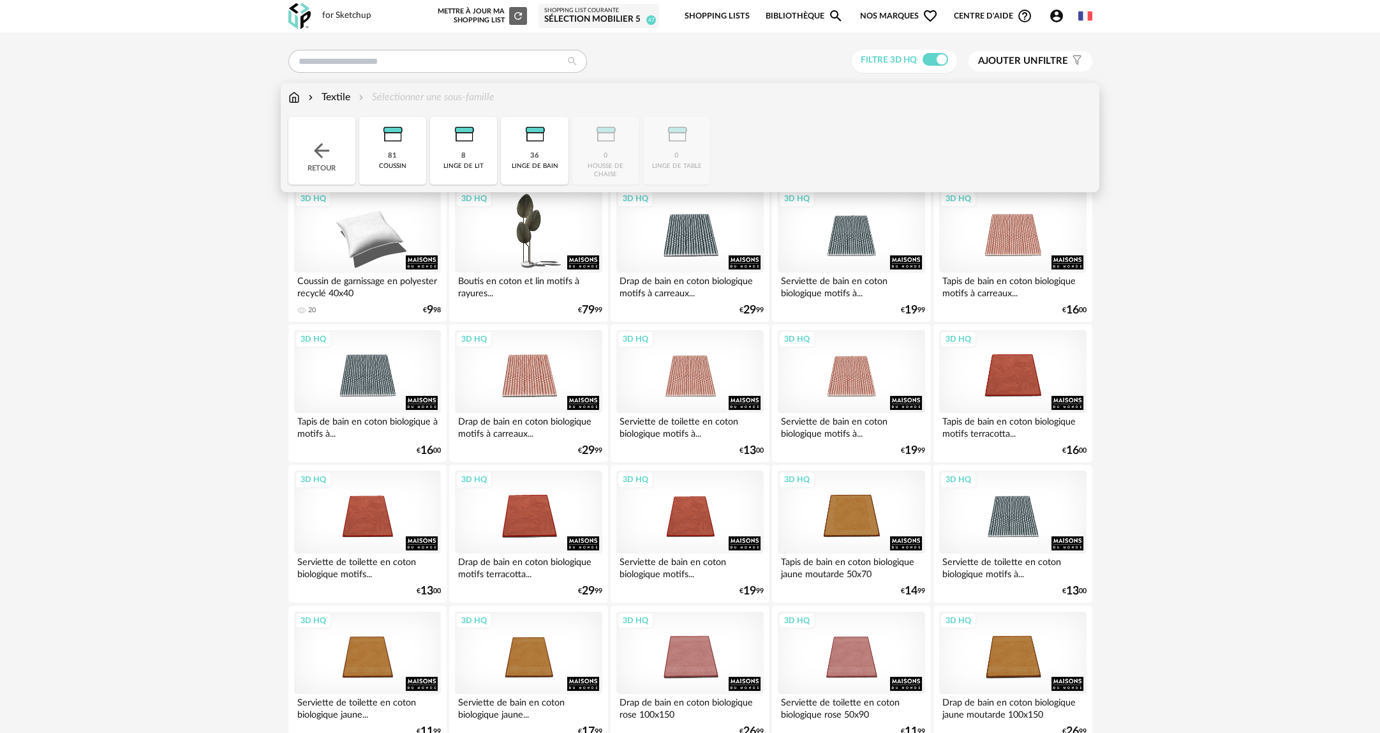
click at [394, 164] on div "coussin" at bounding box center [392, 166] width 27 height 8
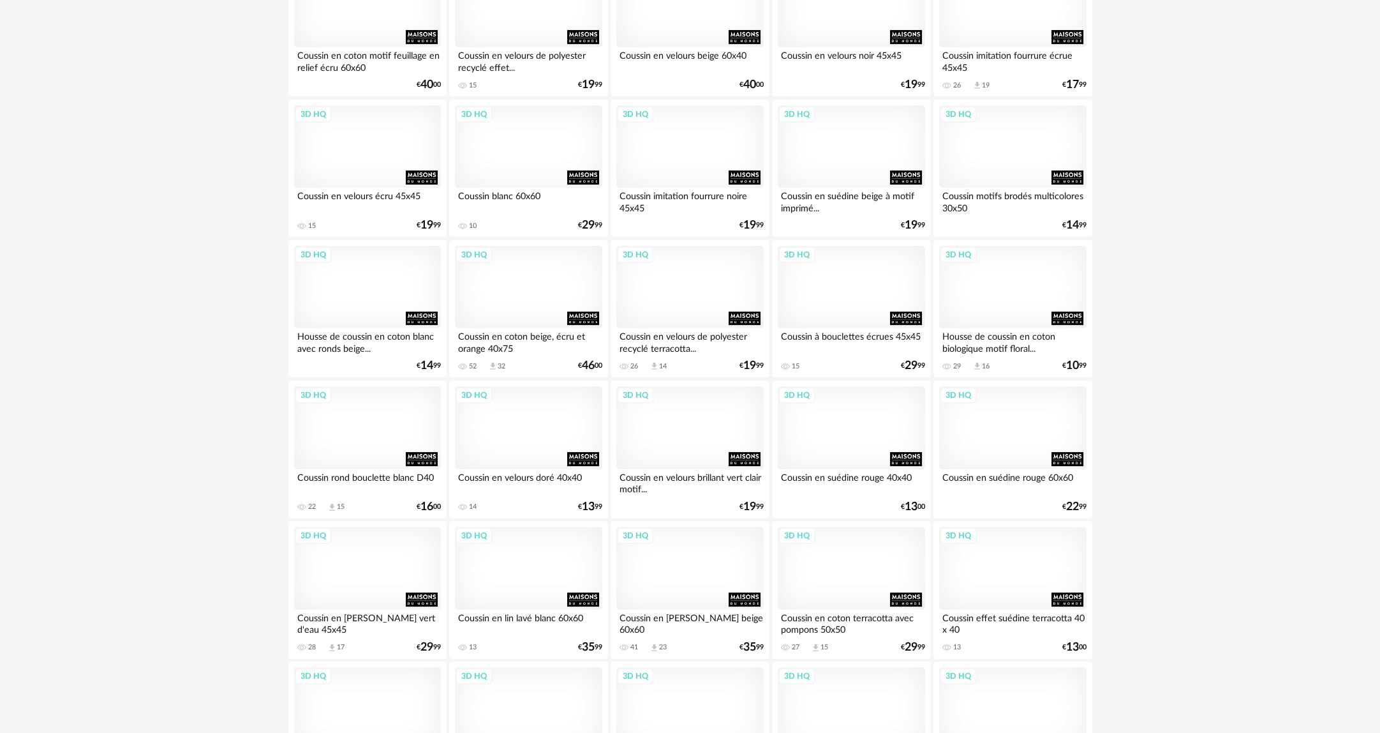
scroll to position [830, 0]
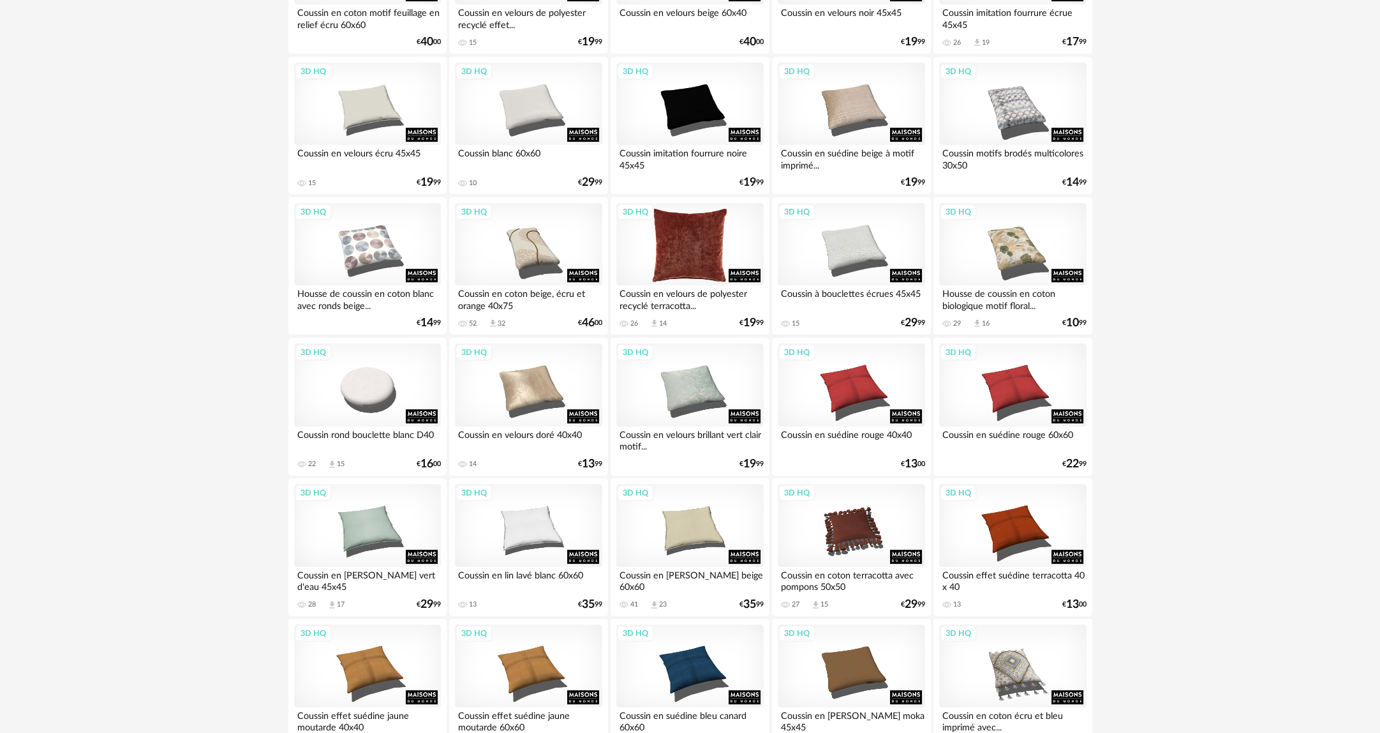
click at [712, 251] on div "3D HQ" at bounding box center [689, 244] width 147 height 83
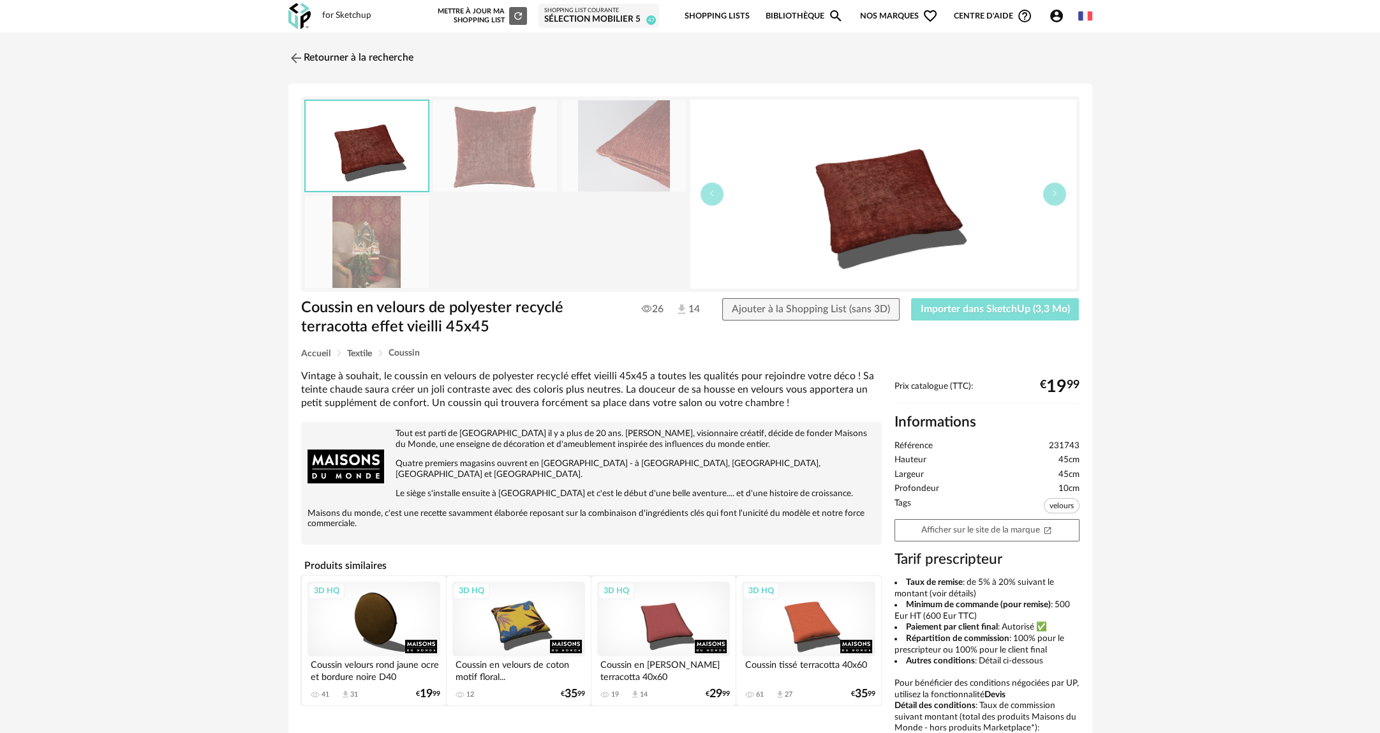
click at [998, 312] on span "Importer dans SketchUp (3,3 Mo)" at bounding box center [995, 309] width 149 height 10
click at [374, 60] on link "Retourner à la recherche" at bounding box center [347, 58] width 125 height 28
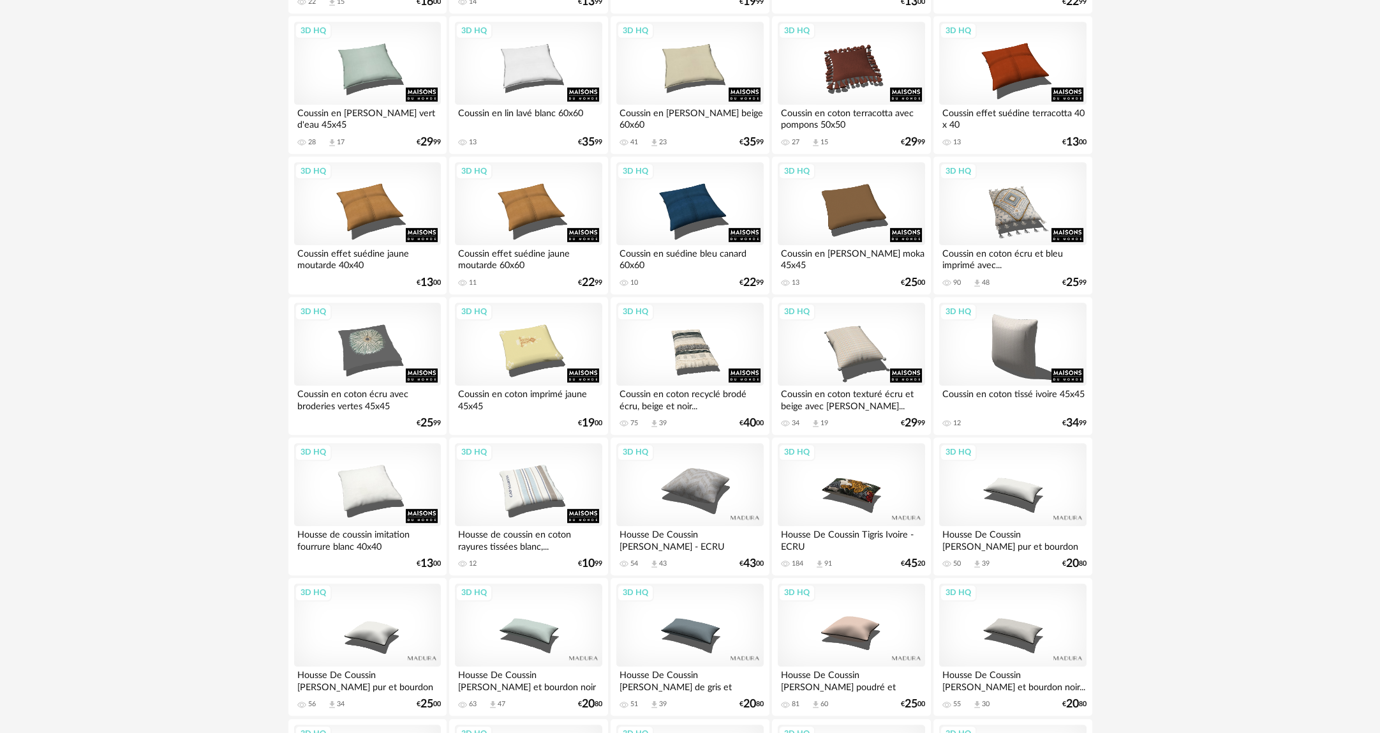
scroll to position [1305, 0]
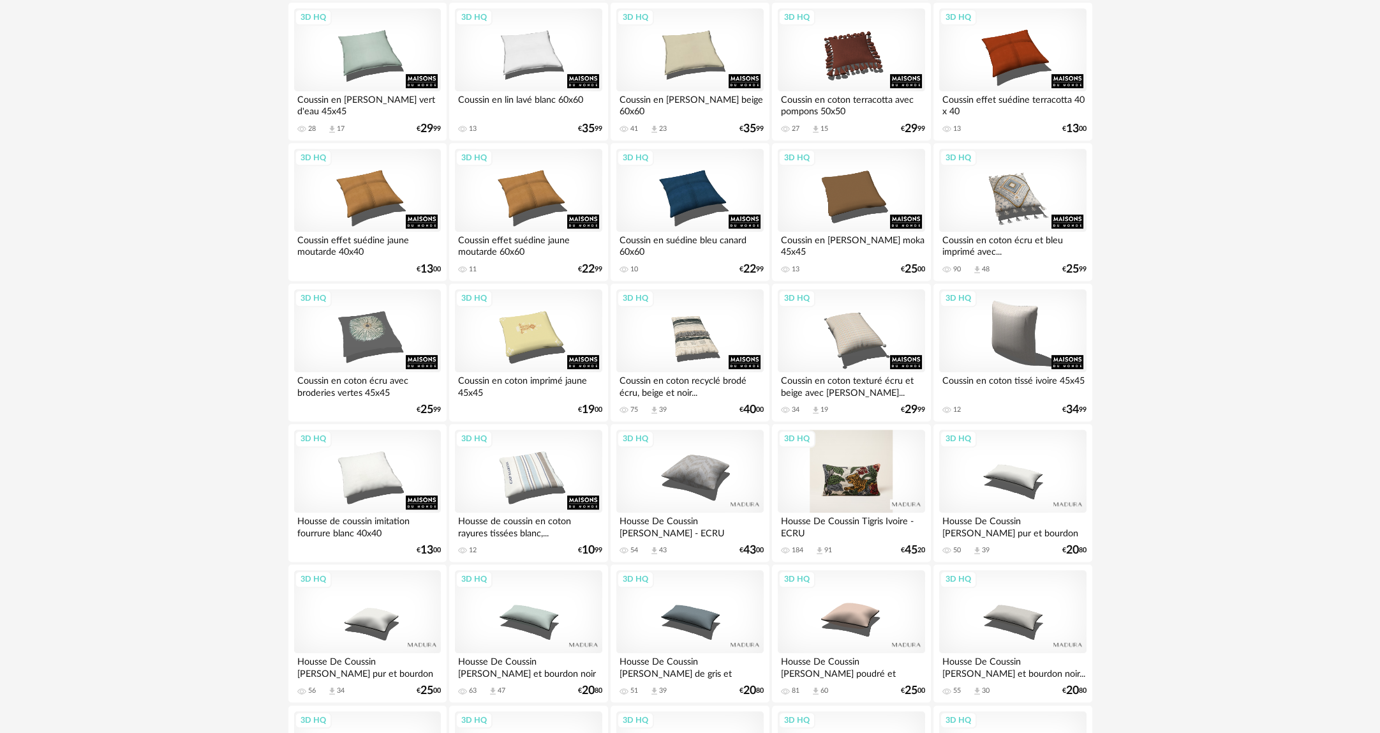
click at [835, 480] on div "3D HQ" at bounding box center [851, 470] width 147 height 83
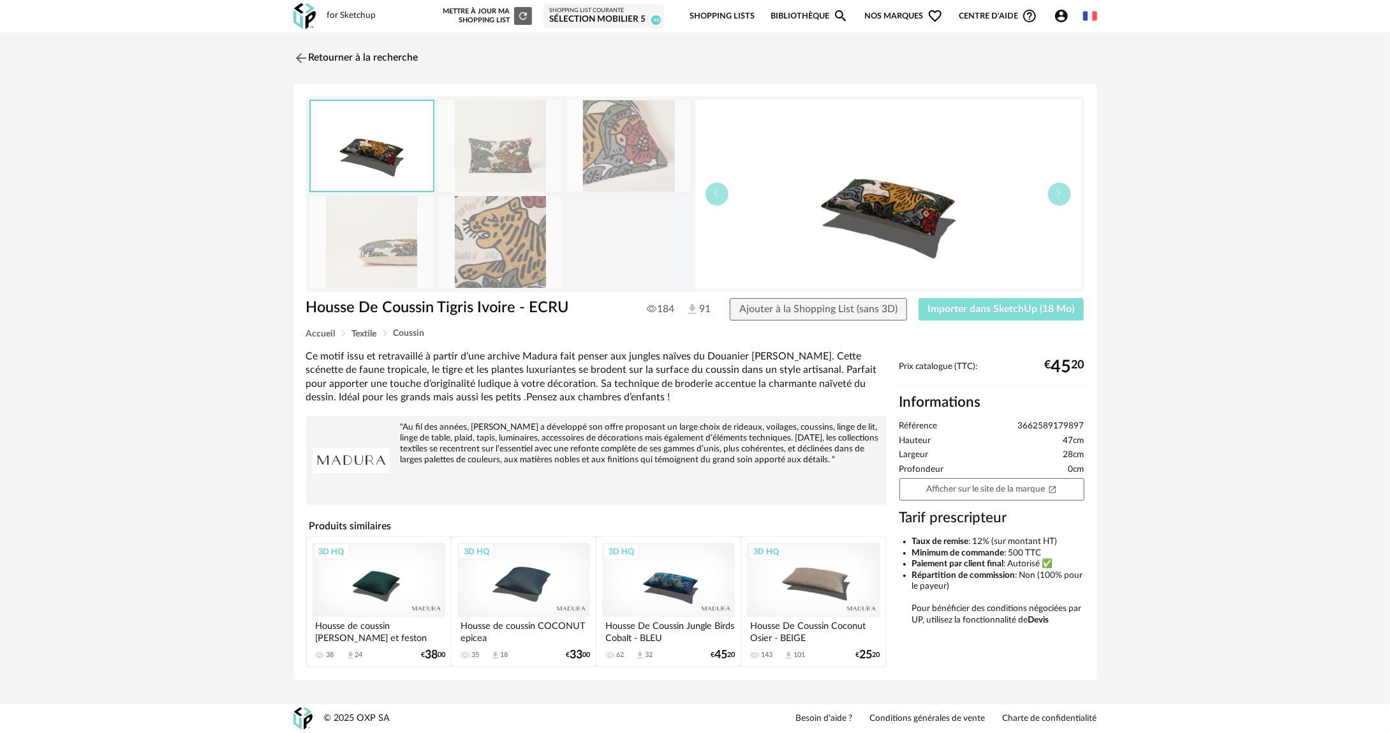
drag, startPoint x: 1003, startPoint y: 320, endPoint x: 1011, endPoint y: 310, distance: 12.3
click at [1003, 320] on button "Importer dans SketchUp (18 Mo)" at bounding box center [1002, 309] width 166 height 23
